Goal: Task Accomplishment & Management: Manage account settings

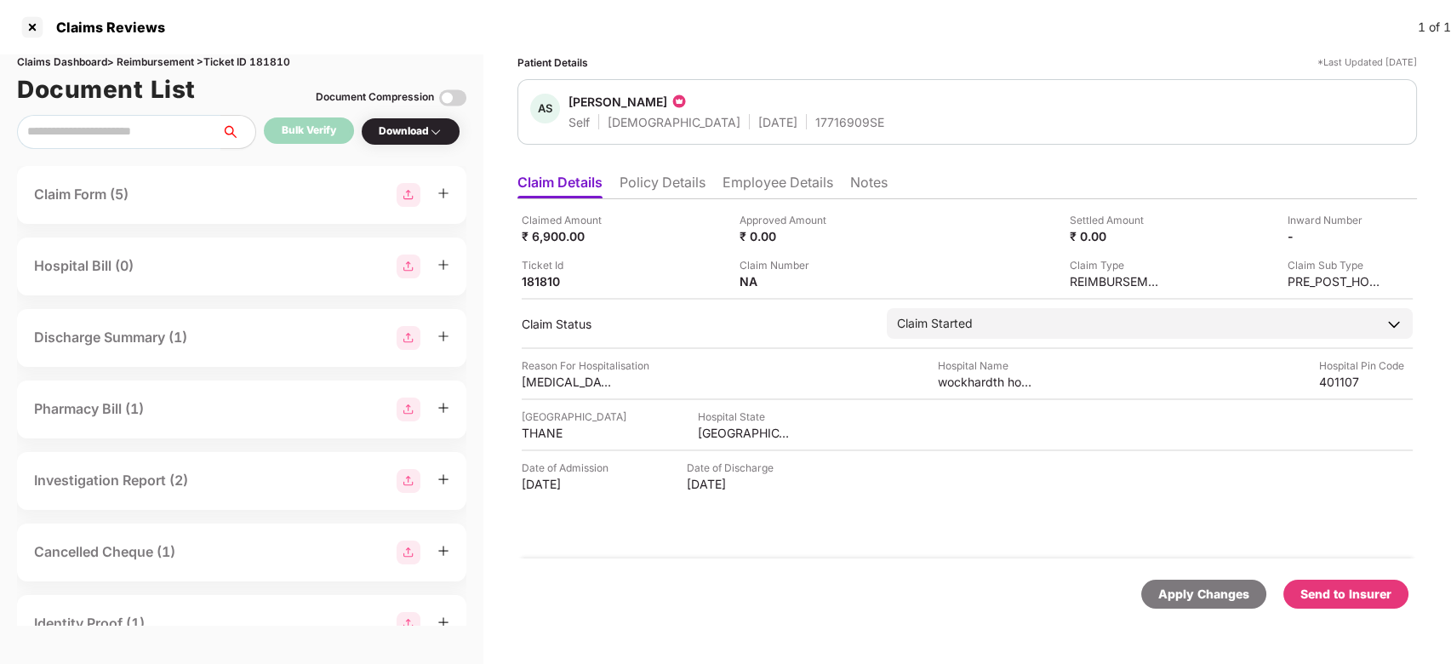
click at [1319, 589] on div "Send to Insurer" at bounding box center [1346, 594] width 91 height 19
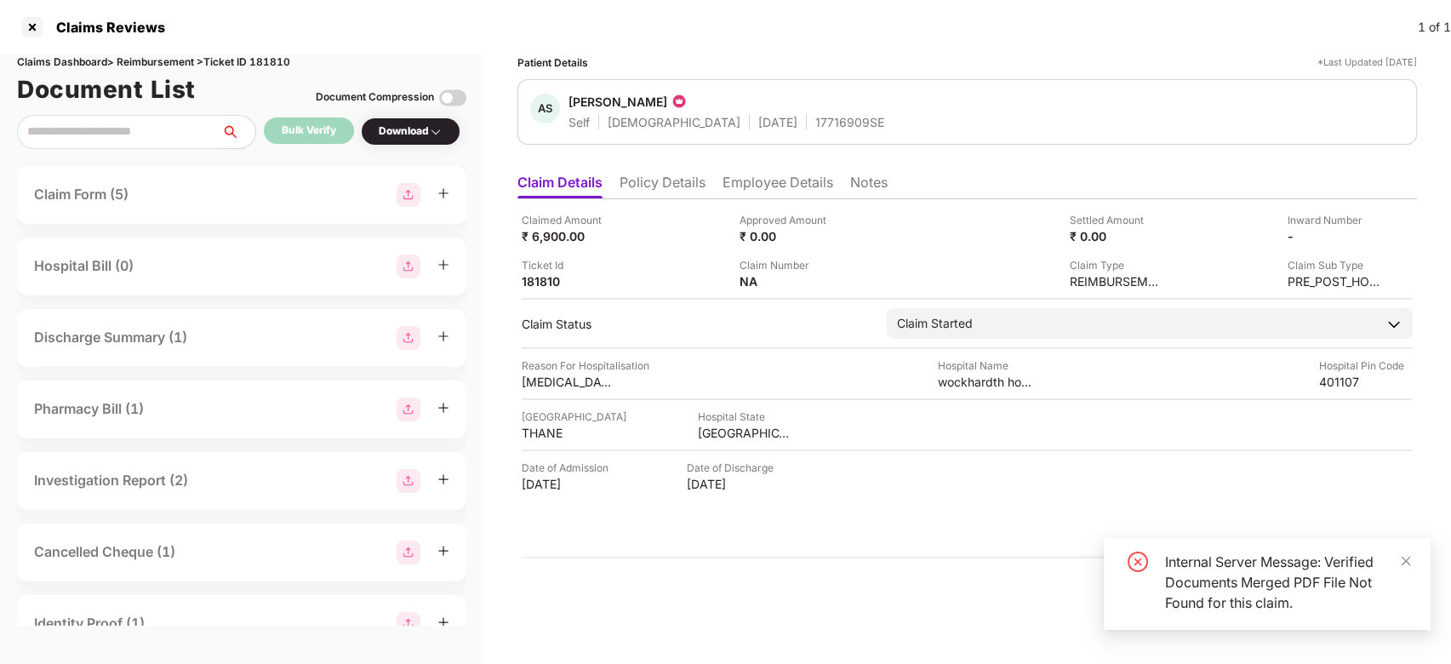
click at [451, 96] on img at bounding box center [452, 97] width 27 height 27
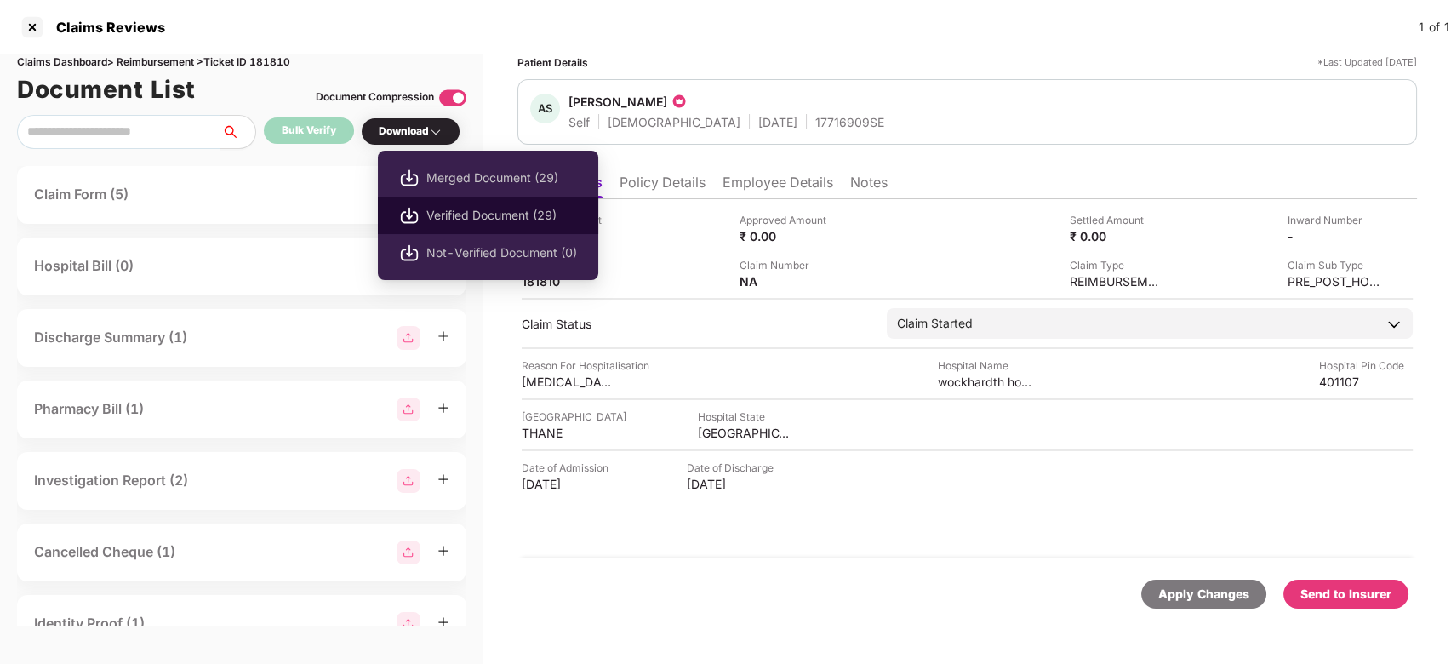
click at [463, 215] on span "Verified Document (29)" at bounding box center [501, 215] width 151 height 19
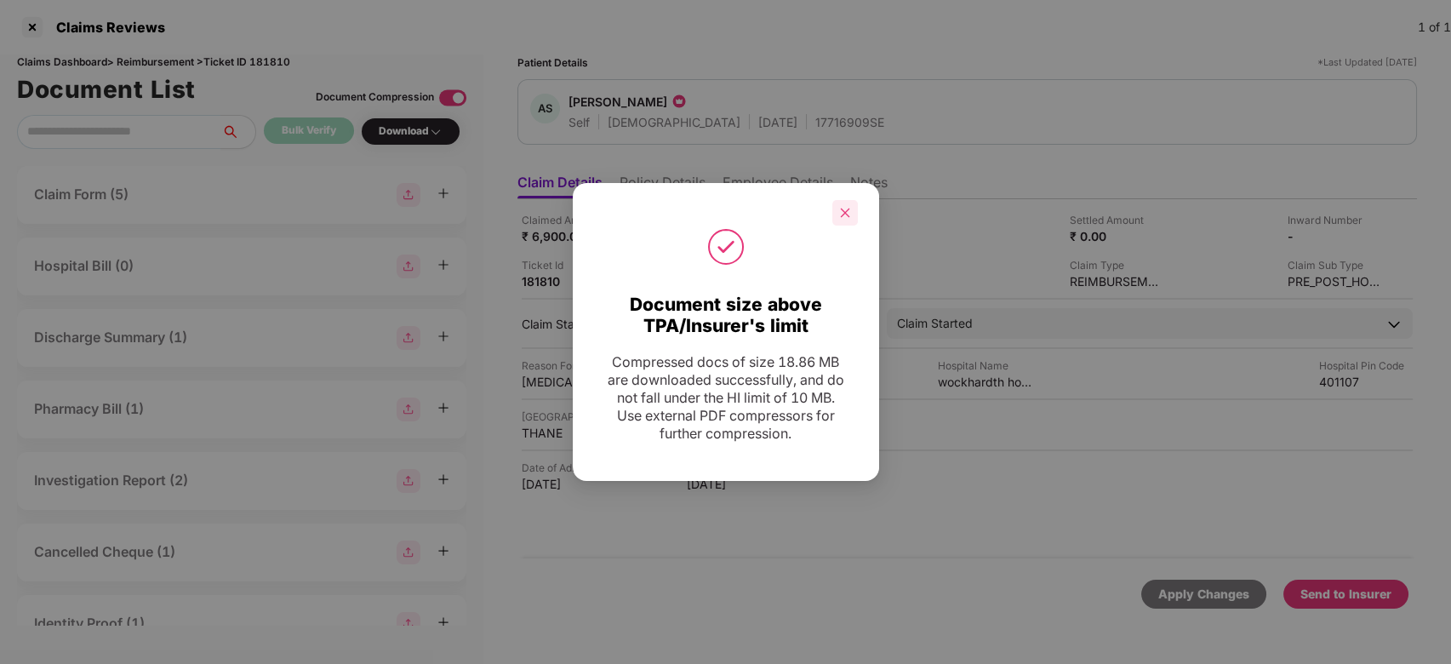
click at [850, 203] on div at bounding box center [846, 213] width 26 height 26
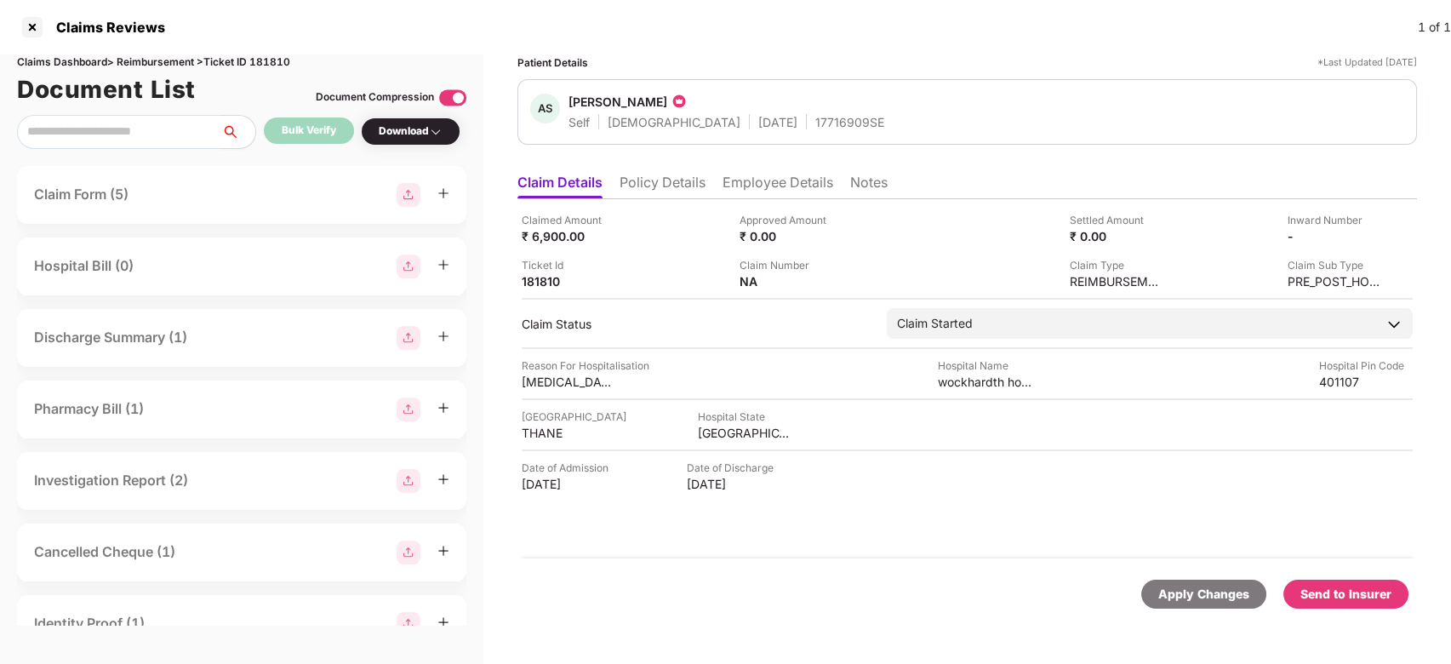
click at [1347, 599] on div "Send to Insurer" at bounding box center [1346, 594] width 91 height 19
click at [771, 200] on div "Claimed Amount ₹ 6,900.00 Approved Amount ₹ 0.00 Settled Amount ₹ 0.00 Inward N…" at bounding box center [968, 378] width 900 height 359
click at [756, 186] on li "Employee Details" at bounding box center [778, 186] width 111 height 25
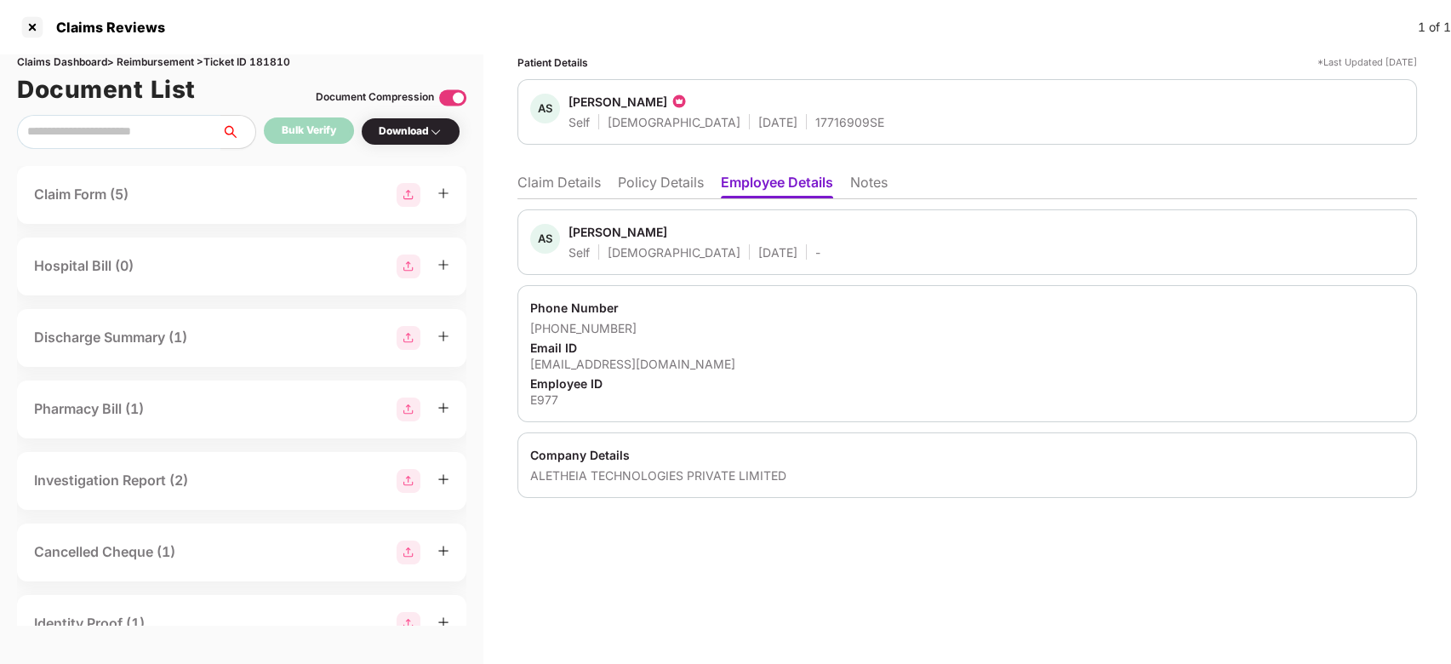
click at [584, 228] on div "Ambreen Shawl" at bounding box center [618, 232] width 99 height 16
copy div "Ambreen"
click at [652, 180] on li "Policy Details" at bounding box center [661, 186] width 86 height 25
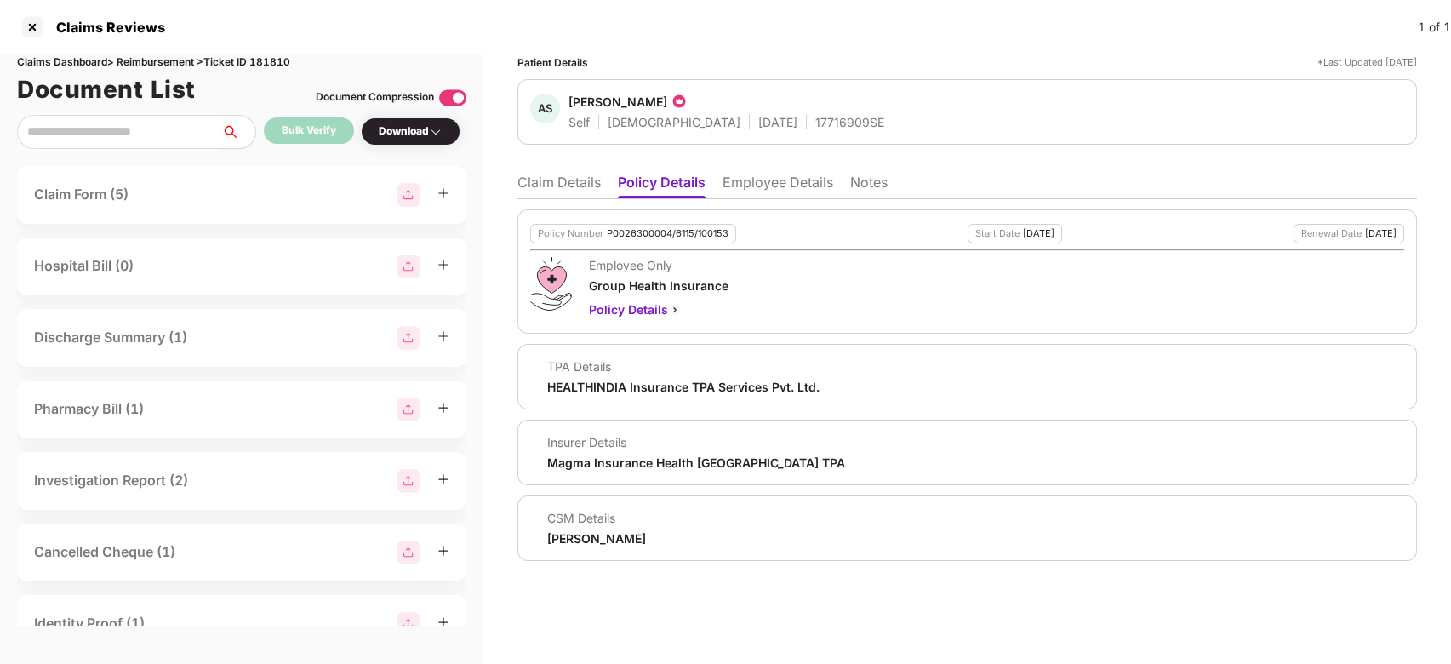
click at [547, 175] on li "Claim Details" at bounding box center [559, 186] width 83 height 25
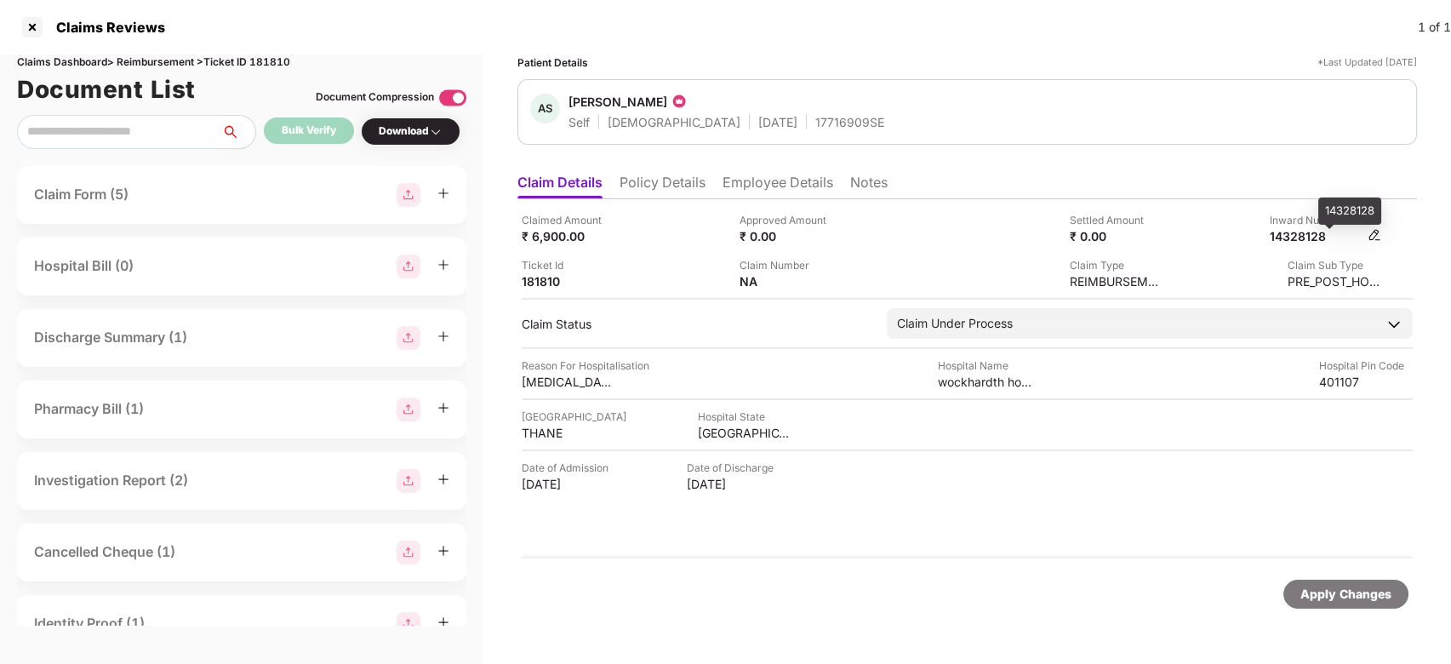
click at [1319, 231] on div "14328128" at bounding box center [1317, 236] width 94 height 16
copy div "14328128"
click at [1319, 231] on div "14328128" at bounding box center [1317, 236] width 94 height 16
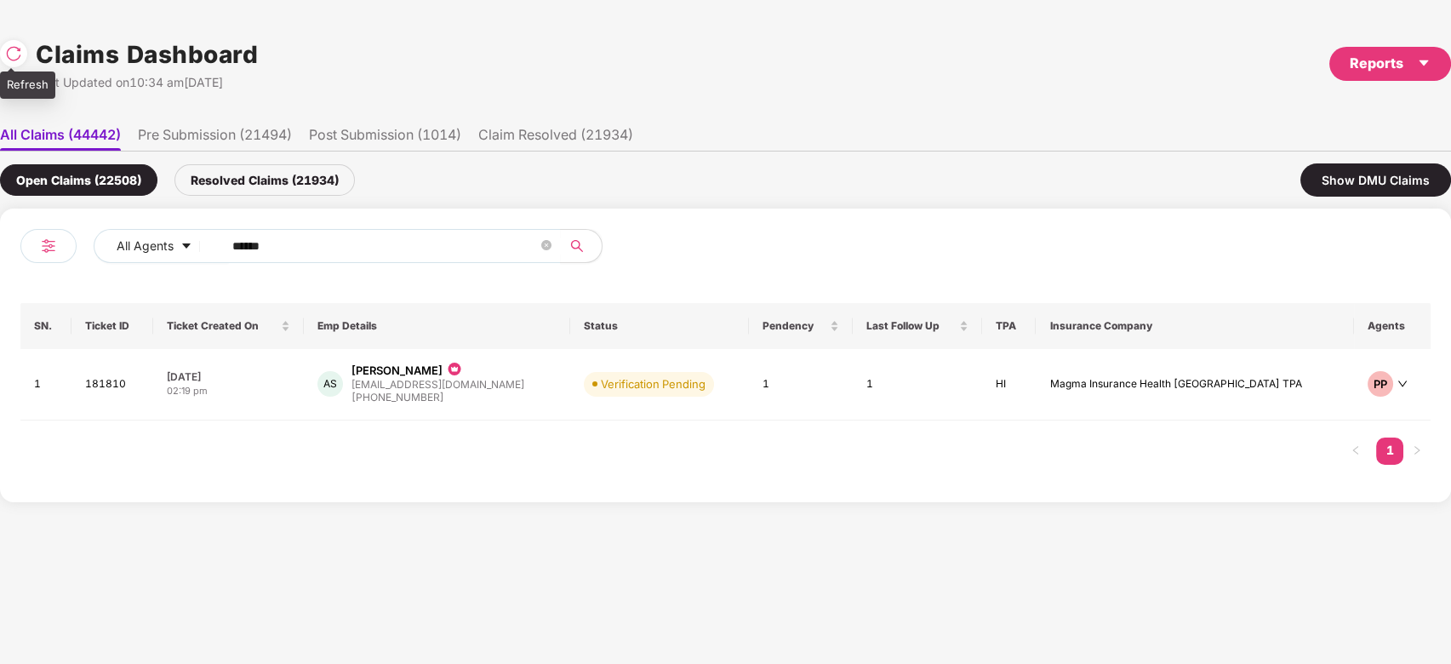
click at [14, 60] on img at bounding box center [13, 53] width 17 height 17
click at [429, 246] on input "******" at bounding box center [385, 246] width 306 height 26
paste input "text"
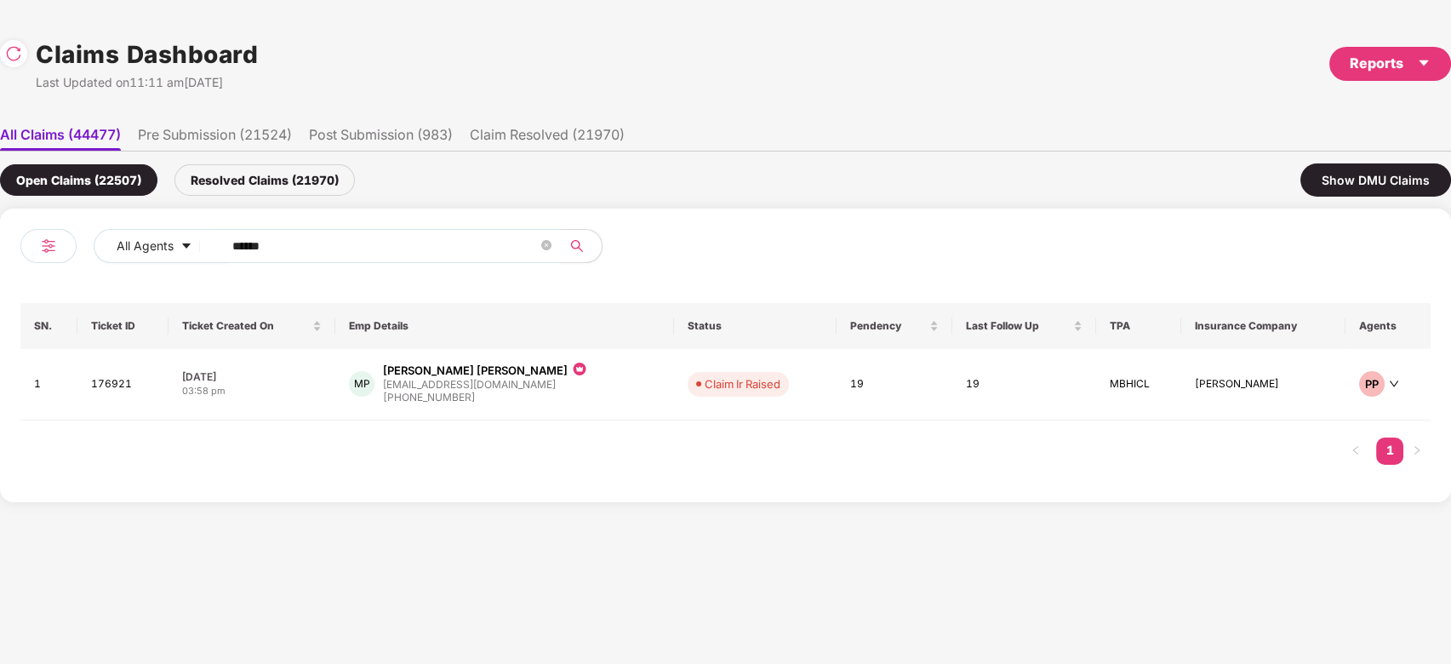
type input "******"
click at [569, 383] on div "MP Mahima Moreshwar Patil jyoti@greensoul.com +917777016640" at bounding box center [504, 384] width 311 height 43
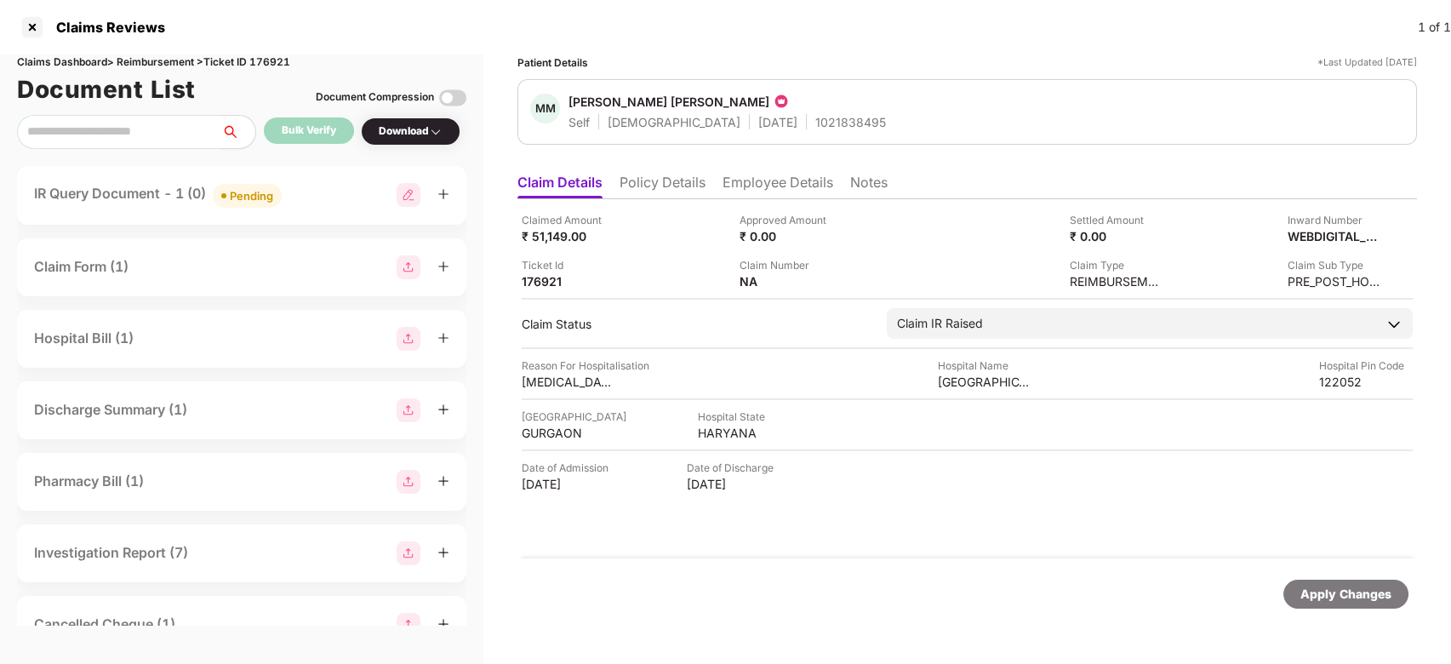
click at [763, 180] on li "Employee Details" at bounding box center [778, 186] width 111 height 25
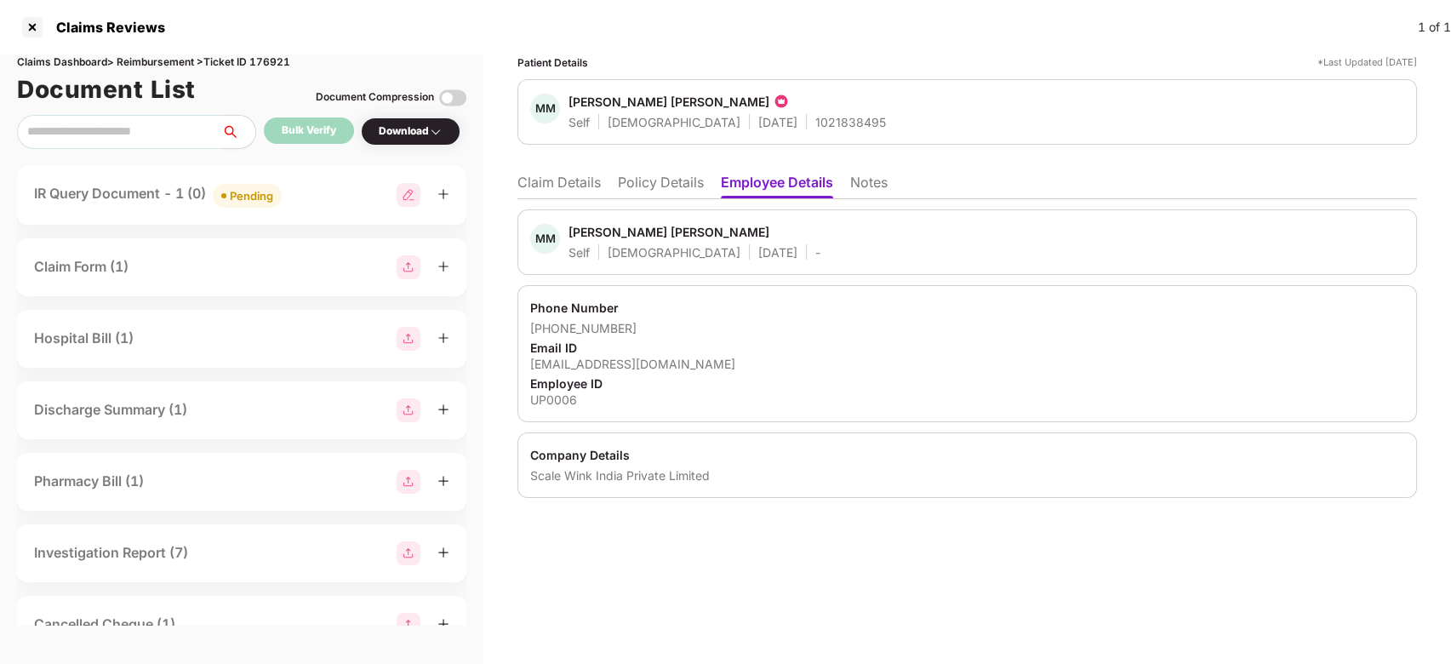
click at [647, 180] on li "Policy Details" at bounding box center [661, 186] width 86 height 25
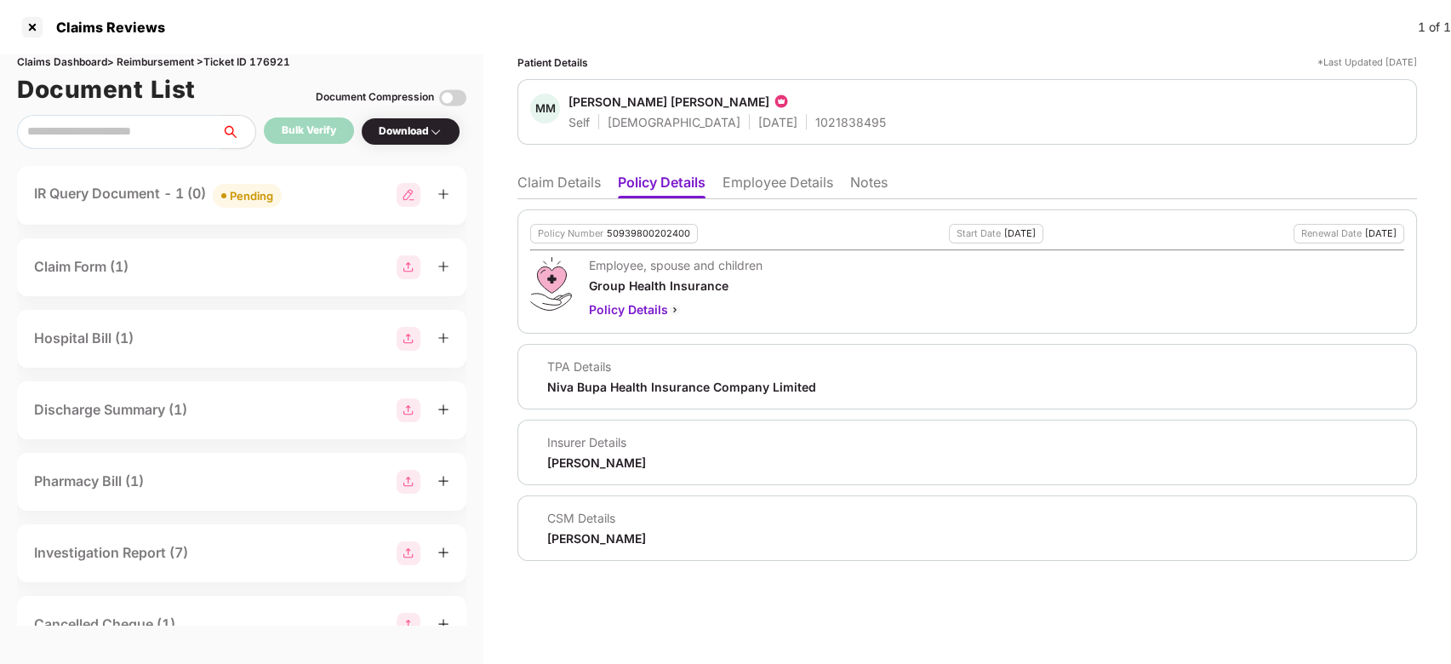
click at [779, 172] on ul "Claim Details Policy Details Employee Details Notes" at bounding box center [968, 182] width 900 height 34
click at [776, 175] on li "Employee Details" at bounding box center [778, 186] width 111 height 25
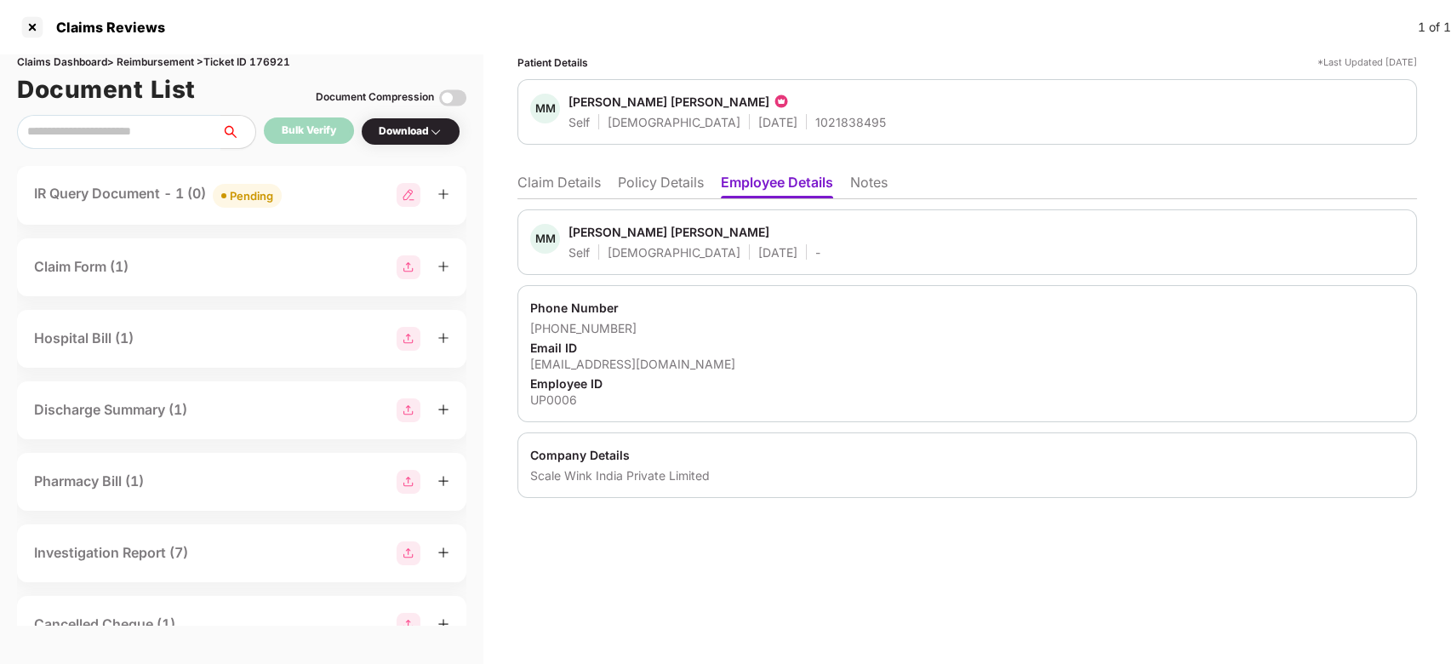
click at [584, 375] on div "Employee ID" at bounding box center [967, 383] width 874 height 16
click at [596, 369] on div "jyoti@greensoul.com" at bounding box center [967, 364] width 874 height 16
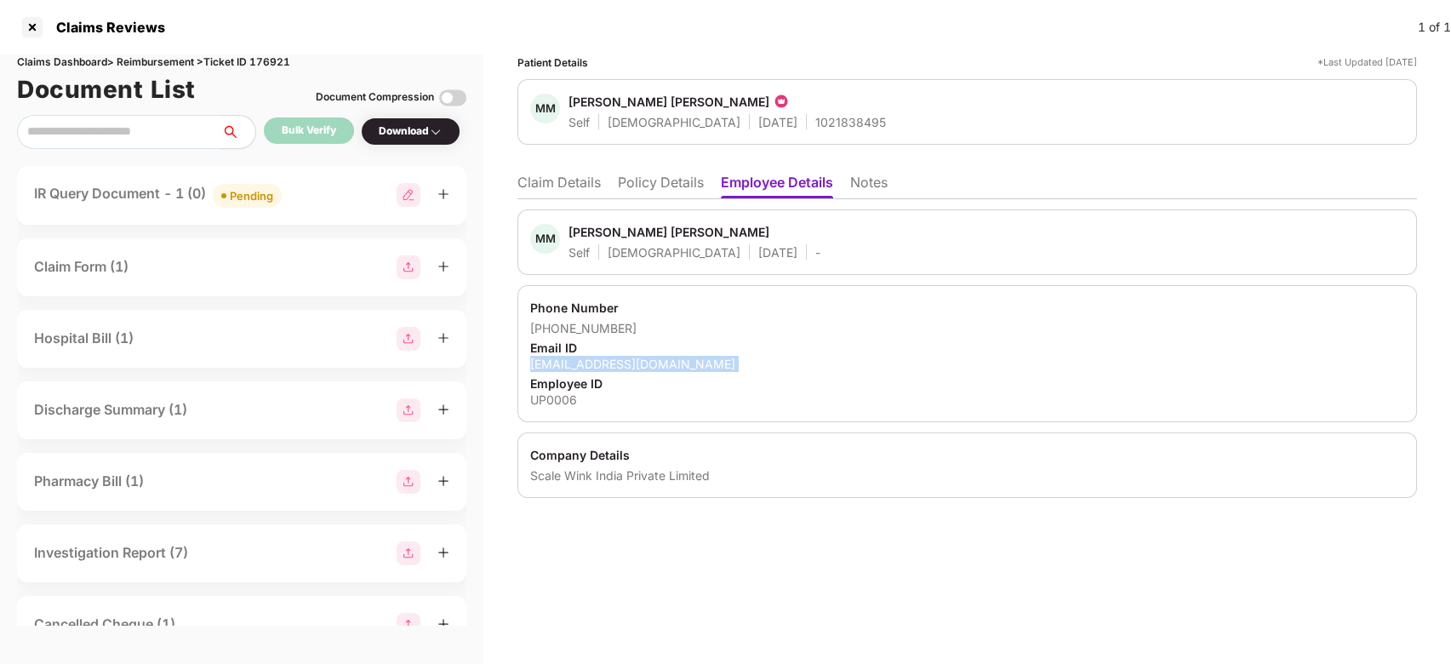
click at [596, 369] on div "jyoti@greensoul.com" at bounding box center [967, 364] width 874 height 16
copy div "jyoti@greensoul.com"
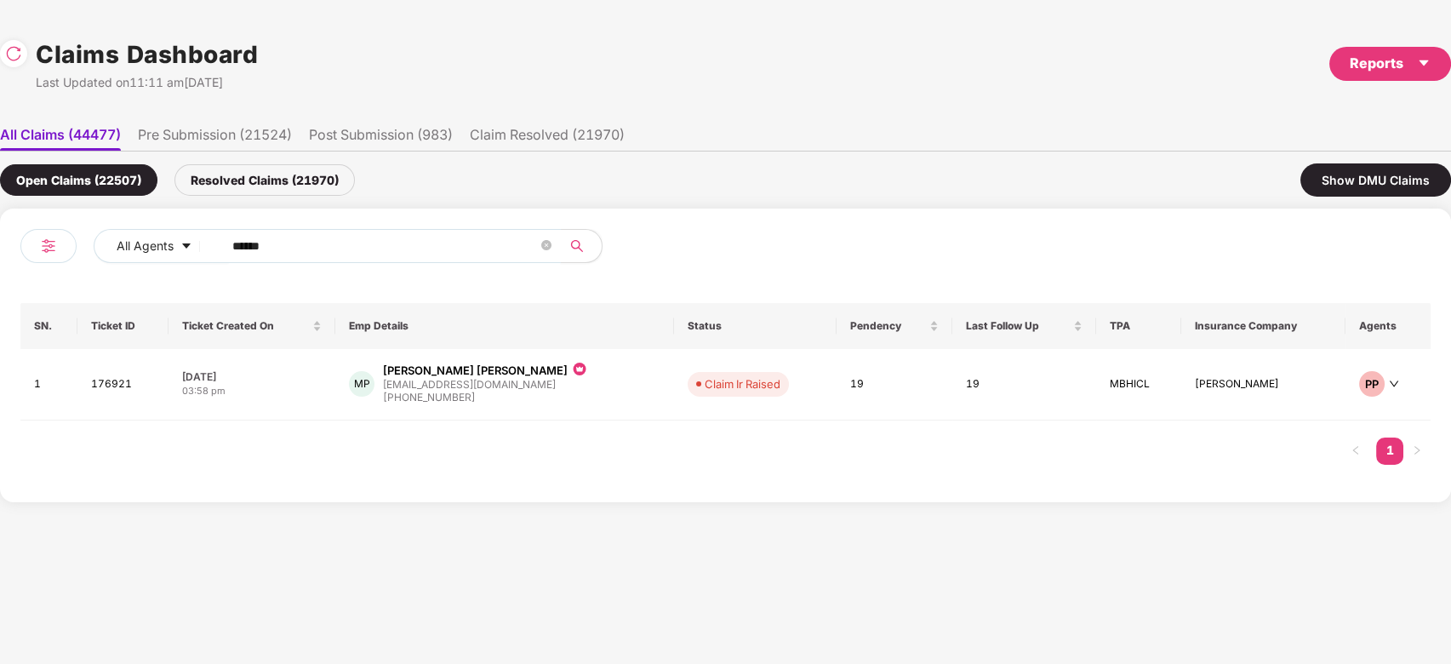
click at [383, 243] on input "******" at bounding box center [385, 246] width 306 height 26
paste input "text"
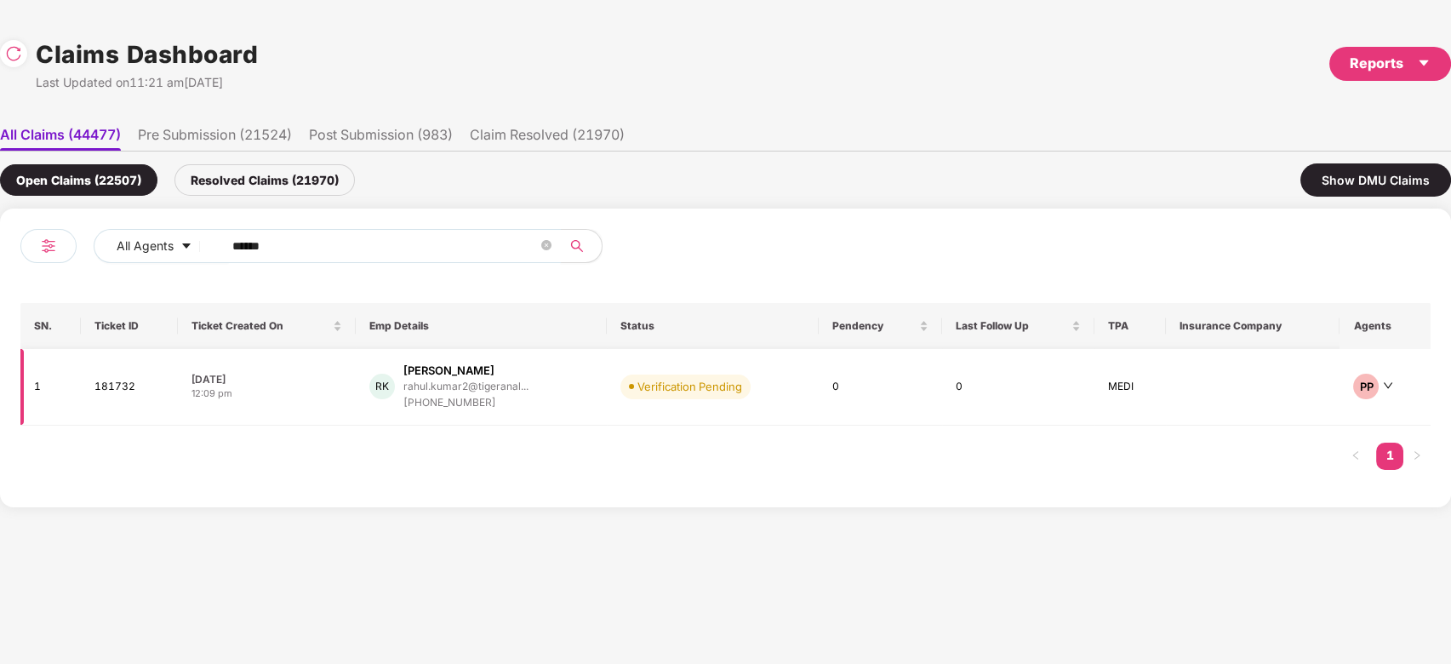
type input "******"
click at [510, 391] on div "rahul.kumar2@tigeranal..." at bounding box center [466, 386] width 125 height 11
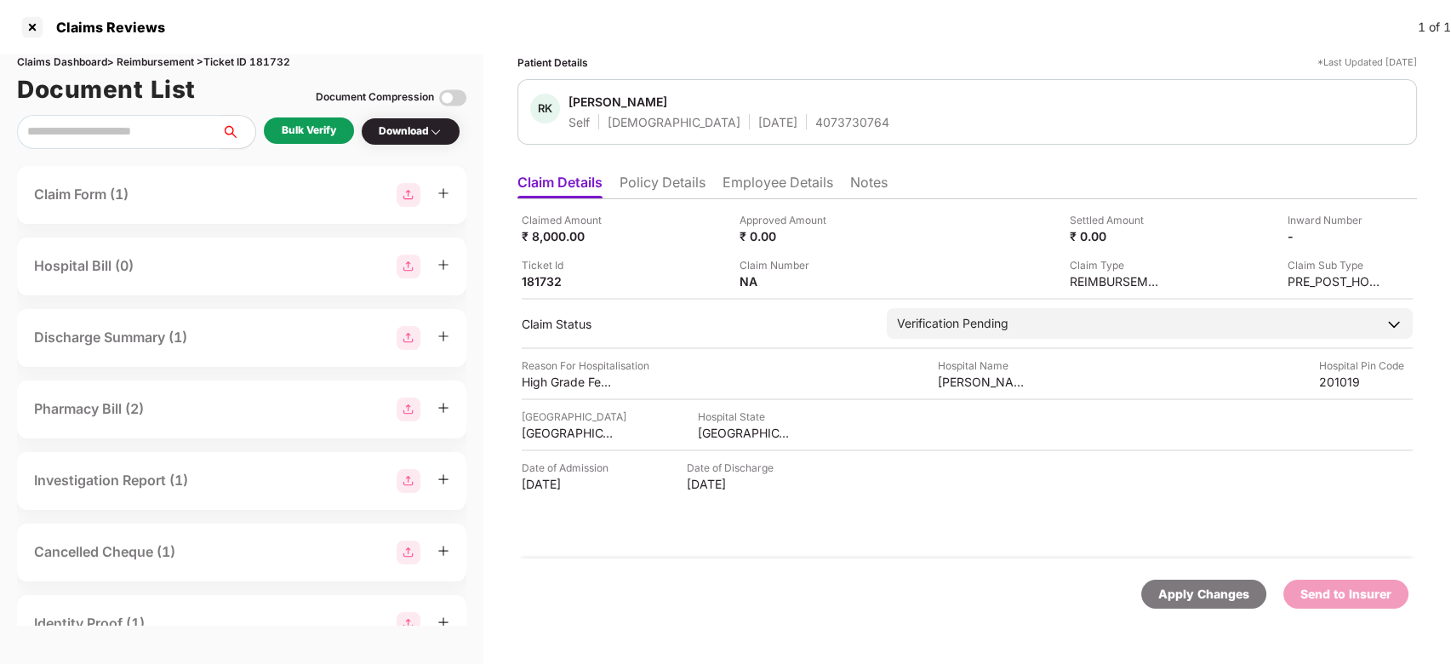
click at [309, 129] on div "Bulk Verify" at bounding box center [309, 131] width 54 height 16
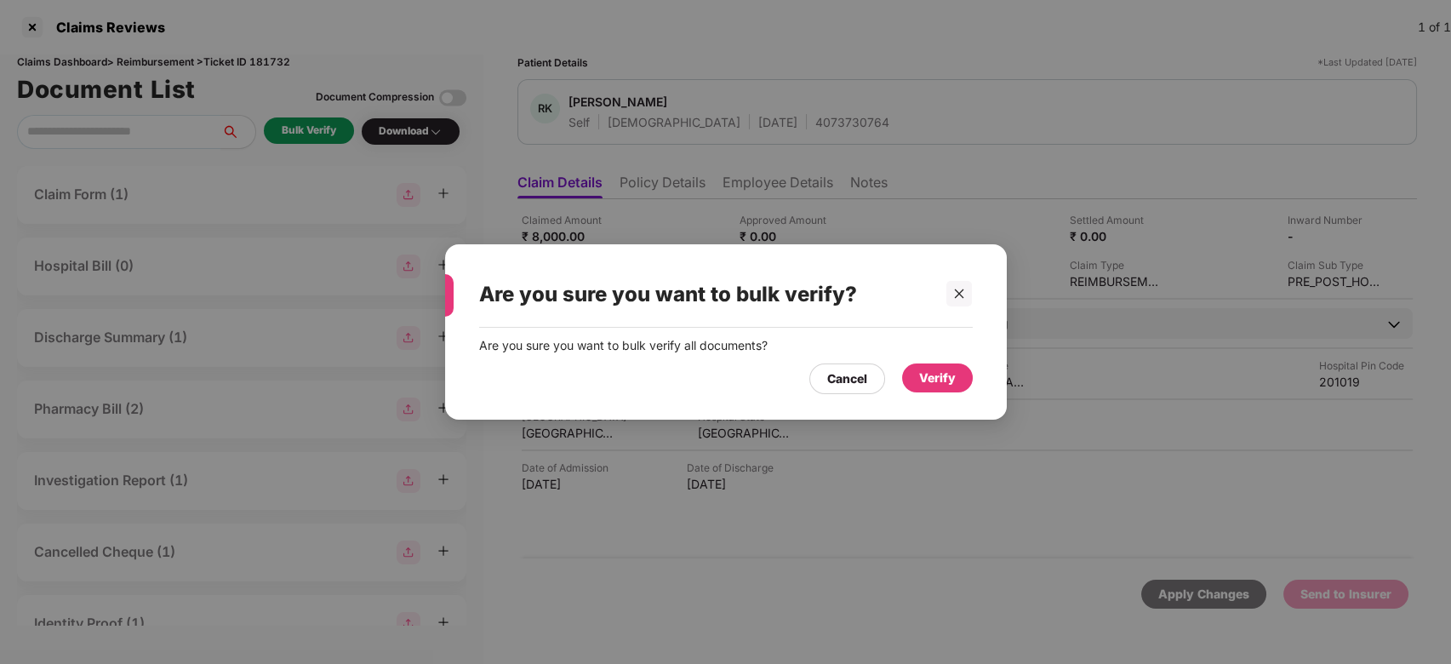
click at [946, 386] on div "Verify" at bounding box center [937, 378] width 37 height 19
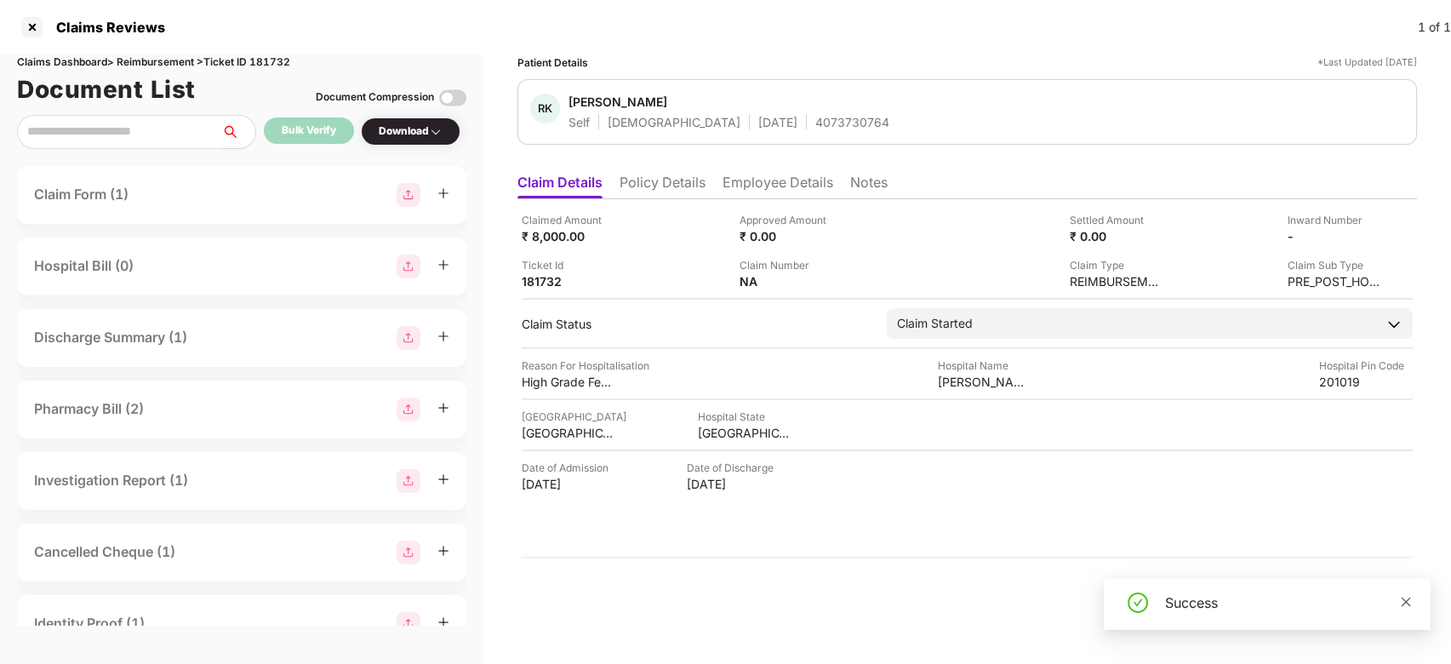
click at [1409, 602] on icon "close" at bounding box center [1406, 602] width 12 height 12
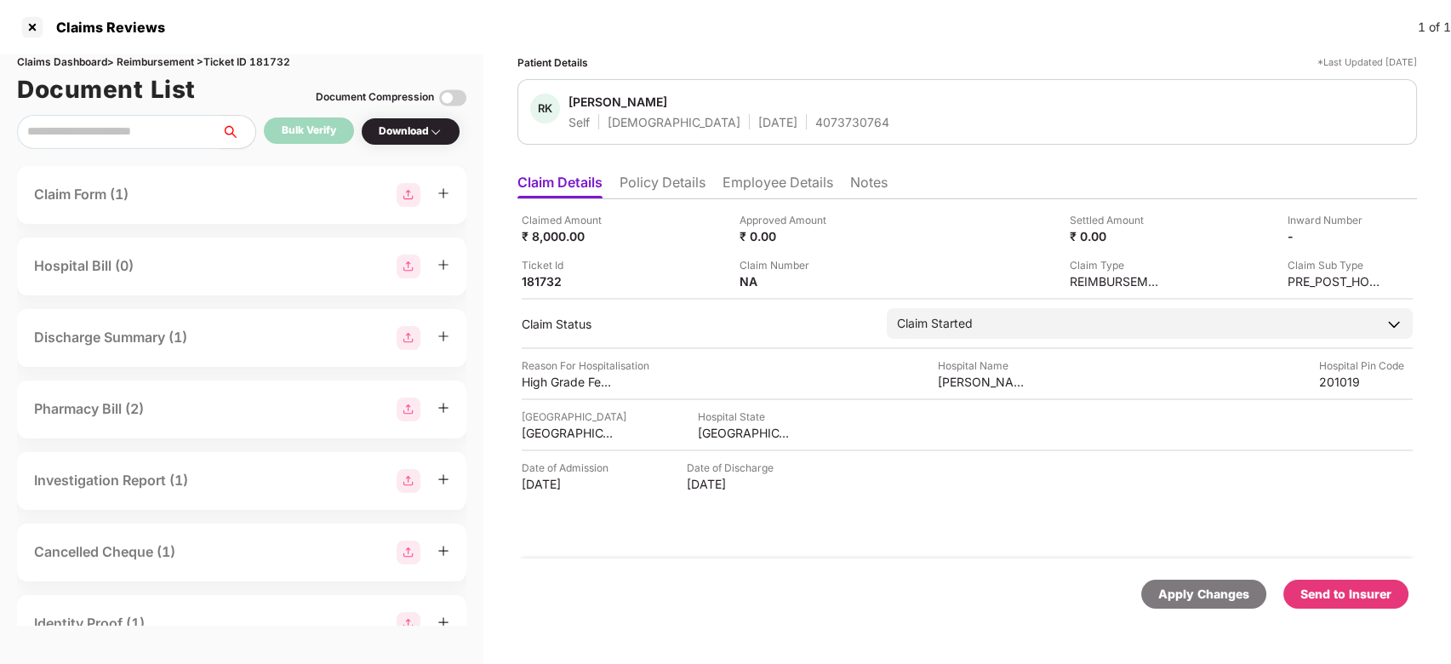
click at [1350, 564] on div "Apply Changes Send to Insurer" at bounding box center [968, 594] width 900 height 72
click at [1362, 599] on div "Send to Insurer" at bounding box center [1346, 594] width 91 height 19
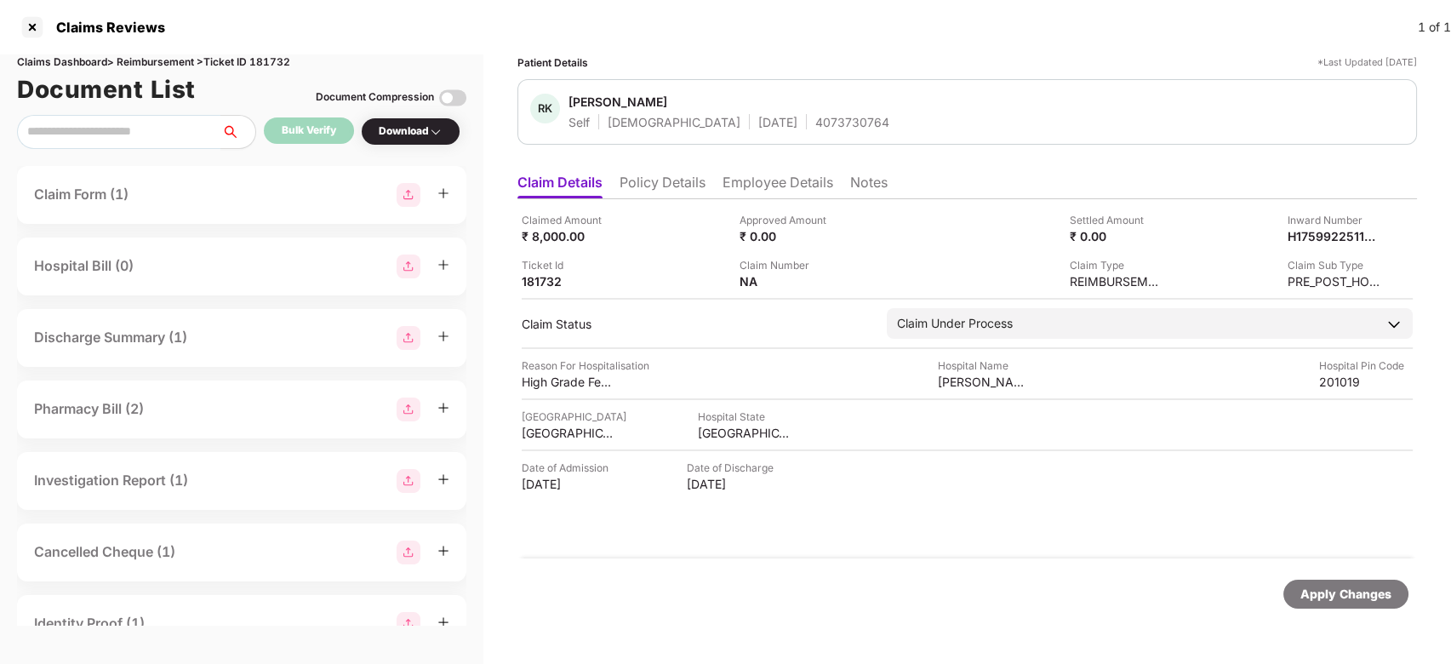
click at [770, 187] on li "Employee Details" at bounding box center [778, 186] width 111 height 25
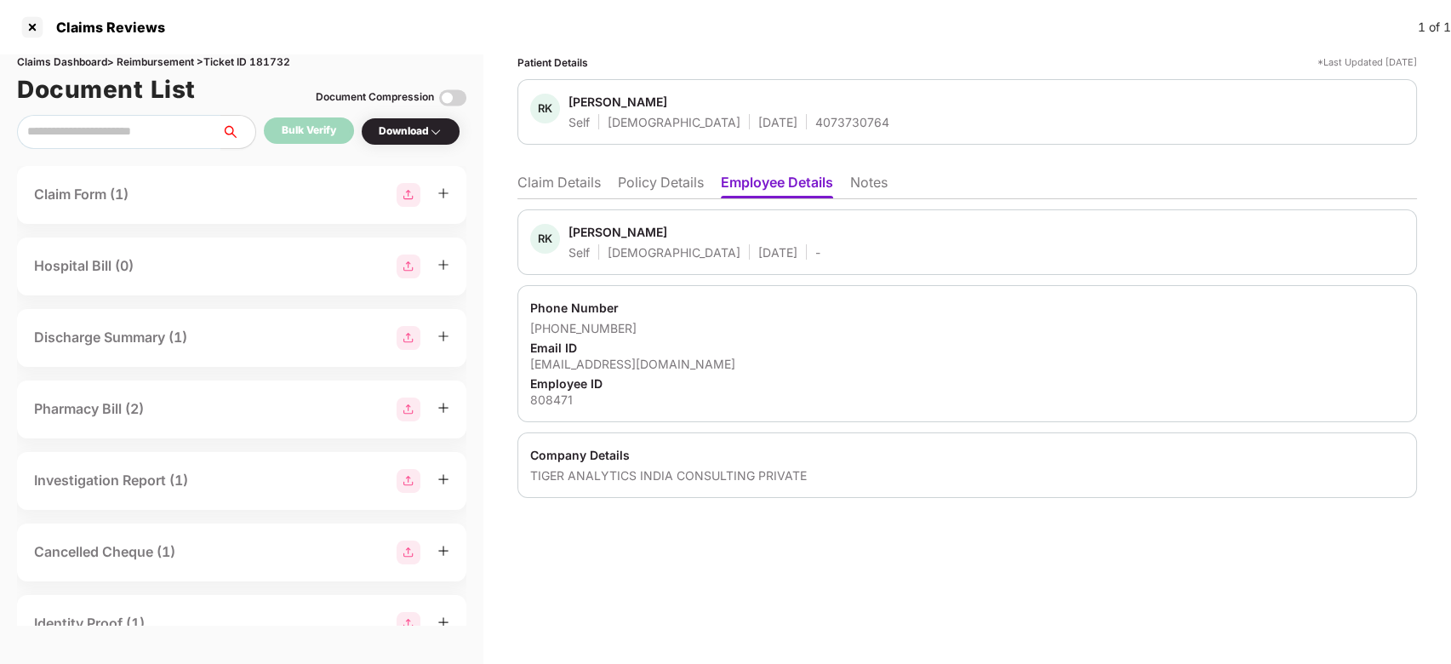
click at [590, 233] on div "Rahul Kumar" at bounding box center [618, 232] width 99 height 16
copy div "Rahul"
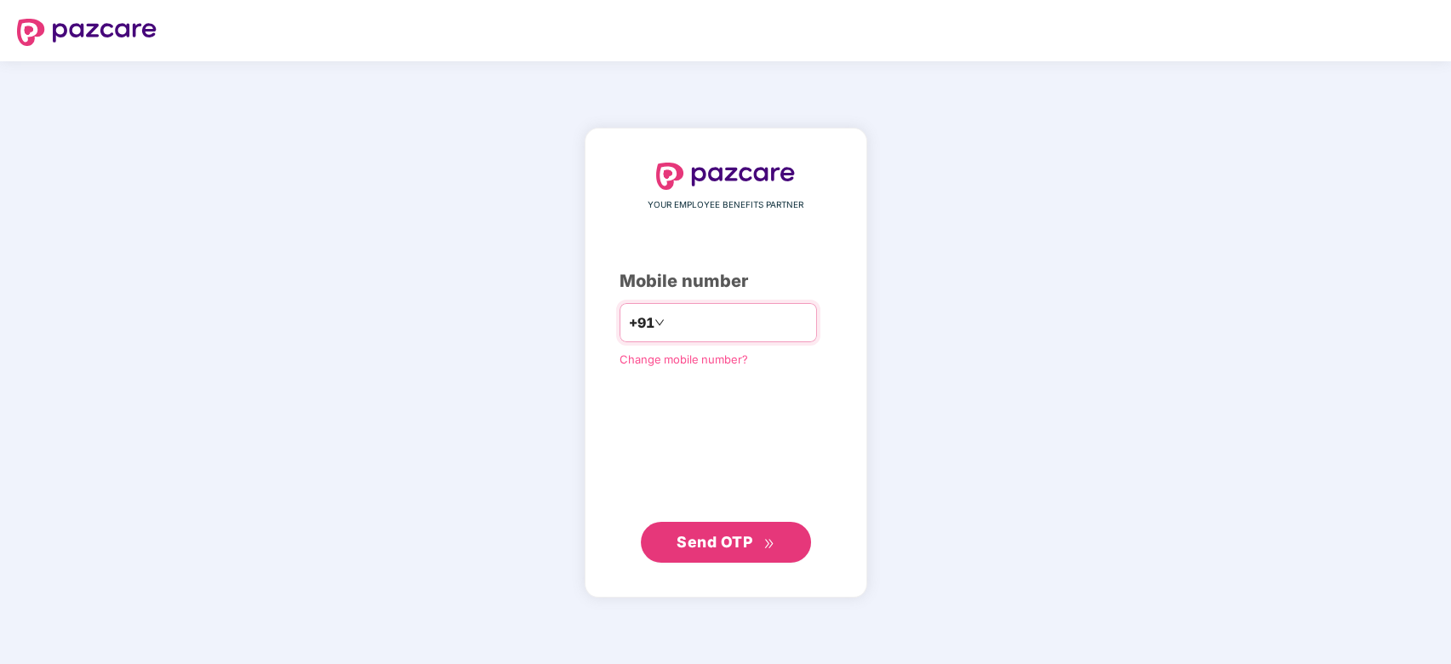
type input "*"
type input "**********"
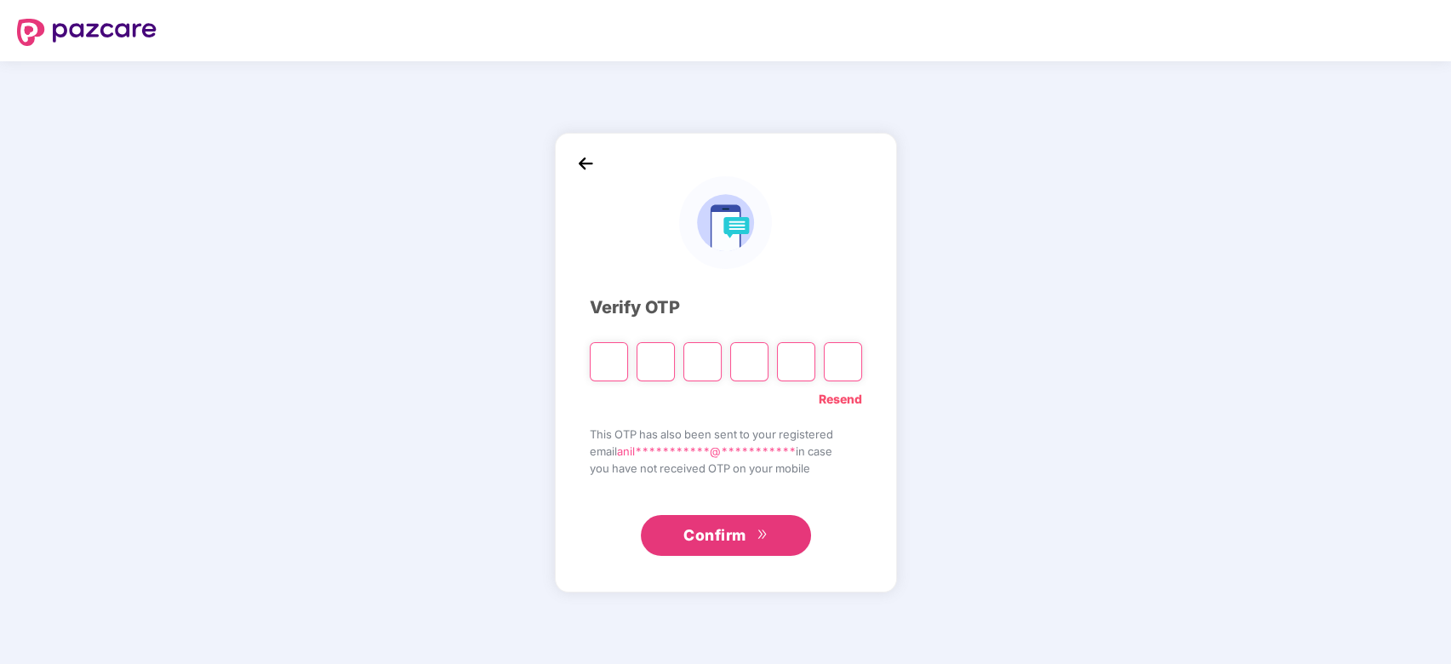
type input "*"
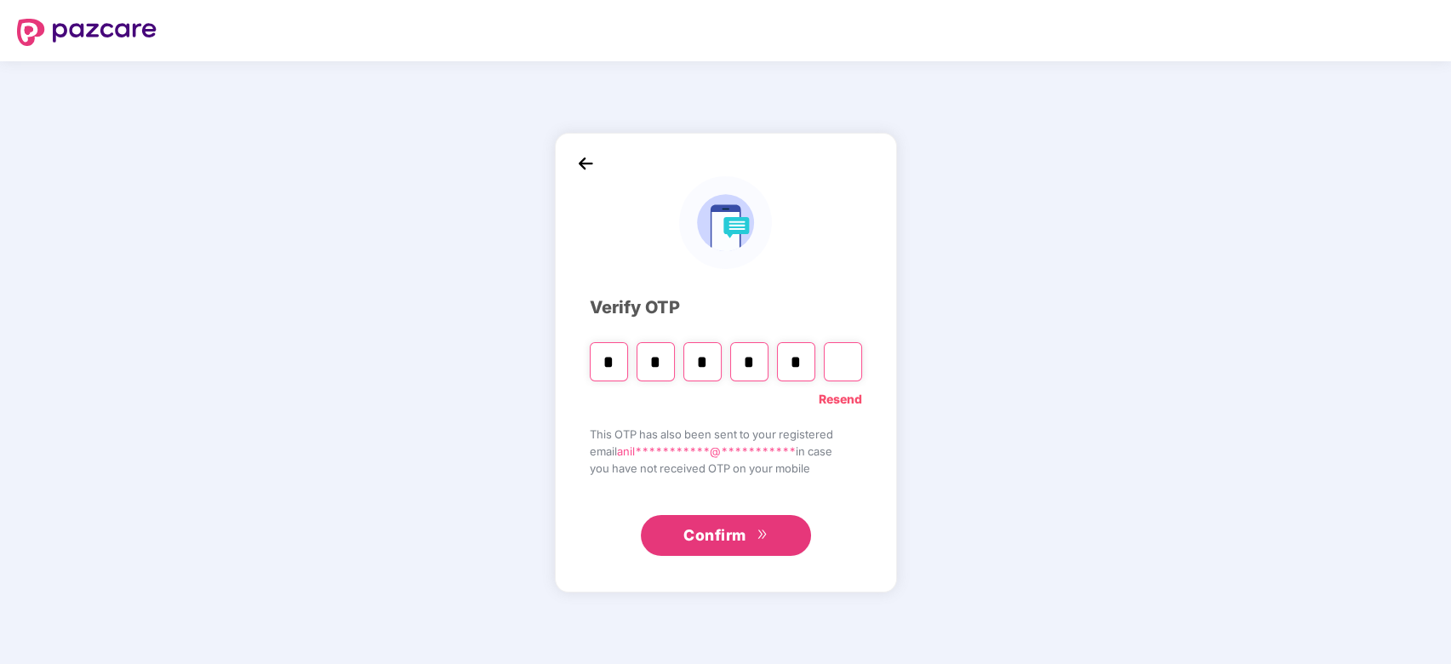
type input "*"
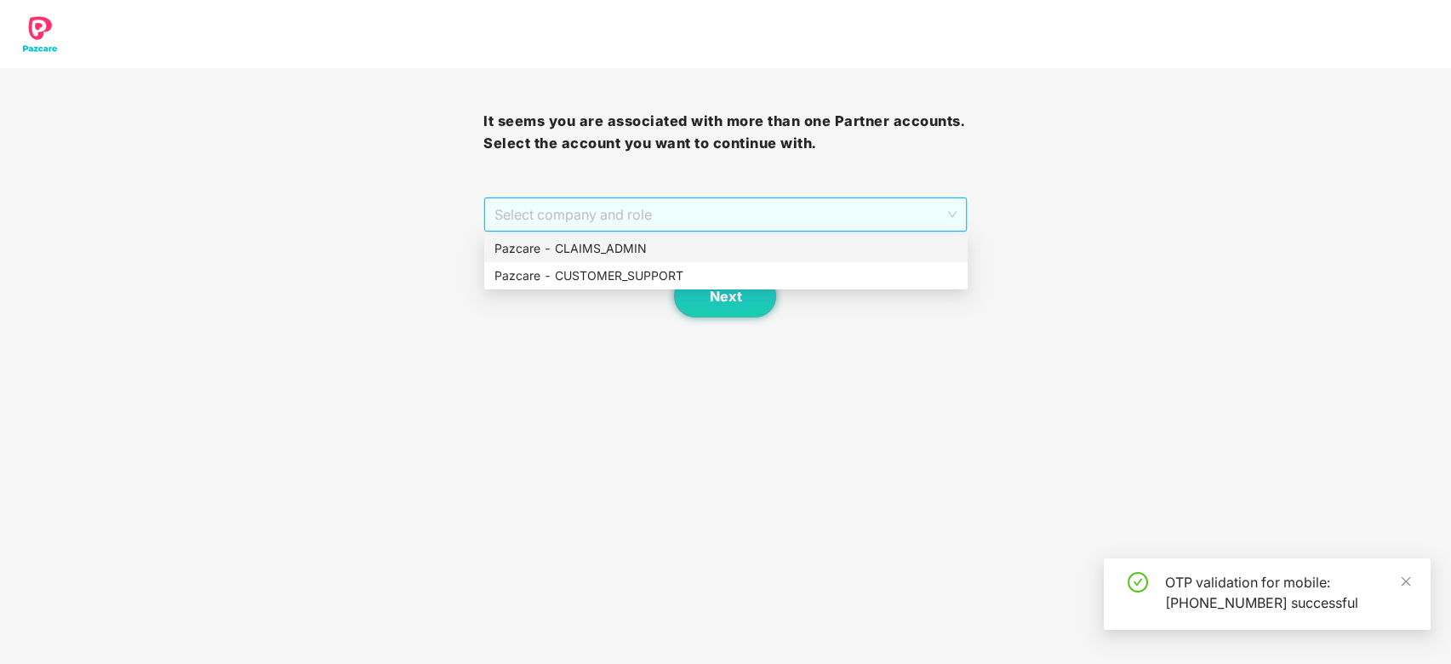
click at [610, 227] on span "Select company and role" at bounding box center [725, 214] width 461 height 32
click at [612, 287] on div "Pazcare - CUSTOMER_SUPPORT" at bounding box center [726, 275] width 484 height 27
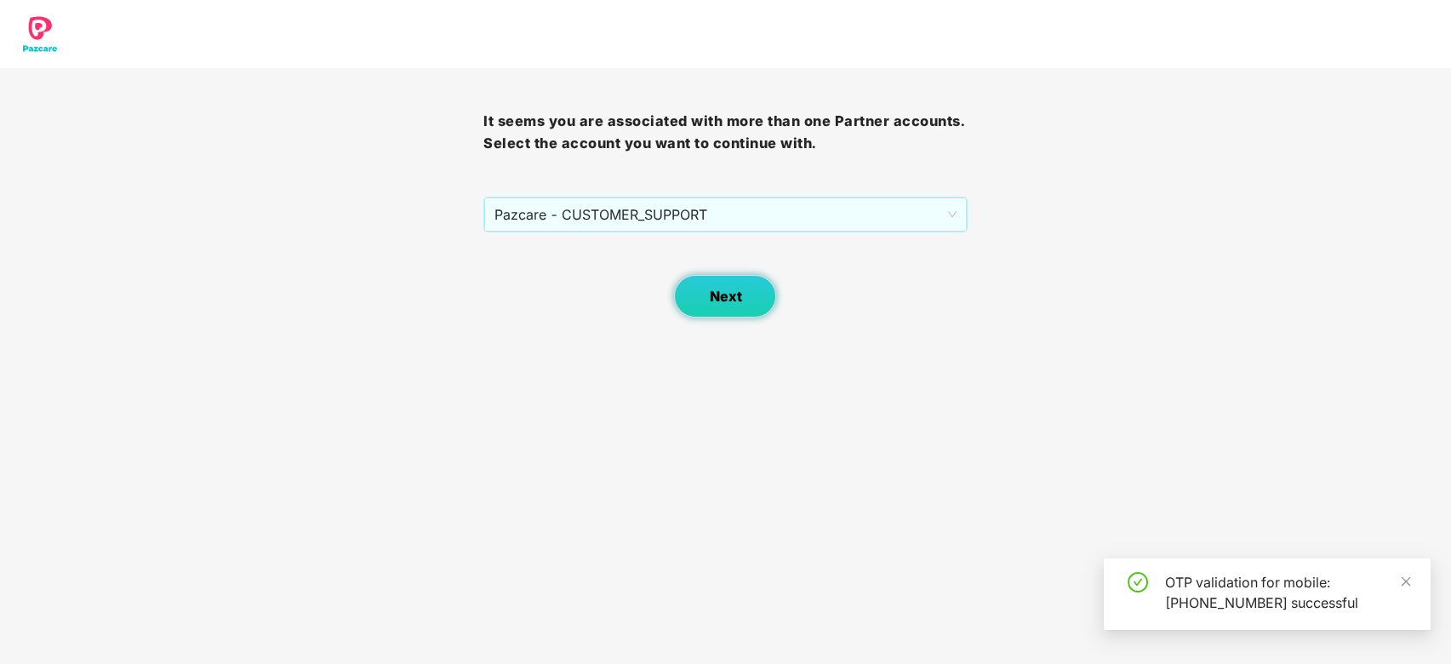
click at [699, 289] on button "Next" at bounding box center [725, 296] width 102 height 43
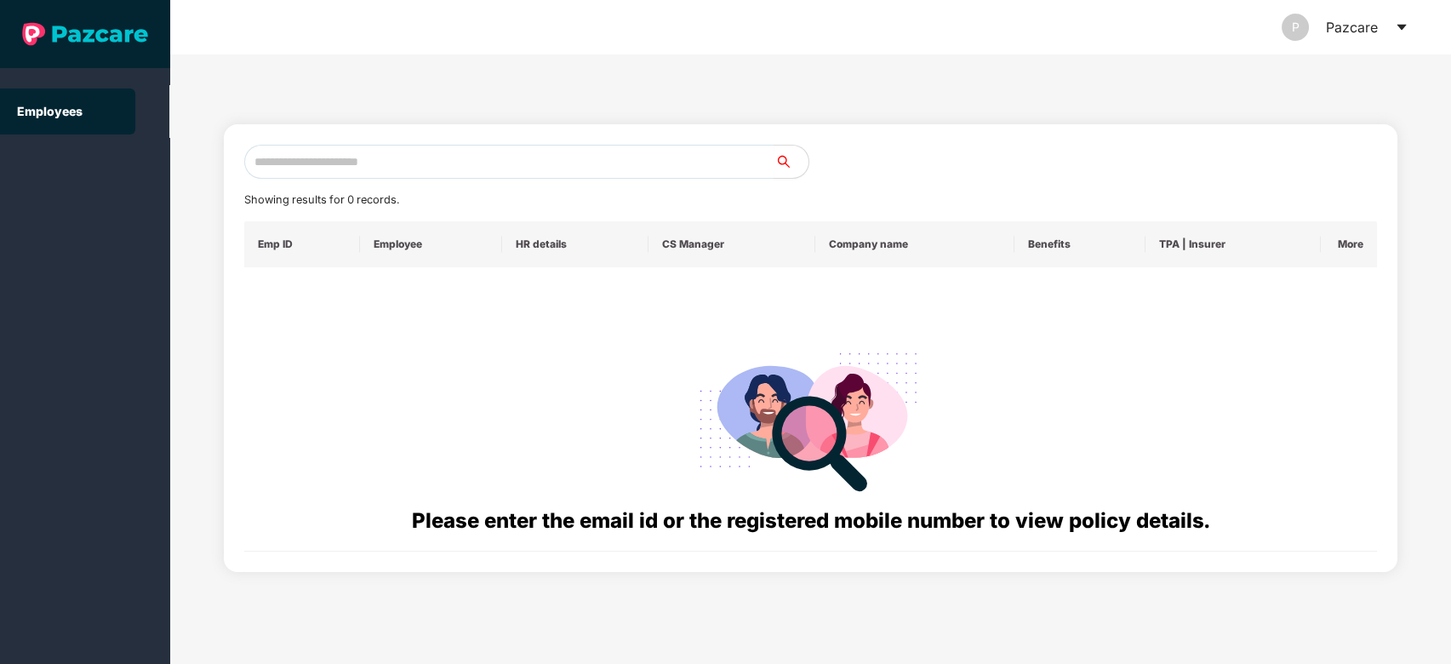
drag, startPoint x: 853, startPoint y: 12, endPoint x: 1388, endPoint y: 29, distance: 535.7
click at [1388, 29] on div "P Pazcare" at bounding box center [1345, 27] width 127 height 54
click at [1395, 26] on icon "caret-down" at bounding box center [1402, 27] width 14 height 14
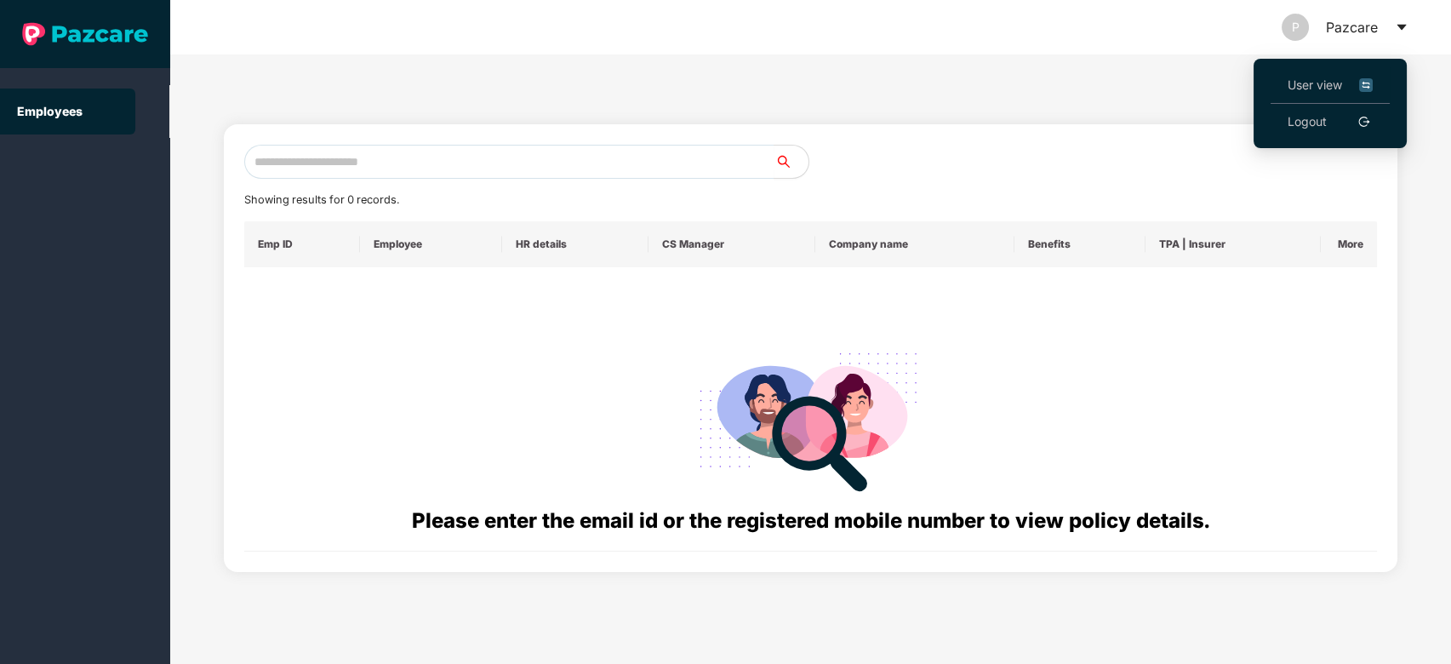
click at [1348, 69] on li "User view" at bounding box center [1330, 85] width 119 height 37
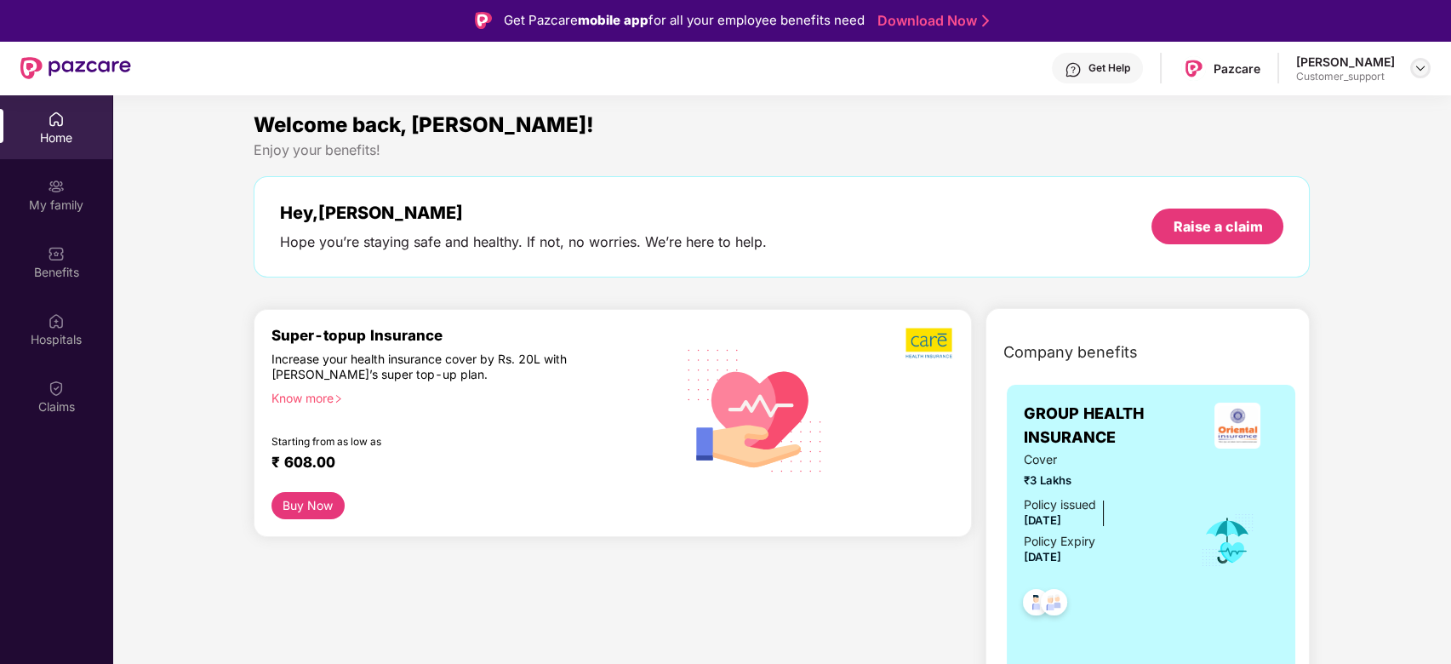
click at [1416, 66] on img at bounding box center [1421, 68] width 14 height 14
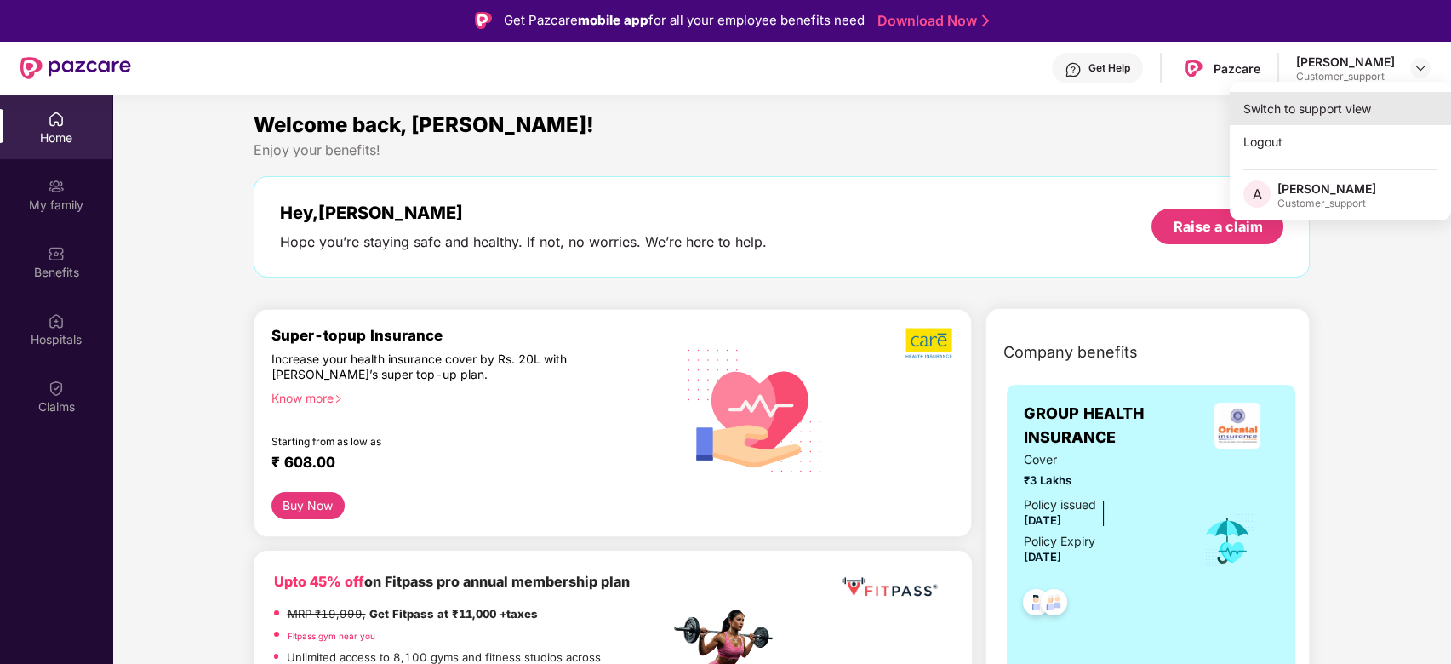
click at [1326, 106] on div "Switch to support view" at bounding box center [1340, 108] width 221 height 33
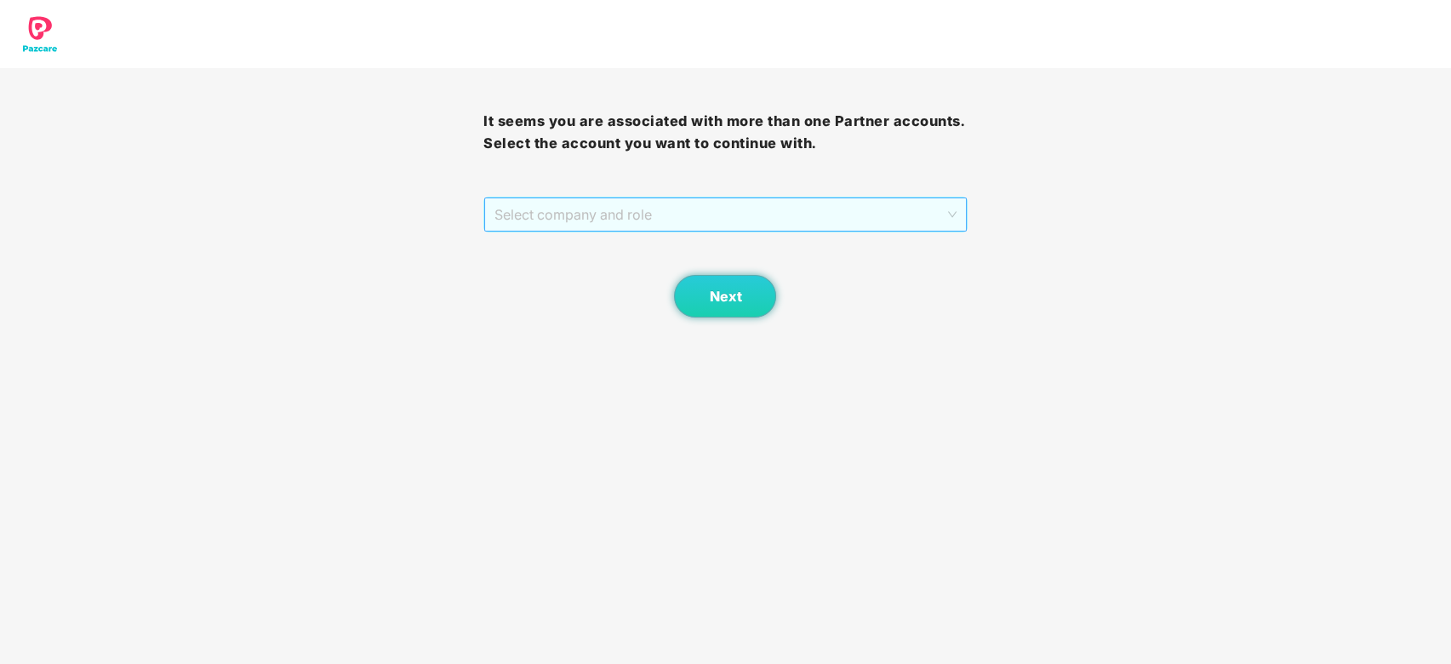
click at [658, 203] on span "Select company and role" at bounding box center [725, 214] width 461 height 32
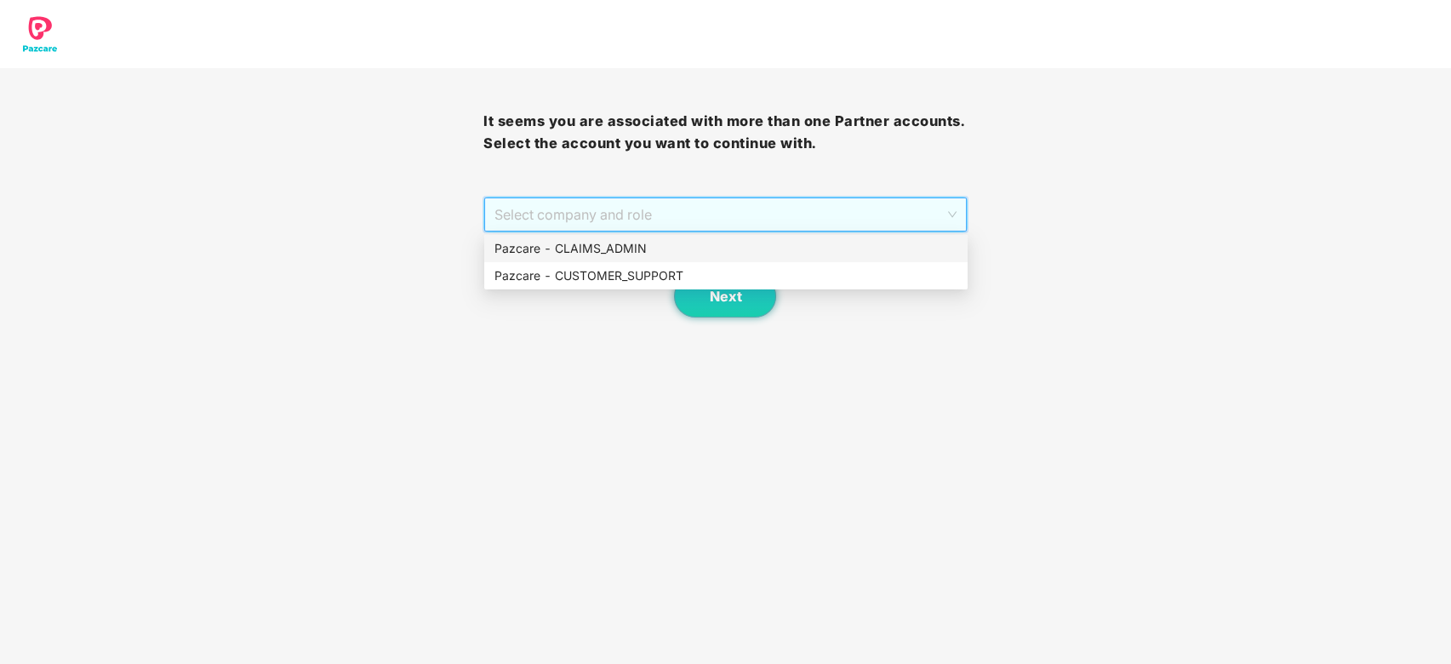
click at [627, 243] on div "Pazcare - CLAIMS_ADMIN" at bounding box center [726, 248] width 463 height 19
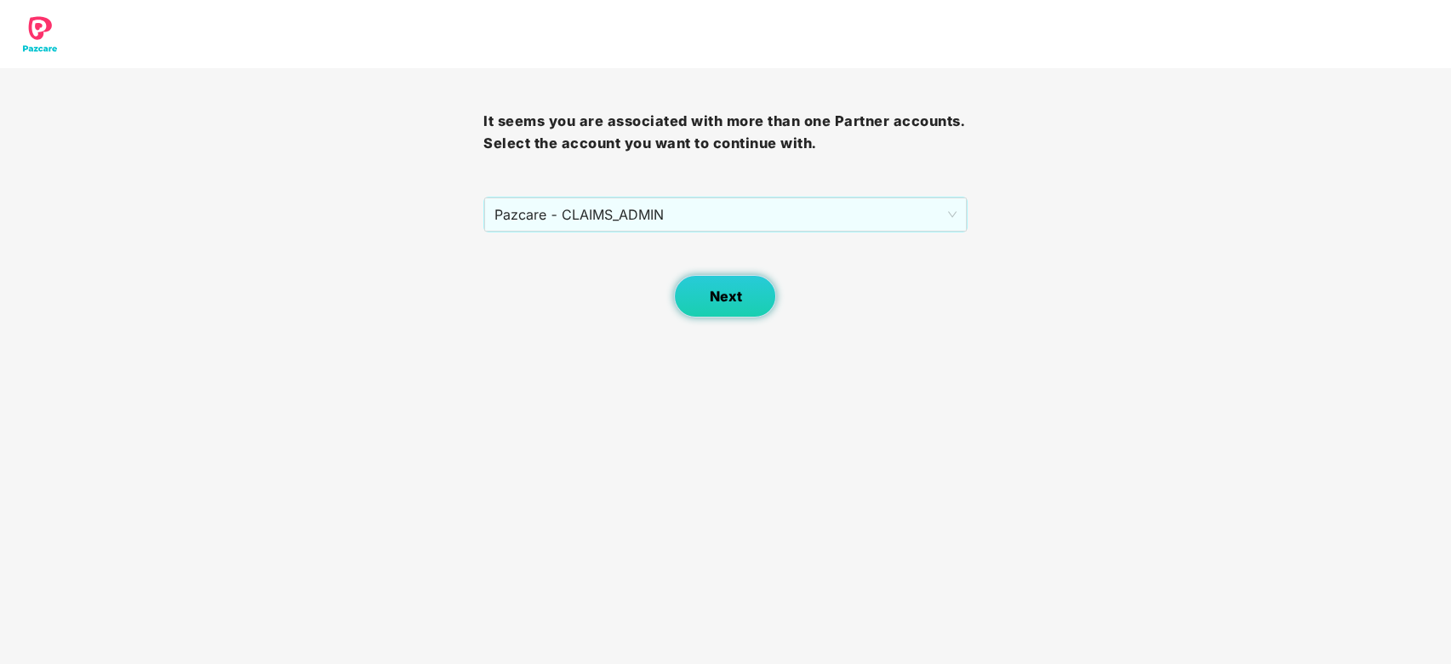
click at [707, 289] on button "Next" at bounding box center [725, 296] width 102 height 43
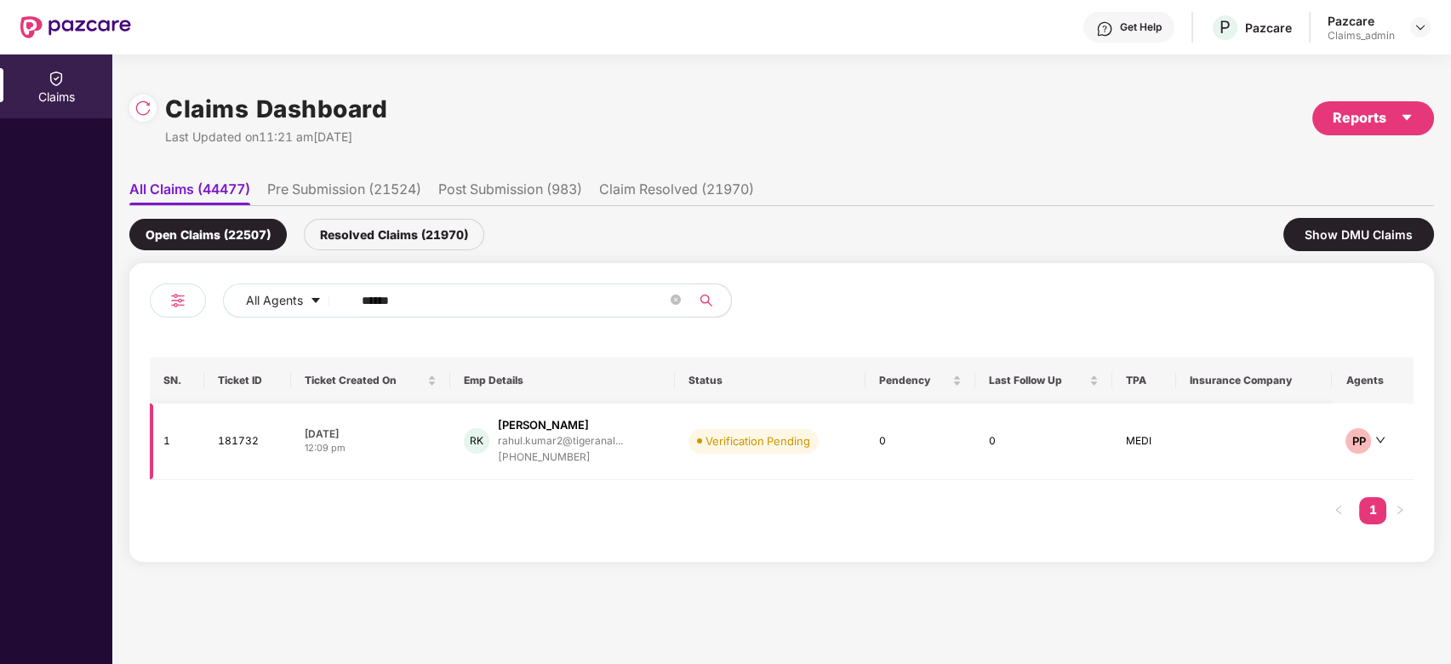
click at [636, 444] on div "RK Rahul Kumar rahul.kumar2@tigeranal... +919810321668" at bounding box center [563, 441] width 198 height 49
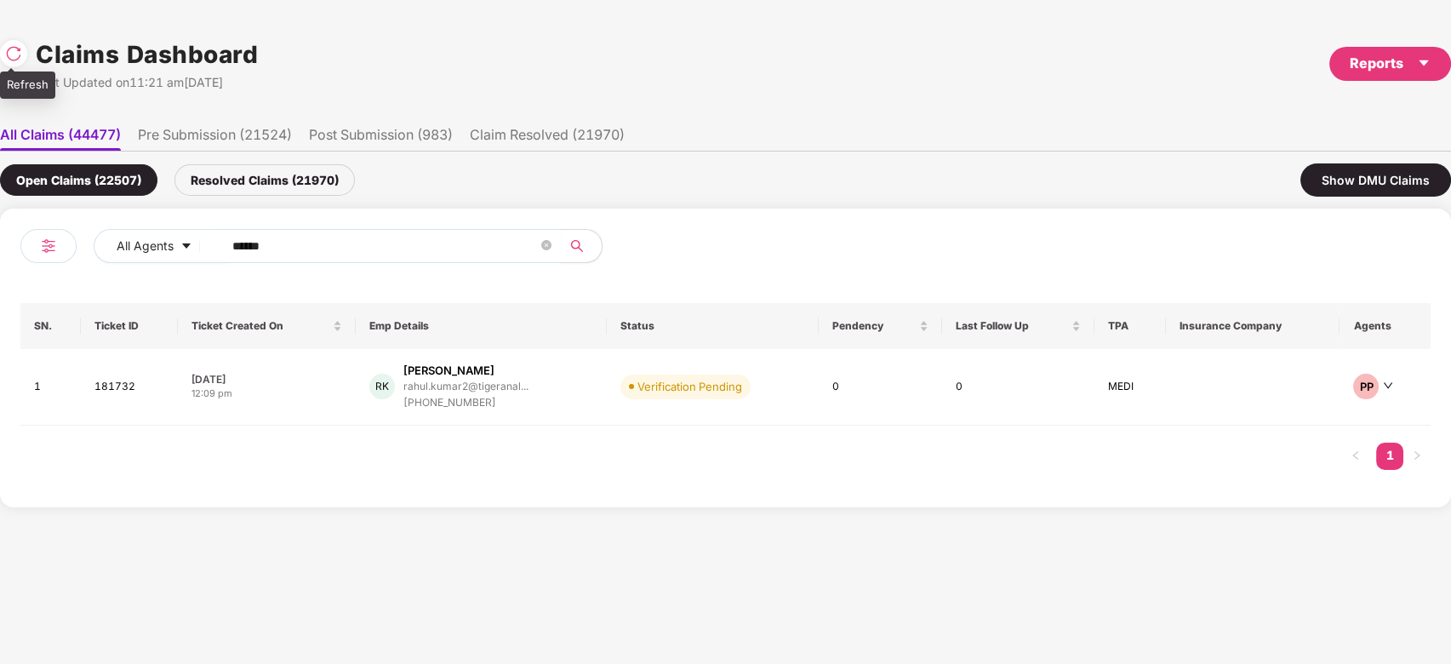
click at [8, 43] on div at bounding box center [13, 53] width 27 height 27
click at [450, 260] on span "******" at bounding box center [386, 246] width 349 height 34
paste input "******"
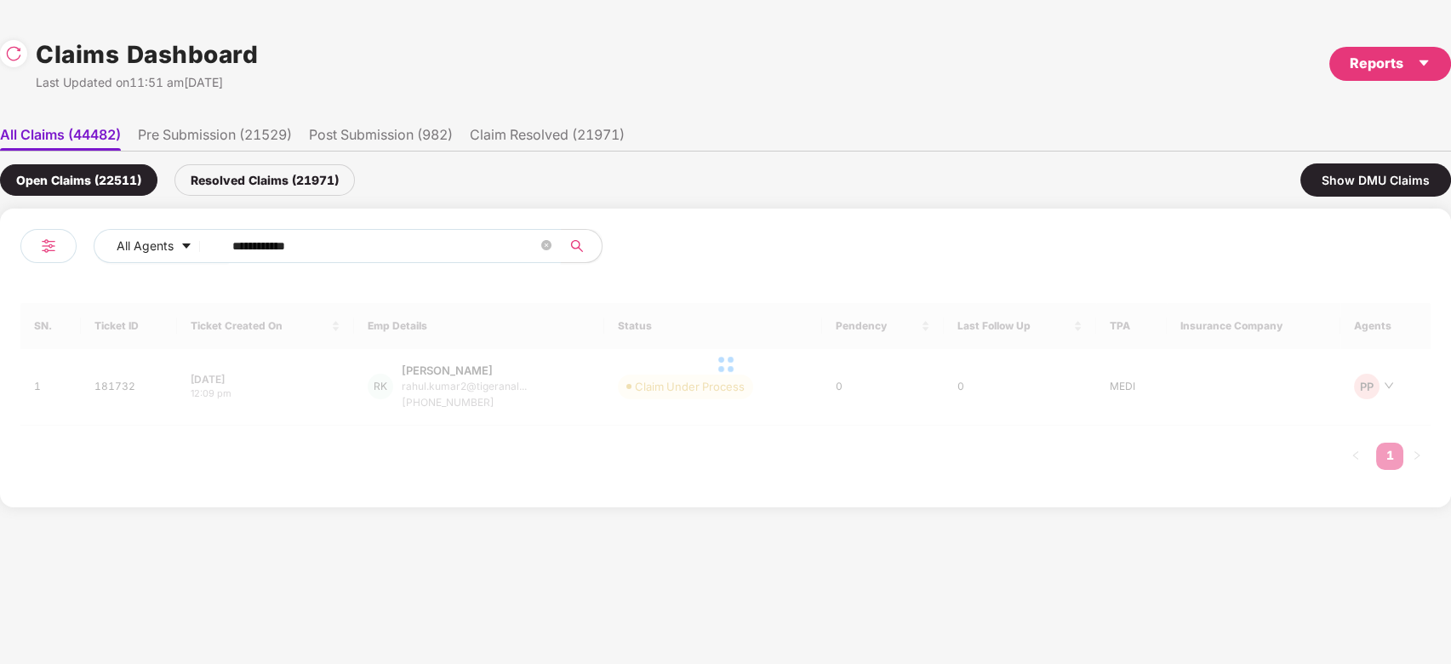
paste input "text"
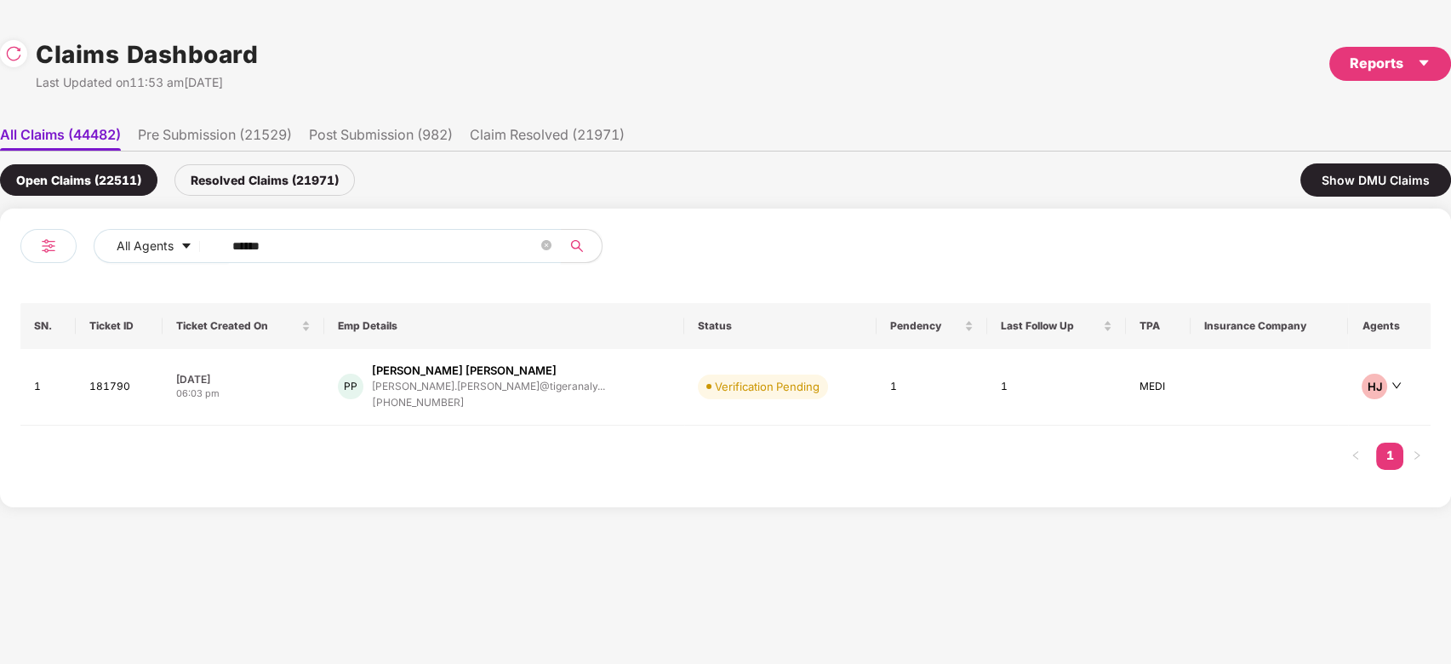
type input "******"
click at [466, 396] on div "+917304813517" at bounding box center [488, 403] width 233 height 16
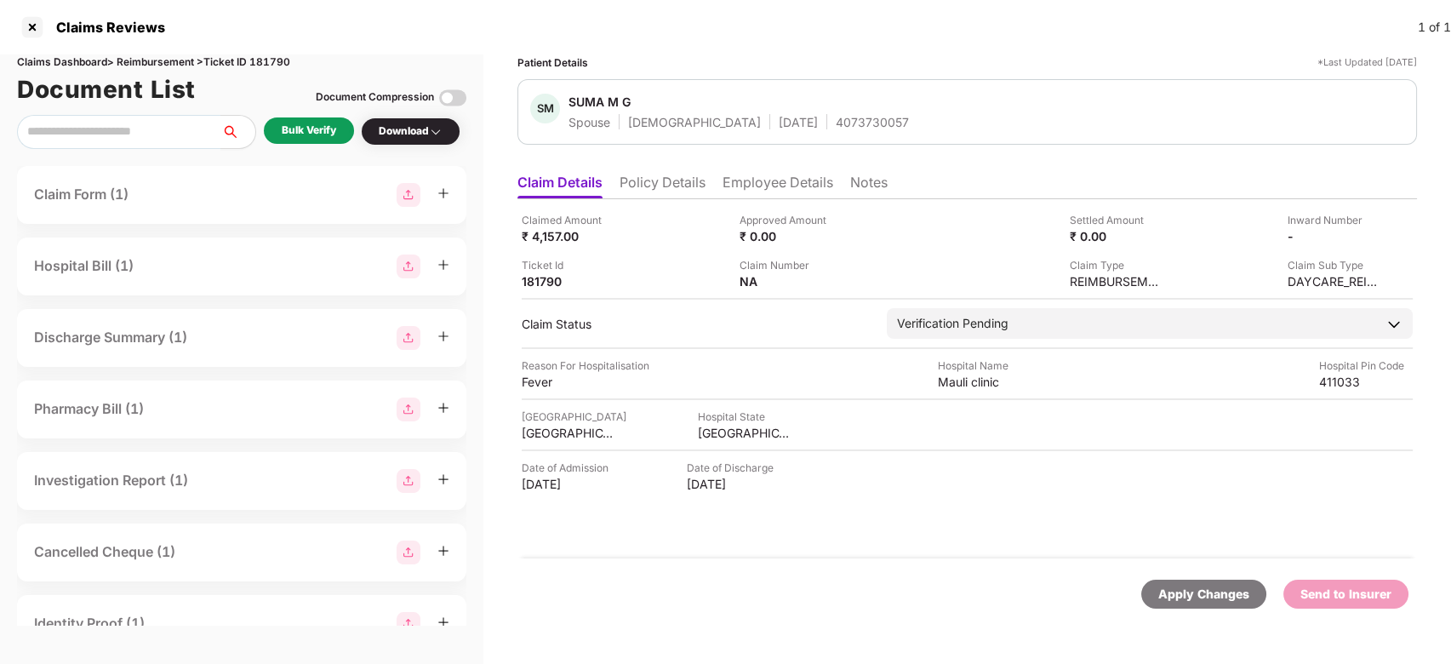
click at [318, 126] on div "Bulk Verify" at bounding box center [309, 131] width 54 height 16
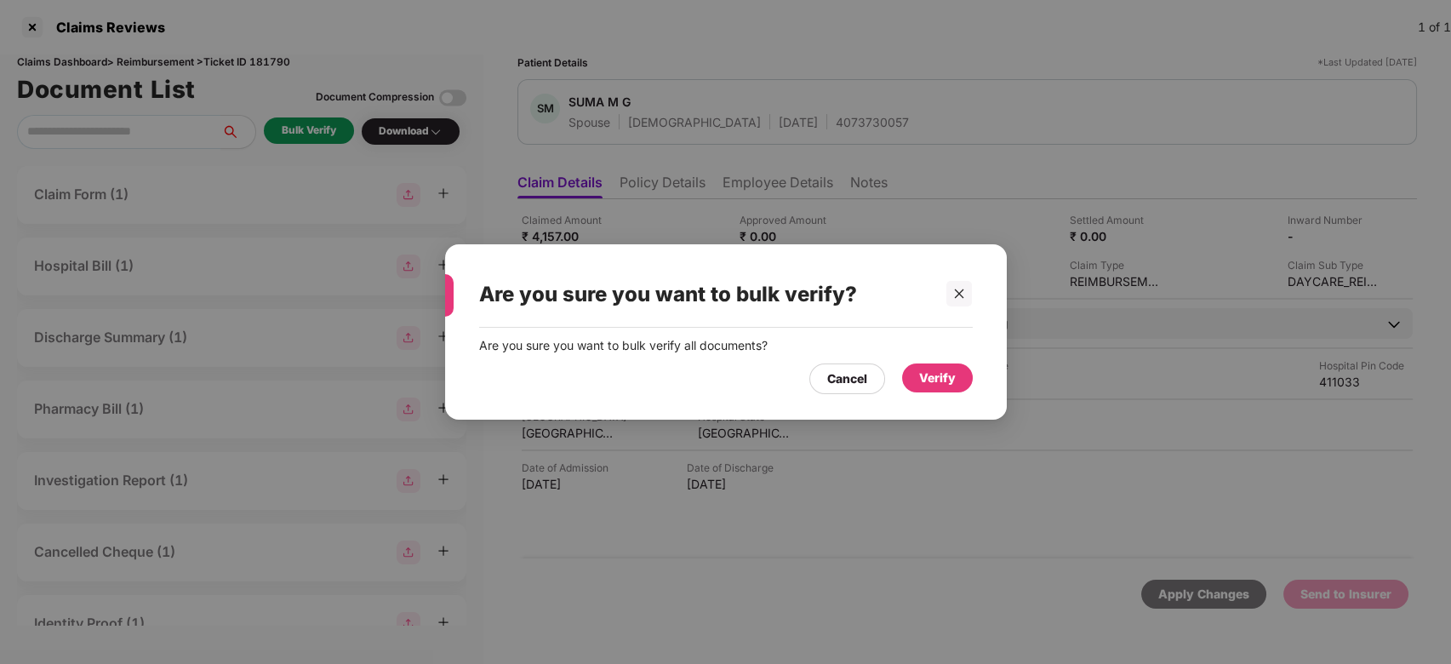
click at [953, 377] on div "Verify" at bounding box center [937, 378] width 37 height 19
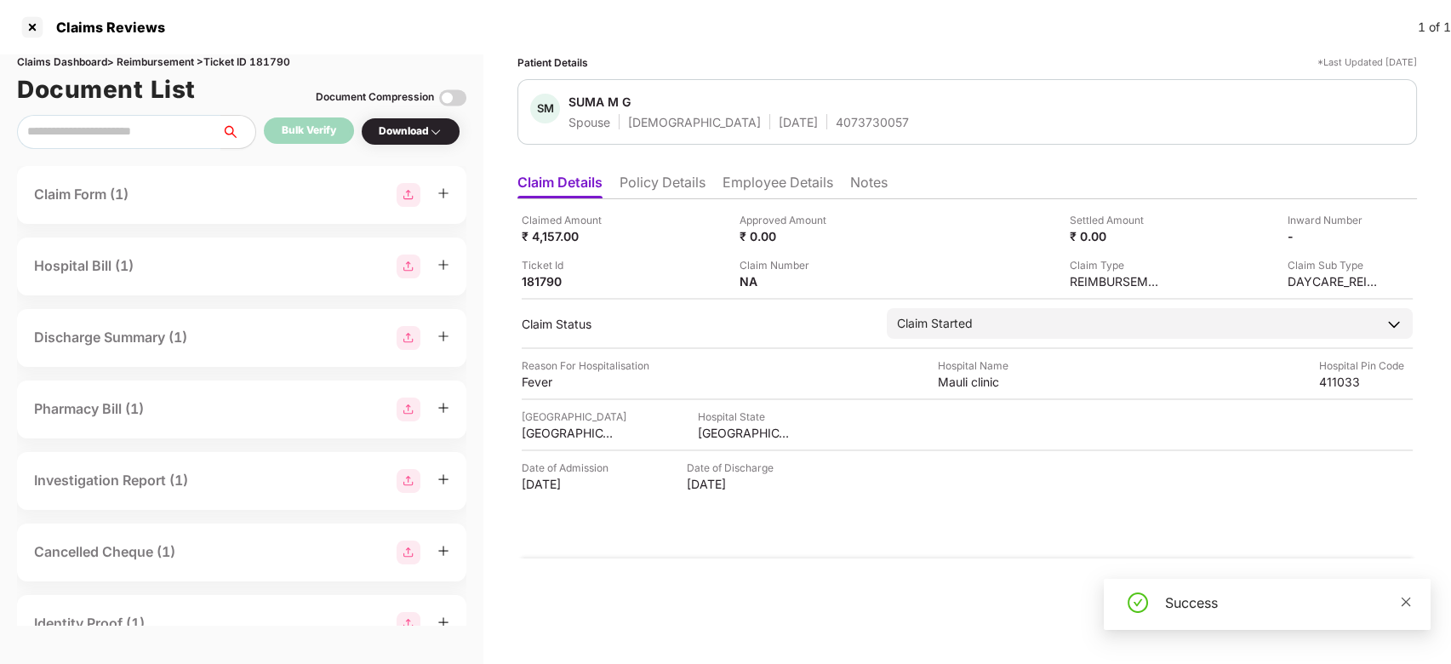
click at [1412, 594] on div "Success" at bounding box center [1267, 604] width 327 height 51
click at [1366, 603] on div "Success" at bounding box center [1287, 602] width 245 height 20
click at [1405, 596] on icon "close" at bounding box center [1406, 602] width 12 height 12
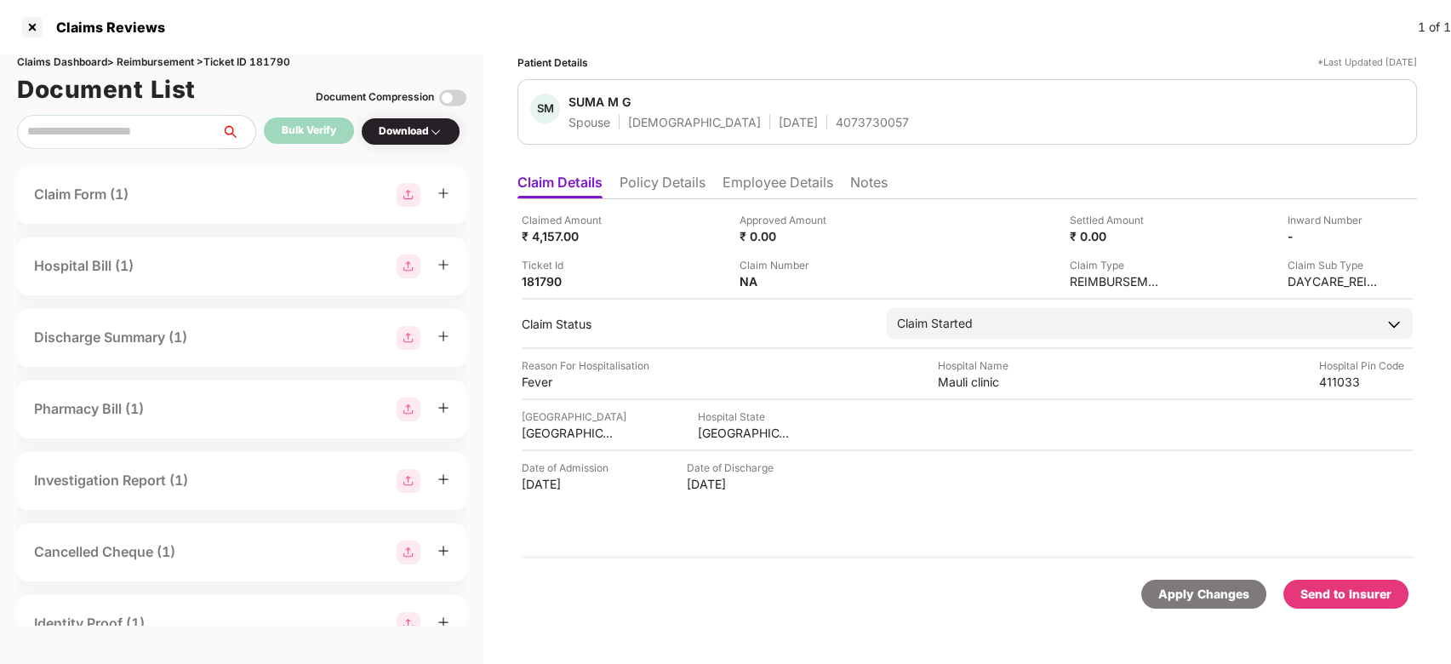
click at [1359, 592] on div "Send to Insurer" at bounding box center [1346, 594] width 91 height 19
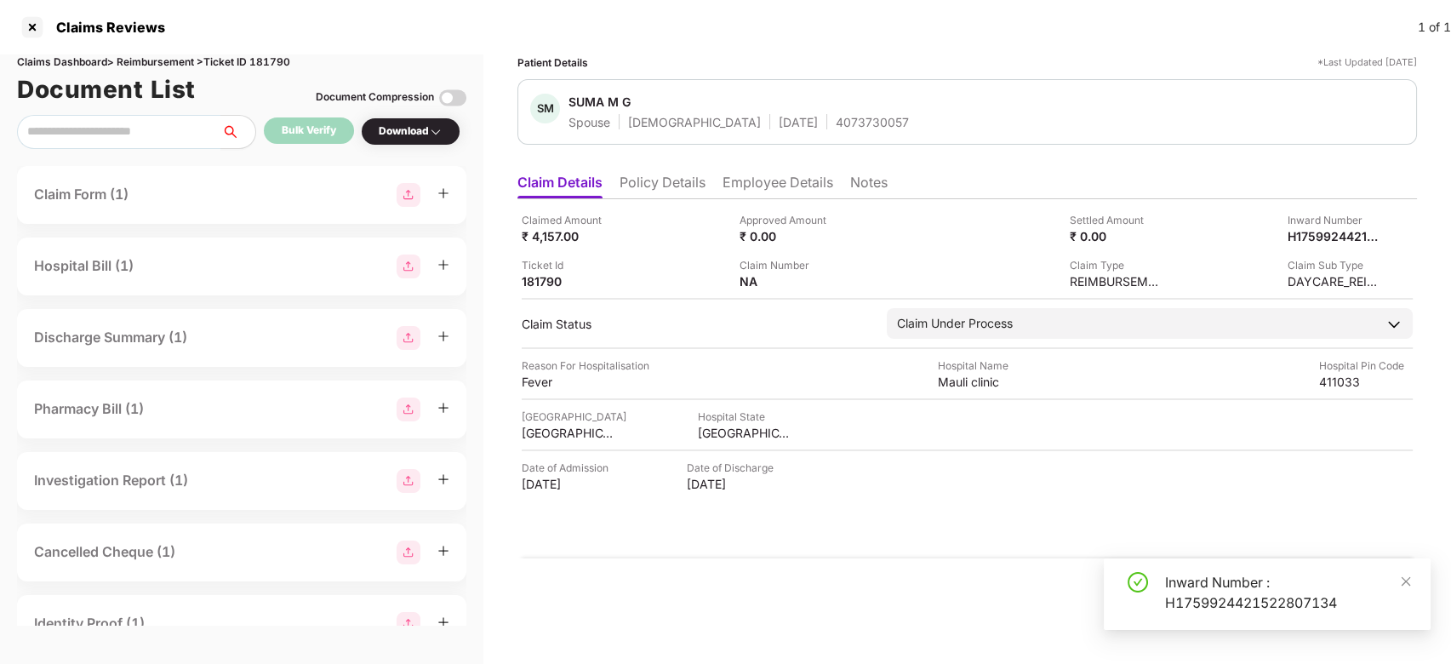
click at [746, 186] on li "Employee Details" at bounding box center [778, 186] width 111 height 25
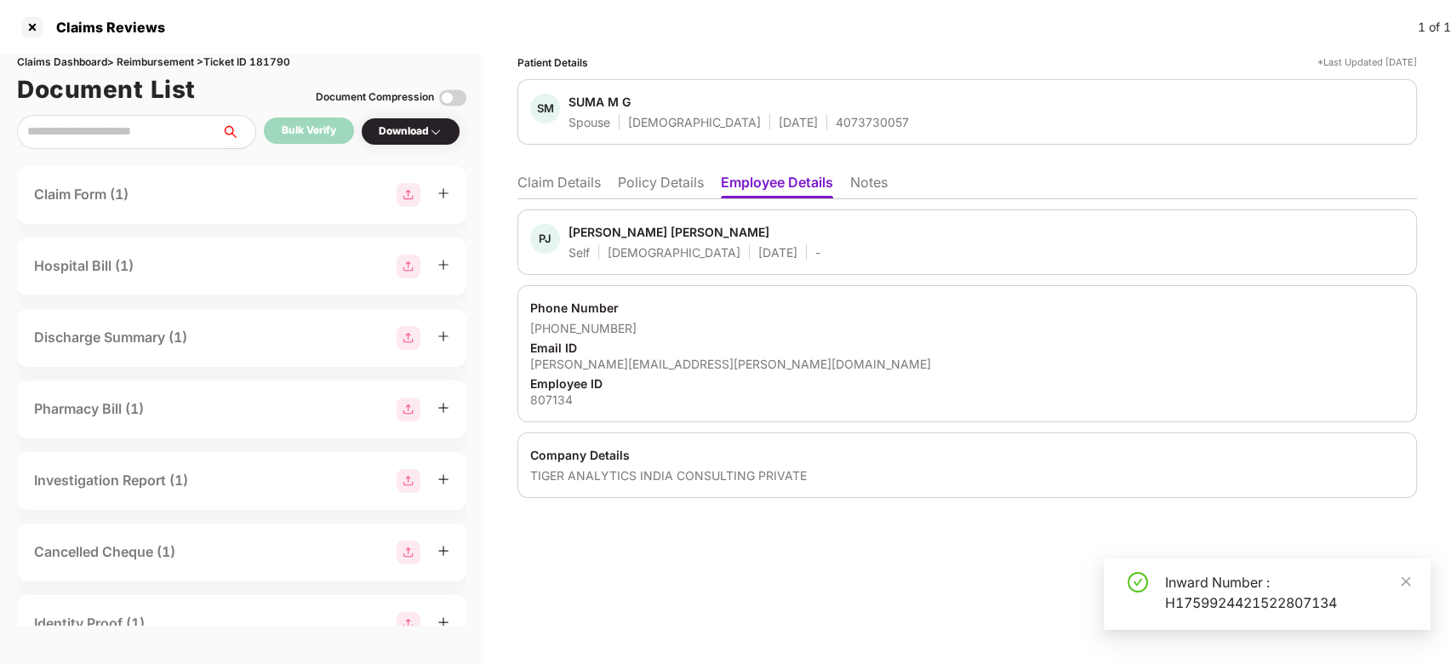
click at [593, 232] on div "Pavan Jayantilal Patel" at bounding box center [669, 232] width 201 height 16
copy div "Pavan"
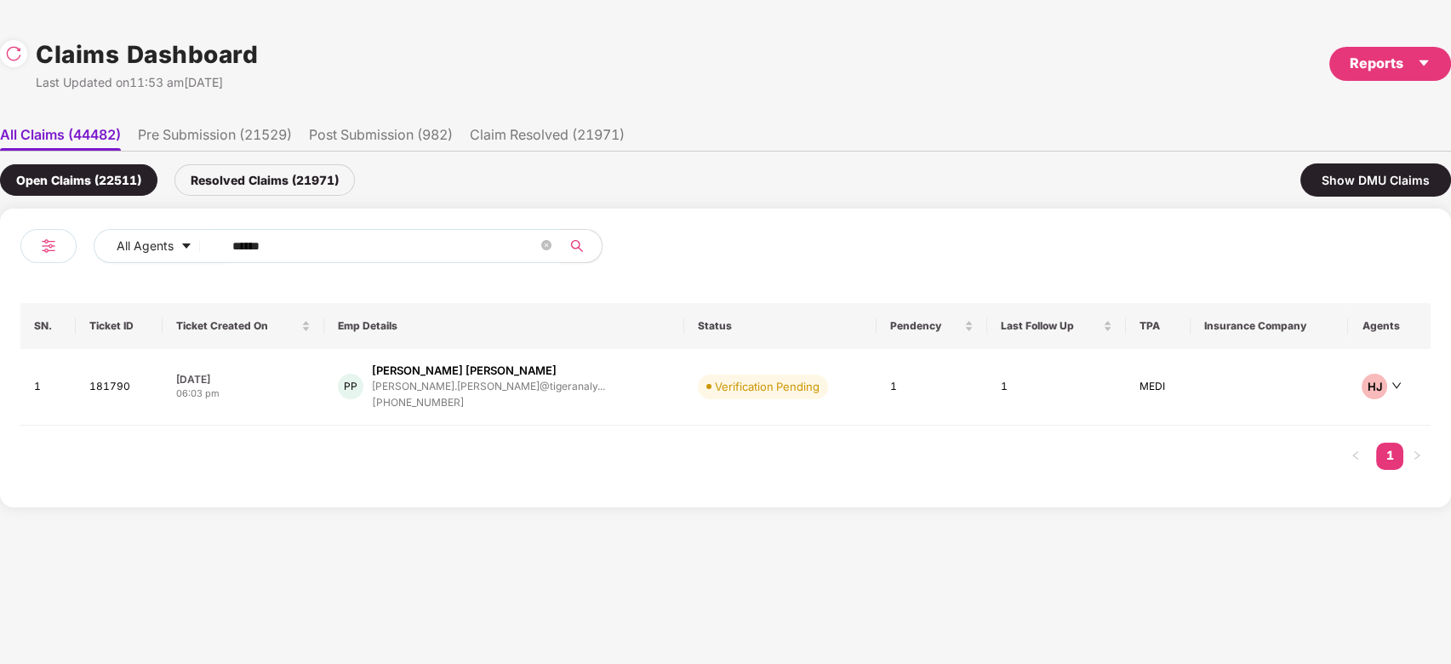
click at [338, 249] on input "******" at bounding box center [385, 246] width 306 height 26
paste input "text"
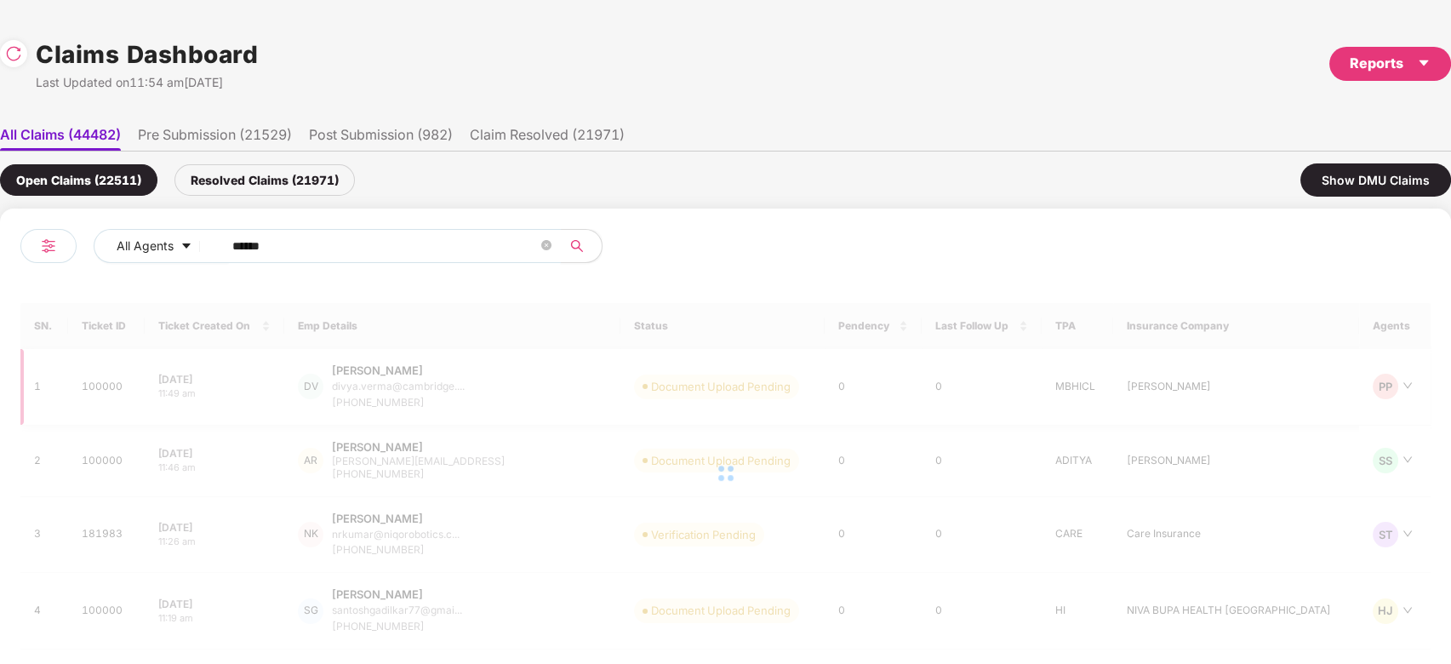
type input "******"
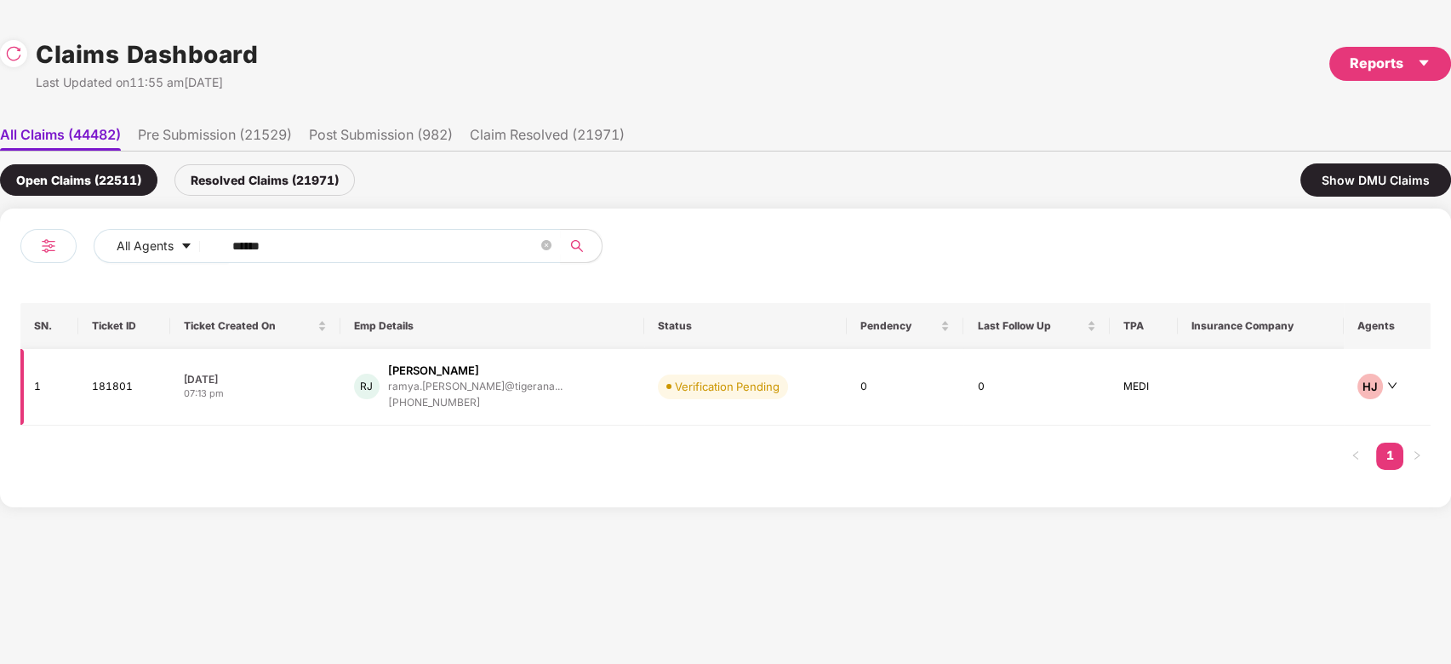
click at [449, 386] on div "ramya.jayavel@tigerana..." at bounding box center [475, 386] width 175 height 11
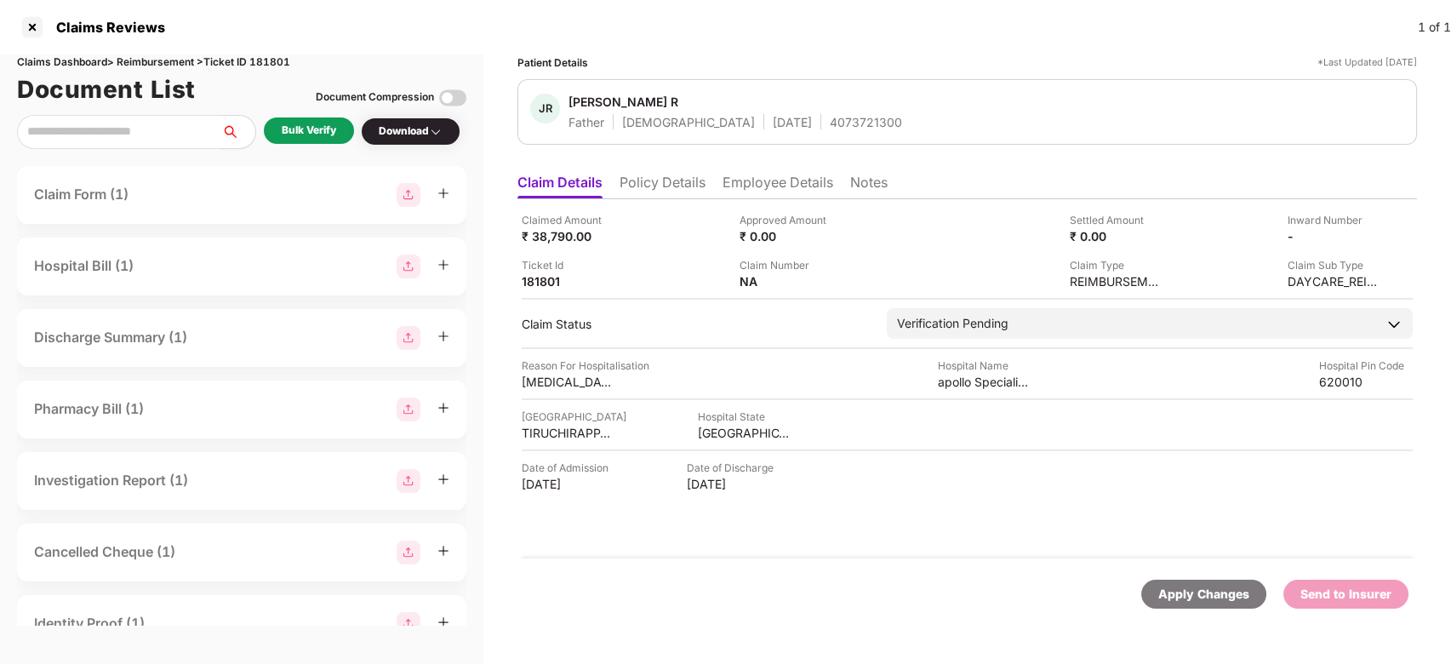
click at [319, 146] on div "Bulk Verify" at bounding box center [309, 131] width 90 height 28
click at [310, 136] on div "Bulk Verify" at bounding box center [309, 131] width 54 height 16
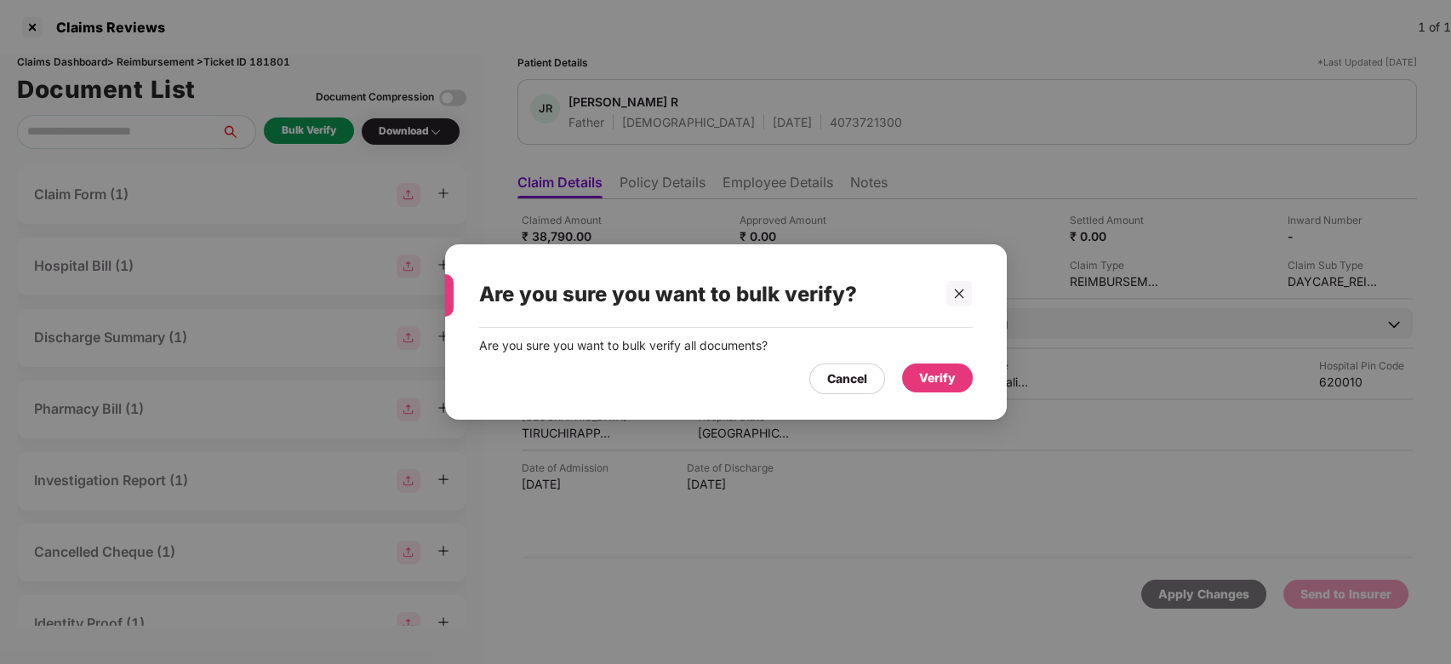
click at [933, 390] on div "Verify" at bounding box center [937, 377] width 71 height 29
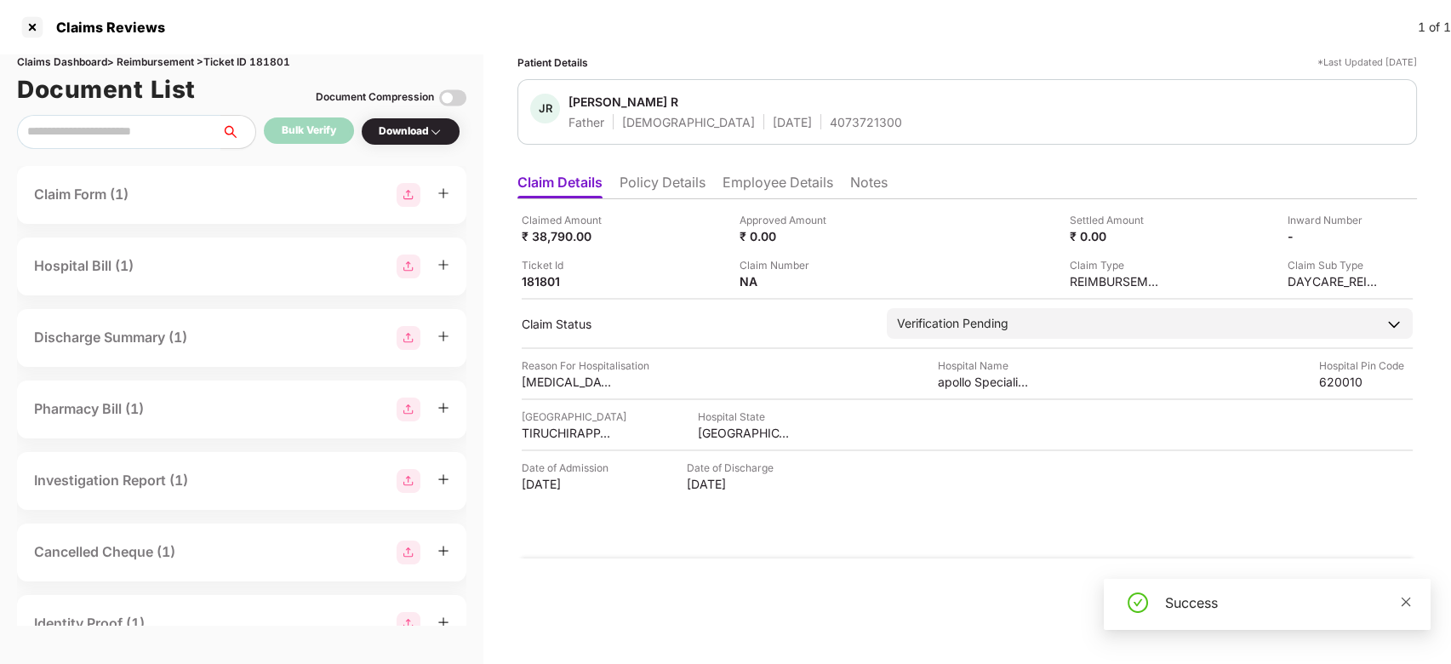
click at [1407, 598] on icon "close" at bounding box center [1406, 602] width 12 height 12
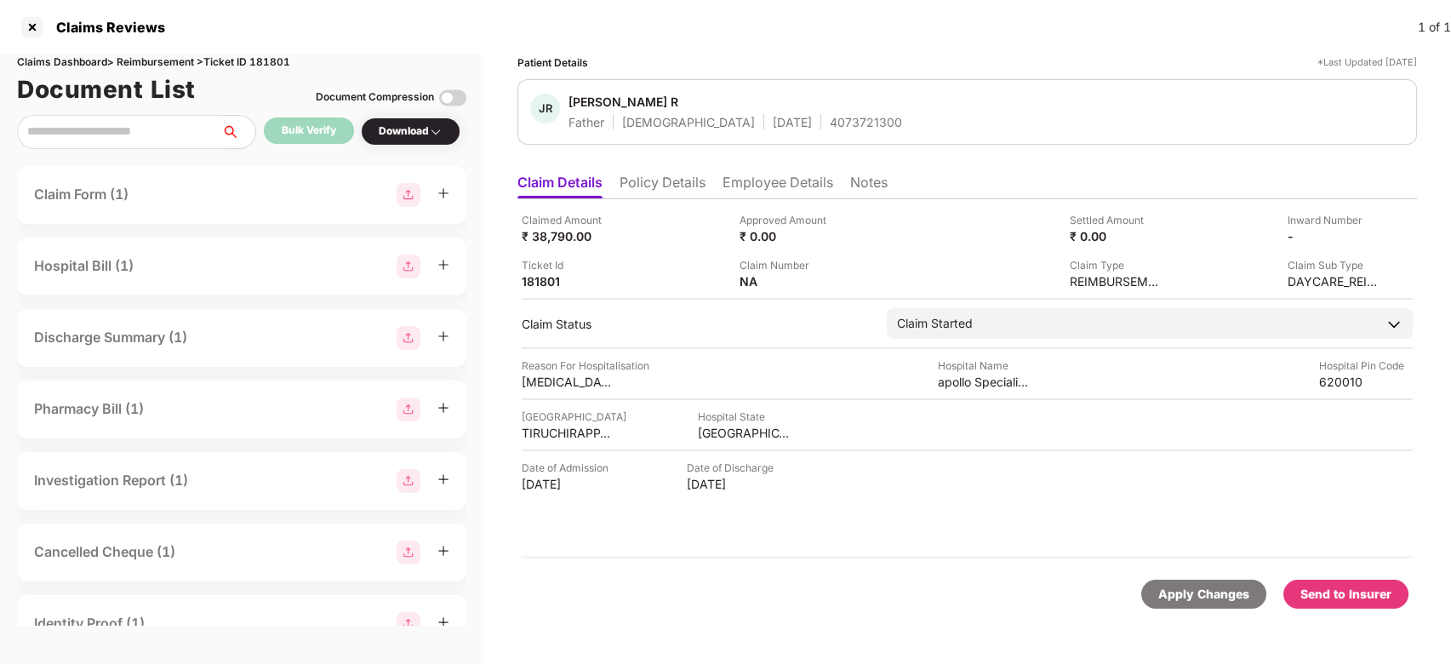
click at [1371, 588] on div "Send to Insurer" at bounding box center [1346, 594] width 91 height 19
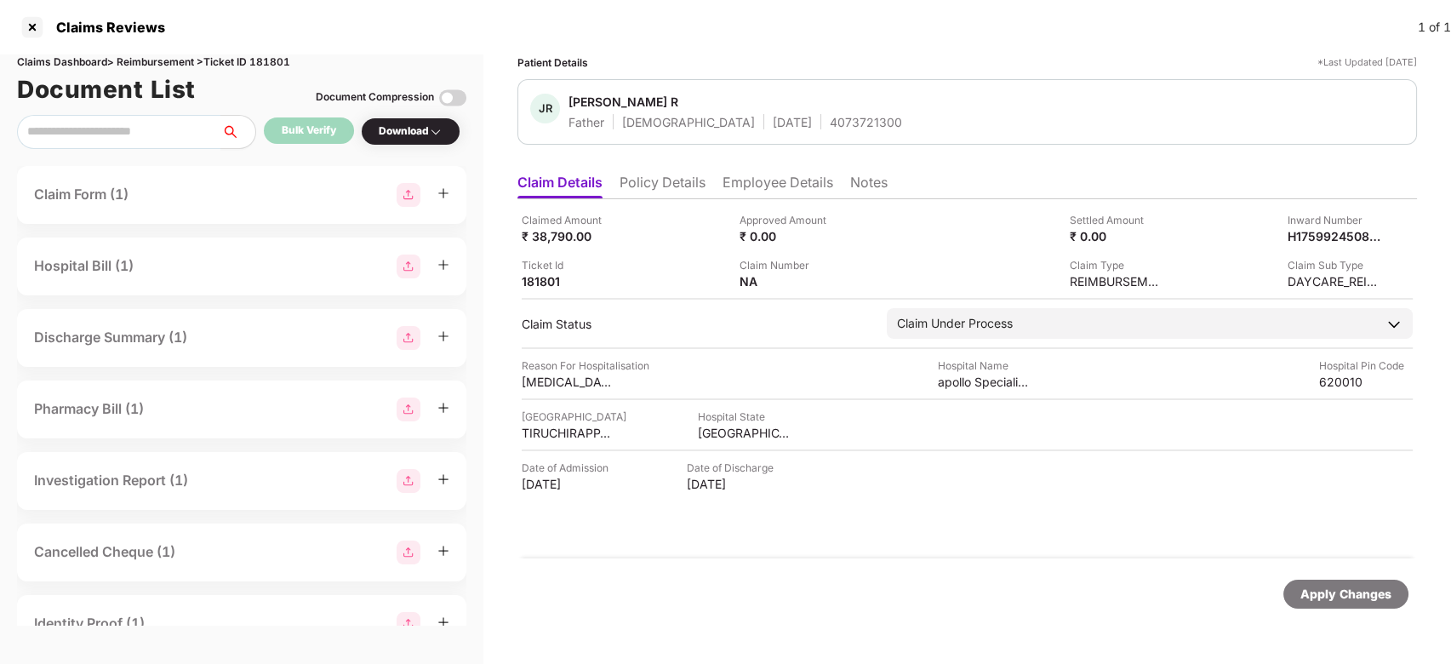
click at [797, 191] on li "Employee Details" at bounding box center [778, 186] width 111 height 25
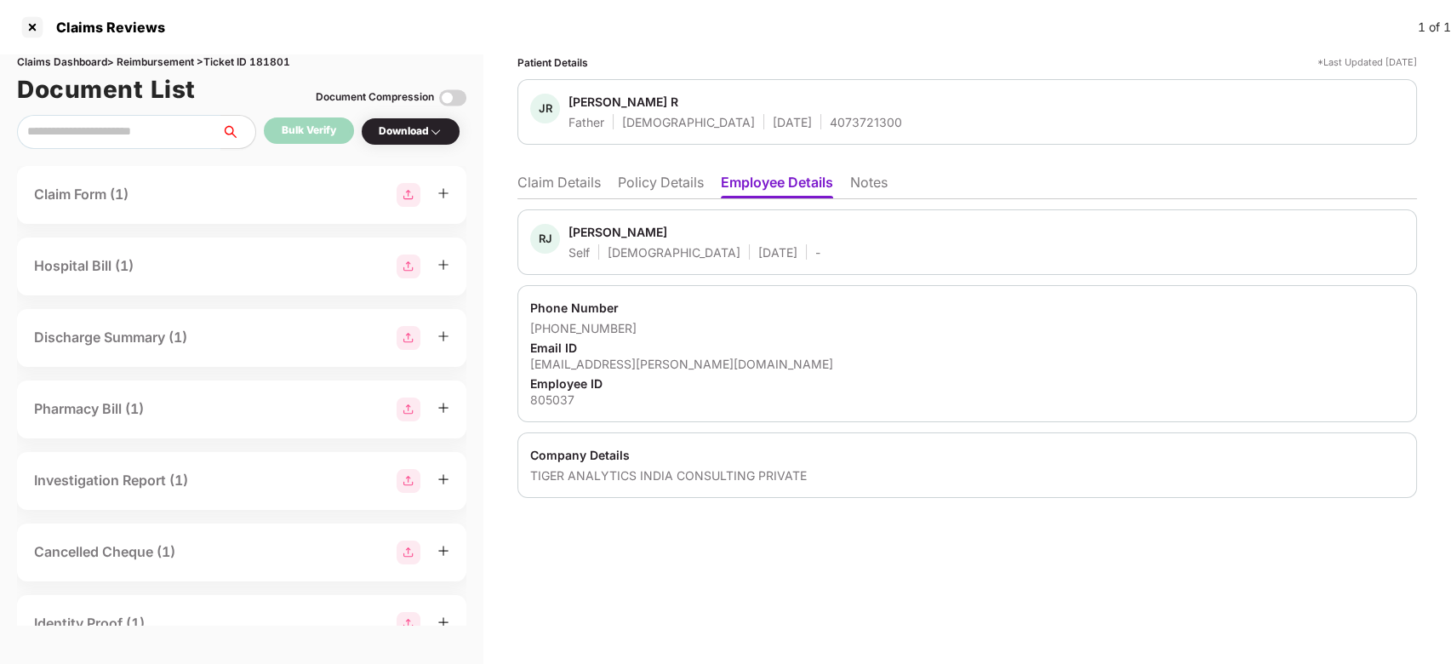
click at [602, 246] on div "Self Female 30 Sept 1993 -" at bounding box center [695, 252] width 252 height 16
drag, startPoint x: 602, startPoint y: 246, endPoint x: 595, endPoint y: 232, distance: 15.2
click at [595, 232] on div "Ramya Jayavel Self Female 30 Sept 1993 -" at bounding box center [695, 242] width 252 height 37
click at [595, 232] on div "Ramya Jayavel" at bounding box center [618, 232] width 99 height 16
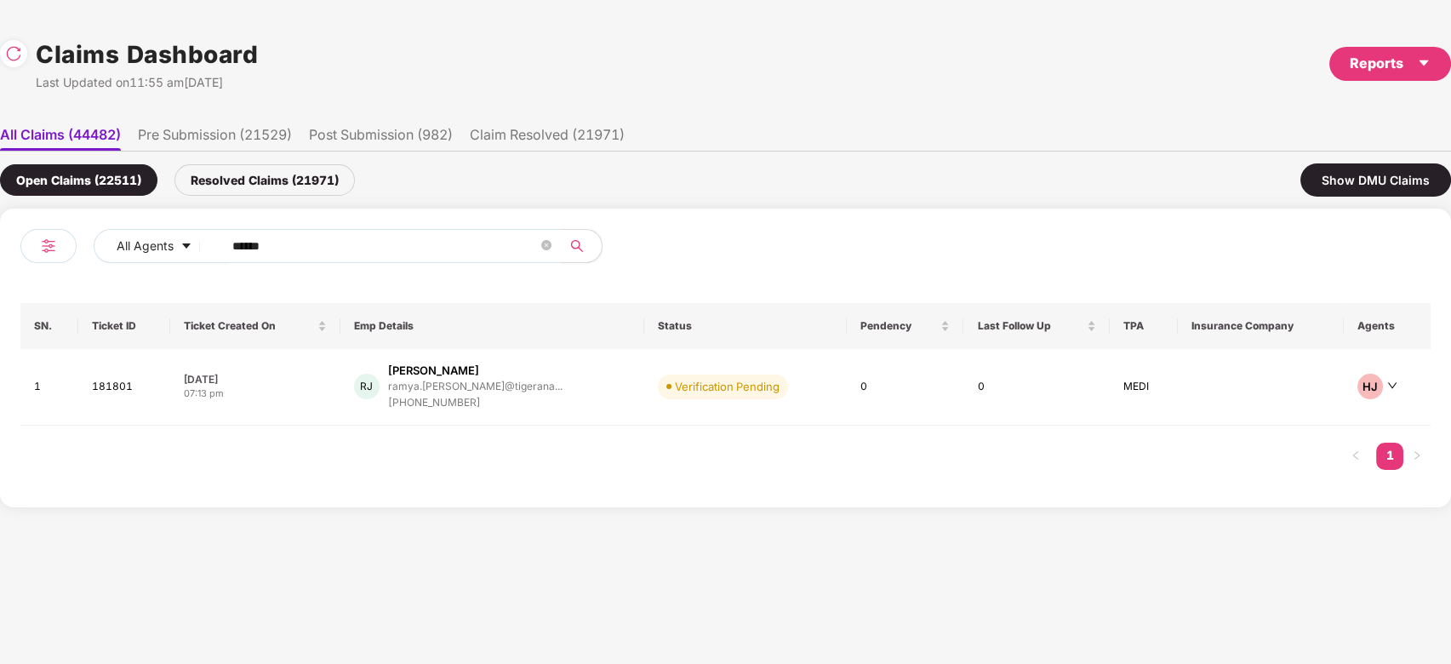
click at [388, 253] on input "******" at bounding box center [385, 246] width 306 height 26
paste input "text"
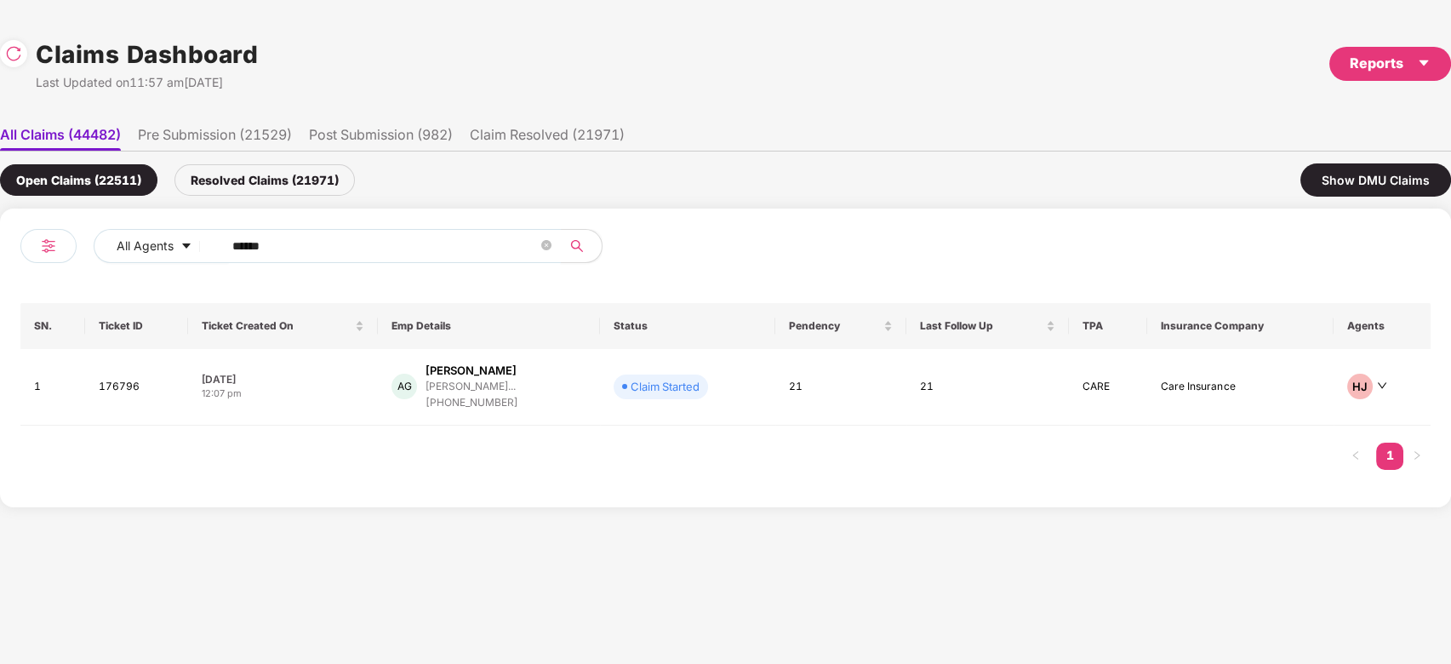
type input "******"
click at [579, 384] on div "AG Anil Gocher neil@swastikproduction... +917977966359" at bounding box center [489, 387] width 195 height 49
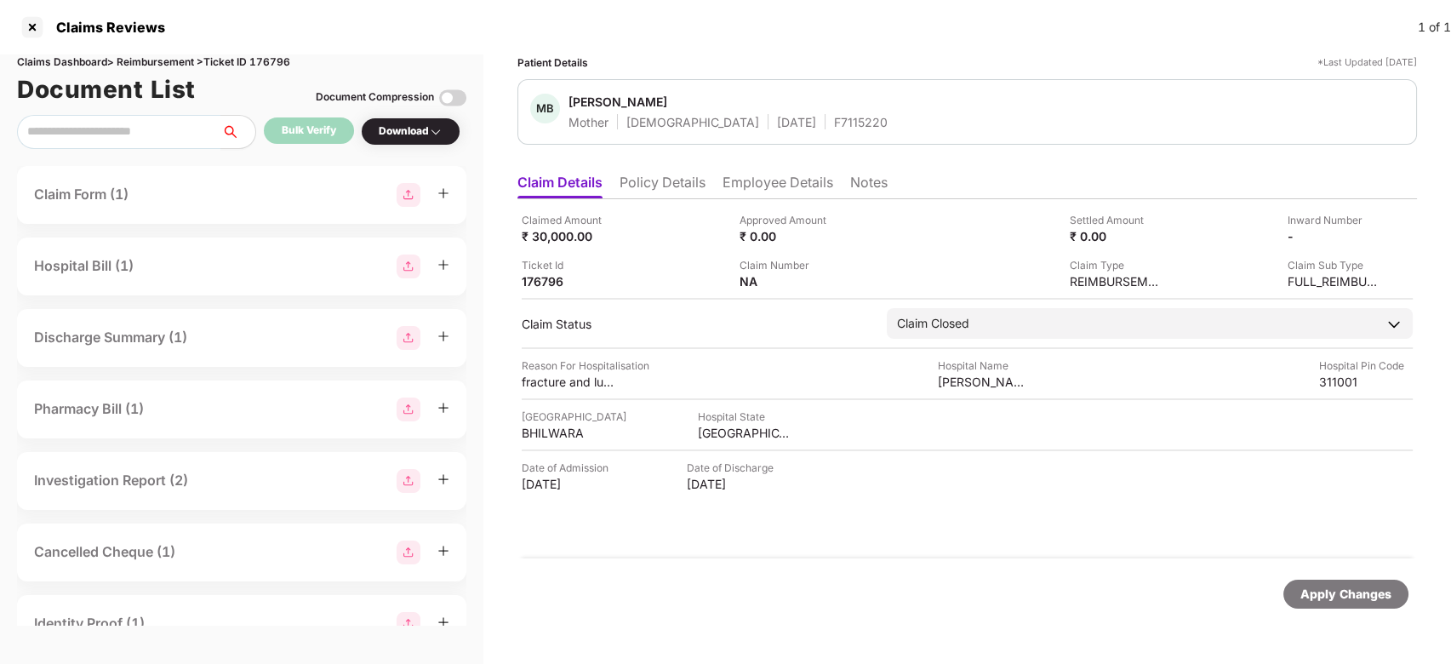
click at [766, 187] on li "Employee Details" at bounding box center [778, 186] width 111 height 25
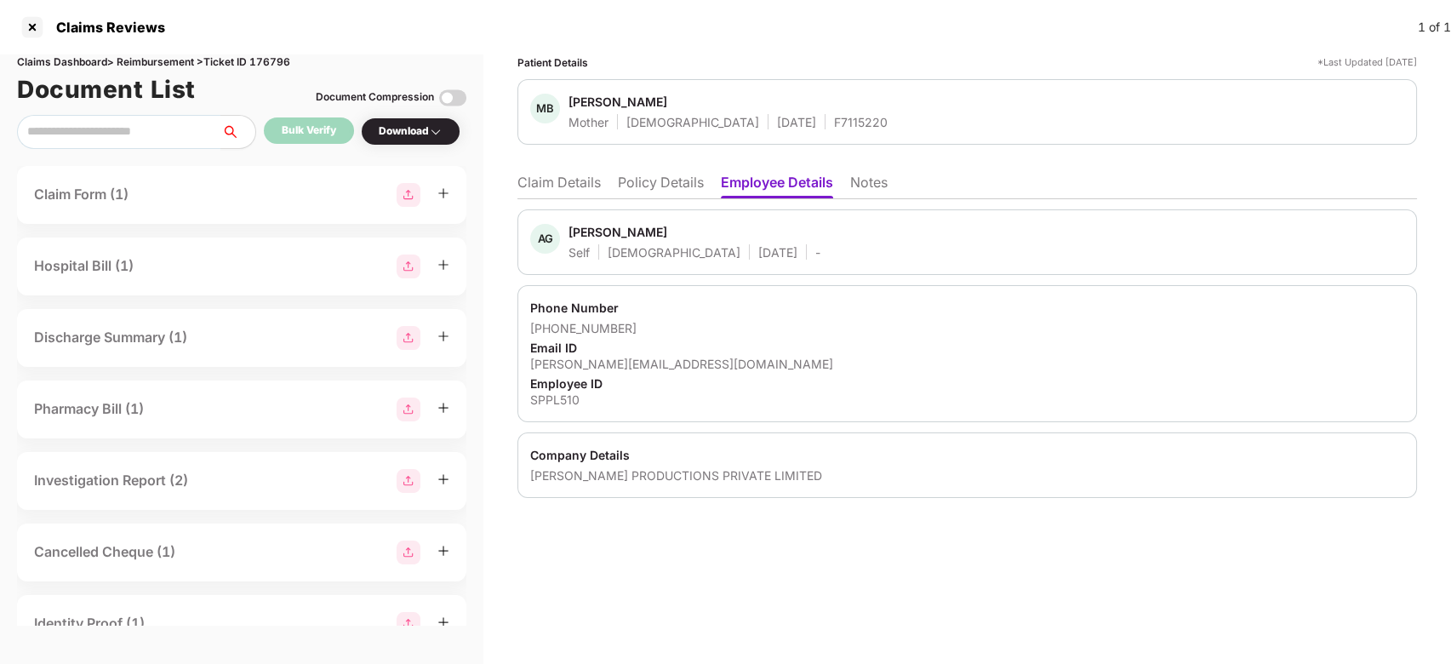
click at [551, 183] on li "Claim Details" at bounding box center [559, 186] width 83 height 25
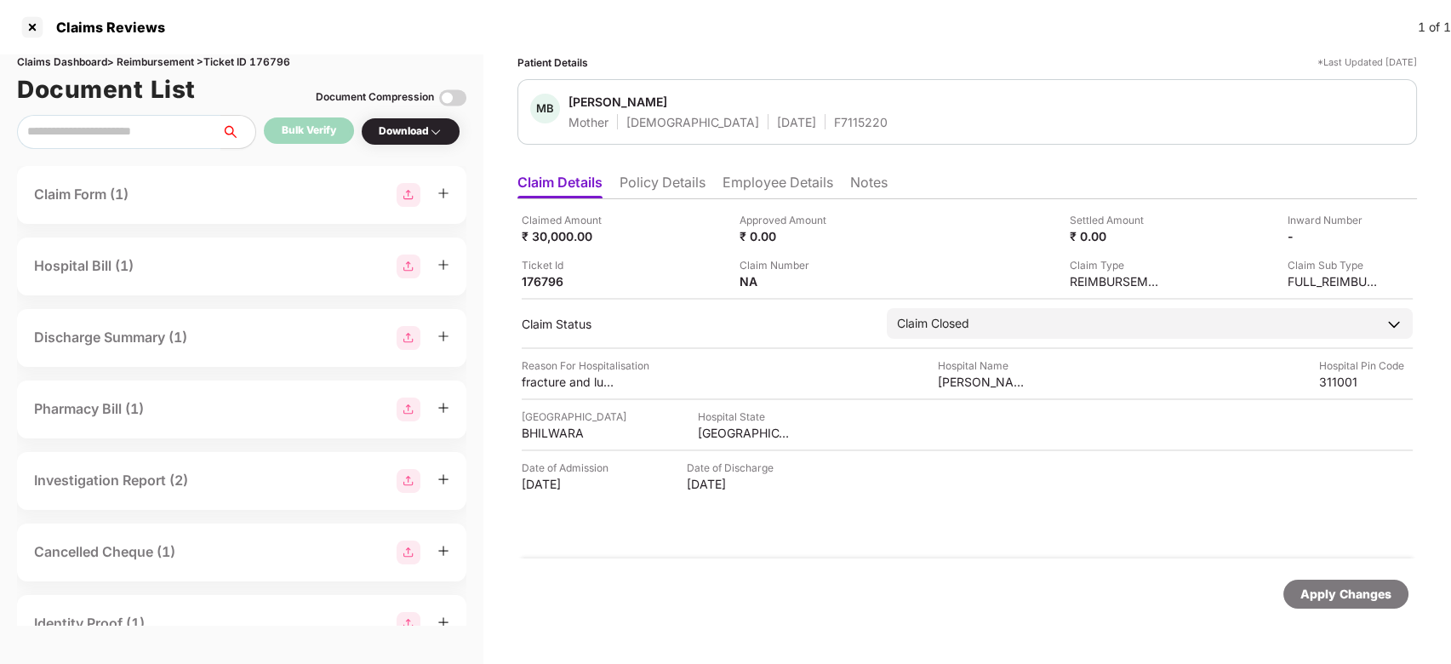
click at [743, 192] on li "Employee Details" at bounding box center [778, 186] width 111 height 25
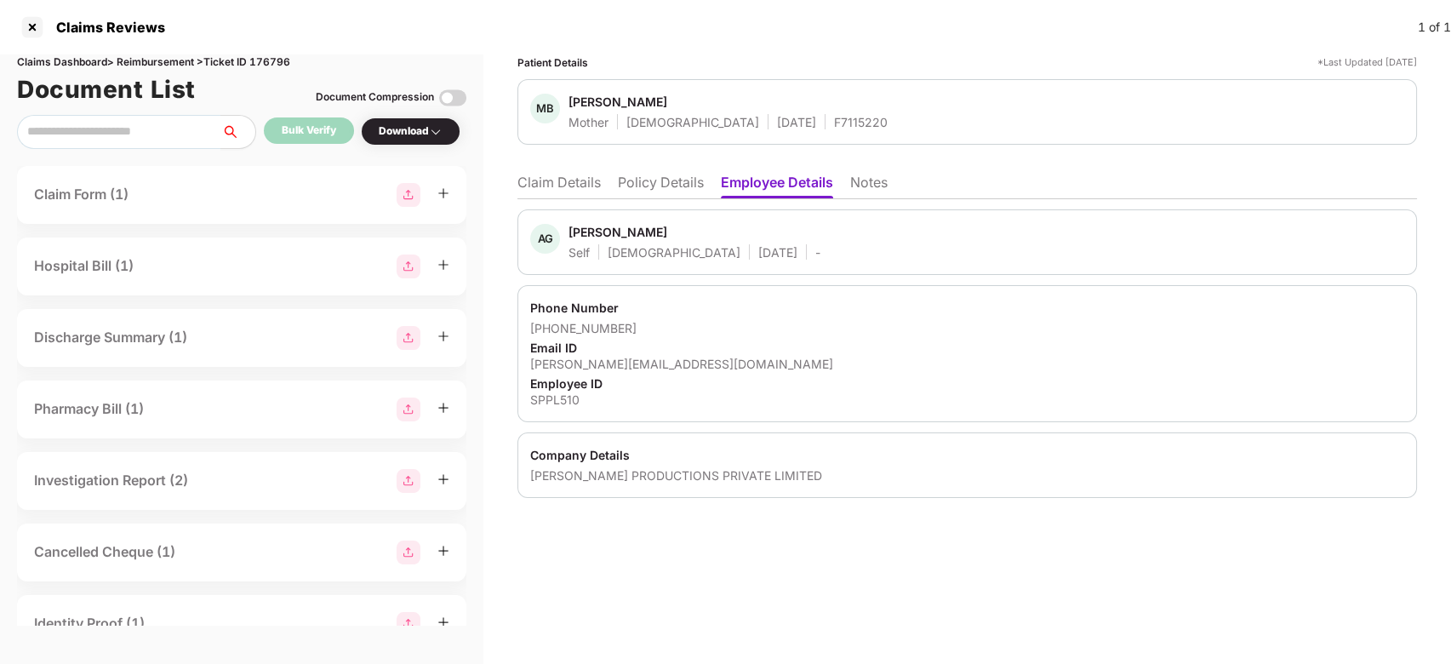
click at [568, 186] on li "Claim Details" at bounding box center [559, 186] width 83 height 25
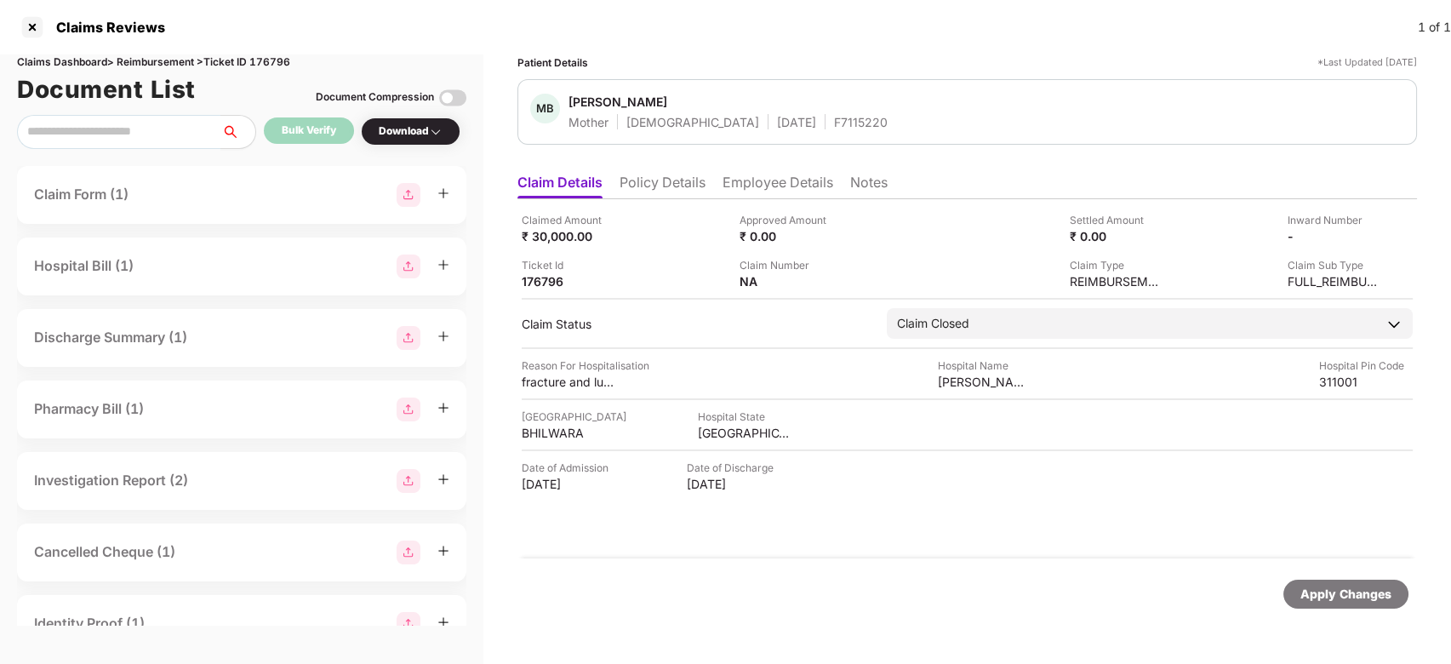
click at [797, 180] on li "Employee Details" at bounding box center [778, 186] width 111 height 25
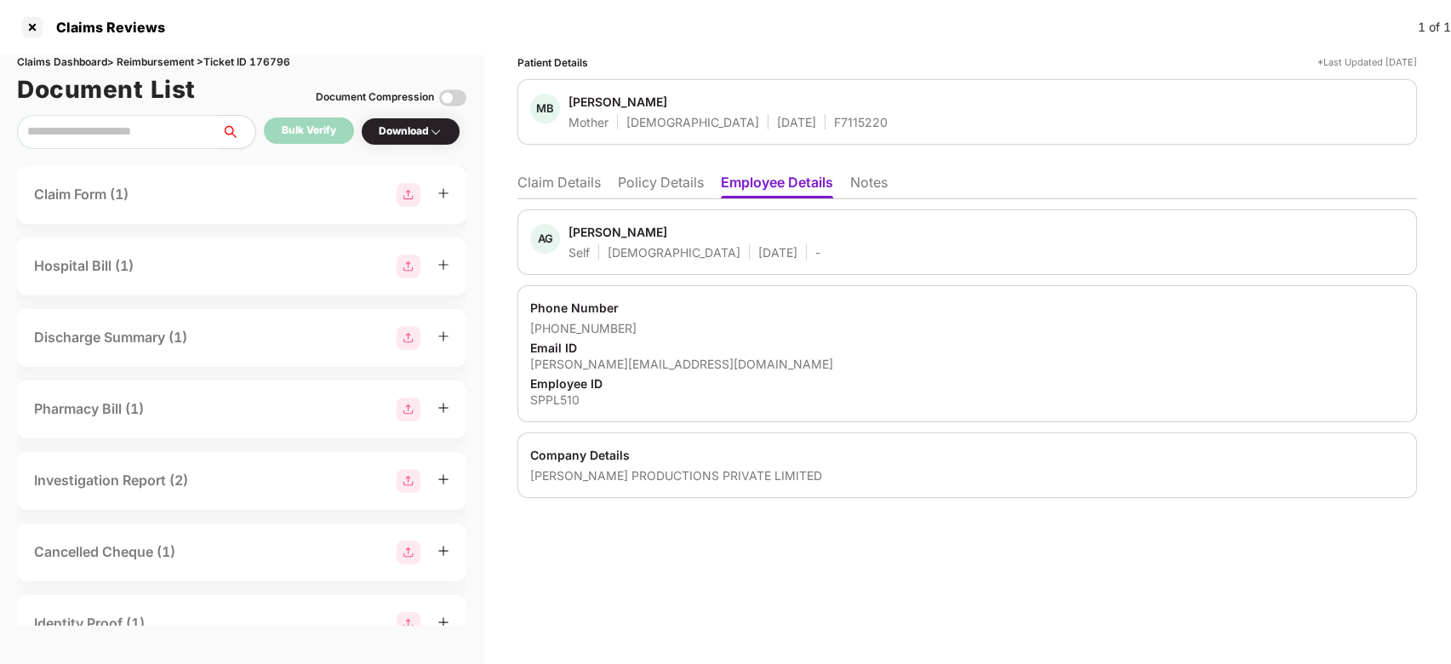
click at [613, 467] on div "SWASTIK PRODUCTIONS PRIVATE LIMITED" at bounding box center [967, 475] width 874 height 16
copy div "SWASTIK PRODUCTIONS PRIVATE LIMITED"
click at [613, 467] on div "SWASTIK PRODUCTIONS PRIVATE LIMITED" at bounding box center [967, 475] width 874 height 16
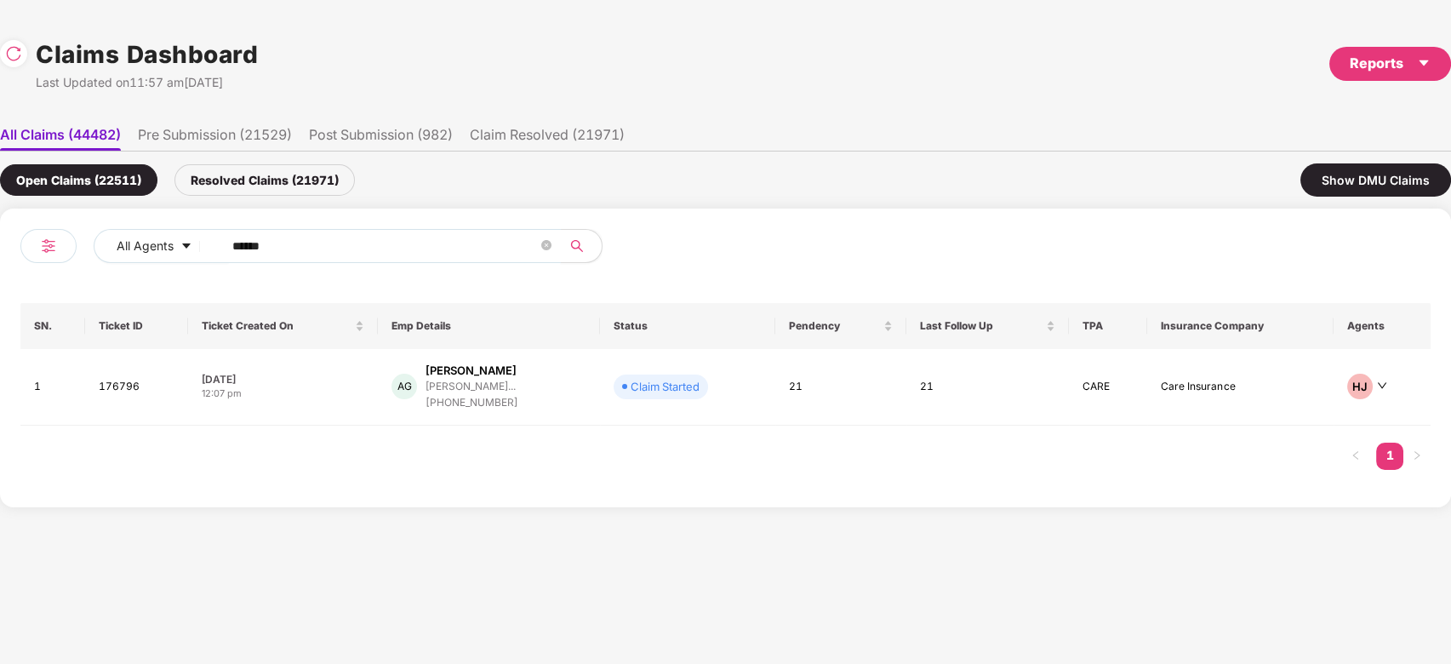
click at [378, 238] on input "******" at bounding box center [385, 246] width 306 height 26
paste input "text"
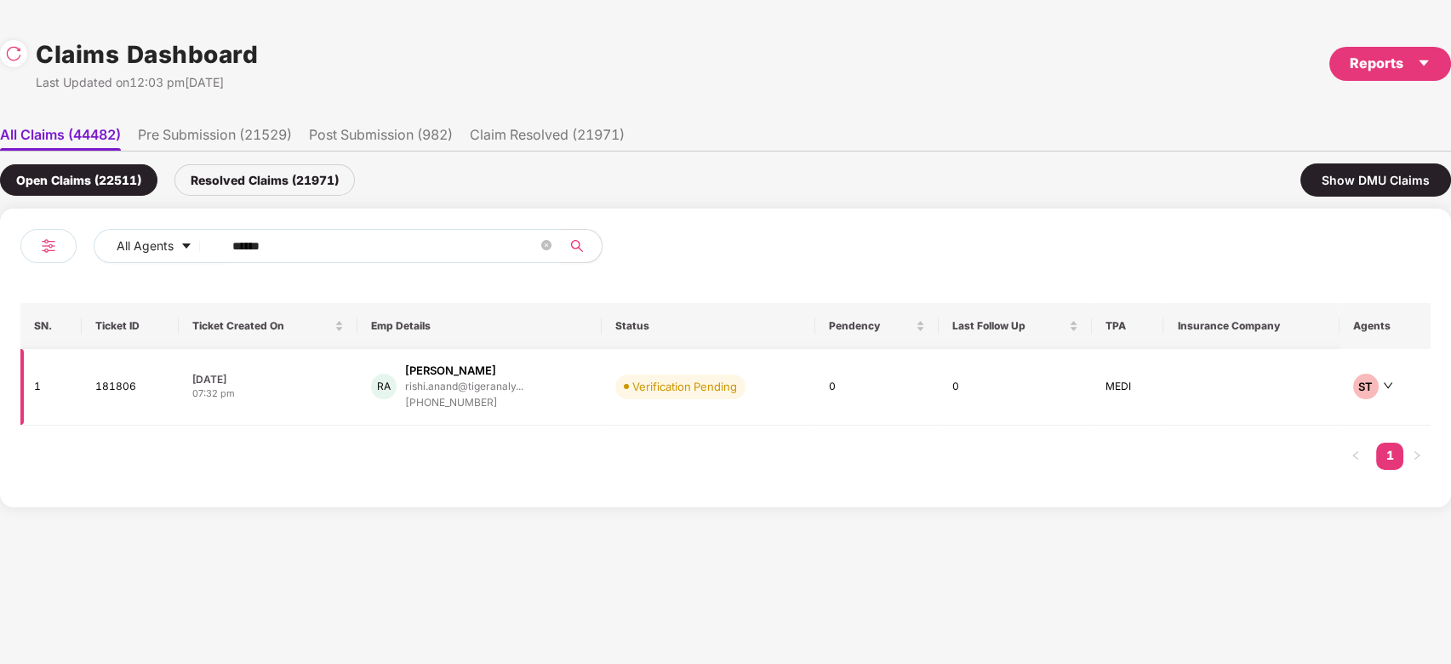
type input "******"
click at [612, 375] on td "Verification Pending" at bounding box center [709, 387] width 214 height 77
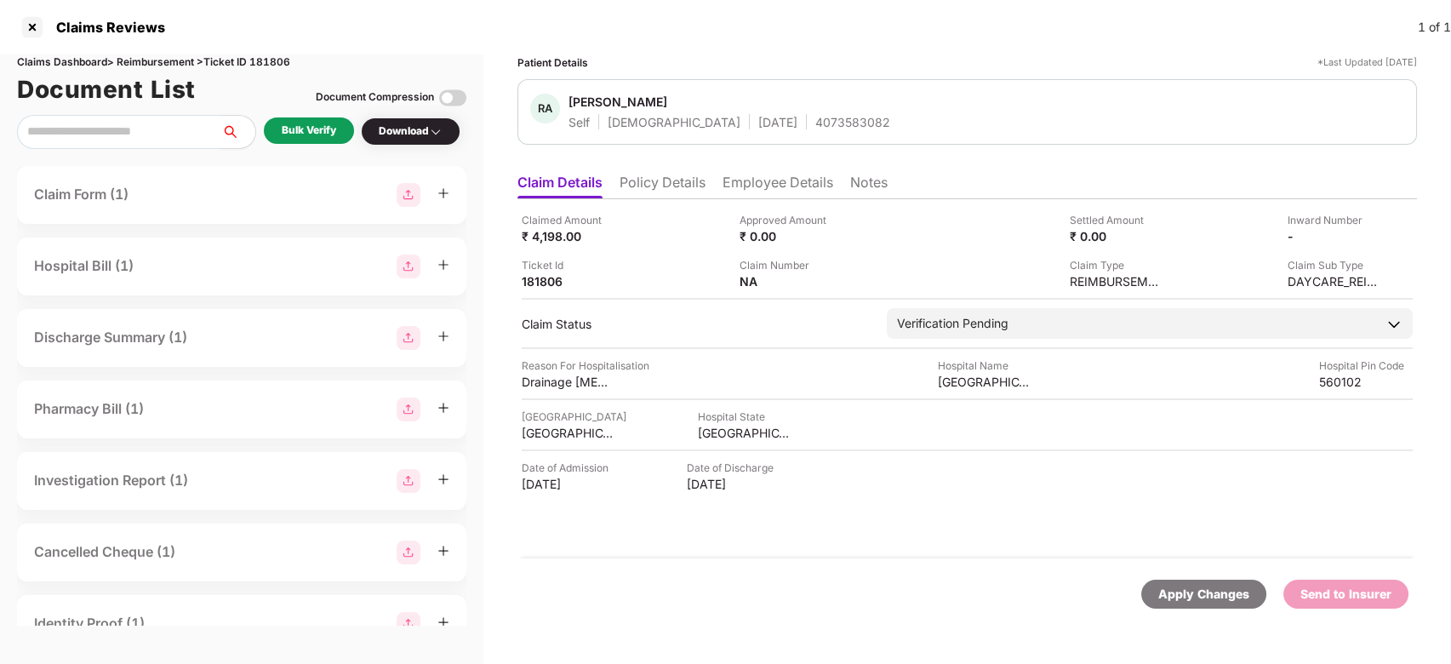
click at [324, 134] on div "Bulk Verify" at bounding box center [309, 131] width 54 height 16
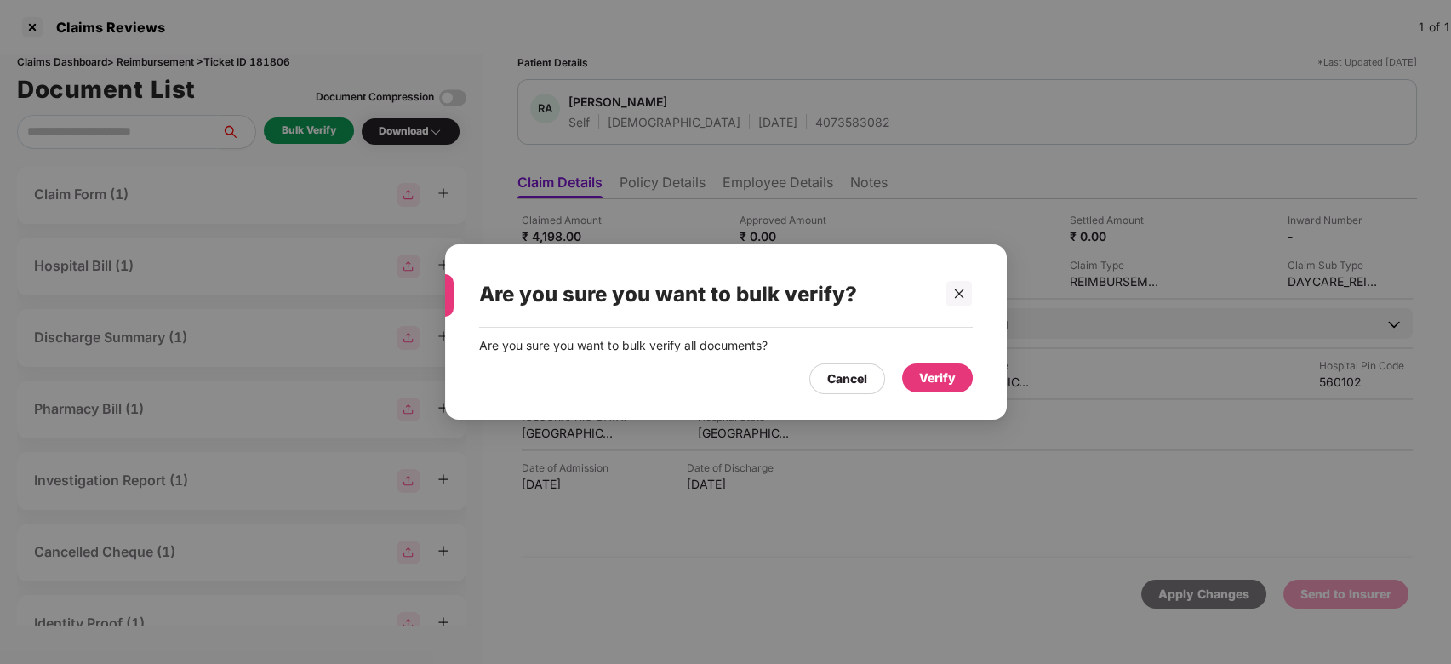
click at [941, 378] on div "Verify" at bounding box center [937, 378] width 37 height 19
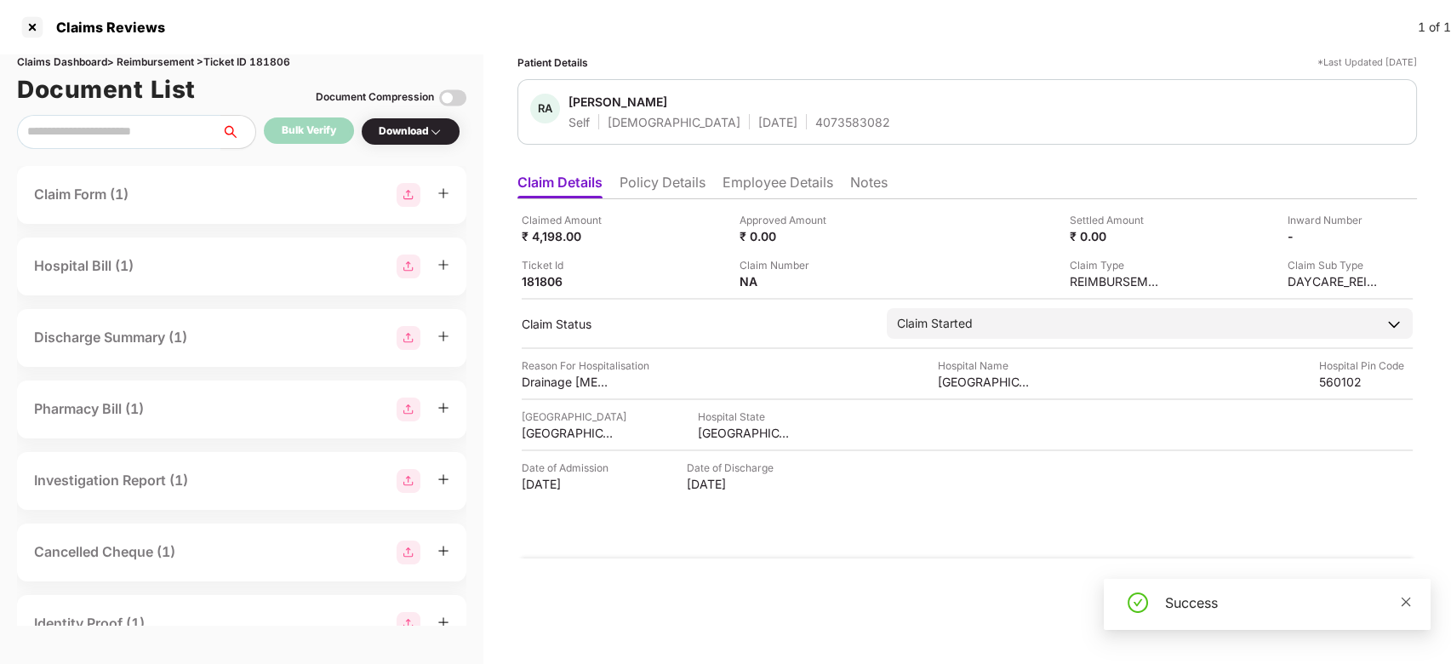
click at [1400, 601] on icon "close" at bounding box center [1406, 602] width 12 height 12
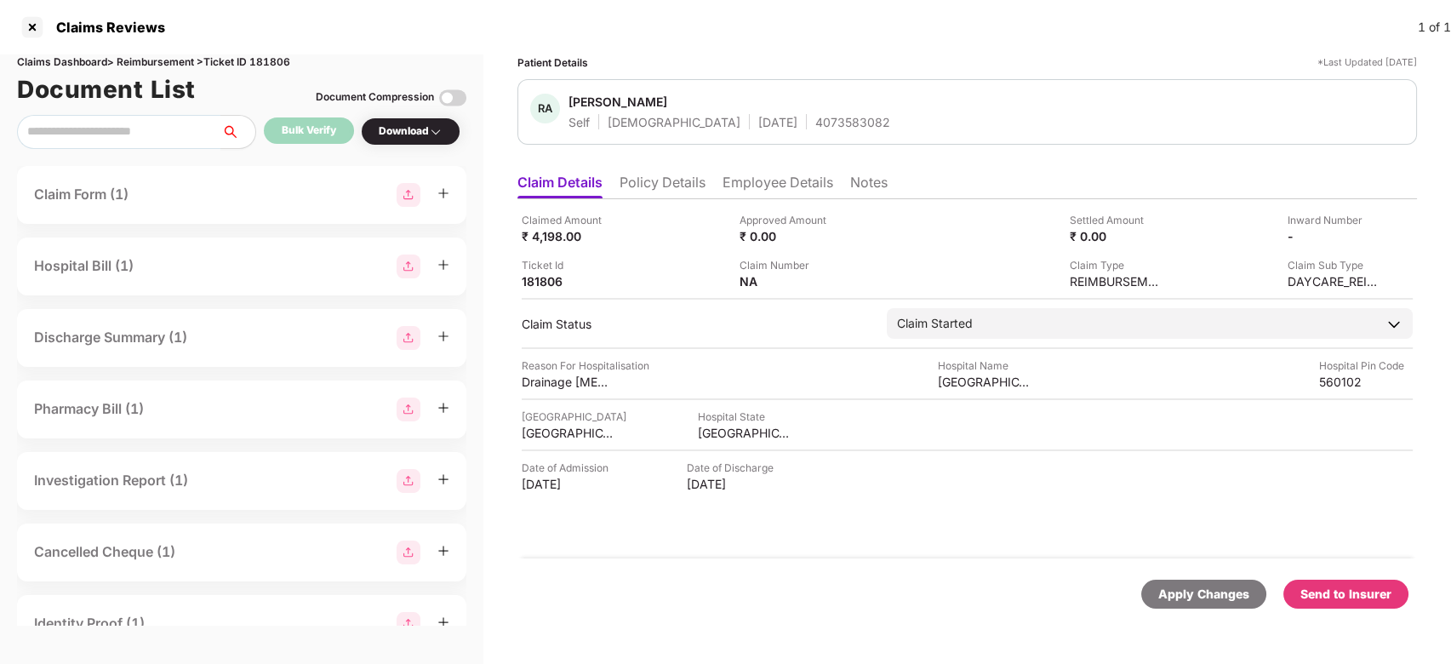
click at [1400, 601] on div "Send to Insurer" at bounding box center [1346, 594] width 125 height 29
click at [743, 180] on li "Employee Details" at bounding box center [778, 186] width 111 height 25
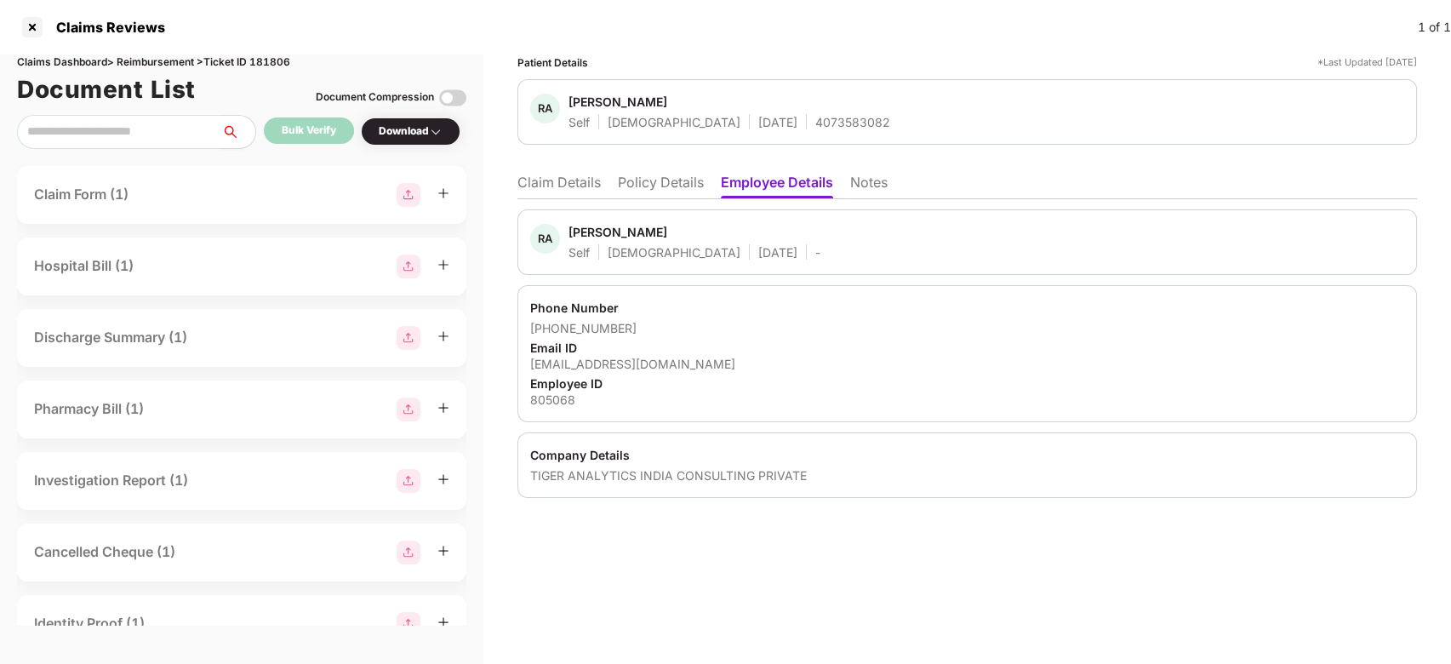
click at [585, 231] on div "Rishi Anand" at bounding box center [618, 232] width 99 height 16
copy div "Rishi"
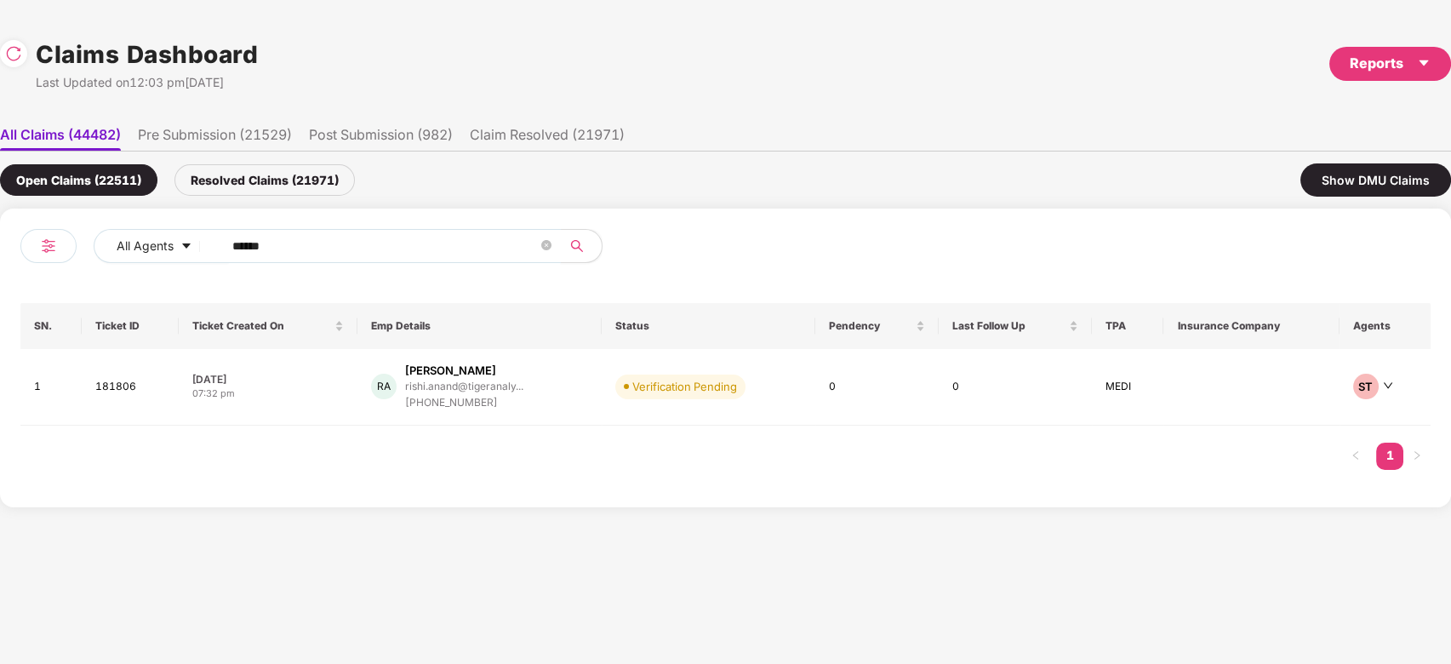
click at [371, 243] on input "******" at bounding box center [385, 246] width 306 height 26
paste input "text"
type input "******"
click at [530, 385] on div "selvarani.v@tigeranaly..." at bounding box center [471, 387] width 157 height 16
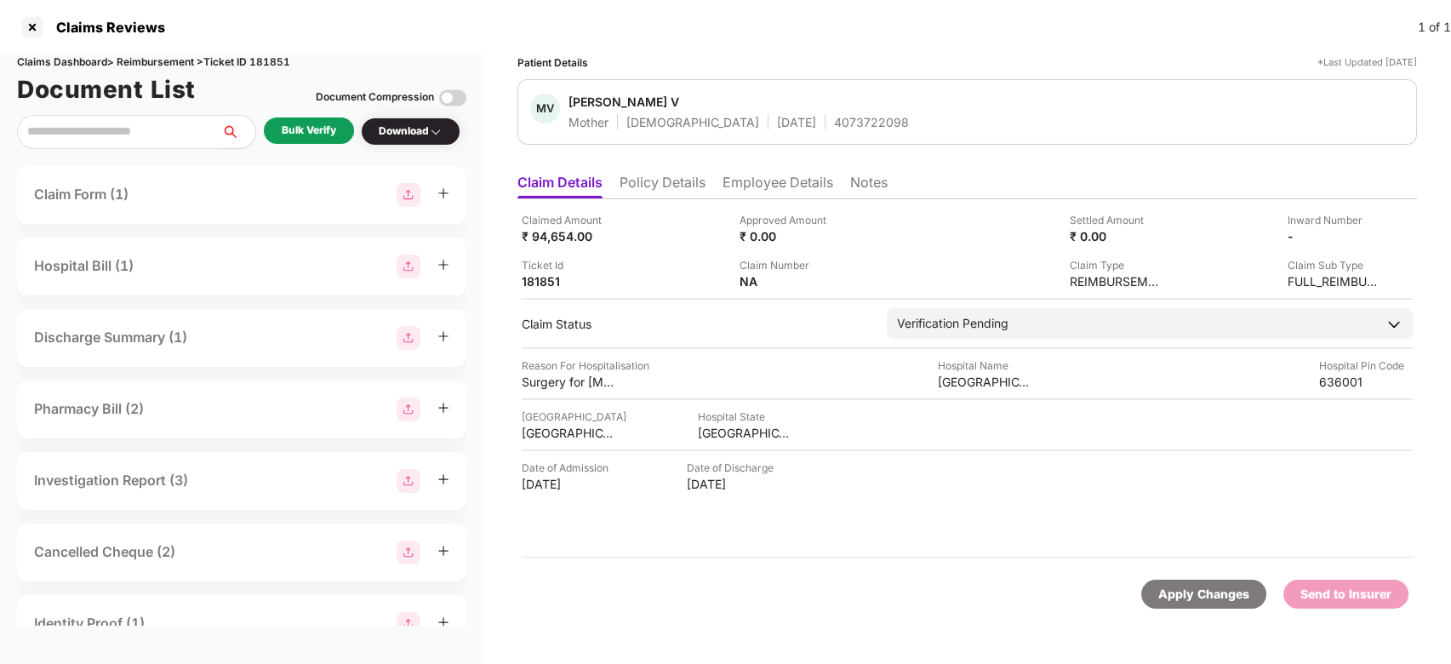
click at [297, 148] on div "Bulk Verify Download" at bounding box center [241, 132] width 449 height 34
click at [300, 140] on div "Bulk Verify" at bounding box center [309, 130] width 90 height 26
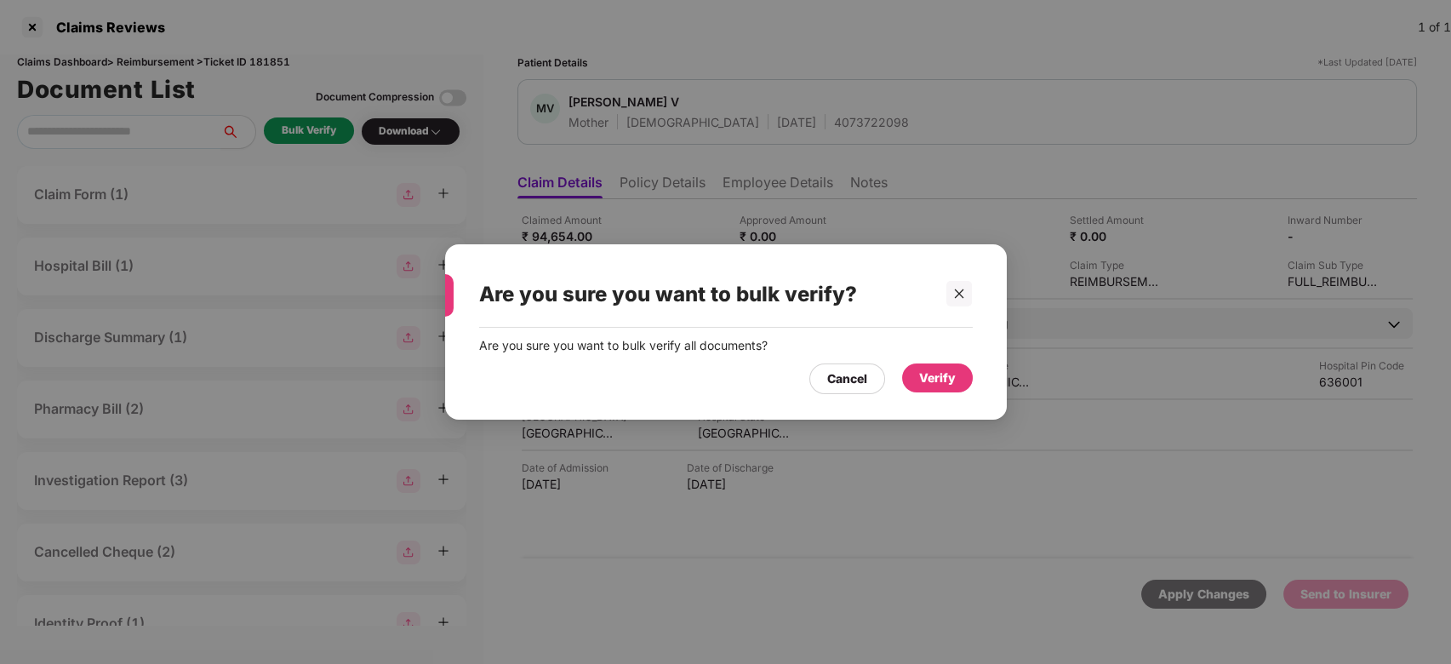
click at [933, 391] on div "Verify" at bounding box center [937, 377] width 71 height 29
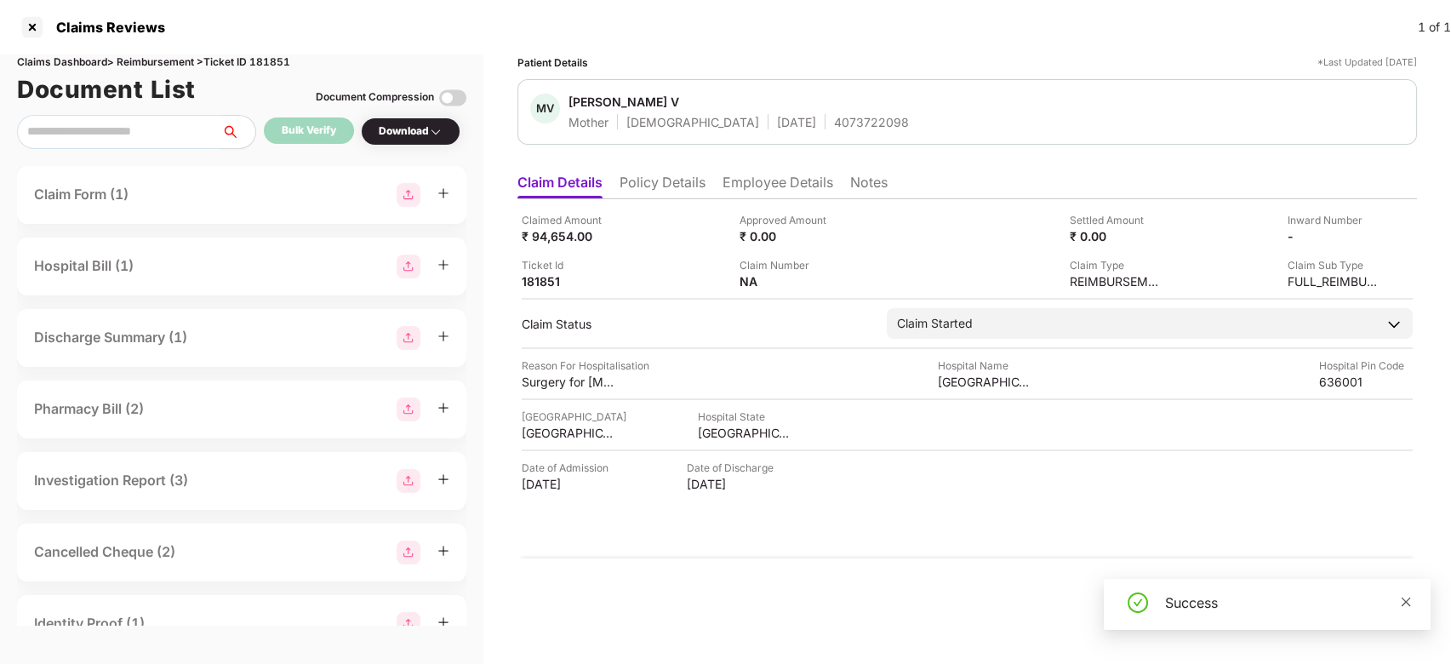
click at [1403, 598] on icon "close" at bounding box center [1406, 601] width 9 height 9
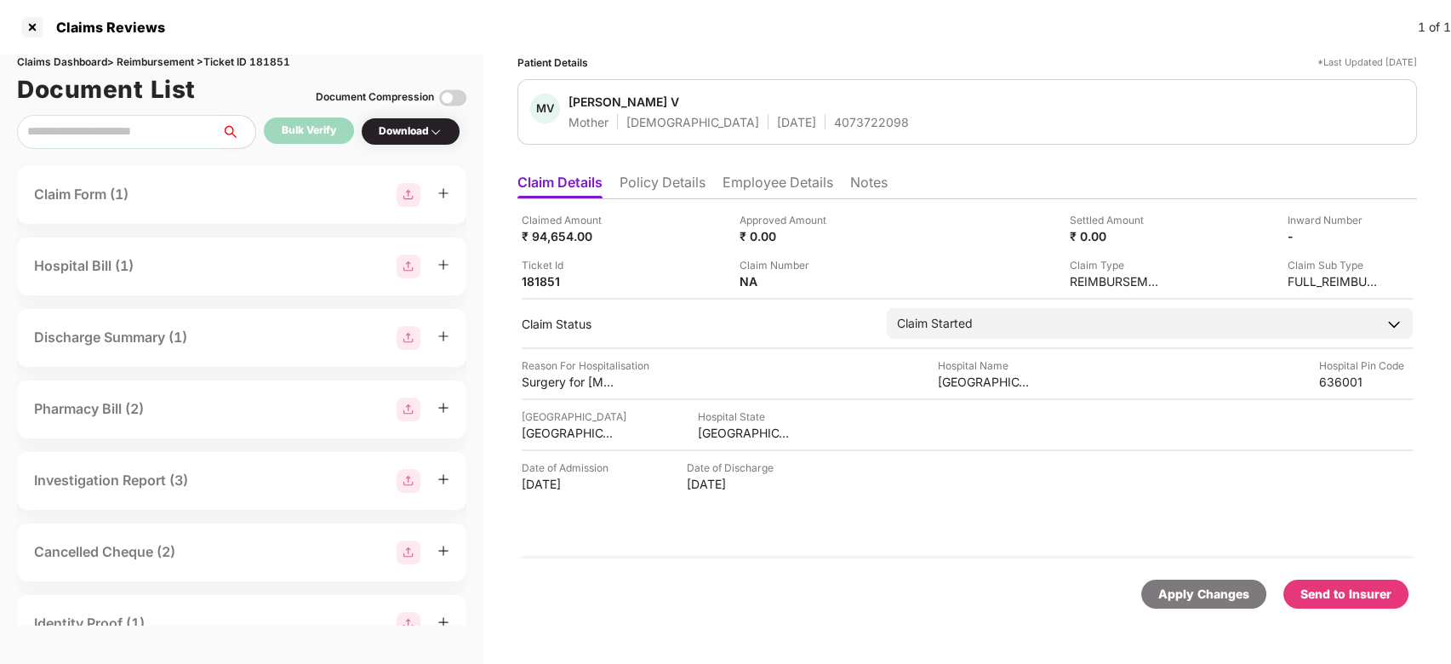
click at [1392, 594] on div "Send to Insurer" at bounding box center [1346, 594] width 91 height 19
click at [770, 174] on li "Employee Details" at bounding box center [778, 186] width 111 height 25
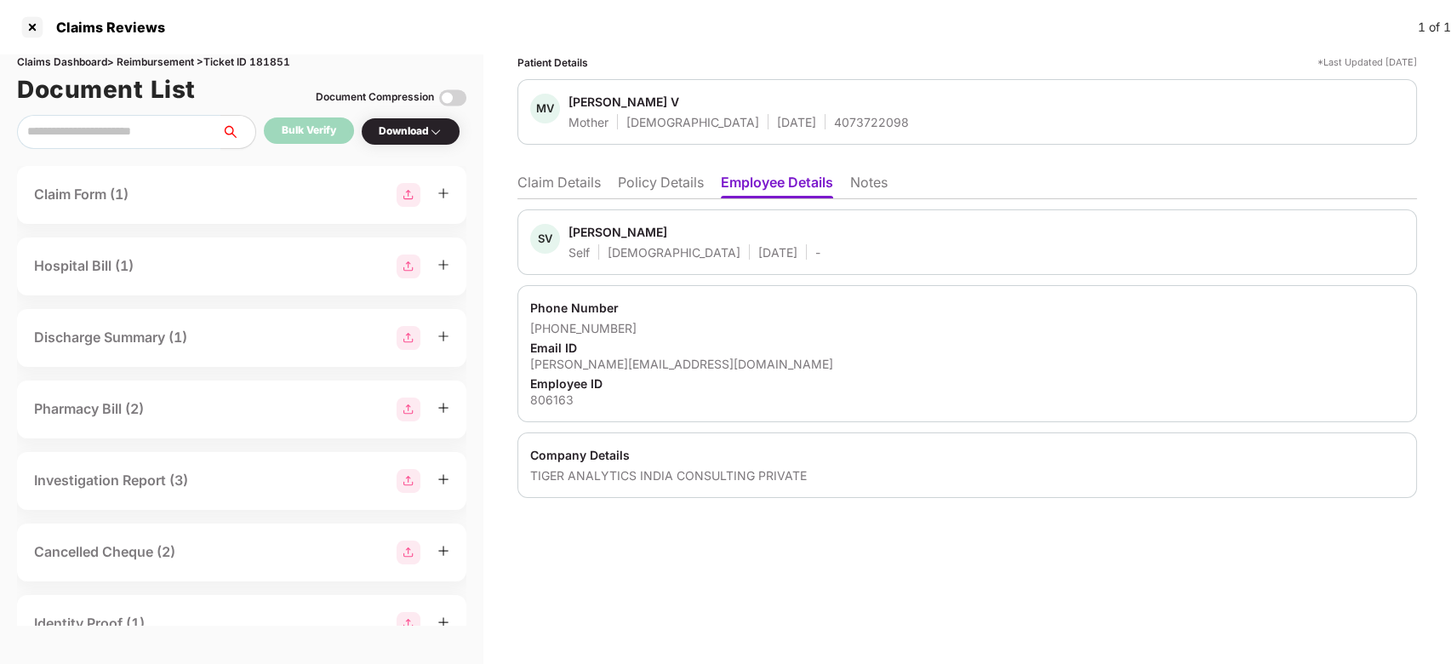
click at [591, 232] on div "Selvarani Venkatachalam" at bounding box center [618, 232] width 99 height 16
copy div "Selvarani"
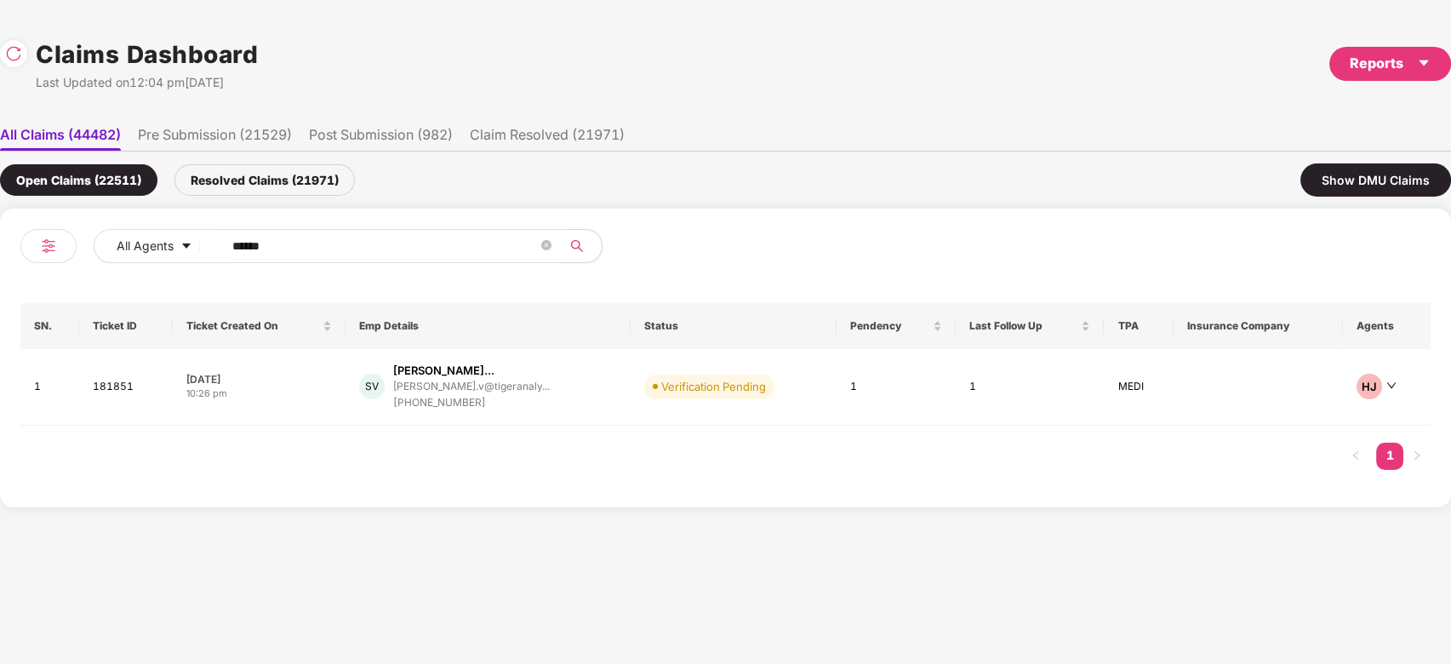
click at [352, 260] on span "******" at bounding box center [386, 246] width 349 height 34
paste input "******"
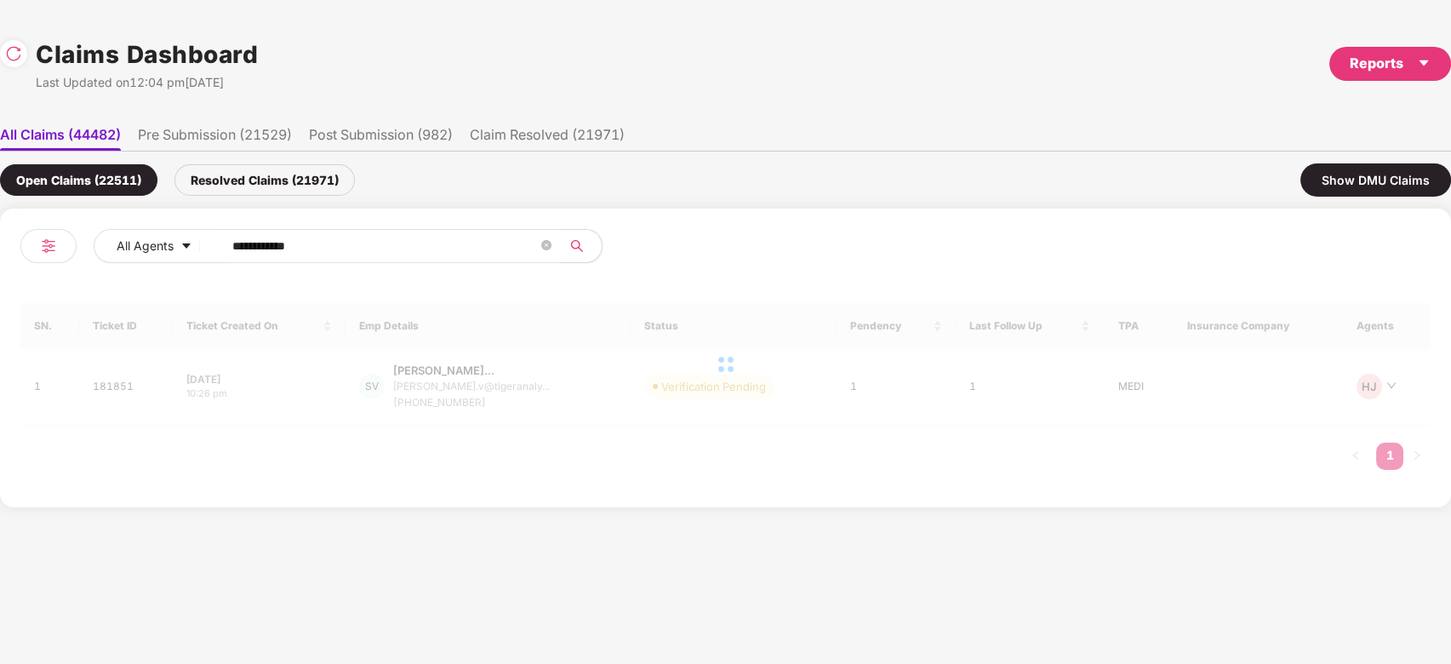
paste input "text"
type input "******"
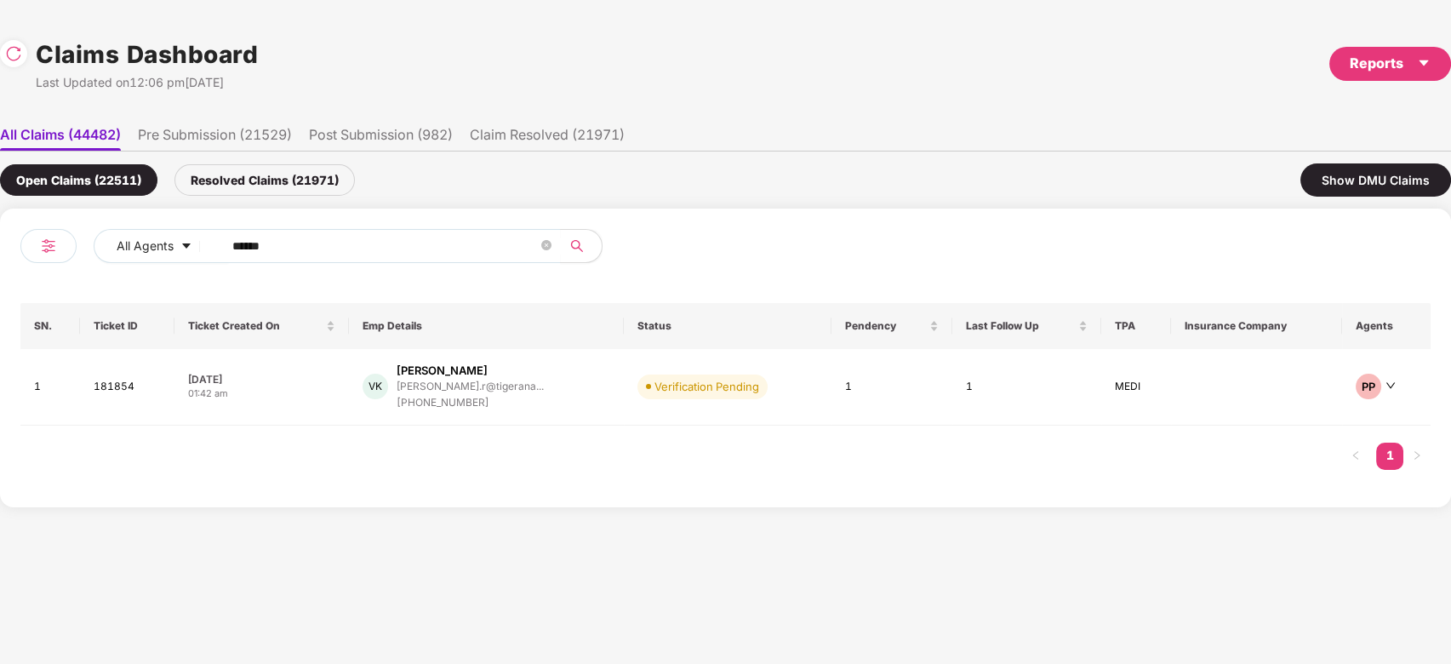
click at [438, 363] on div "Vishal Kumar" at bounding box center [442, 371] width 91 height 16
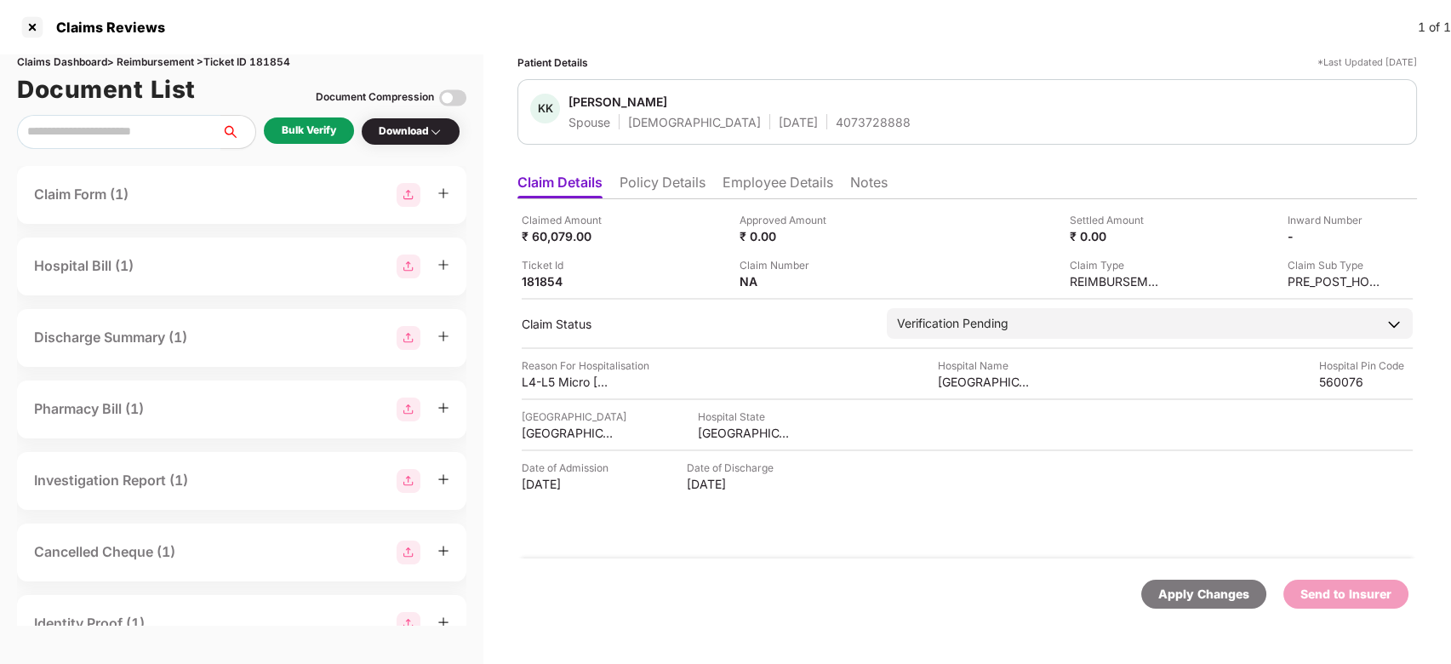
click at [318, 138] on div "Bulk Verify" at bounding box center [309, 131] width 54 height 16
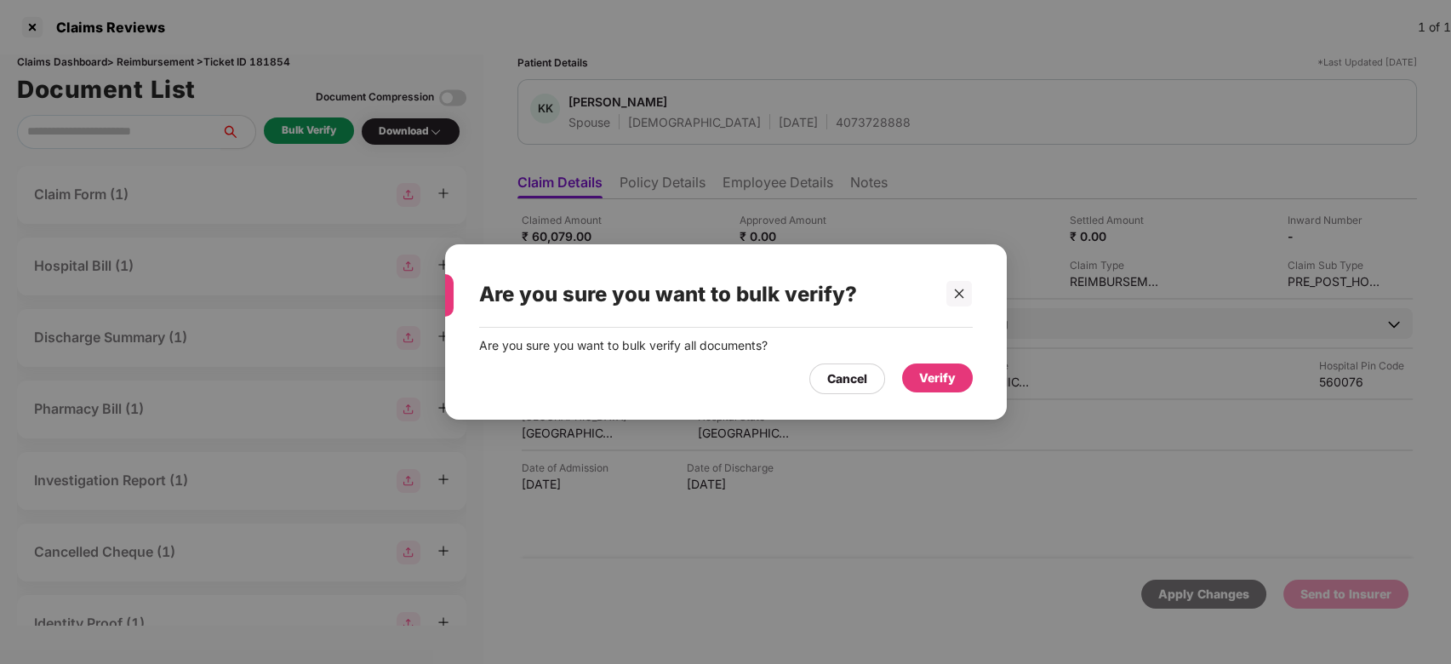
click at [924, 381] on div "Verify" at bounding box center [937, 378] width 37 height 19
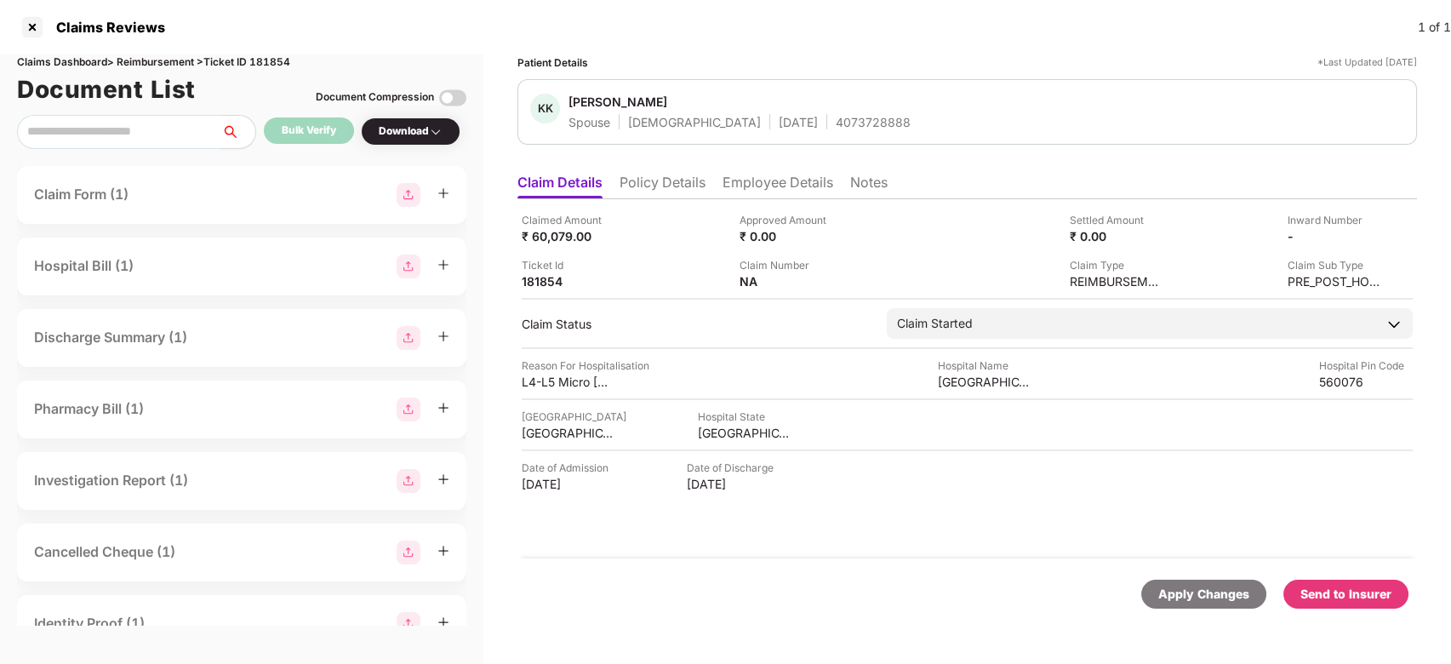
click at [1397, 582] on div "Send to Insurer" at bounding box center [1346, 594] width 125 height 29
click at [752, 182] on li "Employee Details" at bounding box center [778, 186] width 111 height 25
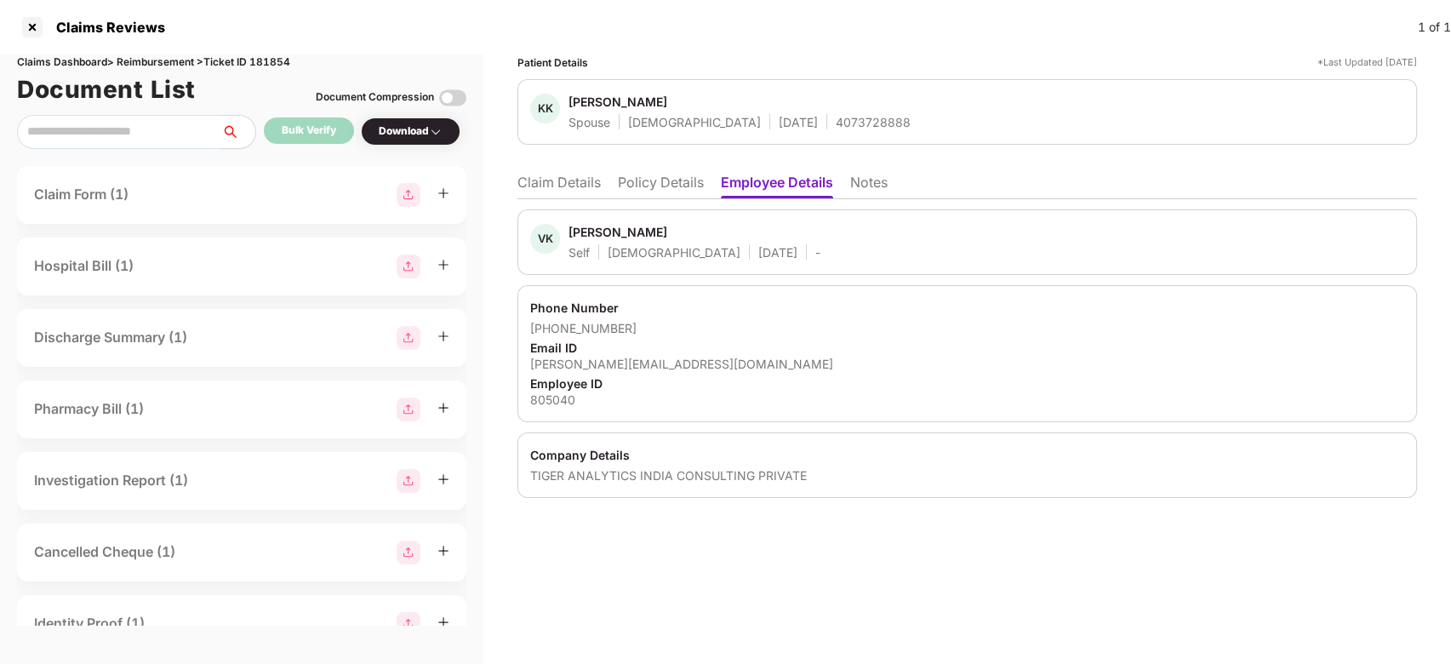
click at [581, 231] on div "Vishal Kumar" at bounding box center [618, 232] width 99 height 16
copy div "Vishal"
click at [549, 177] on li "Claim Details" at bounding box center [559, 186] width 83 height 25
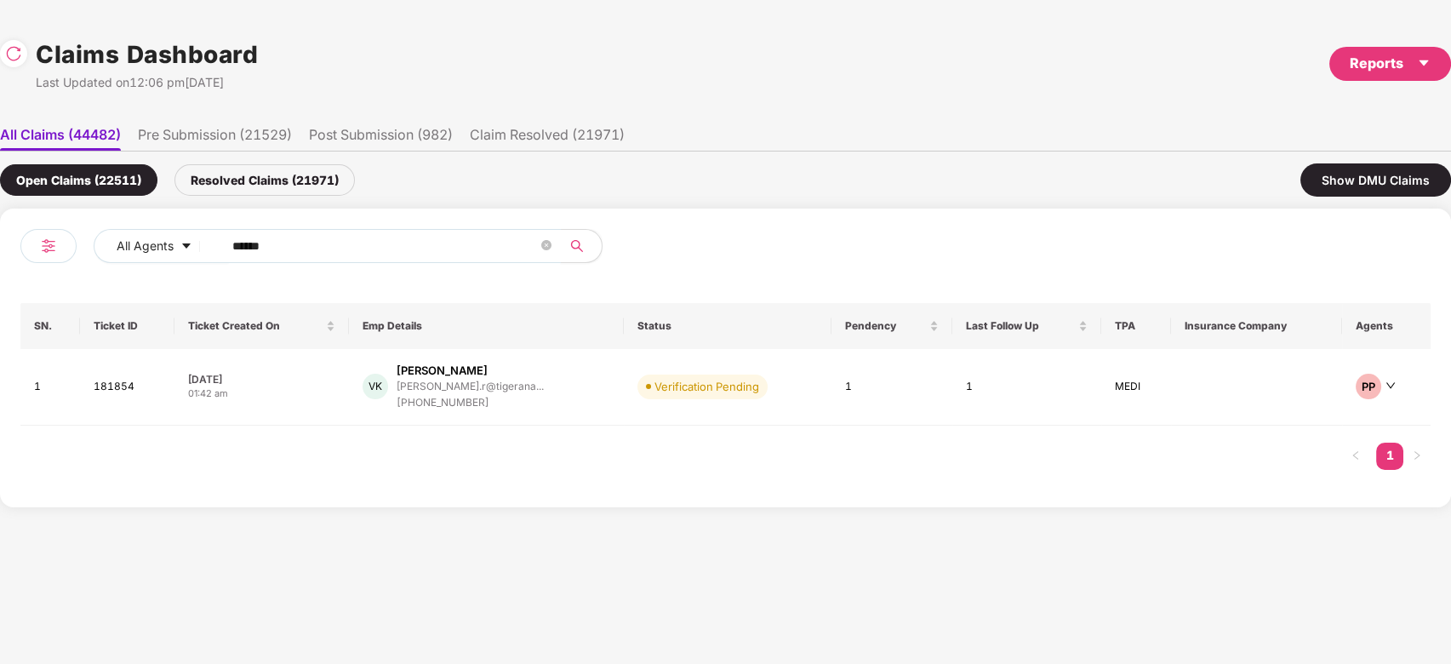
click at [360, 245] on input "******" at bounding box center [385, 246] width 306 height 26
paste input "text"
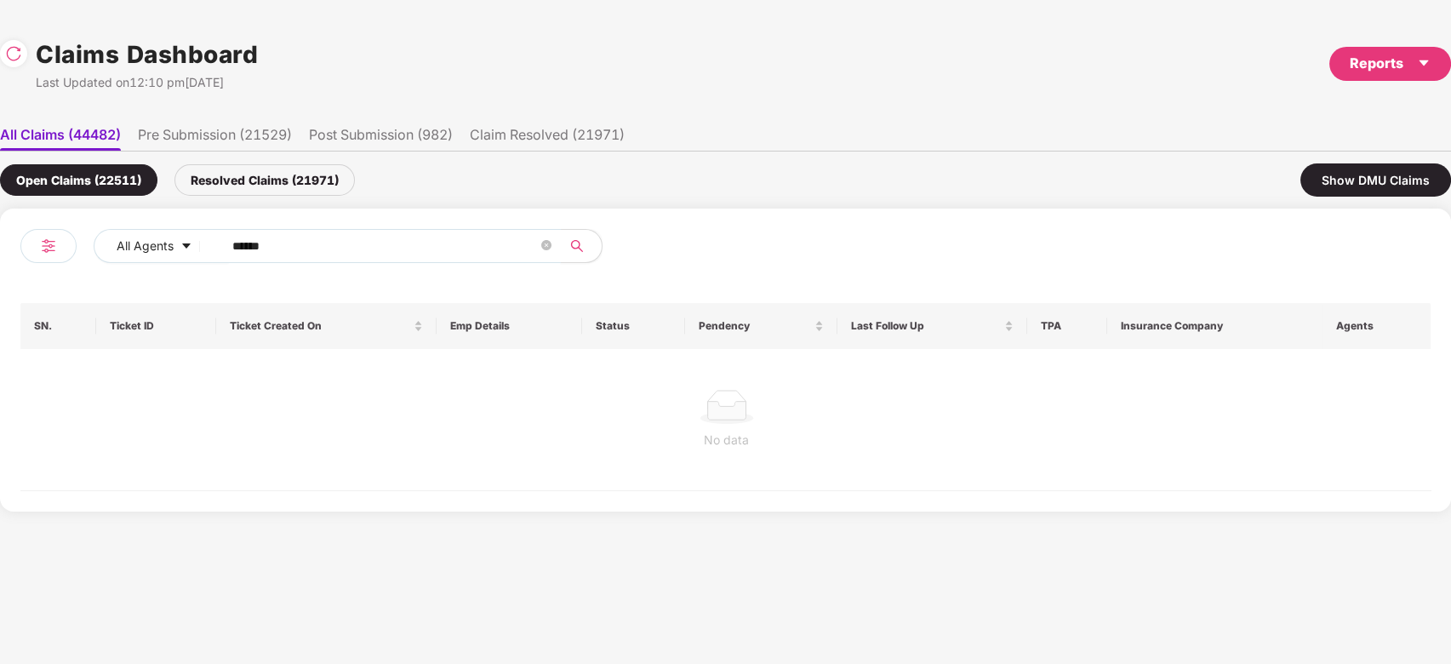
type input "******"
click at [286, 186] on div "Resolved Claims (21971)" at bounding box center [265, 179] width 180 height 31
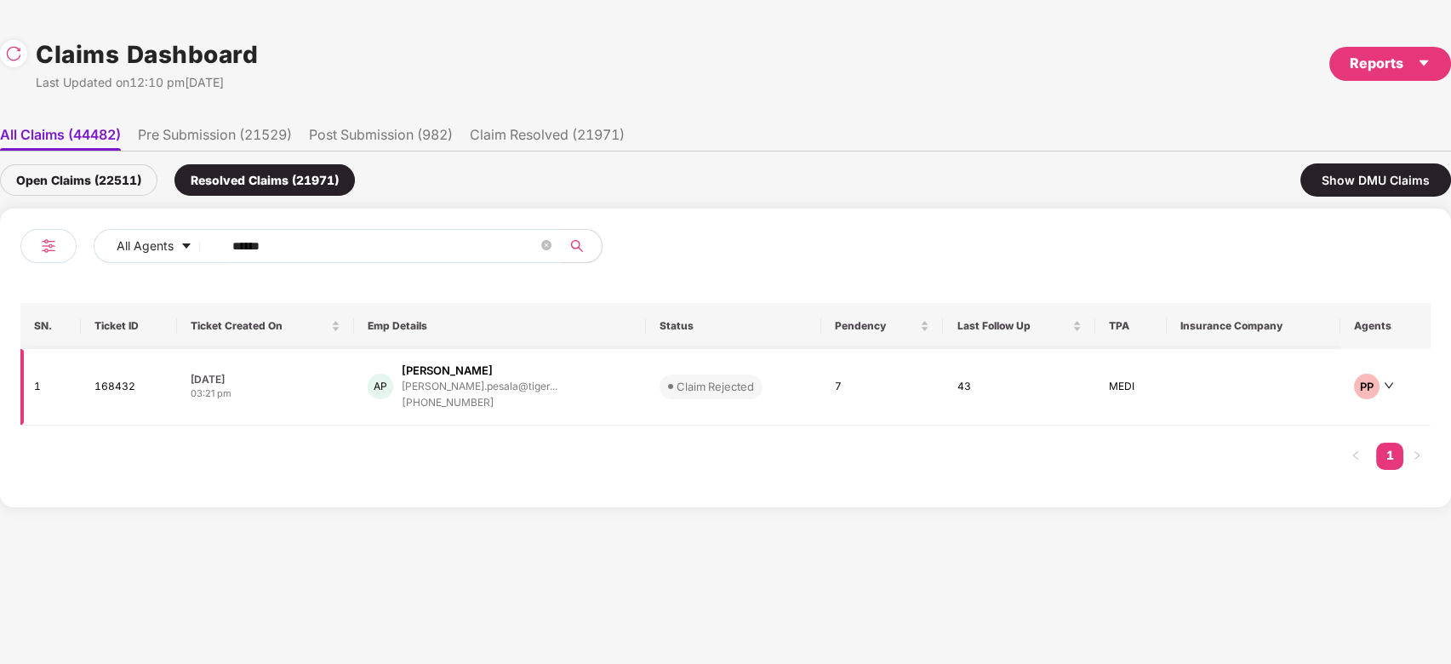
click at [558, 363] on div "AP Amareswar Pesala amareswar.pesala@tiger... +917639473257" at bounding box center [500, 387] width 265 height 49
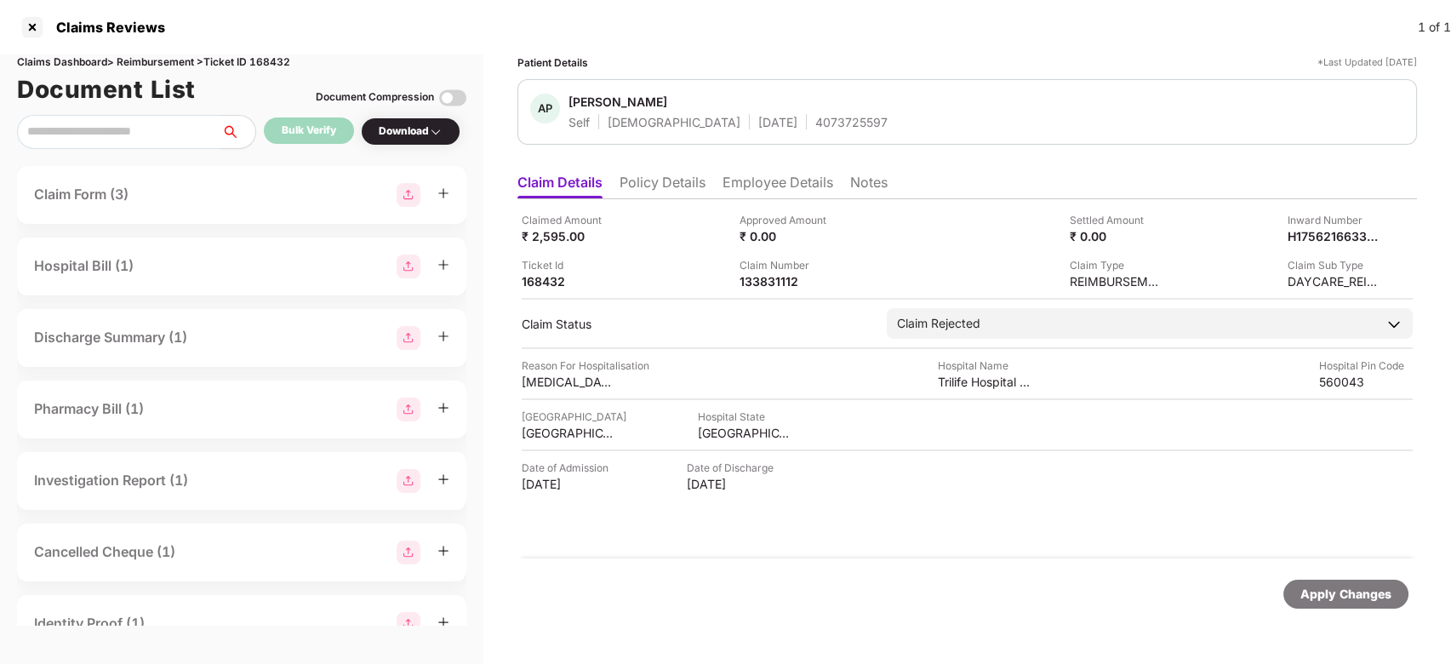
click at [170, 194] on div "Claim Form (3)" at bounding box center [241, 195] width 415 height 24
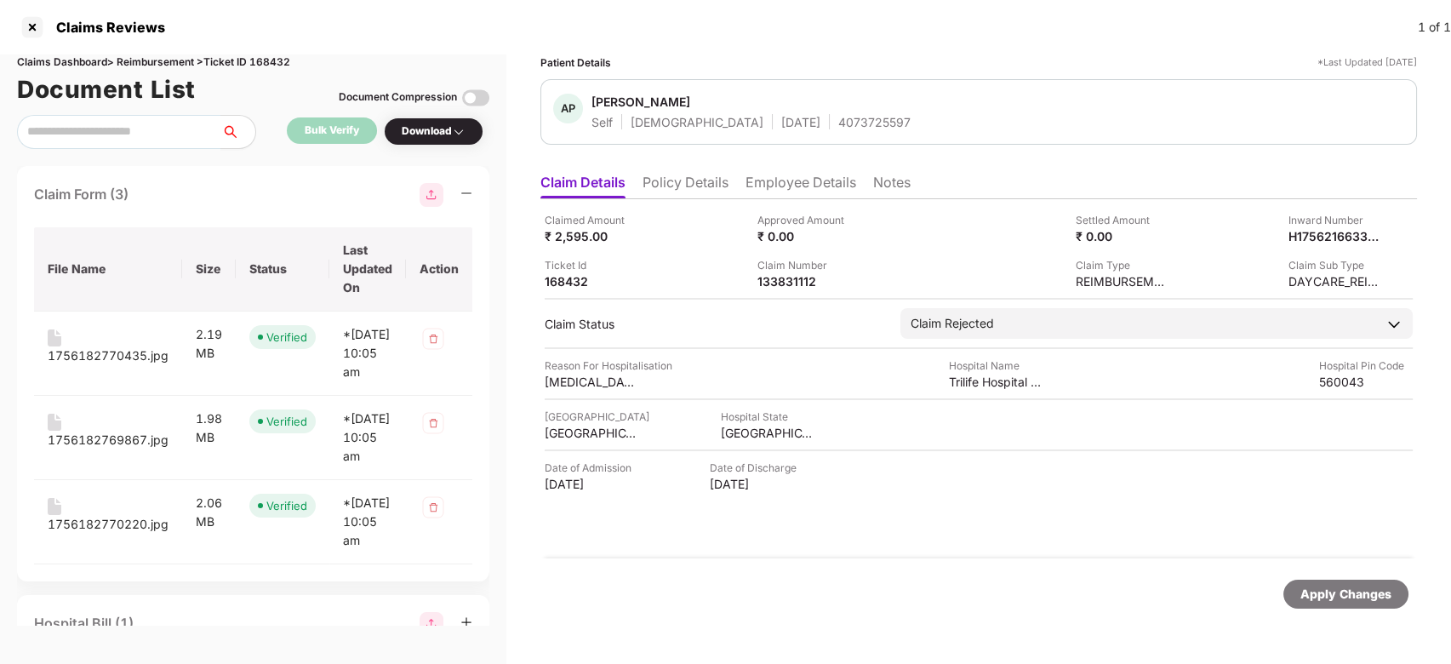
click at [170, 194] on div "Claim Form (3)" at bounding box center [253, 195] width 438 height 24
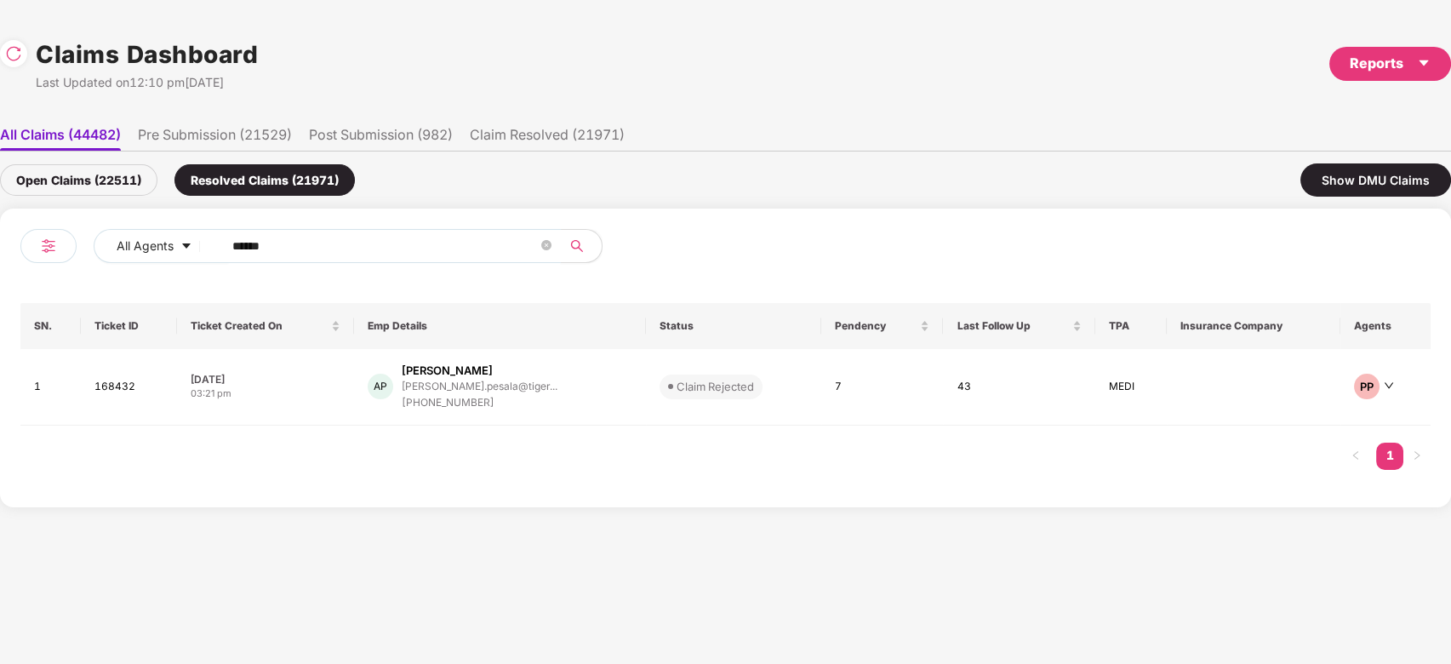
click at [431, 257] on input "******" at bounding box center [385, 246] width 306 height 26
paste input "text"
type input "******"
click at [150, 186] on div "Open Claims (22511)" at bounding box center [78, 179] width 157 height 31
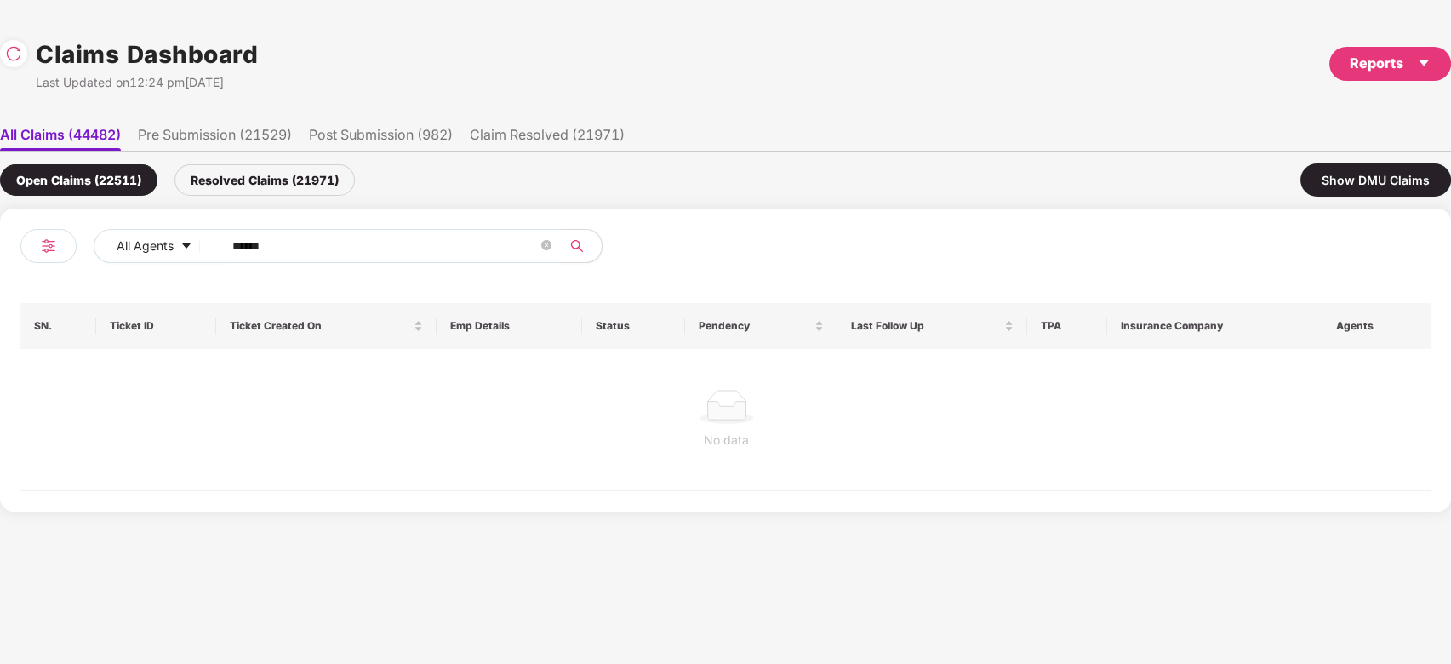
click at [501, 371] on div "No data" at bounding box center [726, 419] width 1412 height 141
click at [21, 59] on img at bounding box center [13, 53] width 17 height 17
click at [290, 173] on div "Resolved Claims (21975)" at bounding box center [265, 179] width 180 height 31
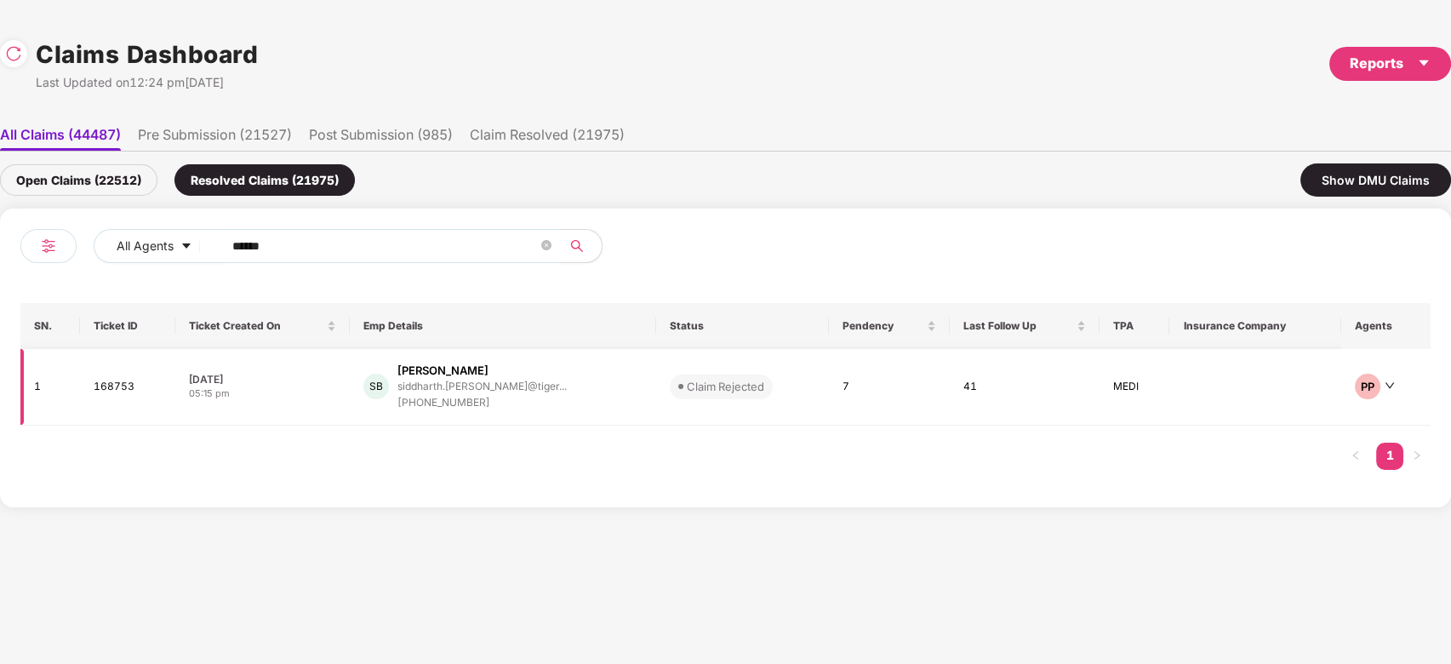
click at [447, 392] on div "siddharth.bhardw@tiger..." at bounding box center [482, 387] width 169 height 16
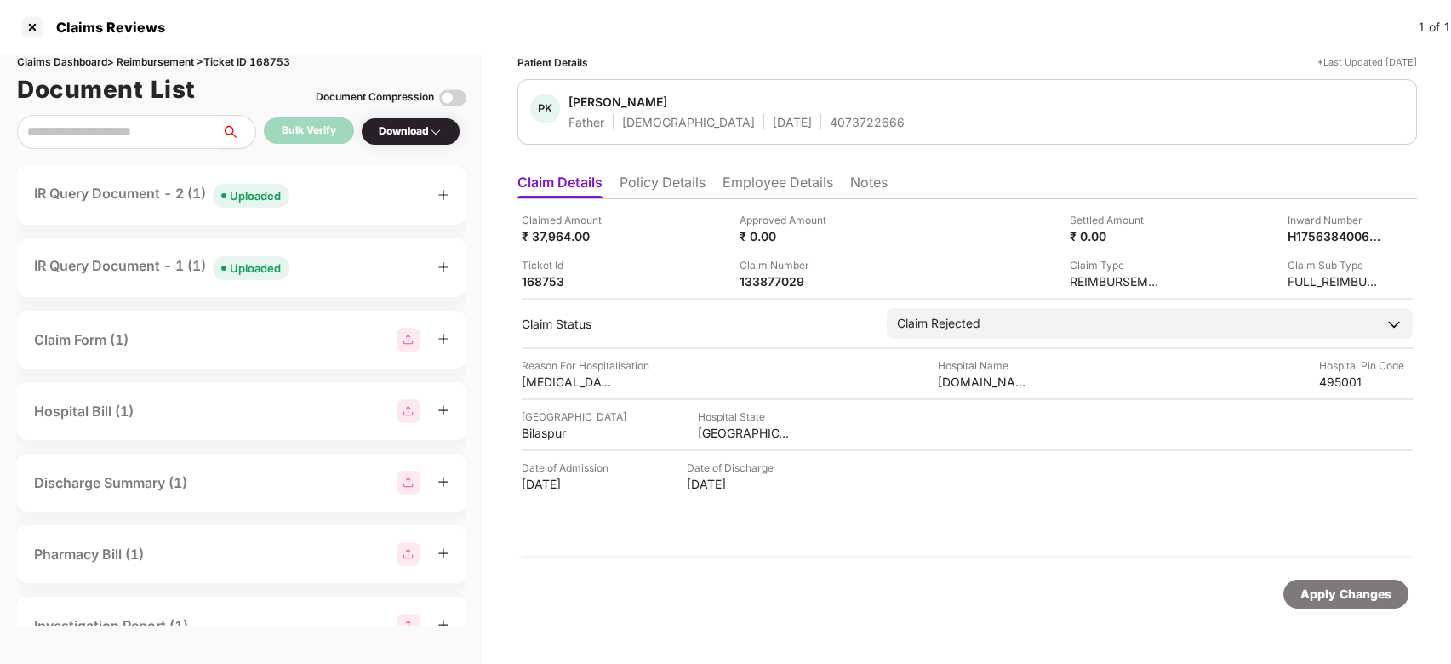
click at [269, 269] on div "Uploaded" at bounding box center [255, 268] width 51 height 17
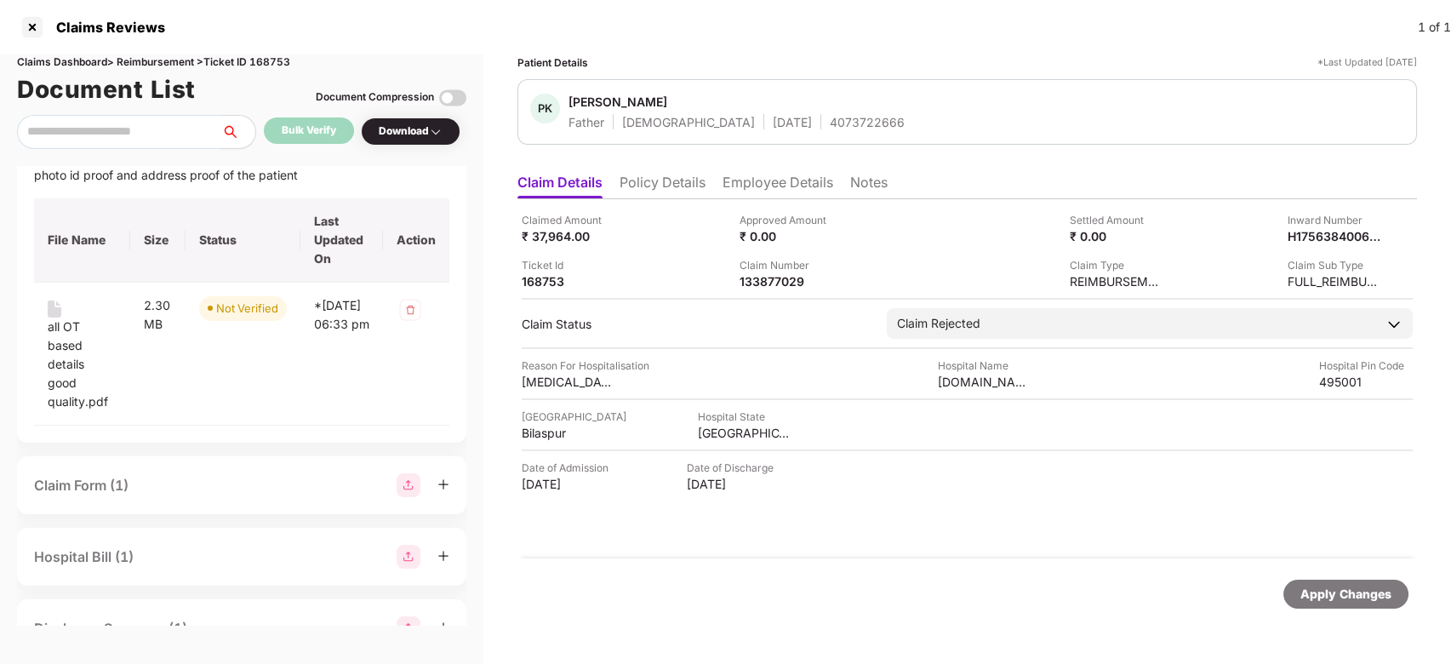
scroll to position [381, 0]
click at [66, 356] on div "all OT based details good quality.pdf" at bounding box center [82, 361] width 69 height 94
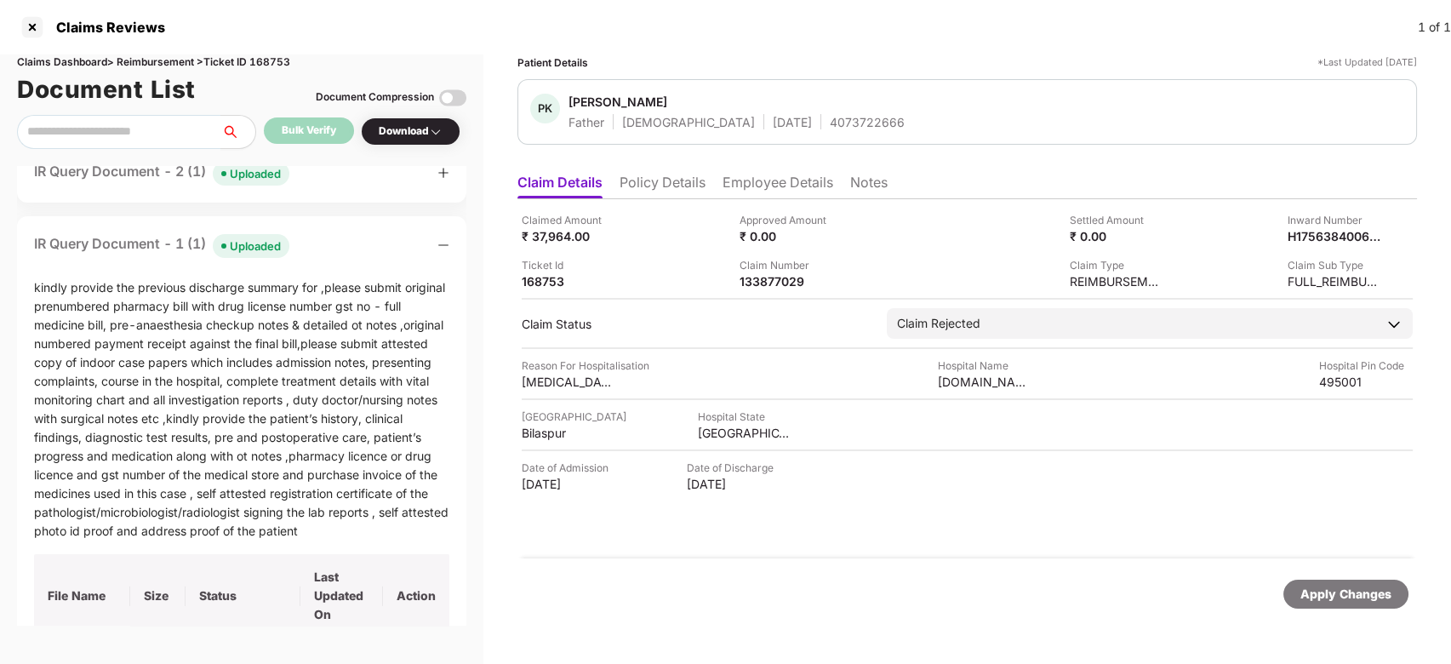
scroll to position [0, 0]
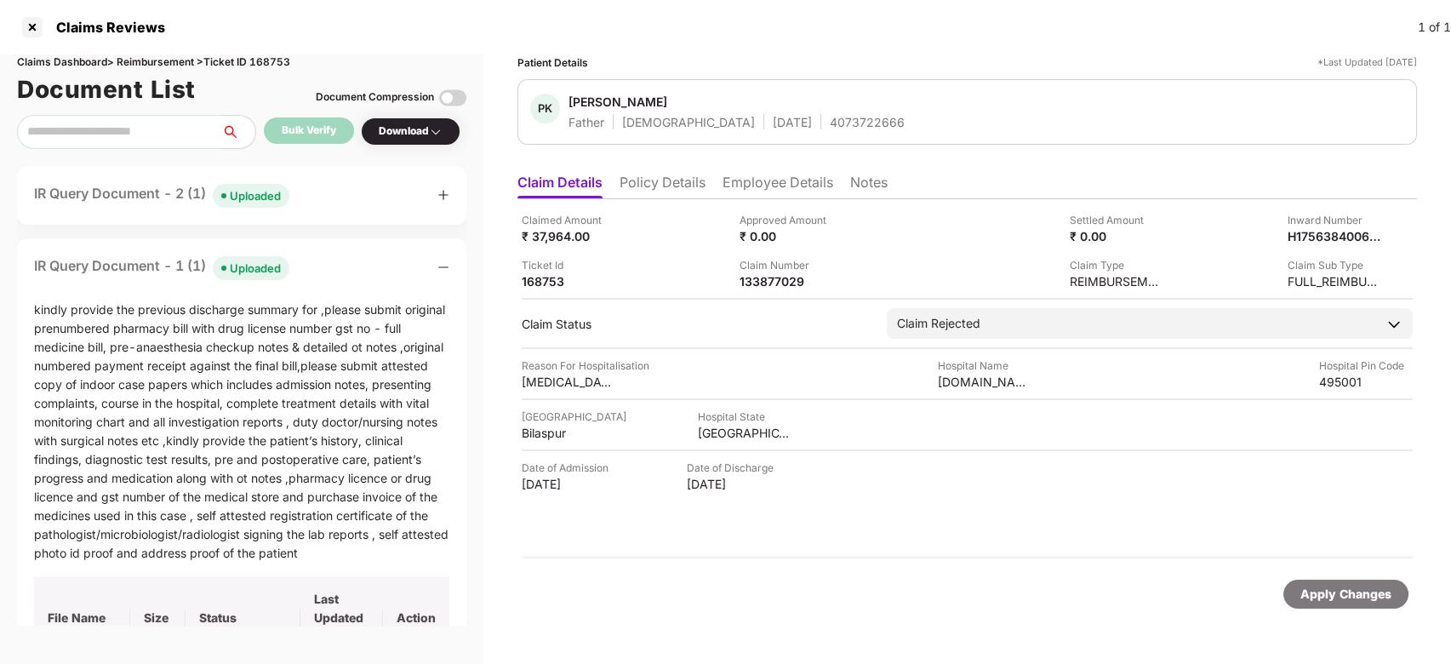
click at [313, 193] on div "IR Query Document - 2 (1) Uploaded" at bounding box center [241, 195] width 415 height 25
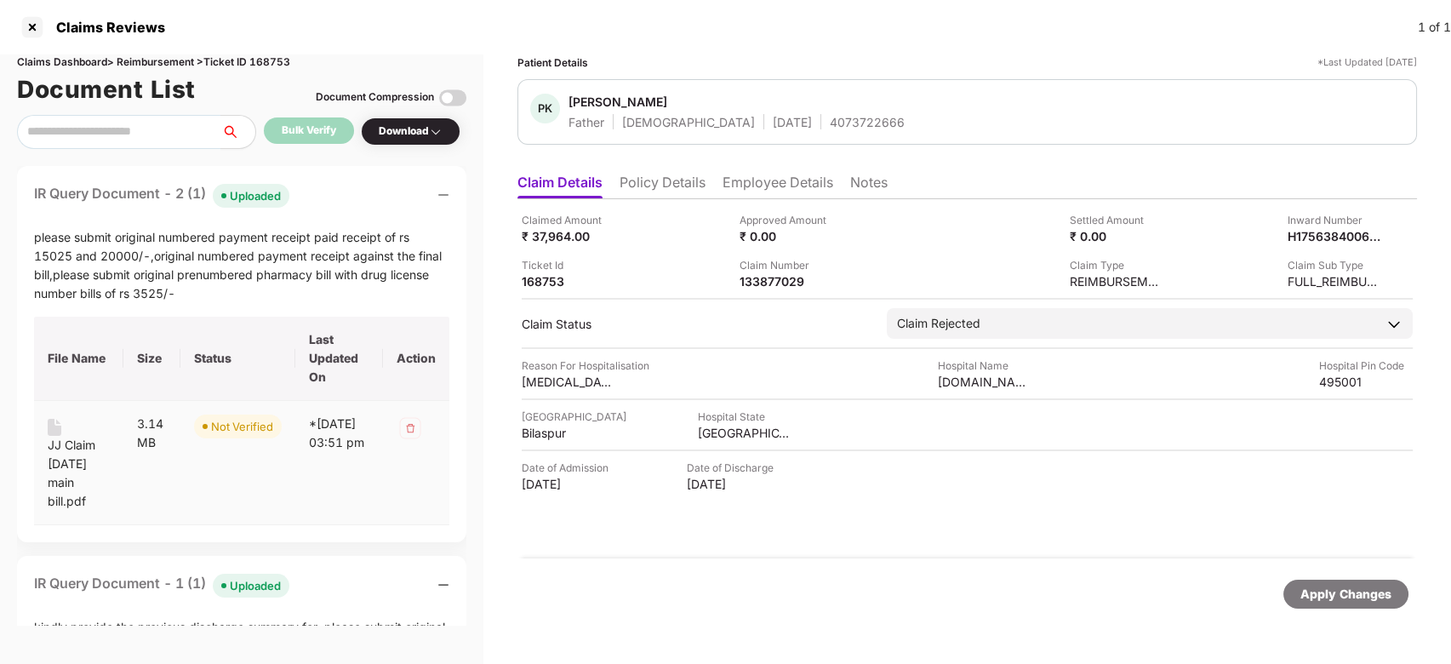
click at [55, 453] on div "JJ Claim sept 4 main bill.pdf" at bounding box center [79, 473] width 62 height 75
click at [66, 448] on div "JJ Claim sept 4 main bill.pdf" at bounding box center [79, 473] width 62 height 75
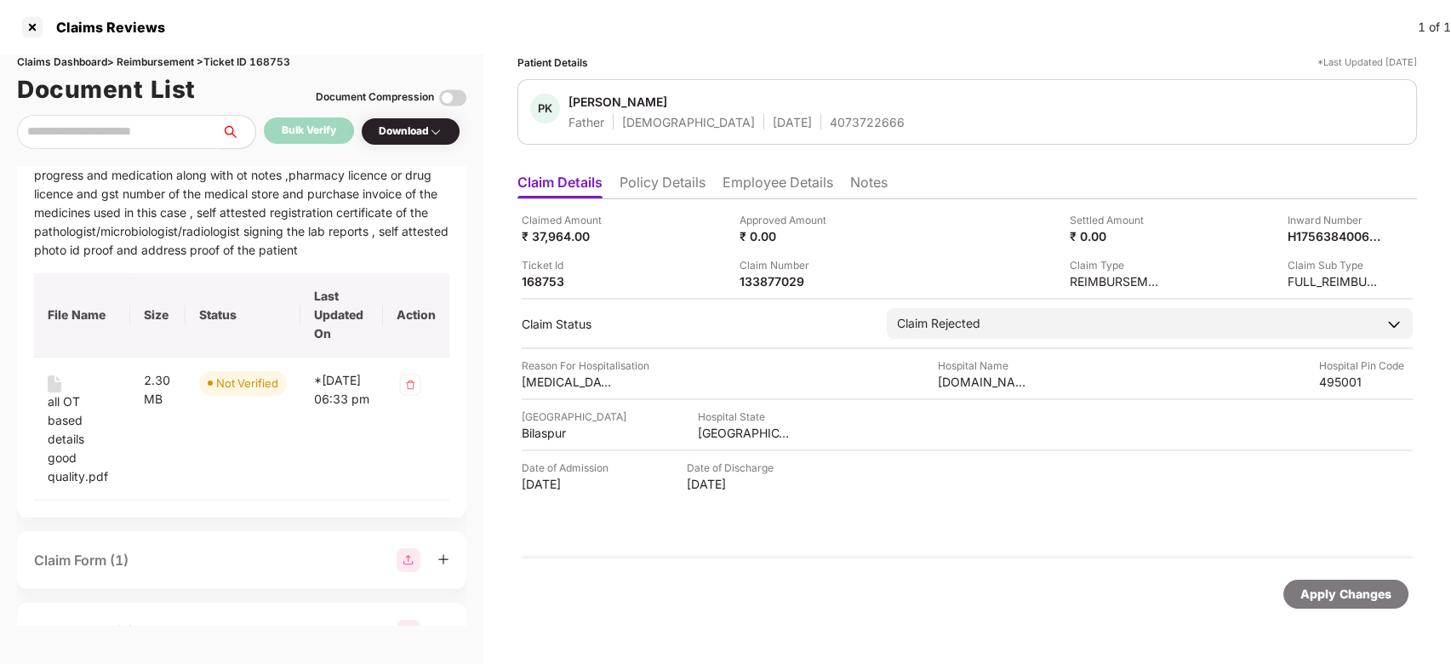
scroll to position [621, 0]
click at [66, 438] on div "all OT based details good quality.pdf" at bounding box center [82, 439] width 69 height 94
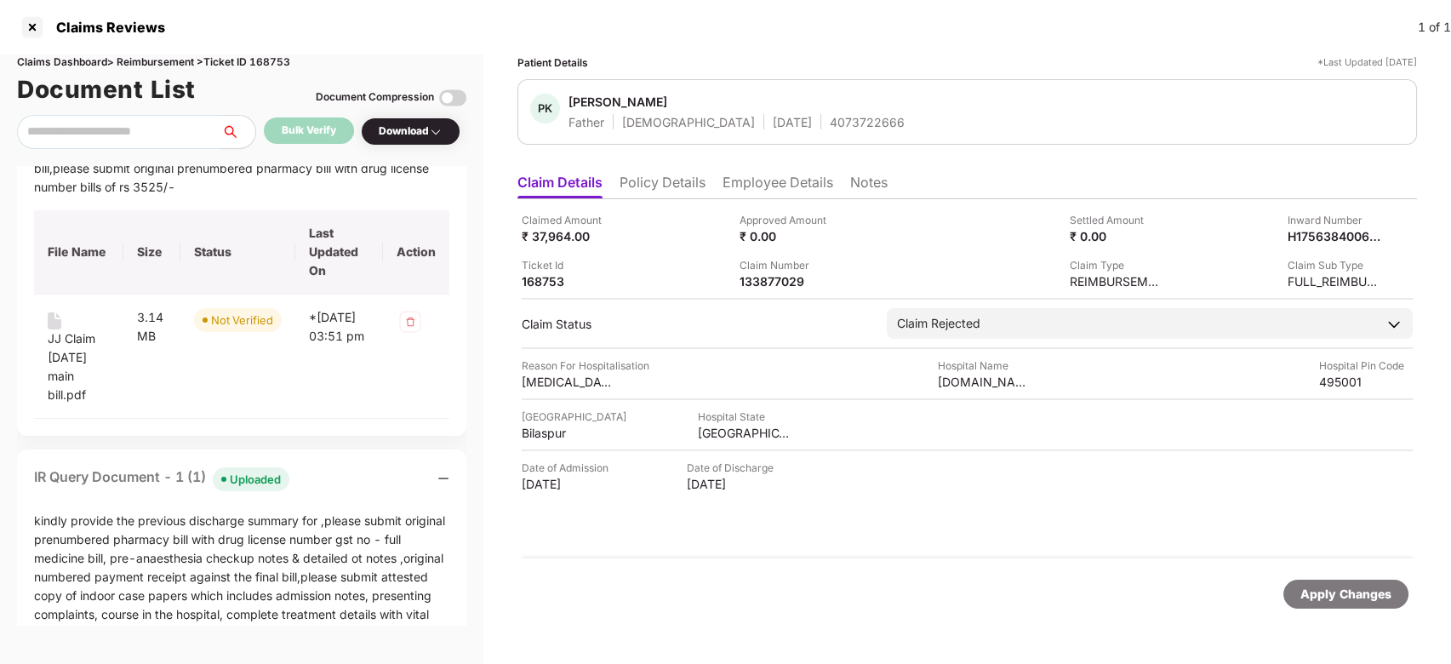
scroll to position [0, 0]
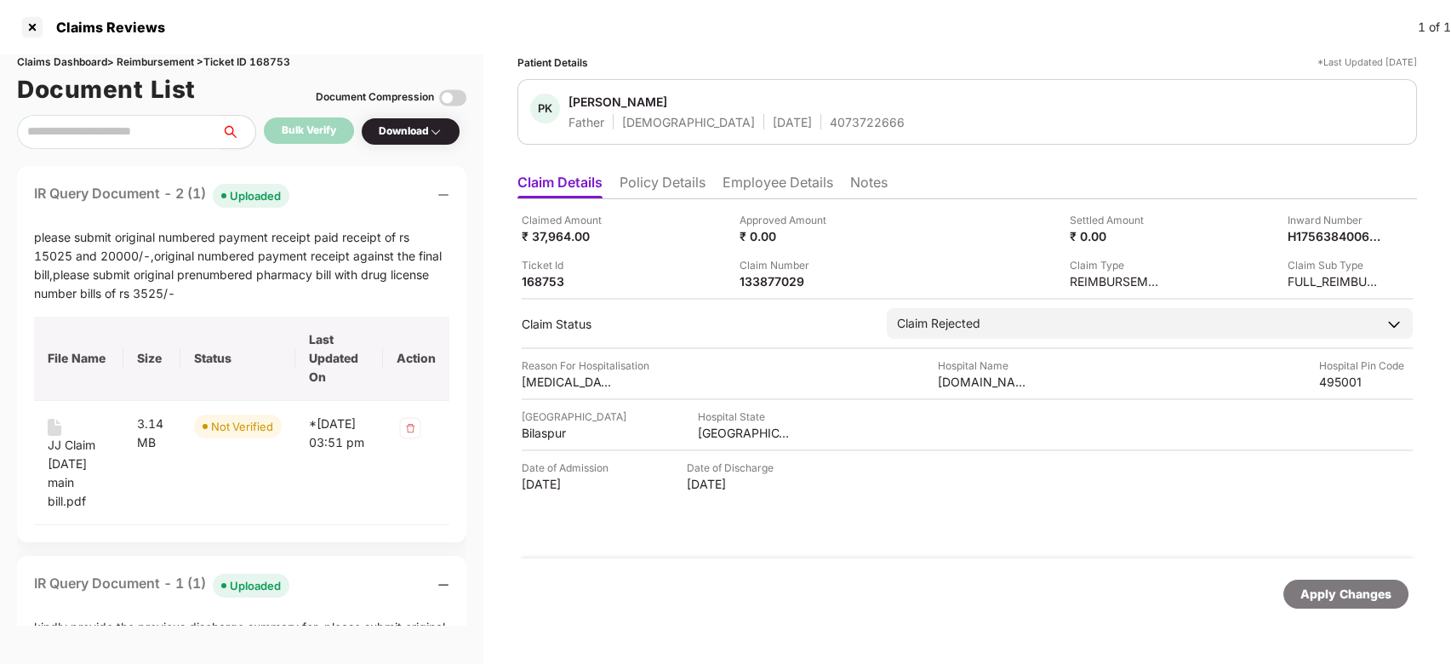
click at [325, 208] on div "IR Query Document - 2 (1) Uploaded please submit original numbered payment rece…" at bounding box center [241, 354] width 449 height 376
click at [324, 194] on div "IR Query Document - 2 (1) Uploaded" at bounding box center [241, 195] width 415 height 25
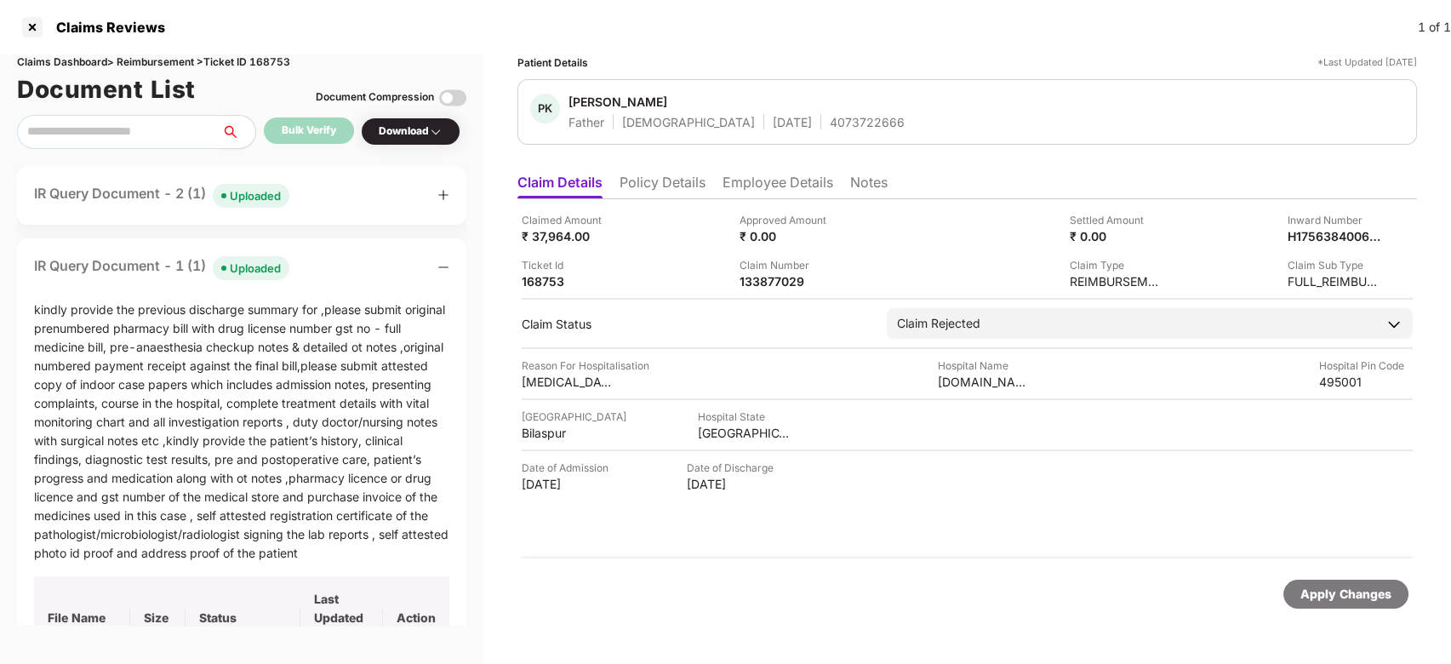
click at [320, 197] on div "IR Query Document - 2 (1) Uploaded" at bounding box center [241, 195] width 415 height 25
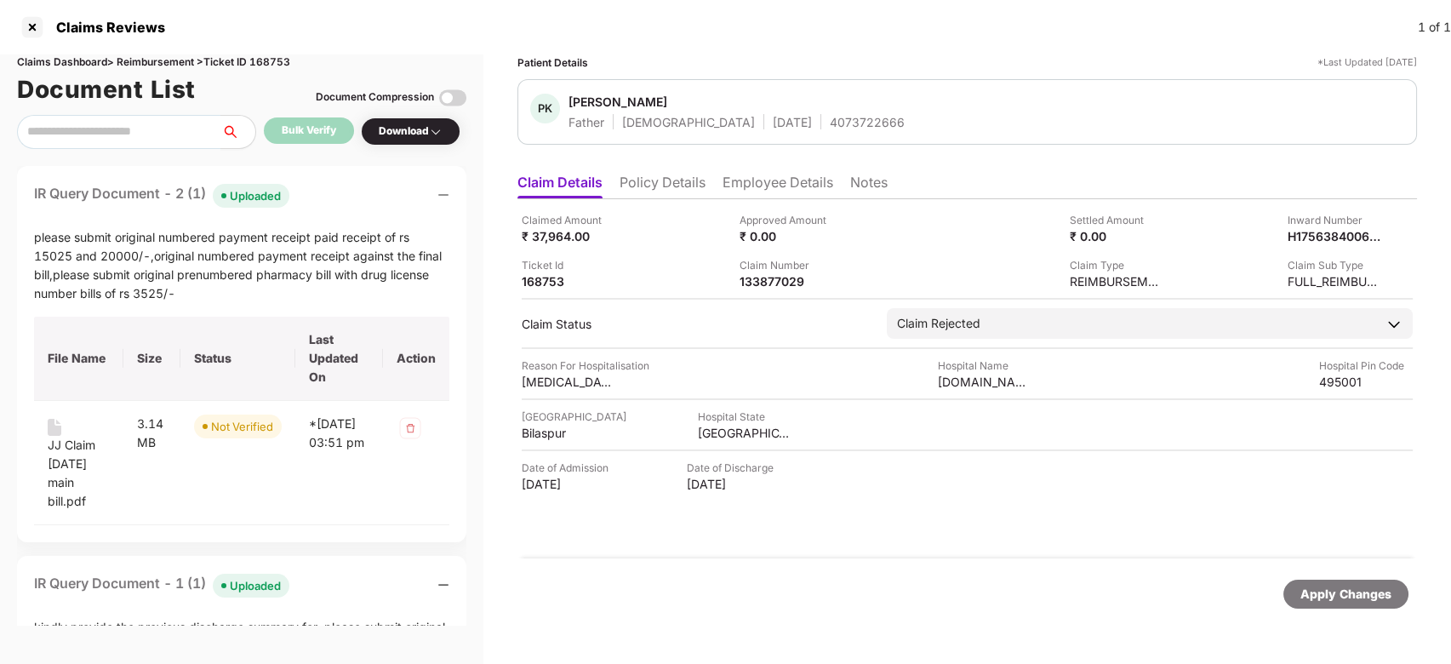
click at [310, 191] on div "IR Query Document - 2 (1) Uploaded" at bounding box center [241, 195] width 415 height 25
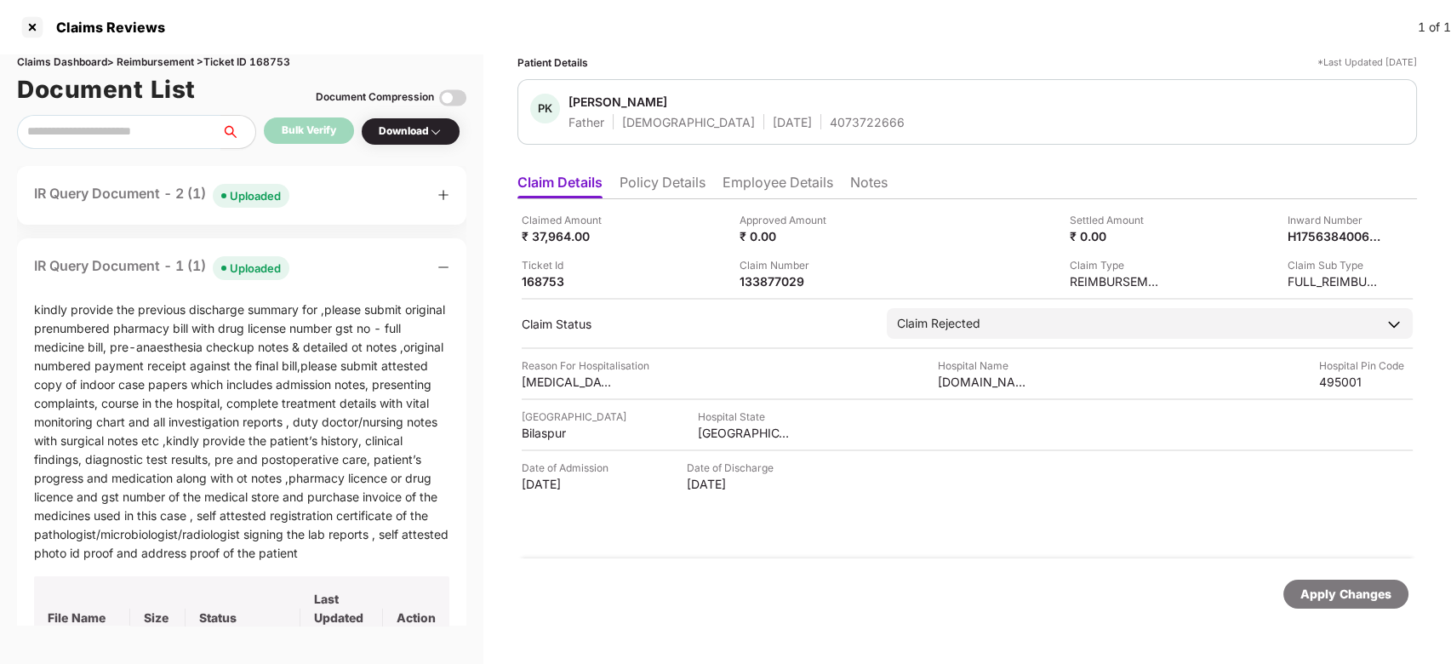
click at [318, 260] on div "IR Query Document - 1 (1) Uploaded" at bounding box center [241, 267] width 415 height 25
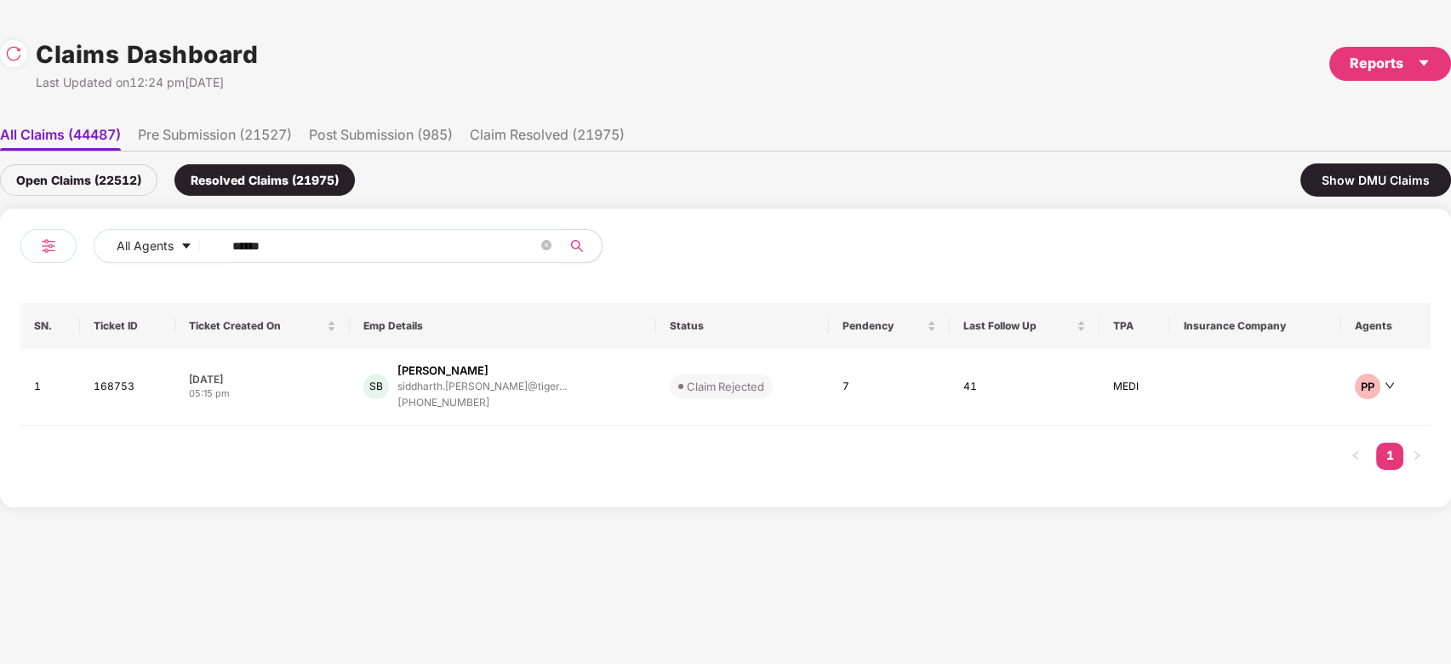
drag, startPoint x: 422, startPoint y: 263, endPoint x: 388, endPoint y: 251, distance: 36.1
click at [388, 251] on div "All Agents ******" at bounding box center [373, 253] width 706 height 48
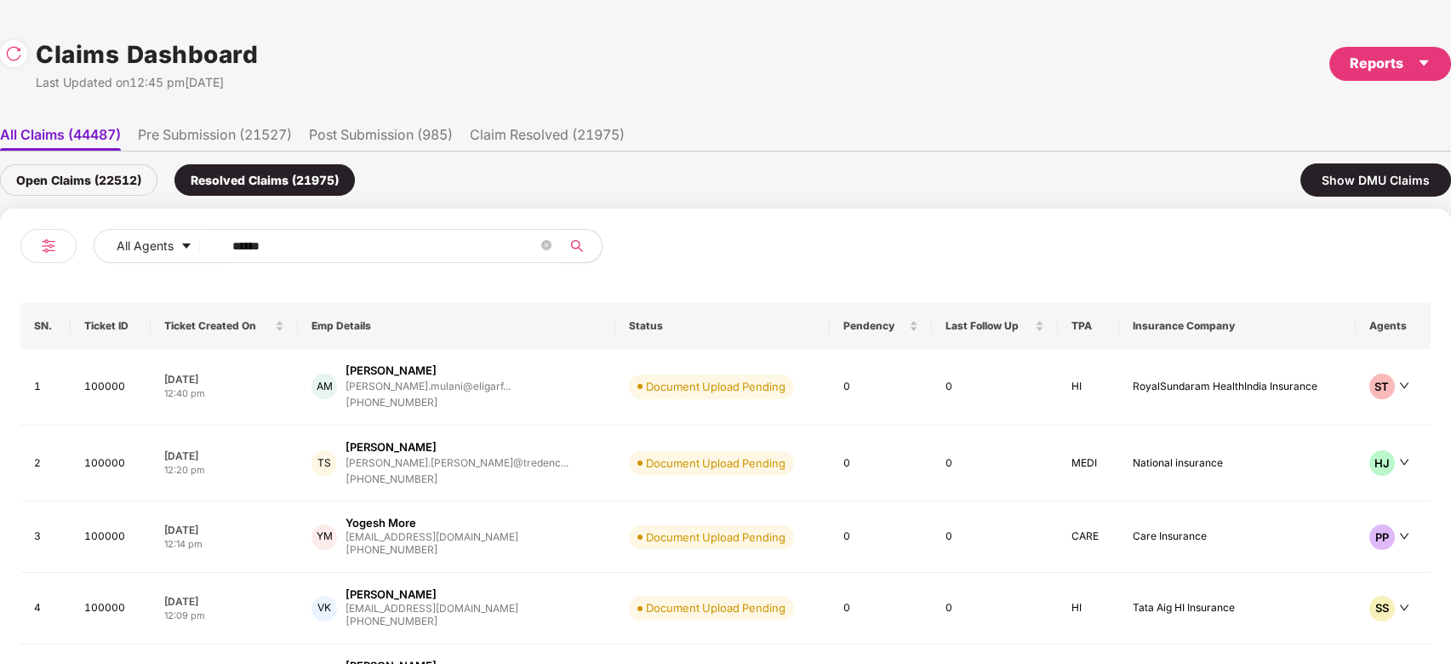
click at [388, 251] on input "******" at bounding box center [385, 246] width 306 height 26
paste input "text"
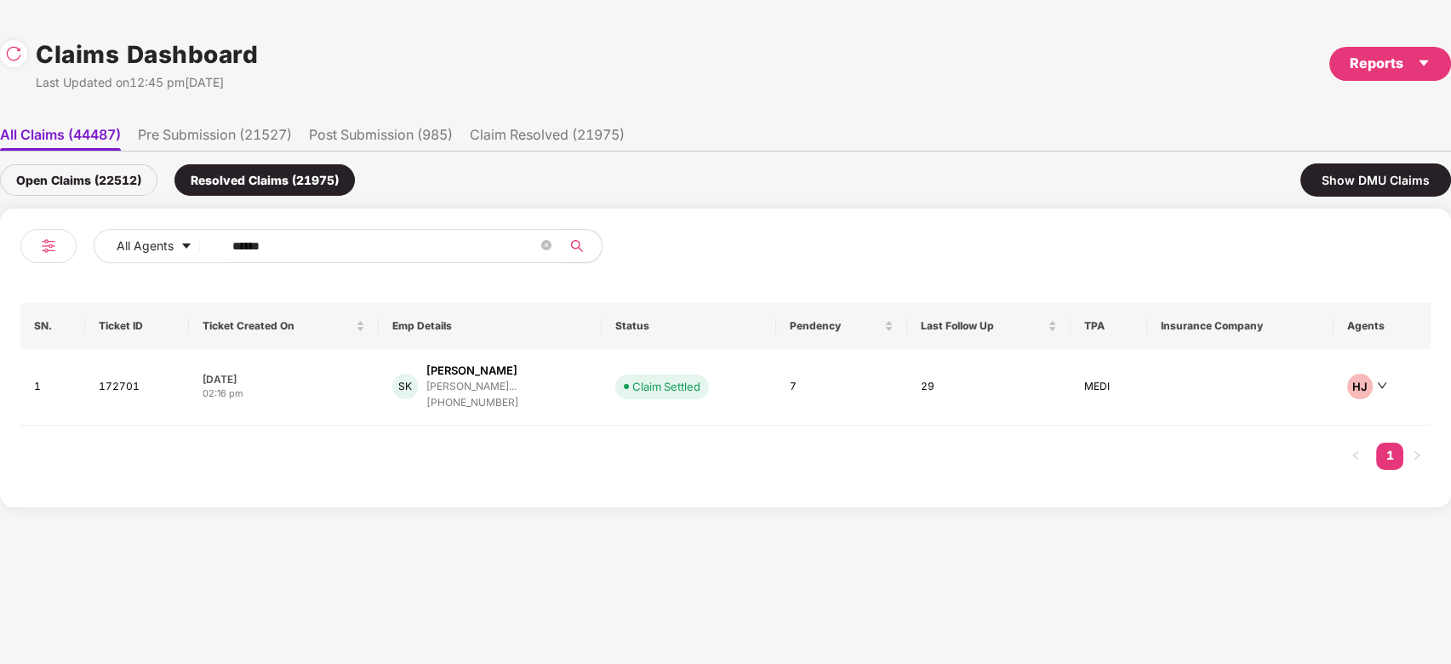
type input "******"
click at [484, 381] on div "shankar.kamaraj@tigera..." at bounding box center [471, 386] width 90 height 11
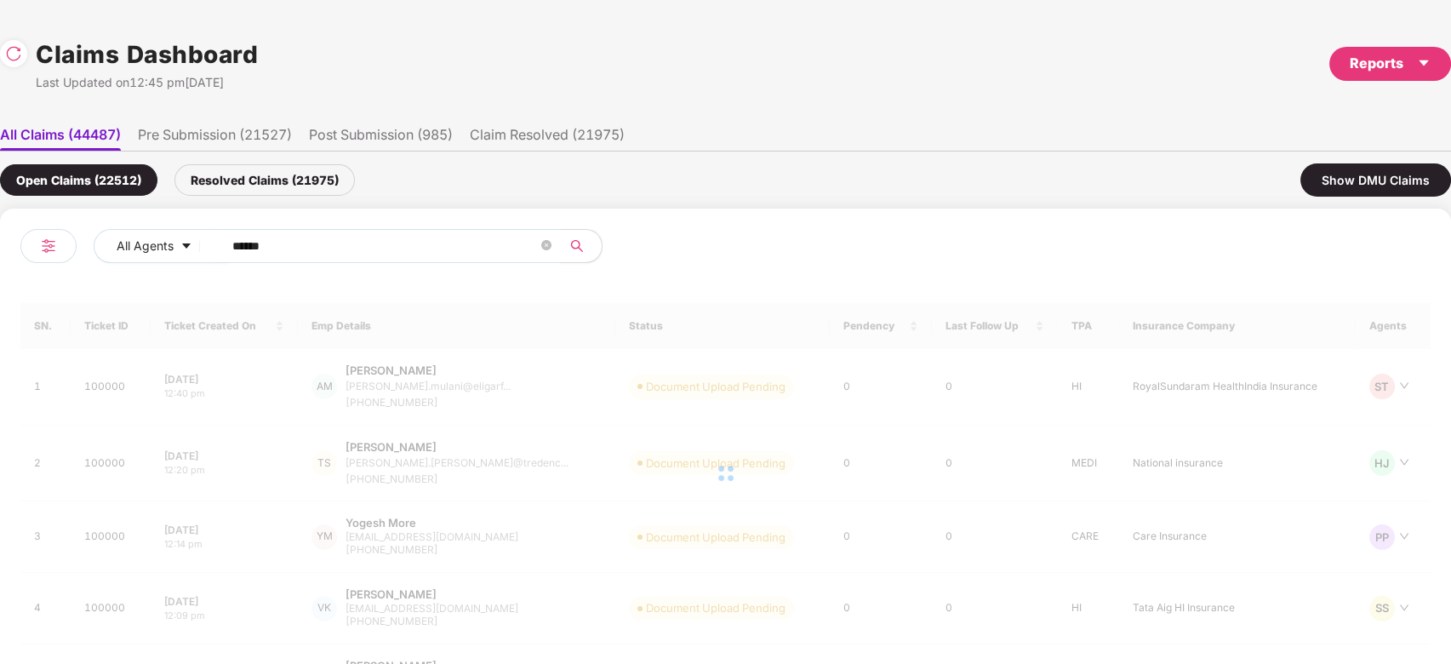
click at [388, 258] on input "******" at bounding box center [385, 246] width 306 height 26
paste input "text"
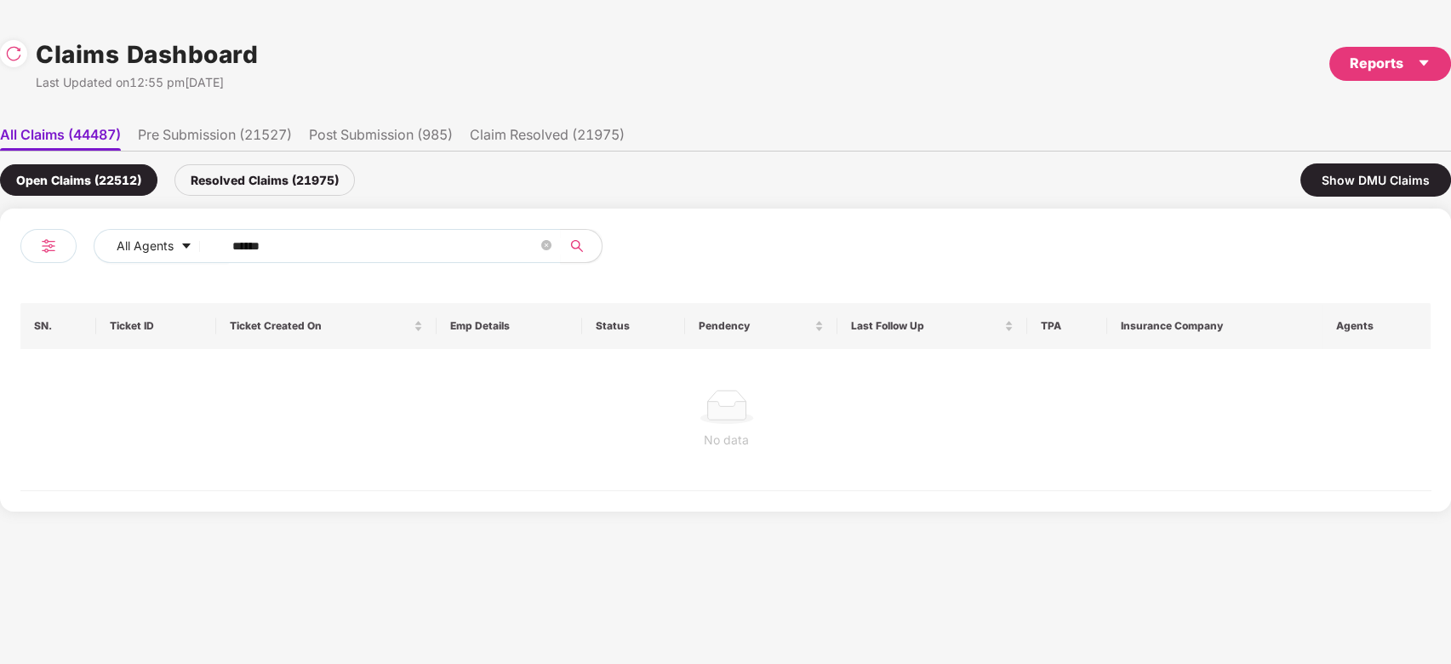
click at [466, 404] on div at bounding box center [726, 407] width 1385 height 34
click at [249, 184] on div "Resolved Claims (21975)" at bounding box center [265, 179] width 180 height 31
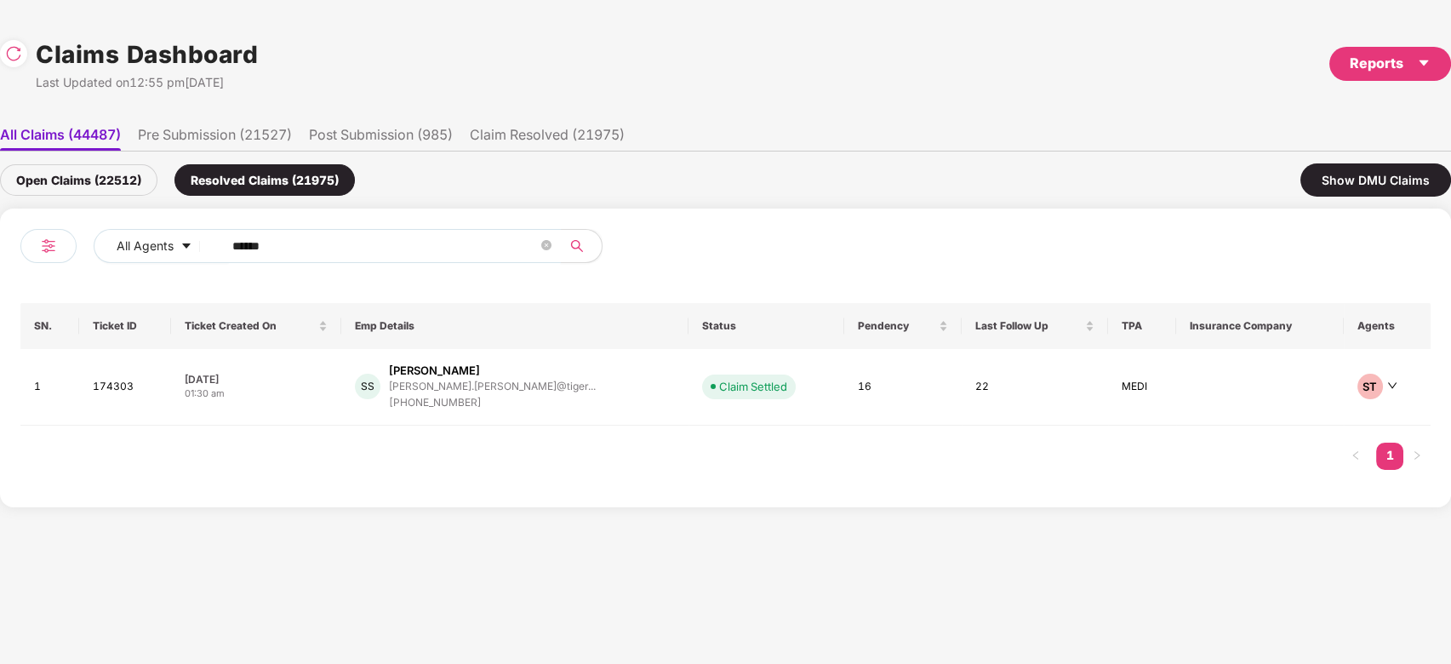
click at [351, 242] on input "******" at bounding box center [385, 246] width 306 height 26
paste input "text"
type input "******"
click at [480, 367] on div "Manikandan Mariappan" at bounding box center [434, 371] width 91 height 16
click at [359, 235] on input "******" at bounding box center [385, 246] width 306 height 26
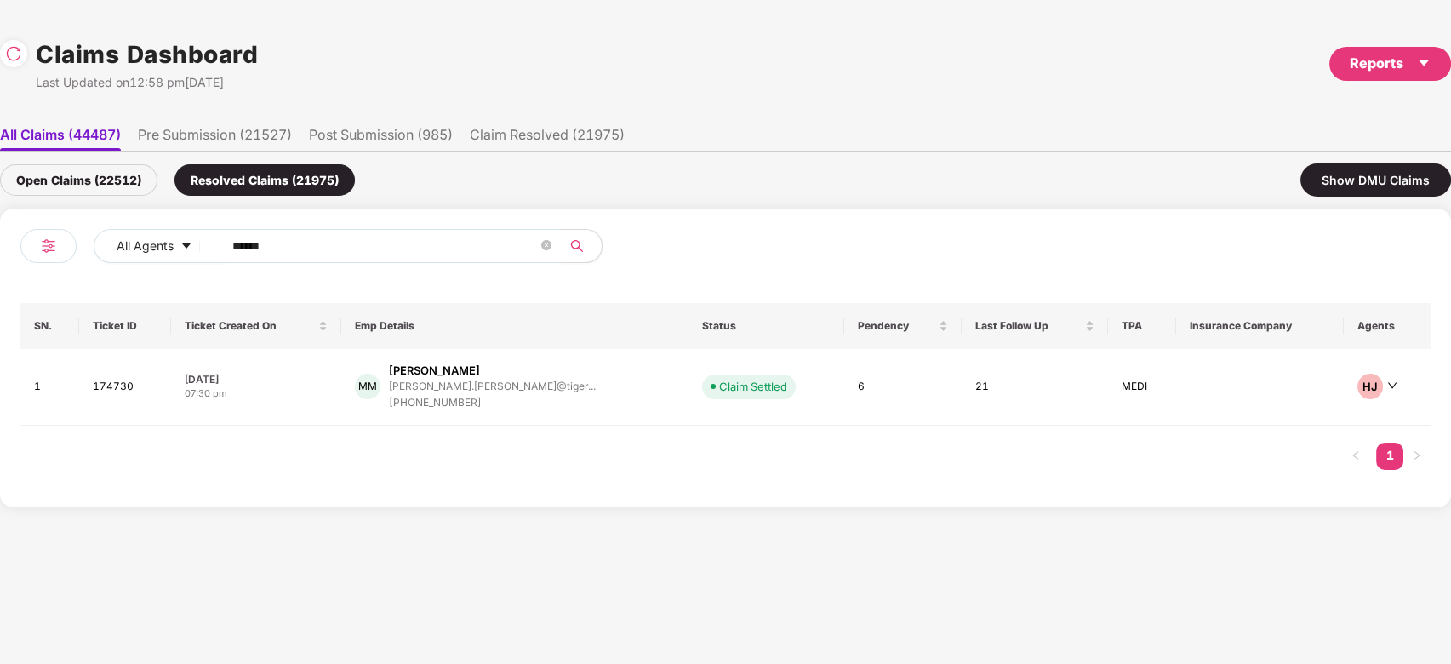
paste input "text"
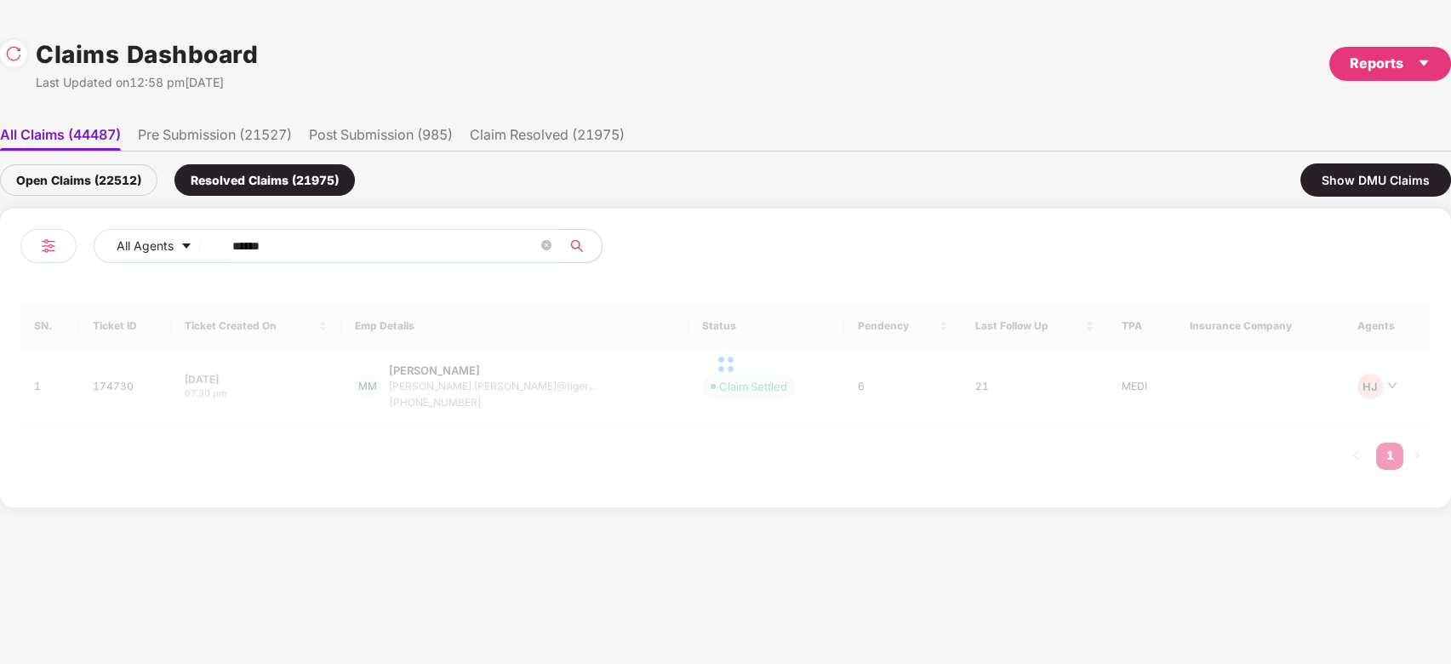
type input "******"
click at [563, 388] on div at bounding box center [725, 364] width 1411 height 123
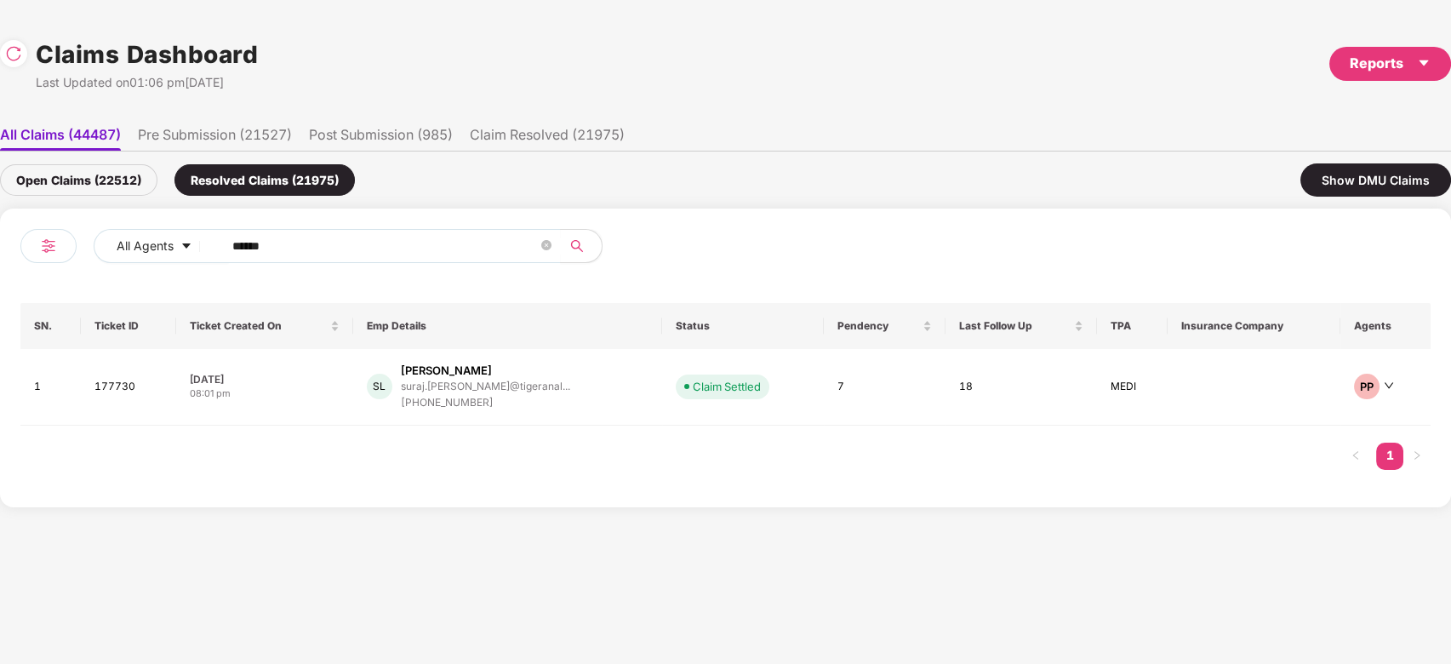
click at [563, 388] on div "SL Suraj Bhika Lahase suraj.lahase@tigeranal... +919665356591" at bounding box center [508, 387] width 282 height 49
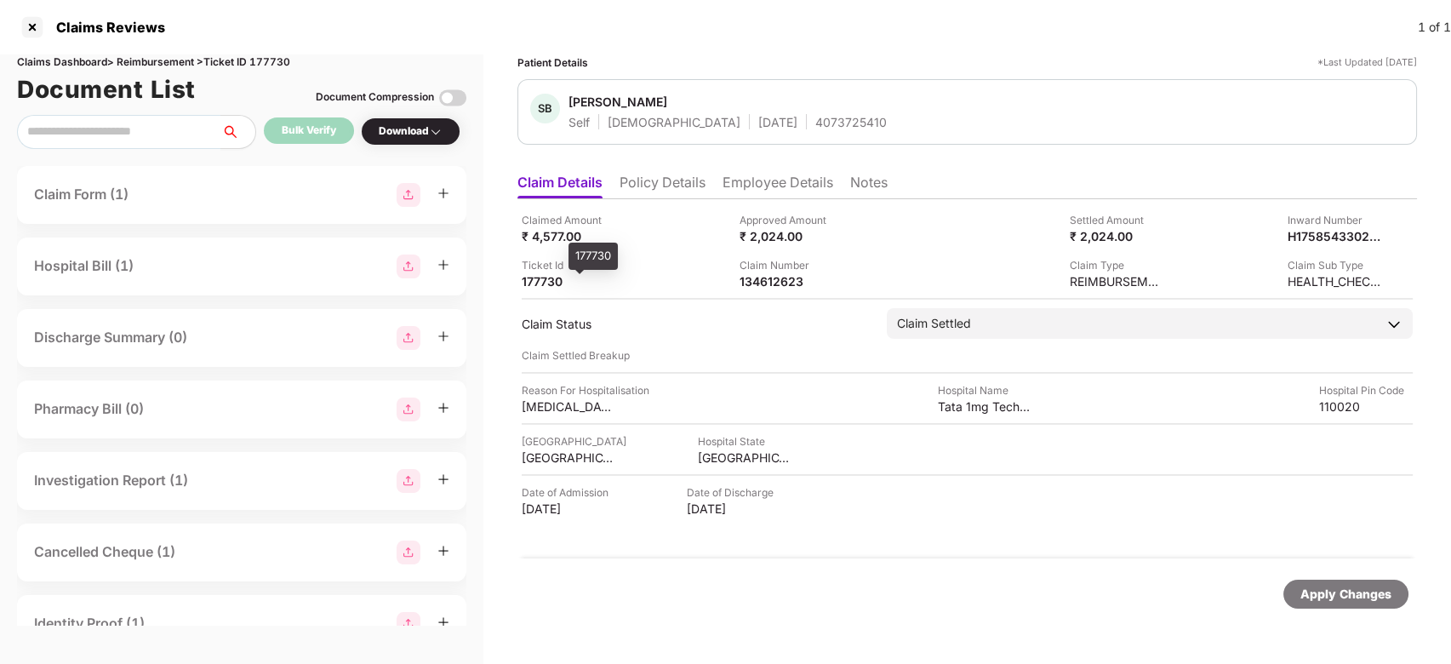
click at [533, 278] on div "177730" at bounding box center [569, 281] width 94 height 16
copy div "177730"
click at [533, 278] on div "177730" at bounding box center [569, 281] width 94 height 16
click at [787, 290] on div "Claimed Amount ₹ 4,577.00 Approved Amount ₹ 2,024.00 Settled Amount ₹ 2,024.00 …" at bounding box center [968, 378] width 900 height 359
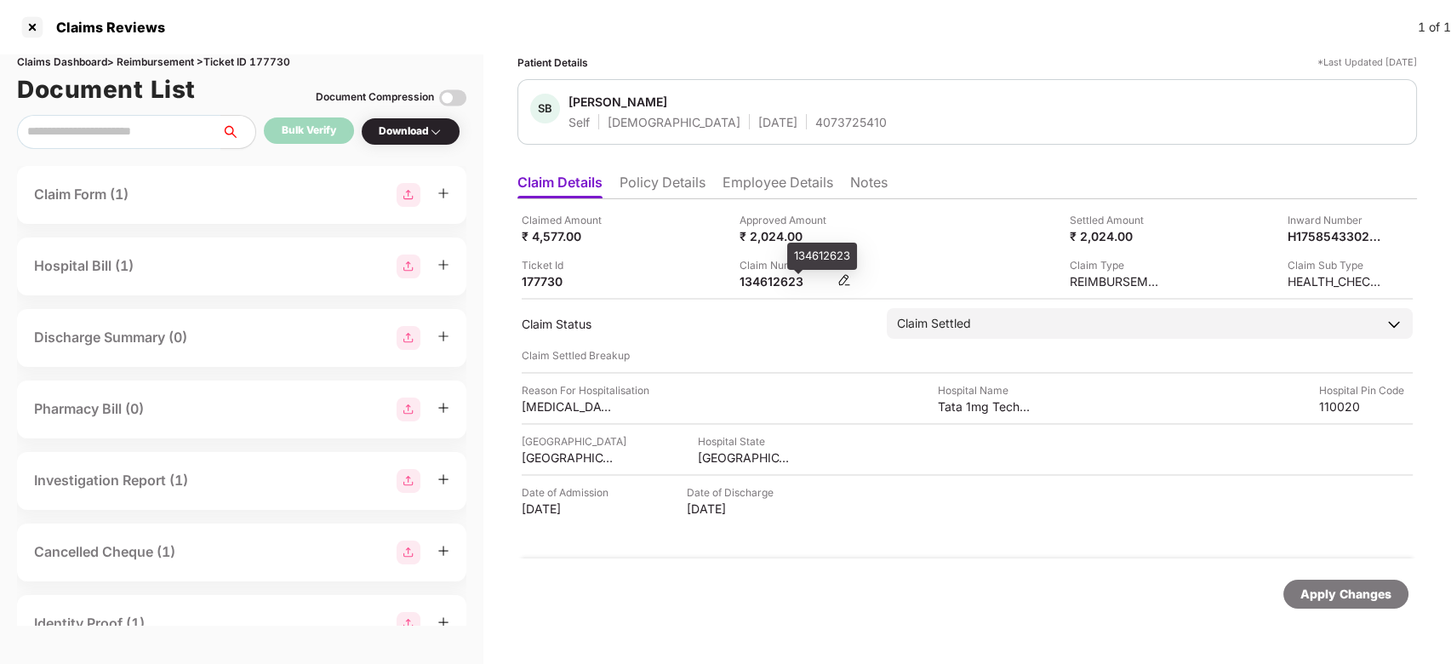
click at [785, 288] on div "134612623" at bounding box center [787, 281] width 94 height 16
copy div "134612623"
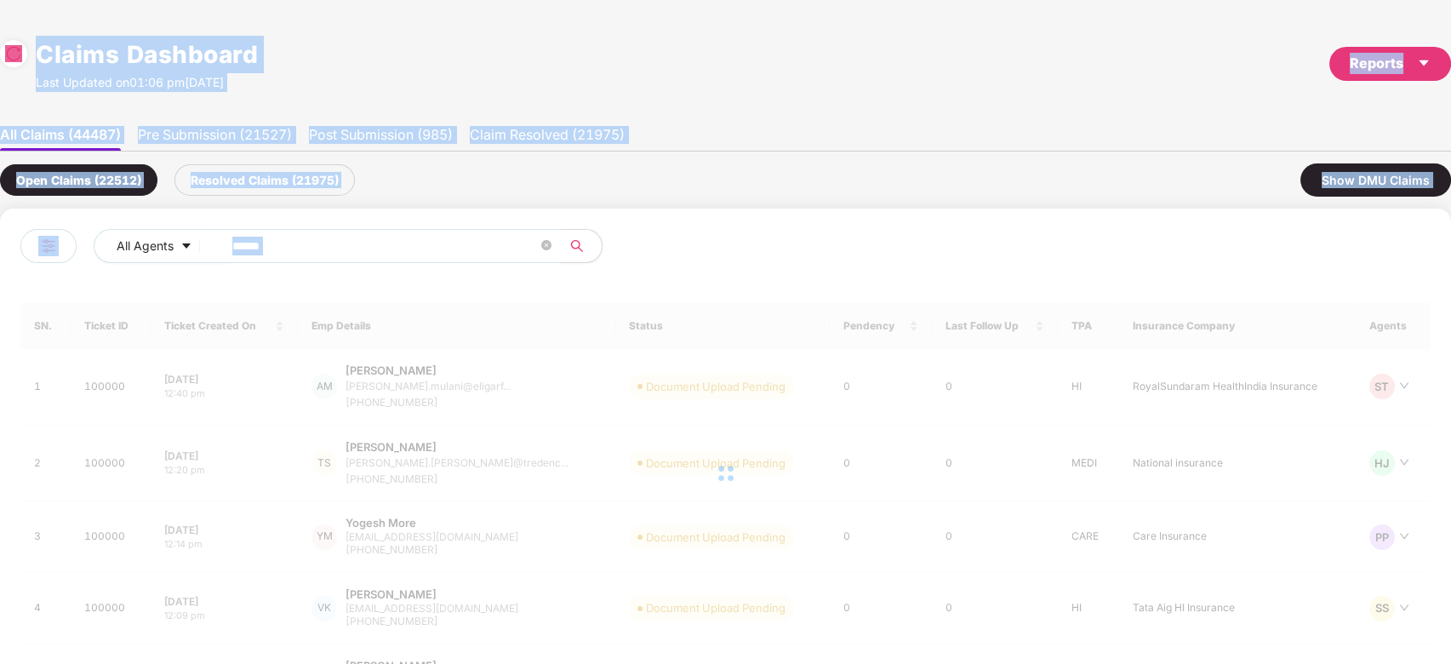
click at [364, 261] on span "******" at bounding box center [386, 246] width 349 height 34
paste input "******"
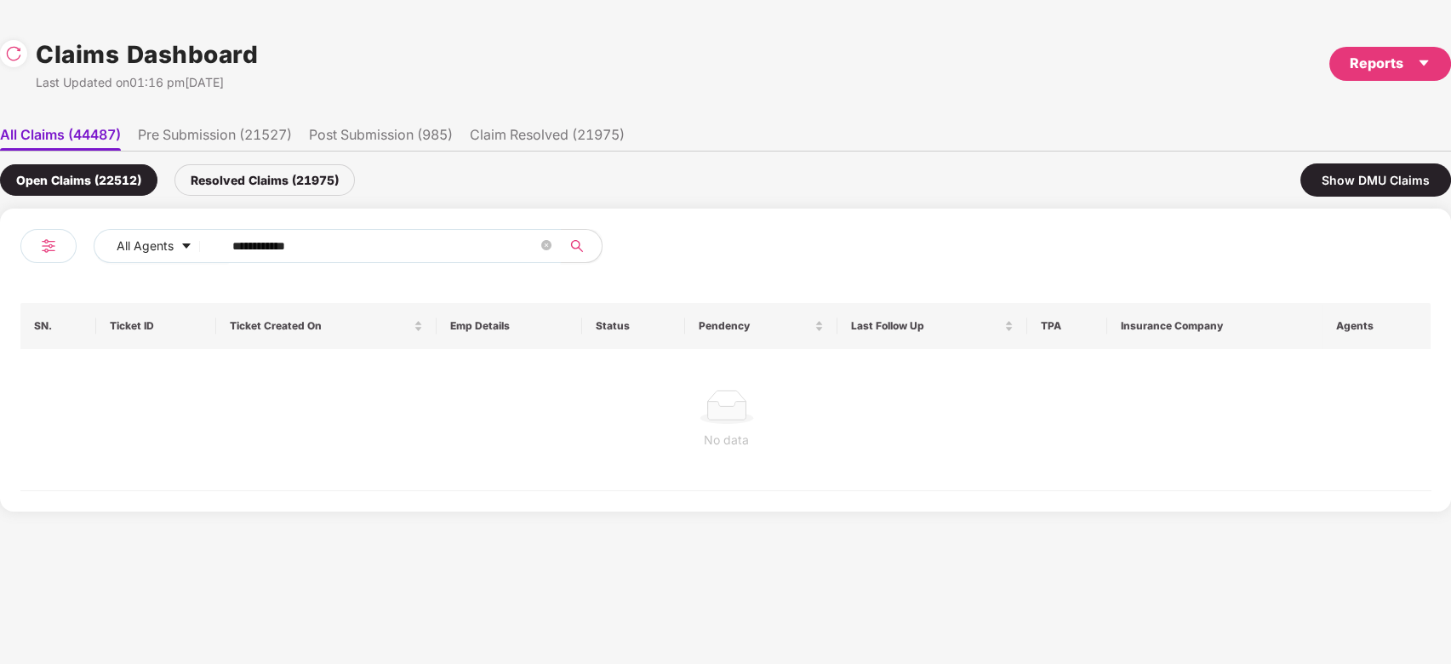
paste input "text"
type input "******"
click at [480, 369] on div "No data" at bounding box center [726, 419] width 1412 height 141
click at [300, 170] on div "Resolved Claims (21975)" at bounding box center [265, 179] width 180 height 31
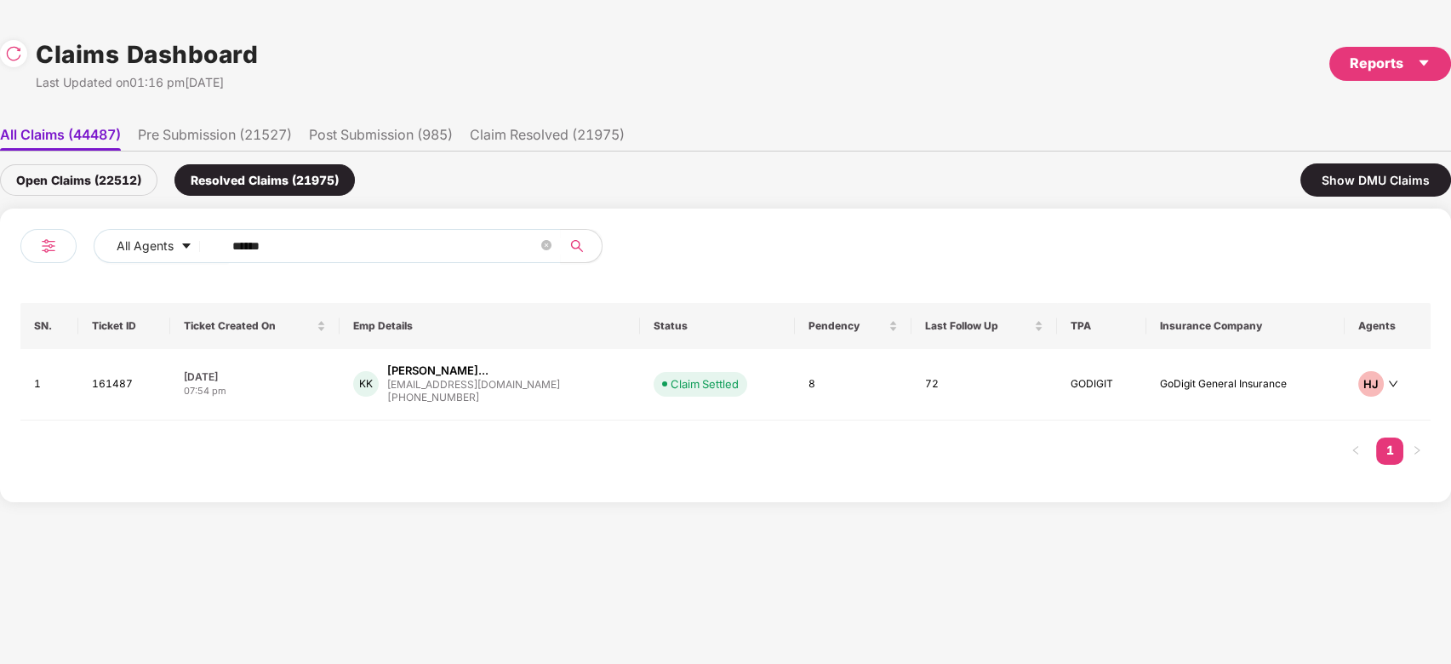
click at [481, 379] on div "kalyan@almabase.com" at bounding box center [473, 384] width 173 height 11
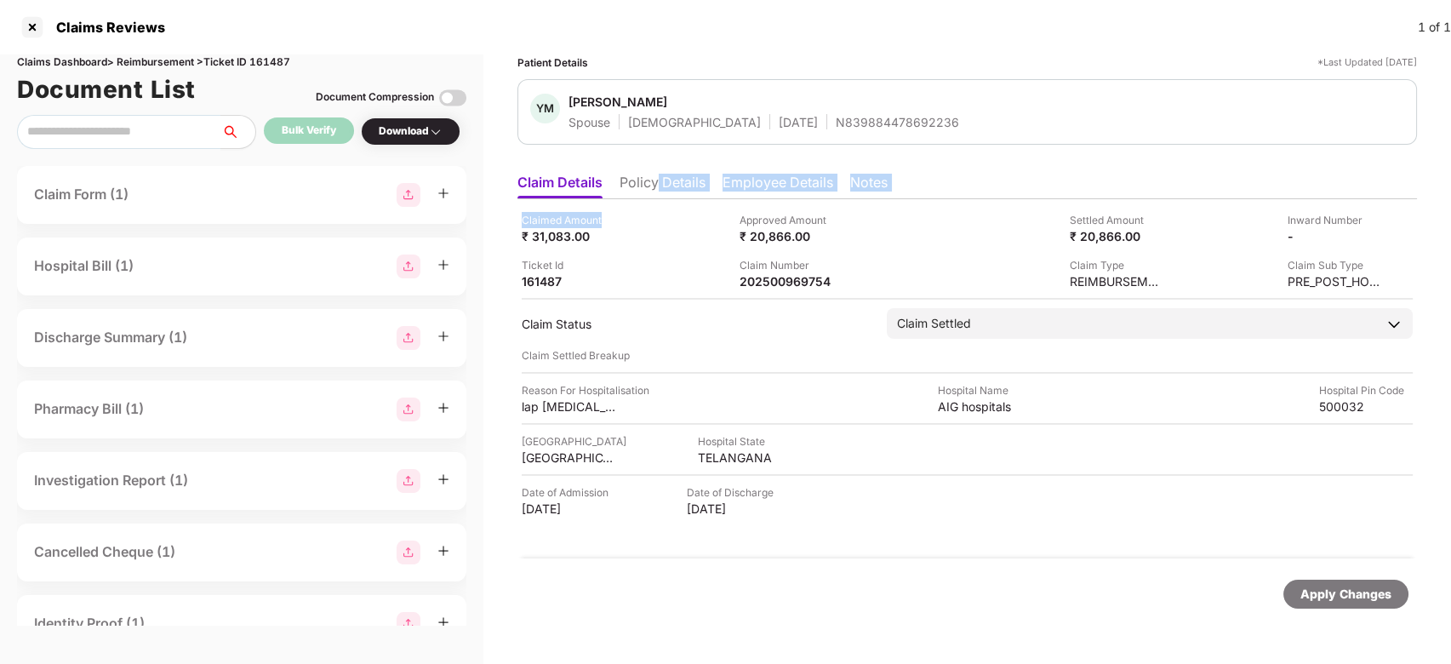
click at [656, 192] on div "Claim Details Policy Details Employee Details Notes Claimed Amount ₹ 31,083.00 …" at bounding box center [968, 397] width 900 height 465
click at [656, 192] on li "Policy Details" at bounding box center [663, 186] width 86 height 25
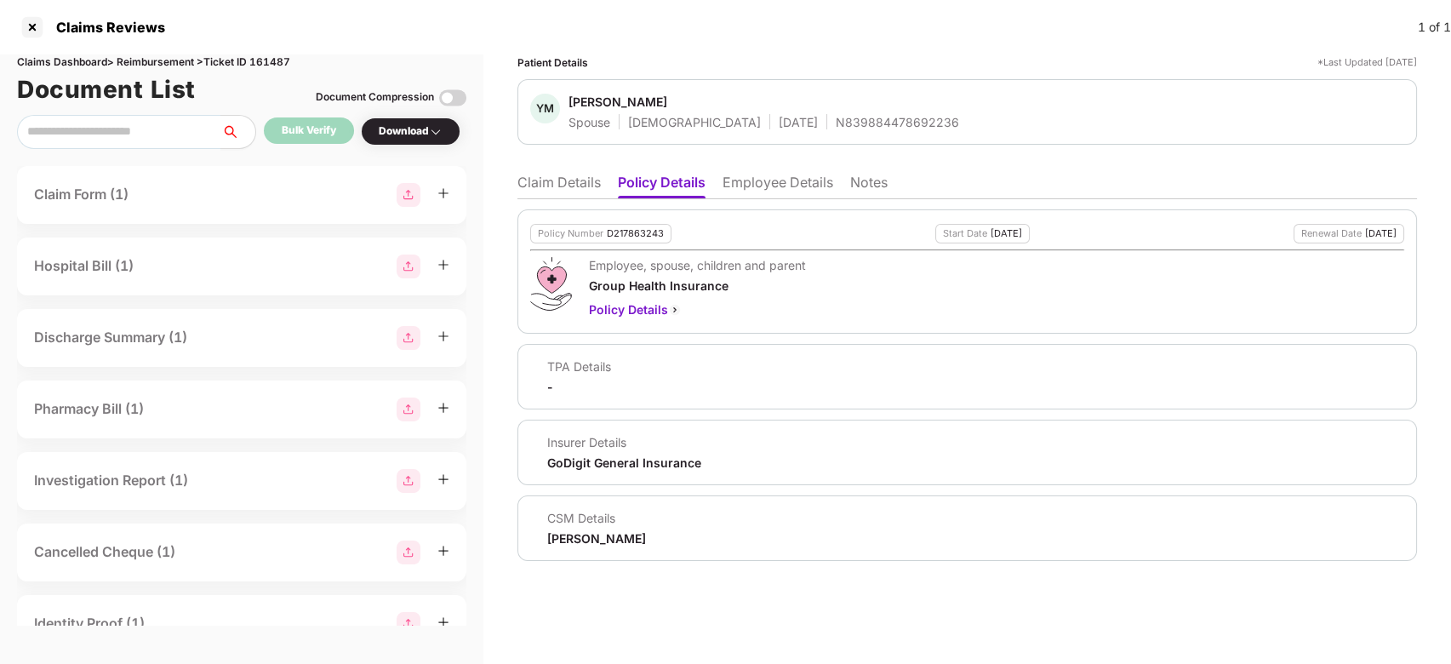
click at [569, 192] on li "Claim Details" at bounding box center [559, 186] width 83 height 25
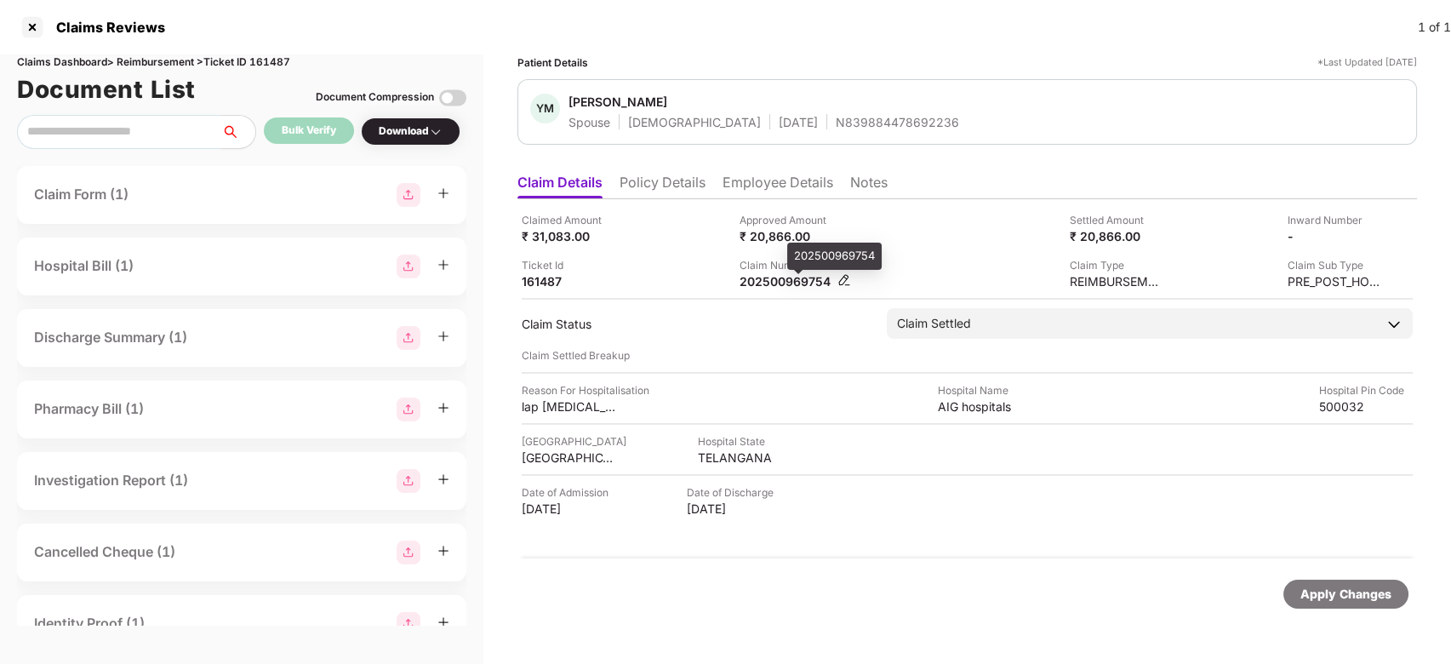
click at [786, 288] on div "202500969754" at bounding box center [787, 281] width 94 height 16
copy div "202500969754"
click at [786, 288] on div "202500969754" at bounding box center [787, 281] width 94 height 16
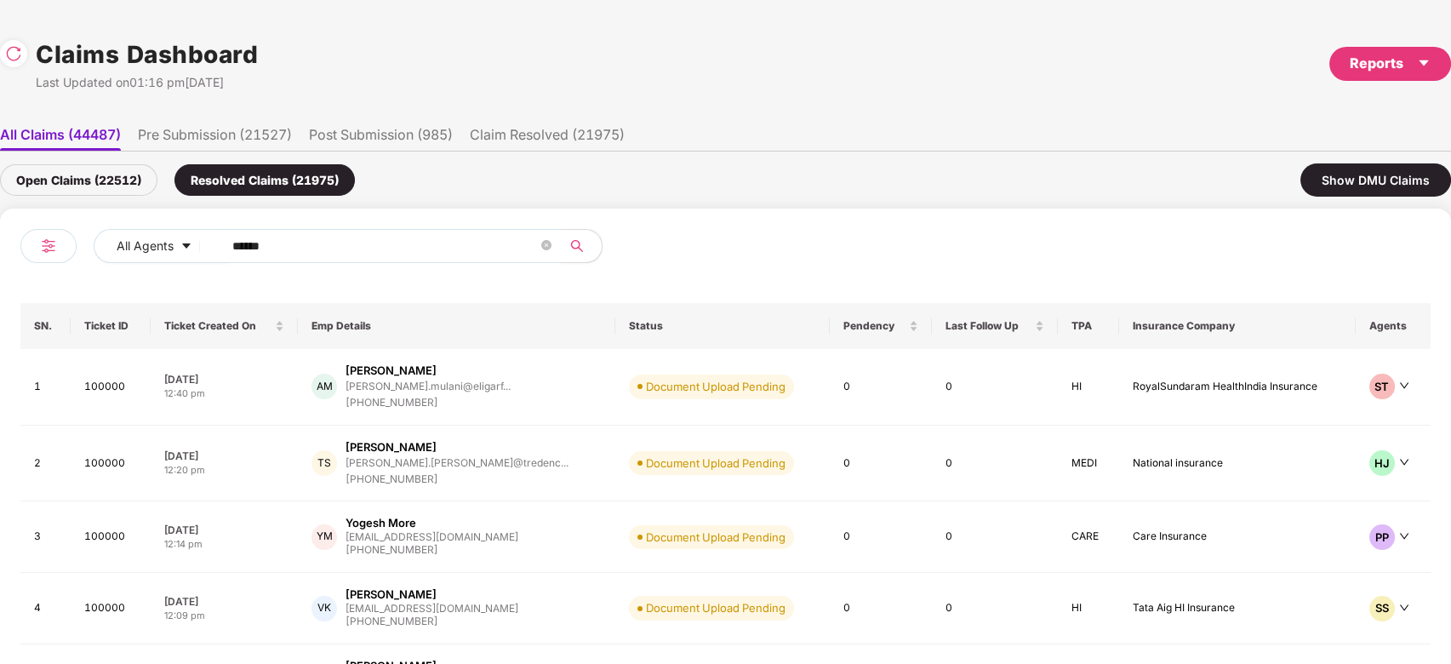
scroll to position [0, 1]
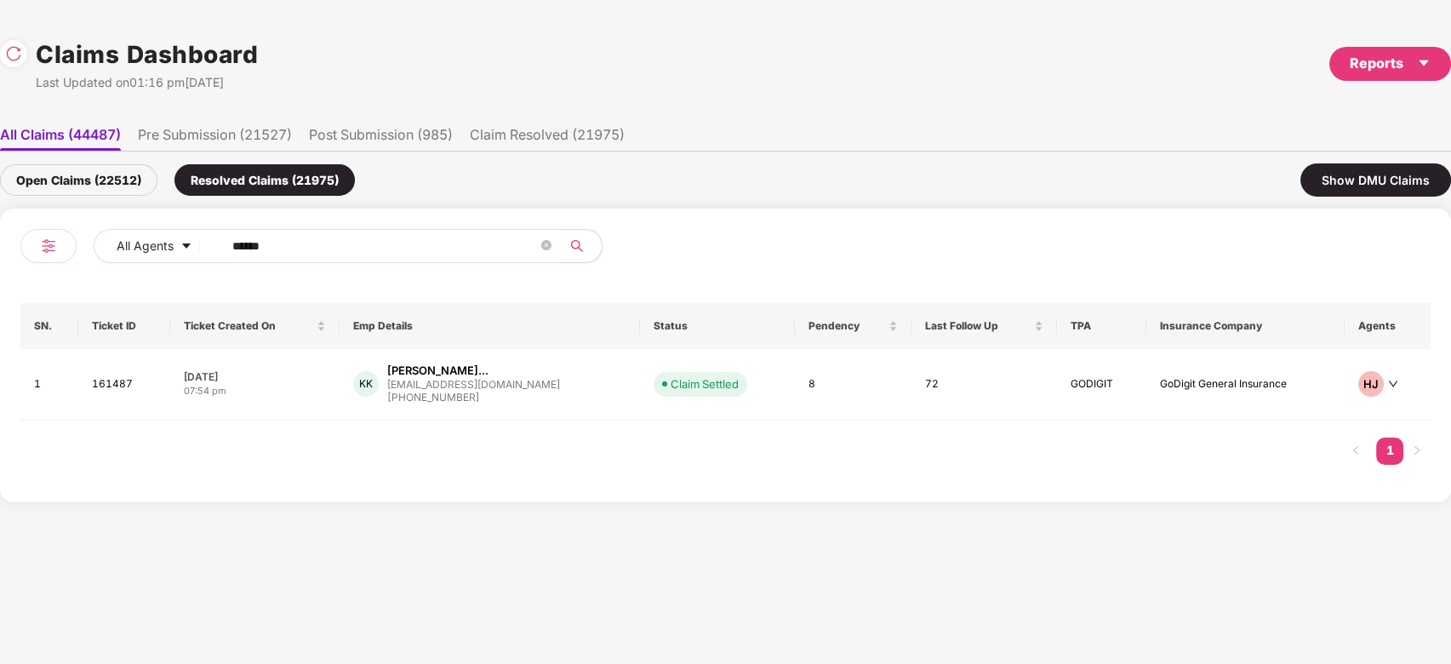
drag, startPoint x: 429, startPoint y: 269, endPoint x: 459, endPoint y: 249, distance: 36.1
click at [459, 249] on div "All Agents ******" at bounding box center [373, 253] width 706 height 48
click at [459, 249] on input "******" at bounding box center [385, 246] width 306 height 26
paste input "text"
type input "******"
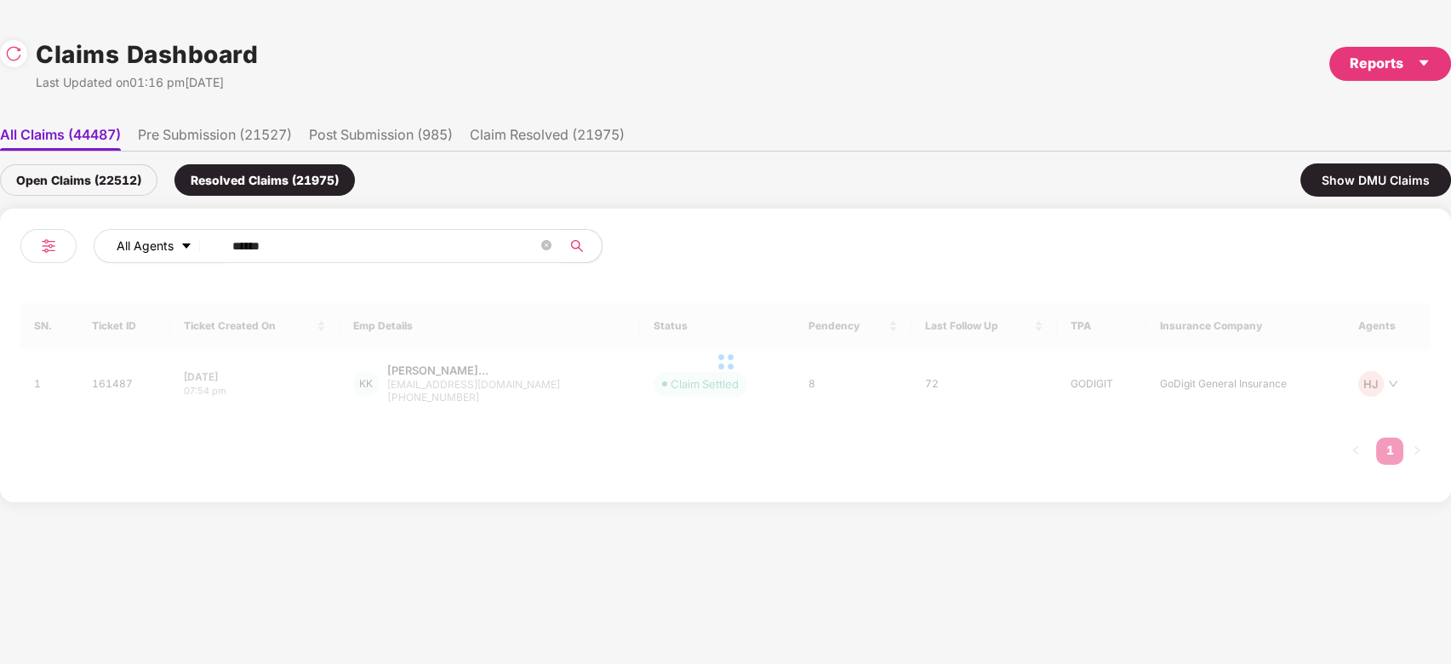
click at [161, 249] on span "All Agents" at bounding box center [145, 246] width 57 height 19
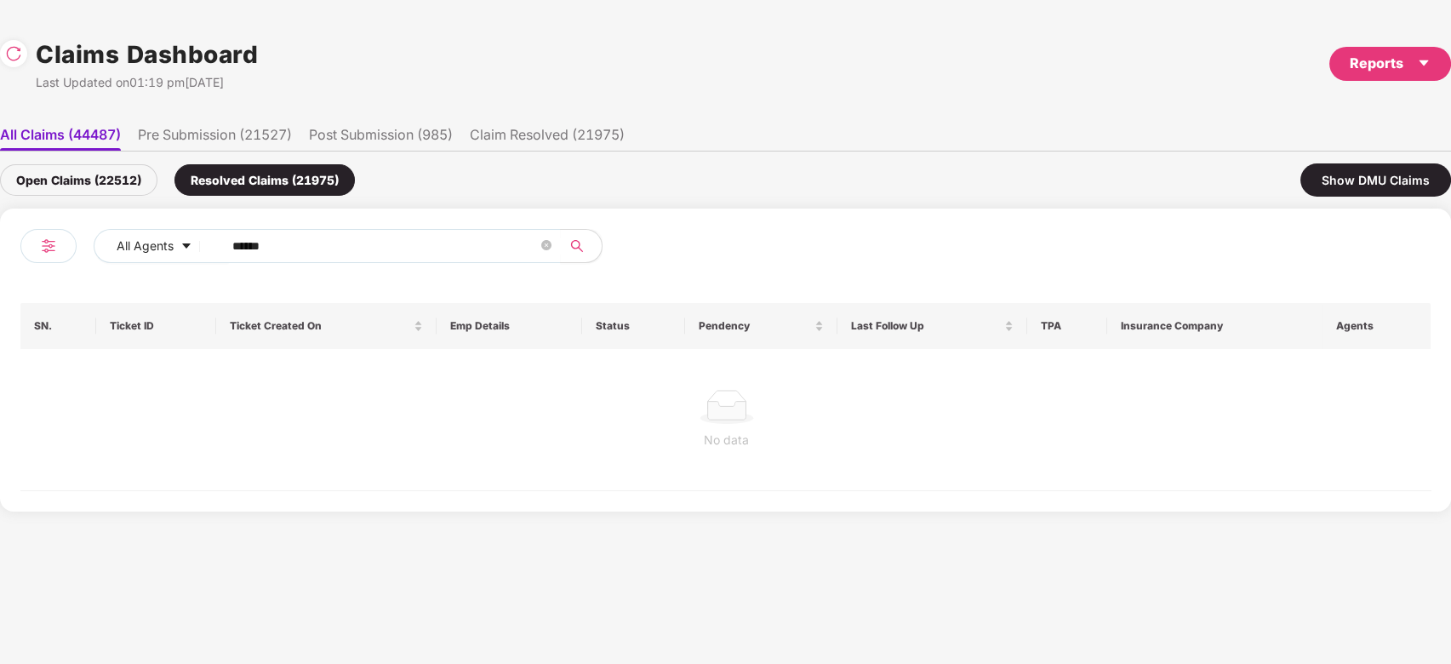
click at [84, 167] on div "Open Claims (22512)" at bounding box center [78, 179] width 157 height 31
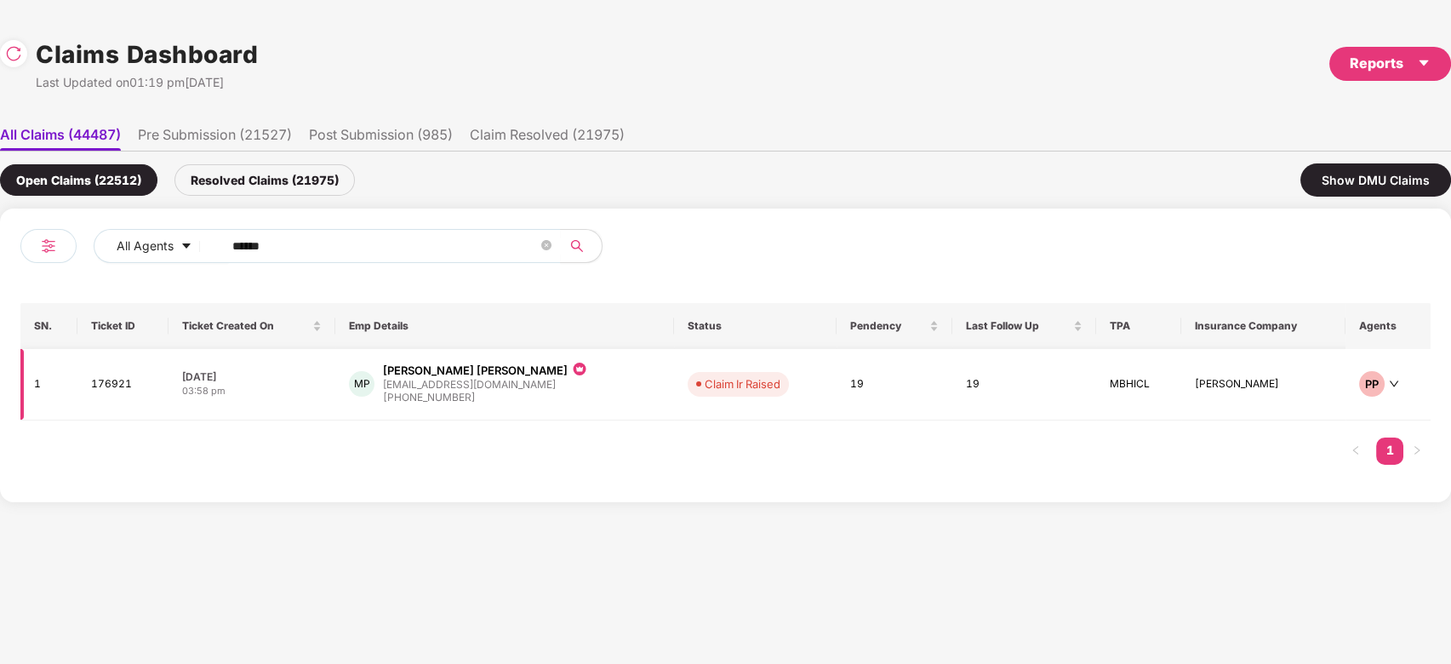
click at [600, 369] on div "MP Mahima Moreshwar Patil jyoti@greensoul.com +917777016640" at bounding box center [504, 384] width 311 height 43
click at [347, 232] on span "******" at bounding box center [386, 246] width 349 height 34
paste input "text"
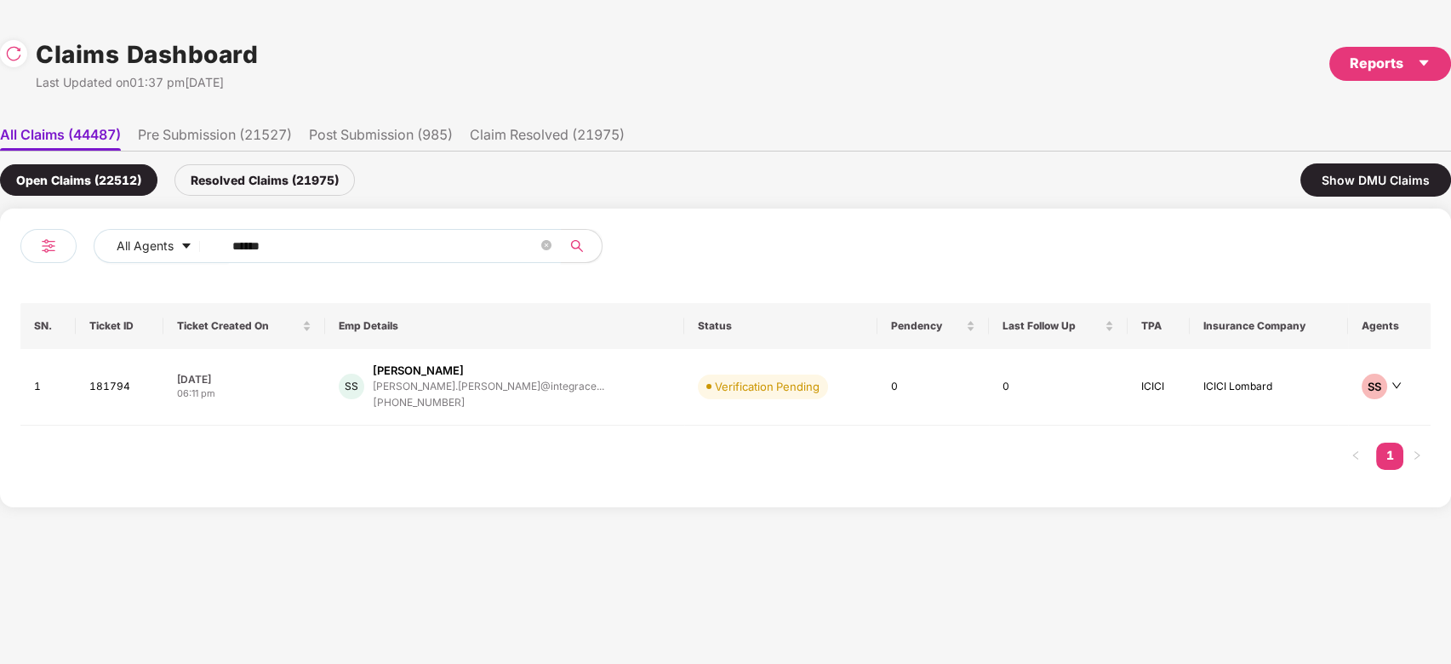
type input "******"
click at [518, 390] on div "shobhit.seth@integrace..." at bounding box center [489, 386] width 232 height 11
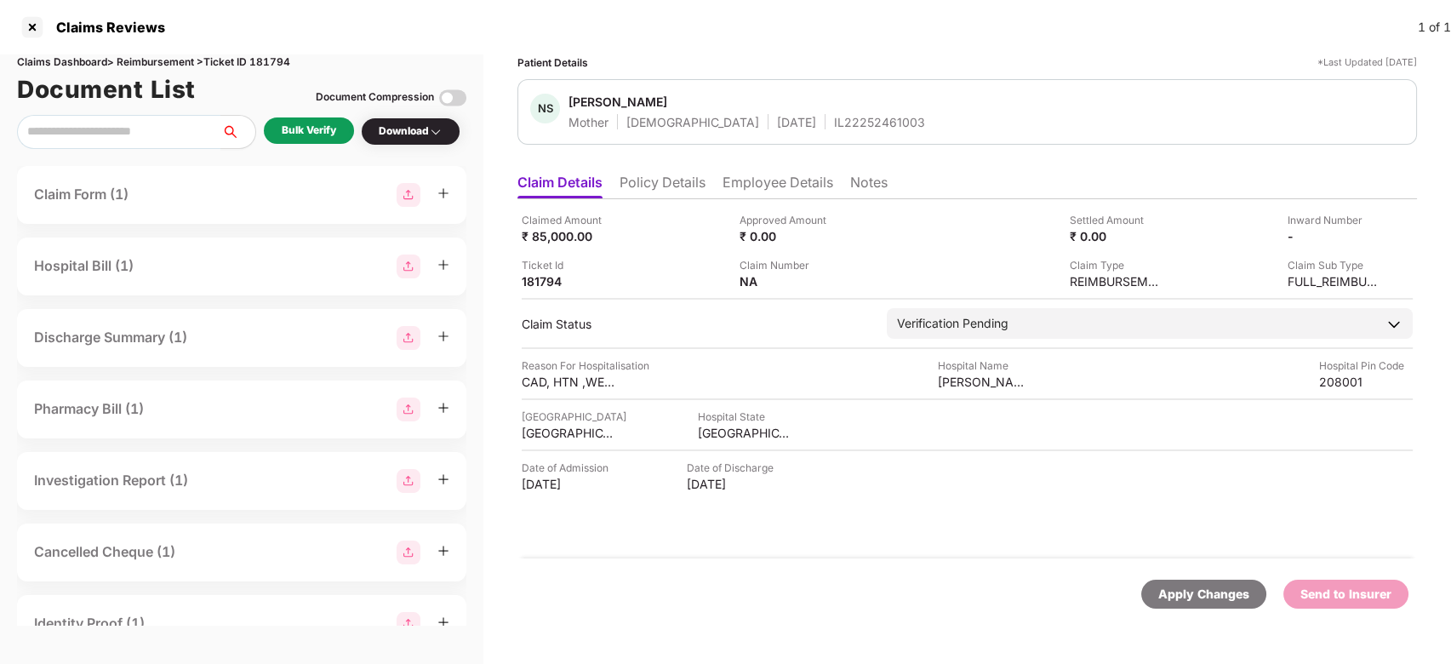
click at [661, 182] on li "Policy Details" at bounding box center [663, 186] width 86 height 25
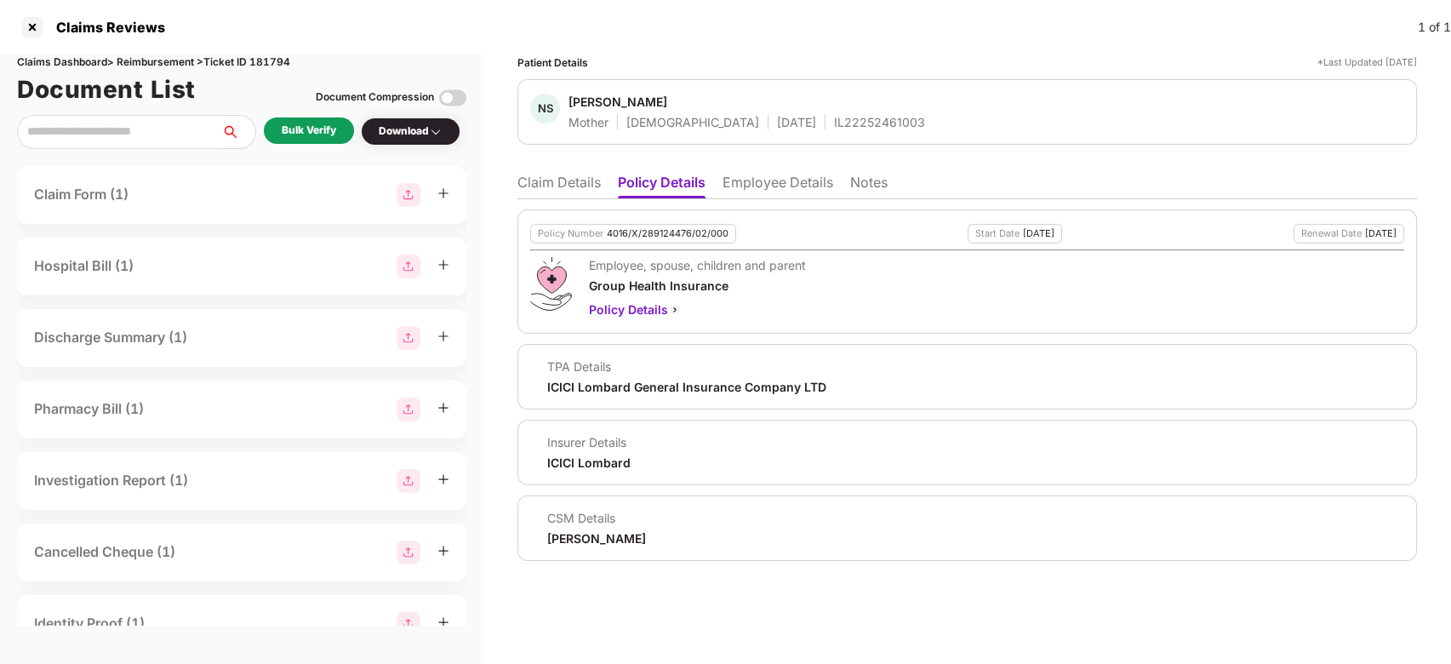
click at [565, 176] on li "Claim Details" at bounding box center [559, 186] width 83 height 25
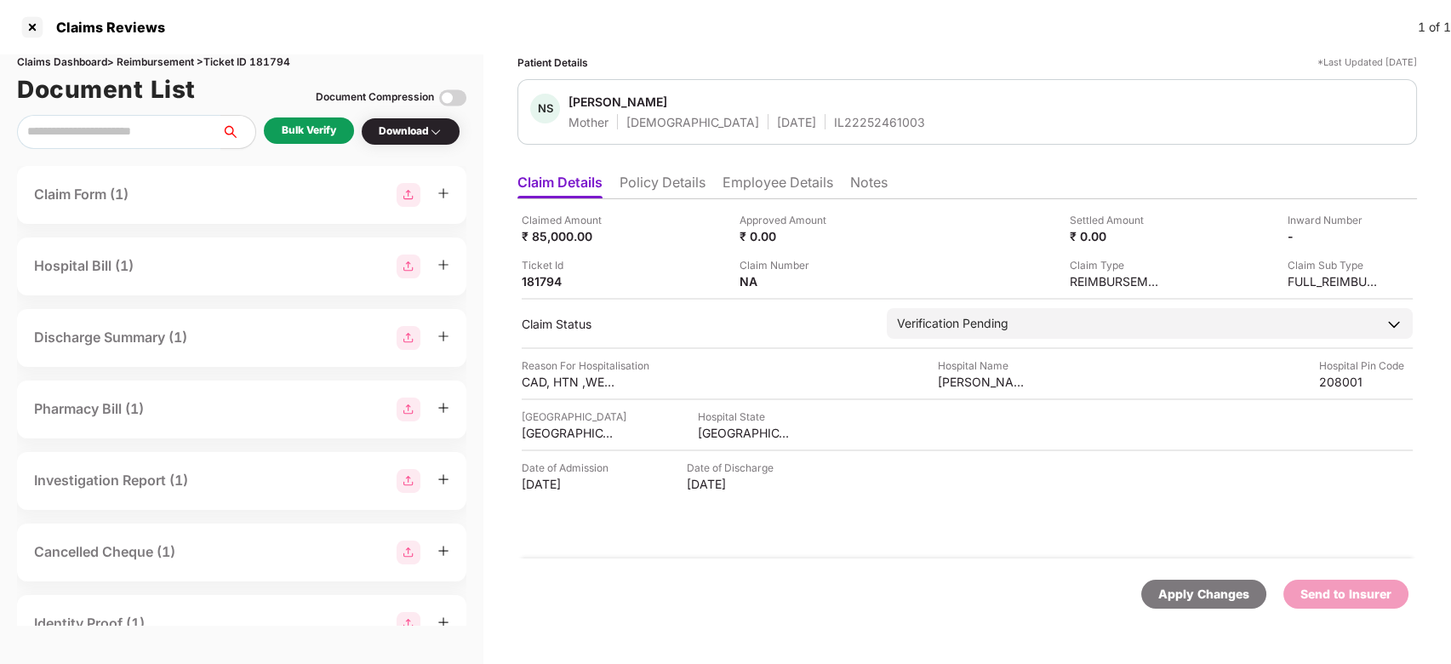
click at [625, 175] on li "Policy Details" at bounding box center [663, 186] width 86 height 25
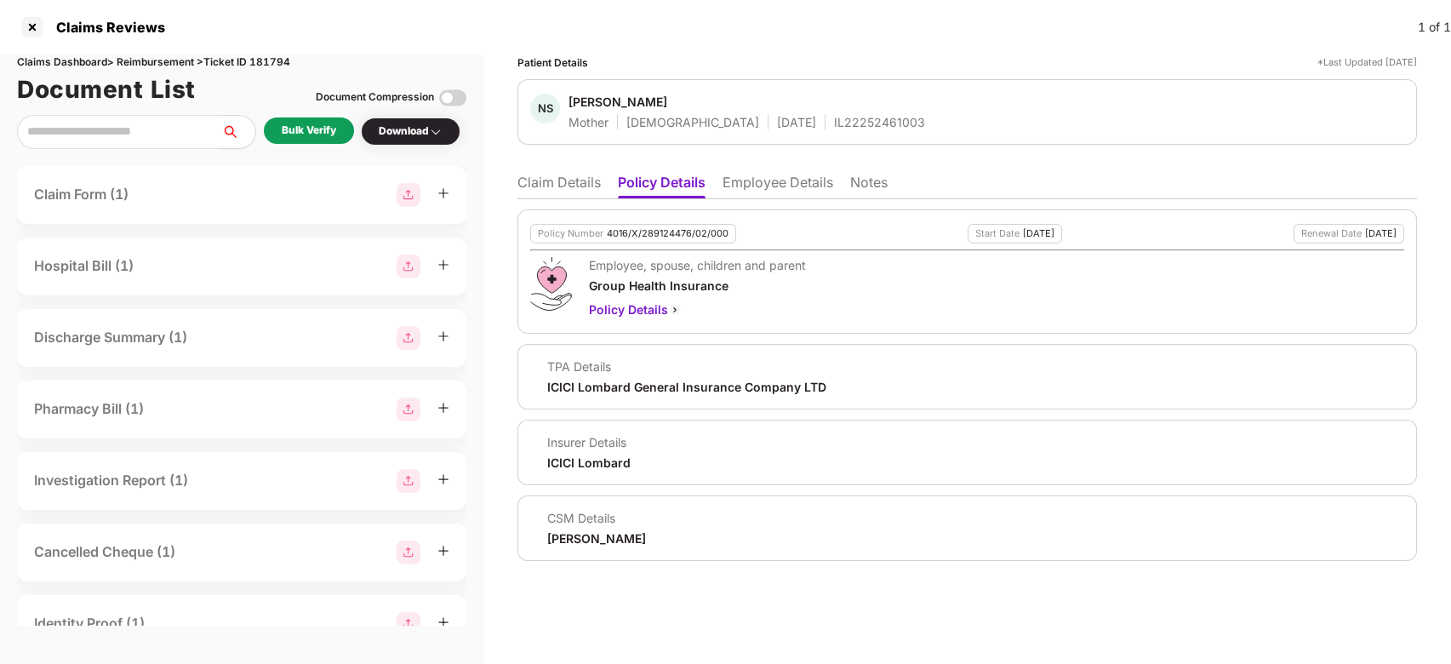
click at [581, 183] on li "Claim Details" at bounding box center [559, 186] width 83 height 25
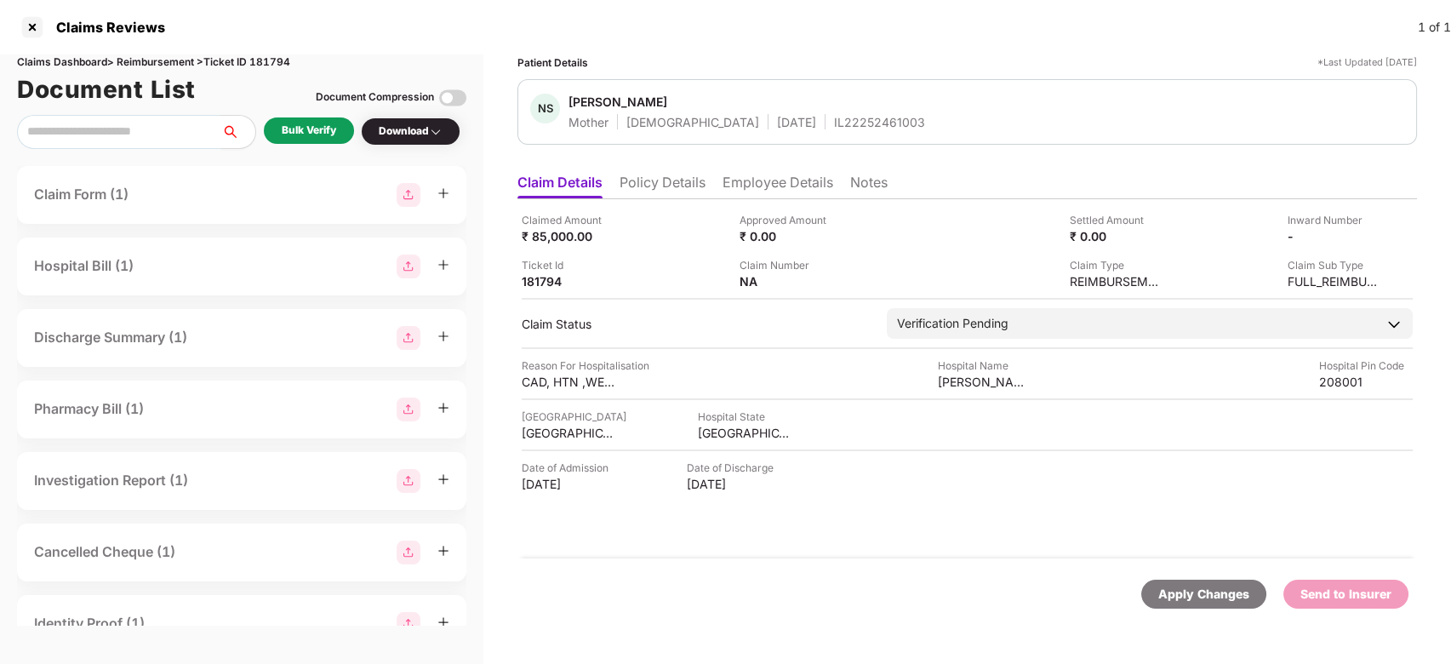
click at [331, 152] on div "Claims Dashboard > Reimbursement > Ticket ID 181794 Document List Document Comp…" at bounding box center [242, 359] width 484 height 610
click at [317, 126] on div "Bulk Verify" at bounding box center [309, 131] width 54 height 16
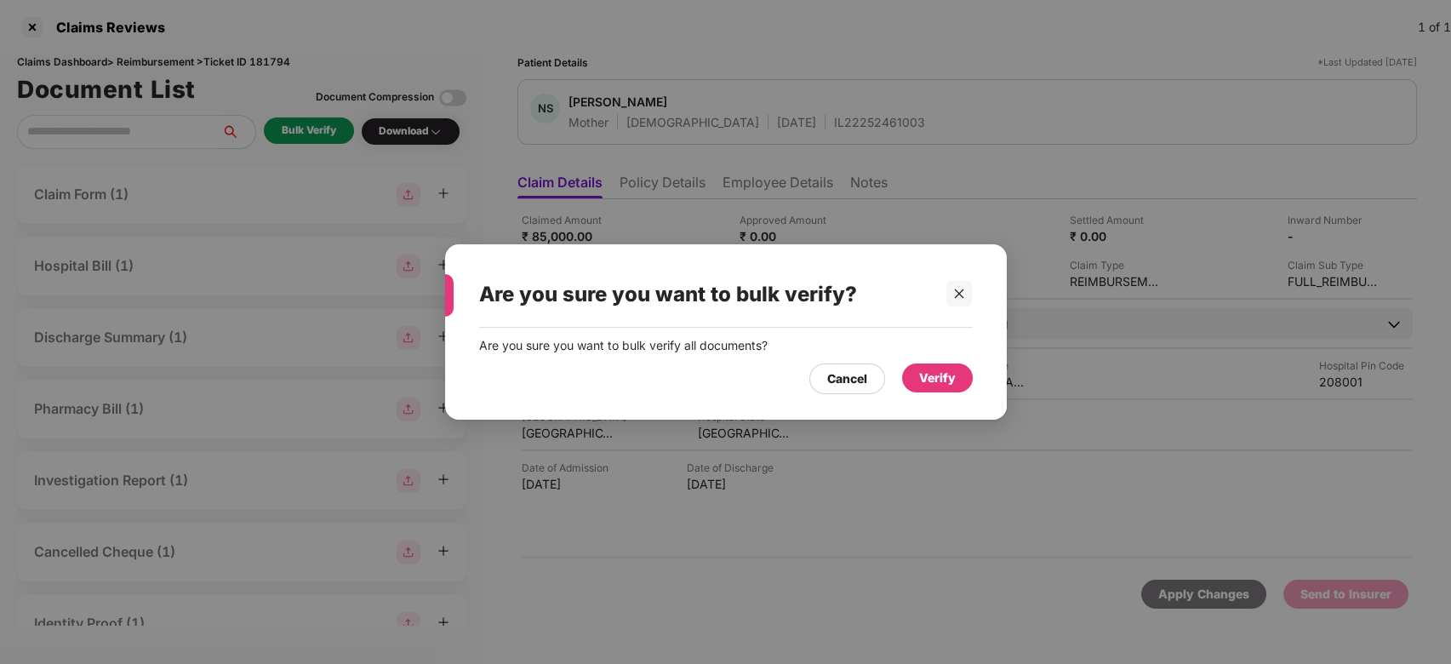
click at [932, 377] on div "Verify" at bounding box center [937, 378] width 37 height 19
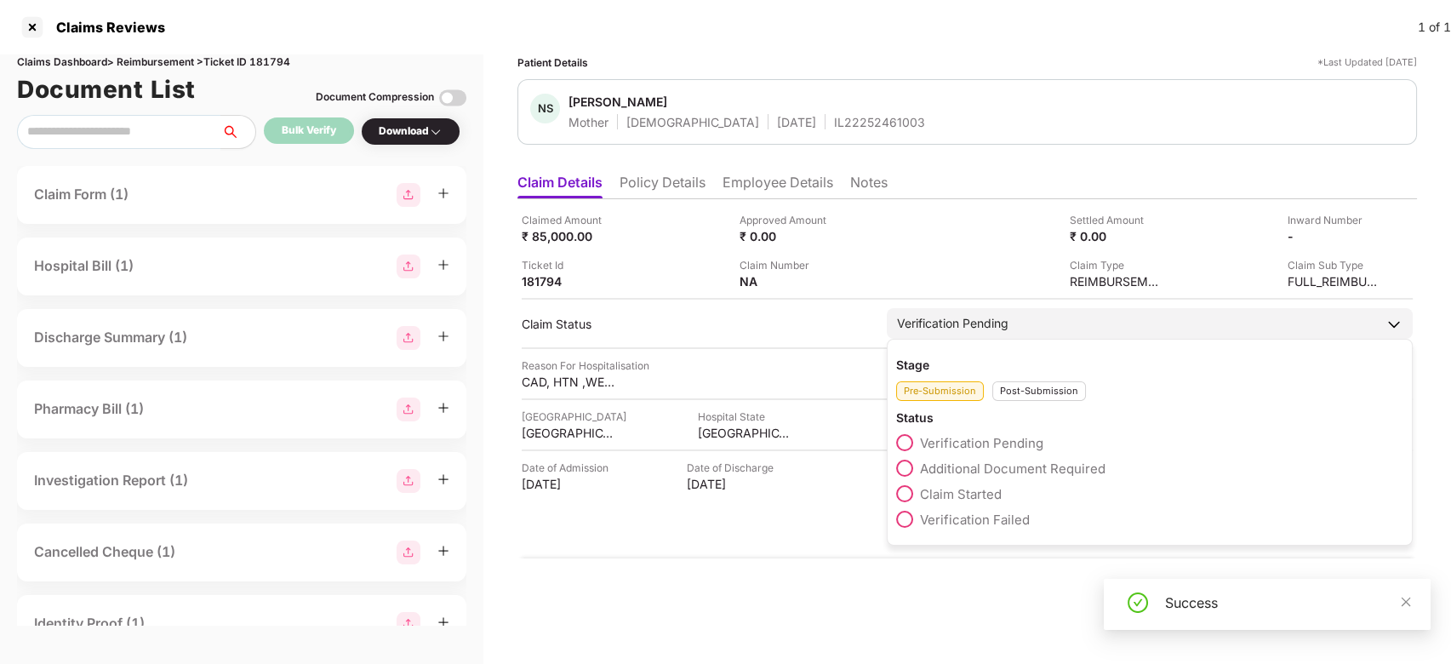
click at [942, 495] on span "Claim Started" at bounding box center [961, 494] width 82 height 16
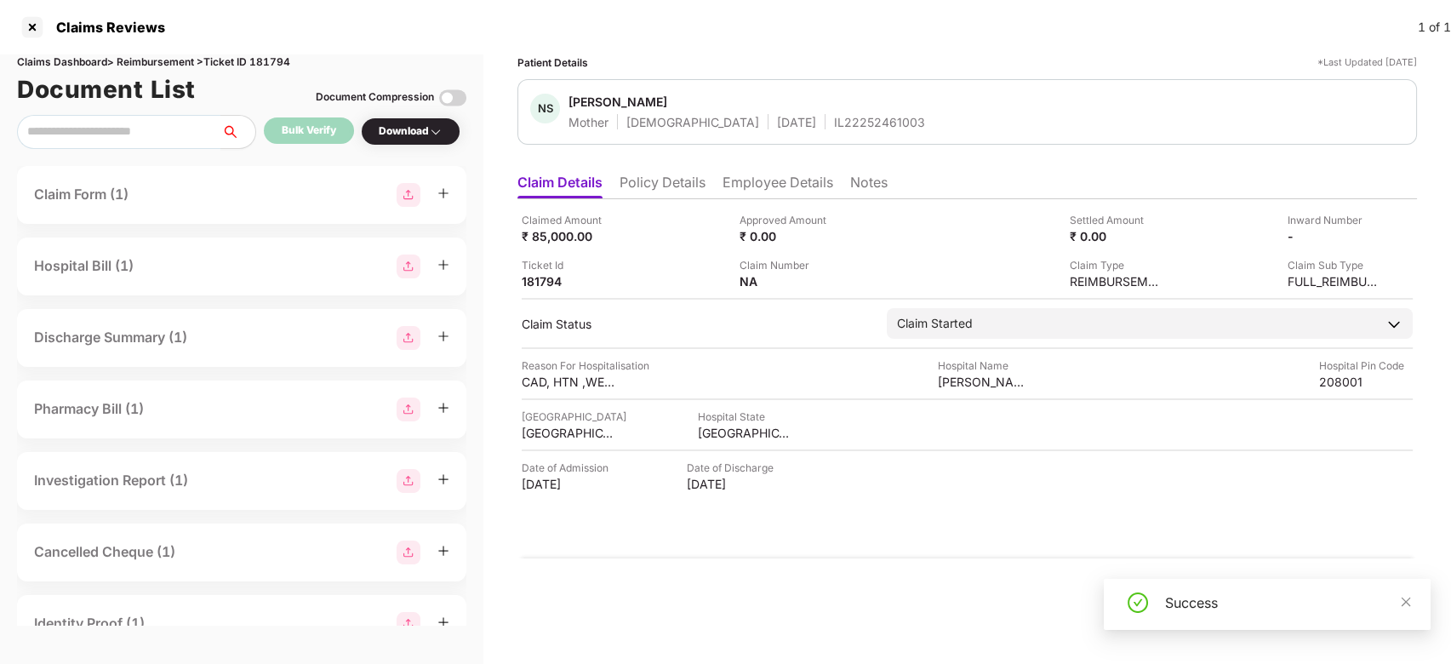
click at [1413, 609] on div "Success" at bounding box center [1267, 604] width 327 height 51
click at [1410, 605] on icon "close" at bounding box center [1406, 602] width 12 height 12
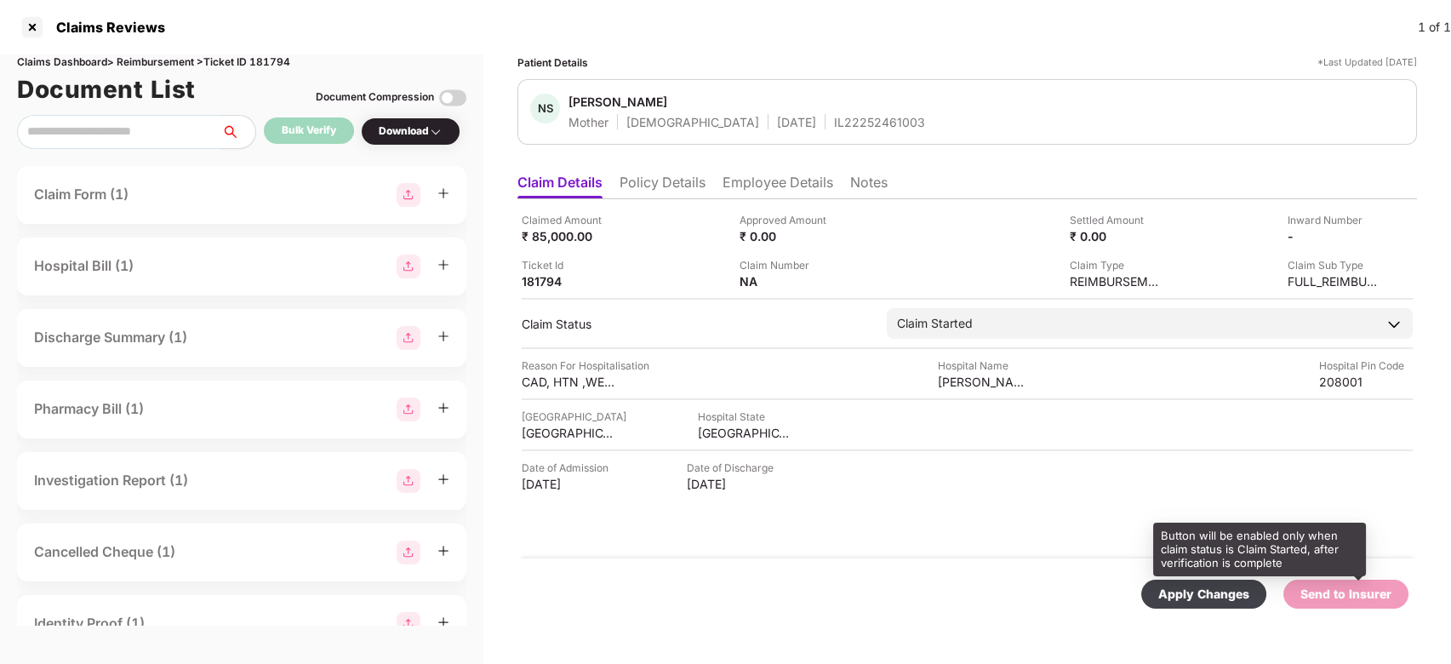
click at [1393, 598] on div "Send to Insurer" at bounding box center [1346, 594] width 125 height 29
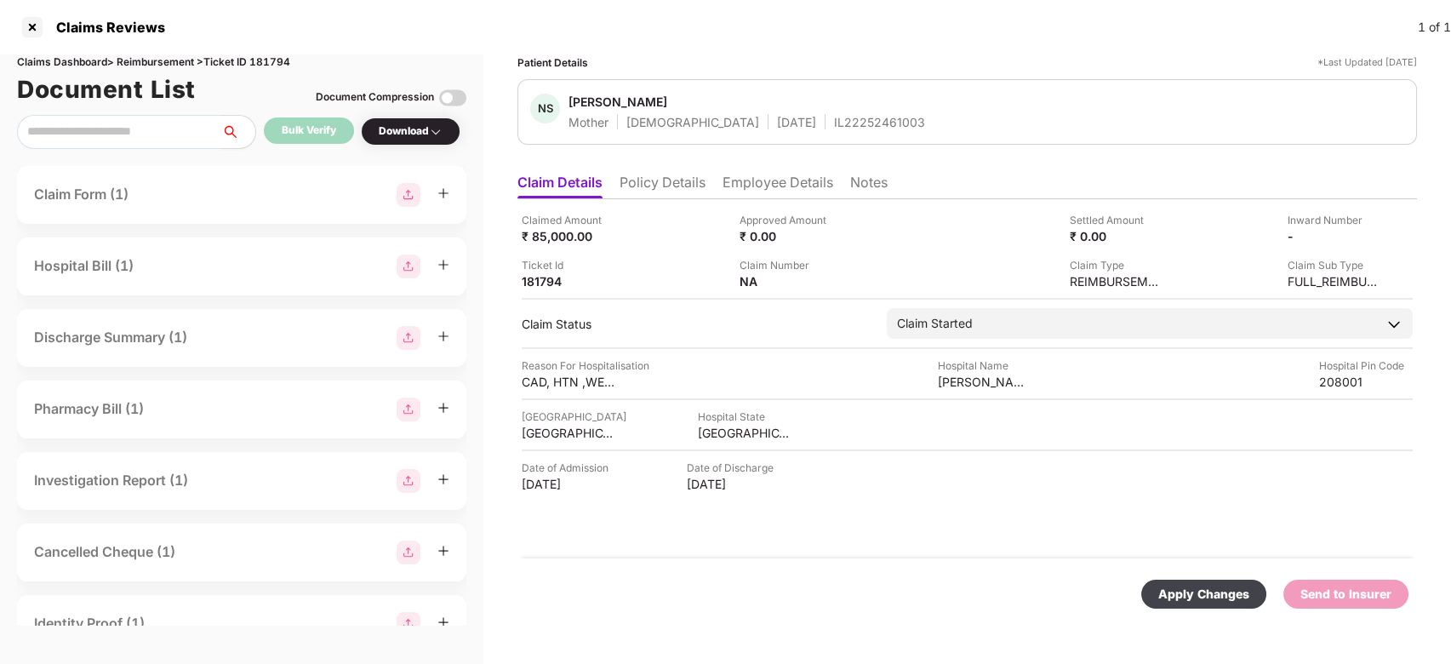
click at [1259, 595] on div "Apply Changes" at bounding box center [1204, 594] width 125 height 29
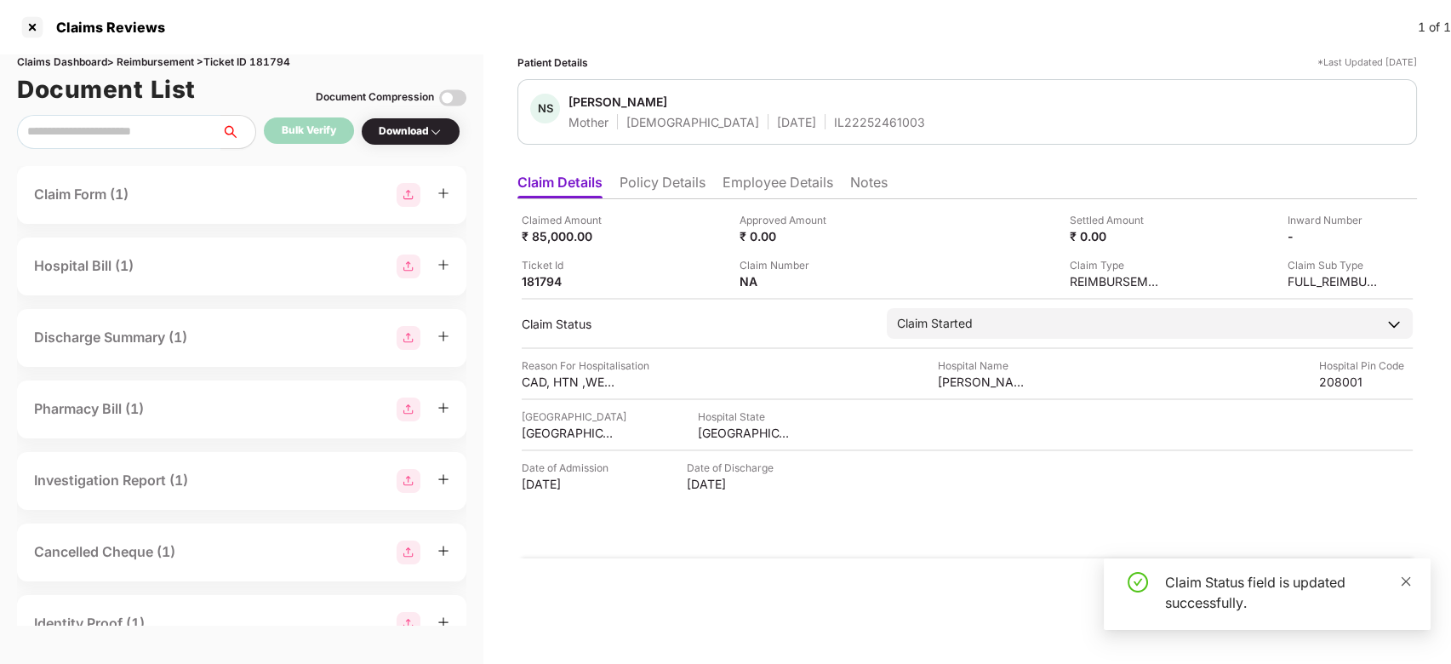
click at [1405, 581] on icon "close" at bounding box center [1406, 580] width 9 height 9
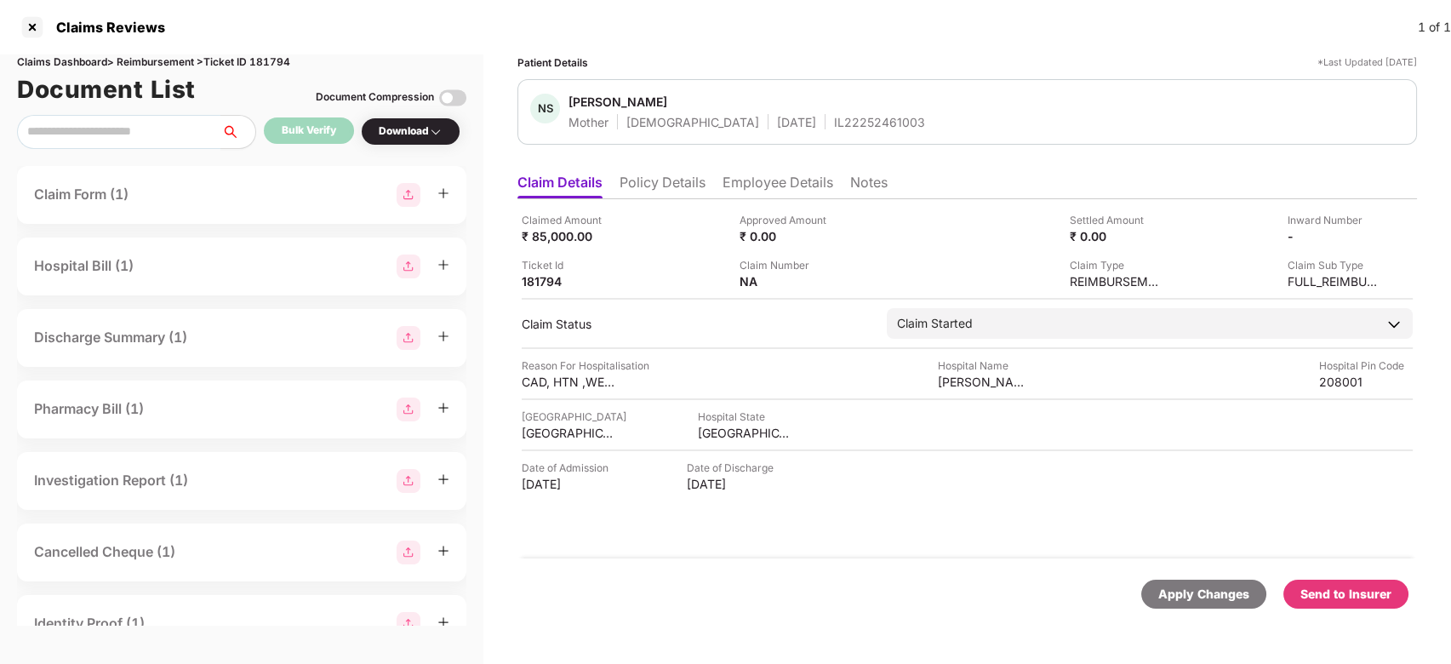
click at [1376, 591] on div "Send to Insurer" at bounding box center [1346, 594] width 91 height 19
click at [749, 191] on li "Employee Details" at bounding box center [778, 186] width 111 height 25
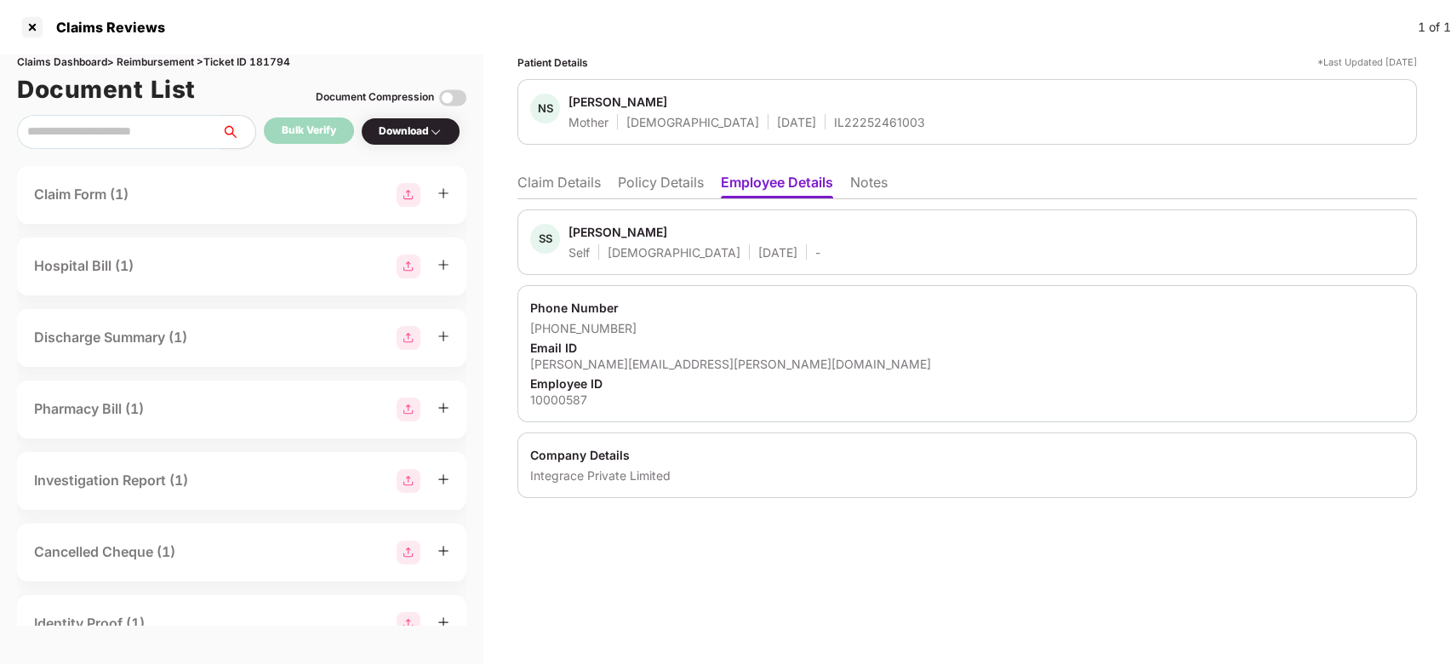
click at [587, 227] on div "Shobhit Seth" at bounding box center [618, 232] width 99 height 16
copy div "Shobhit"
click at [553, 175] on li "Claim Details" at bounding box center [559, 186] width 83 height 25
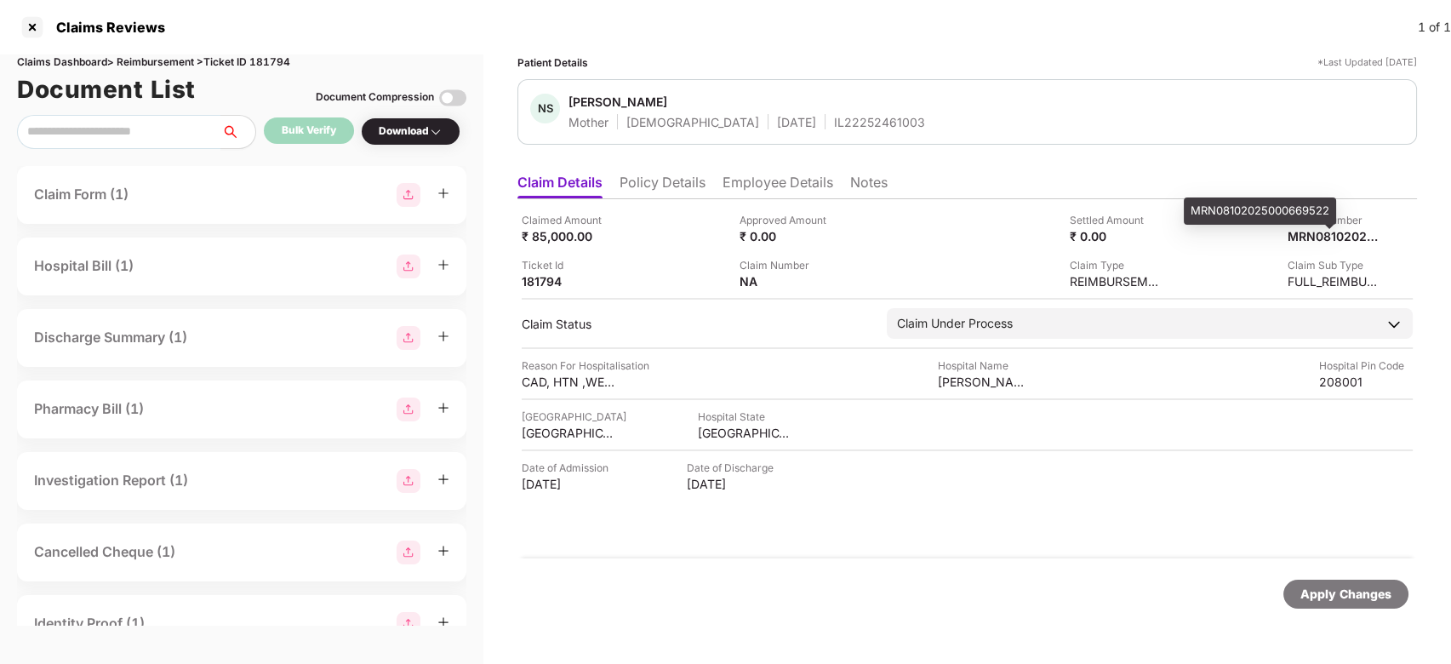
click at [1280, 199] on div "MRN08102025000669522" at bounding box center [1260, 210] width 152 height 27
copy div "MRN08102025000669522"
click at [749, 174] on li "Employee Details" at bounding box center [778, 186] width 111 height 25
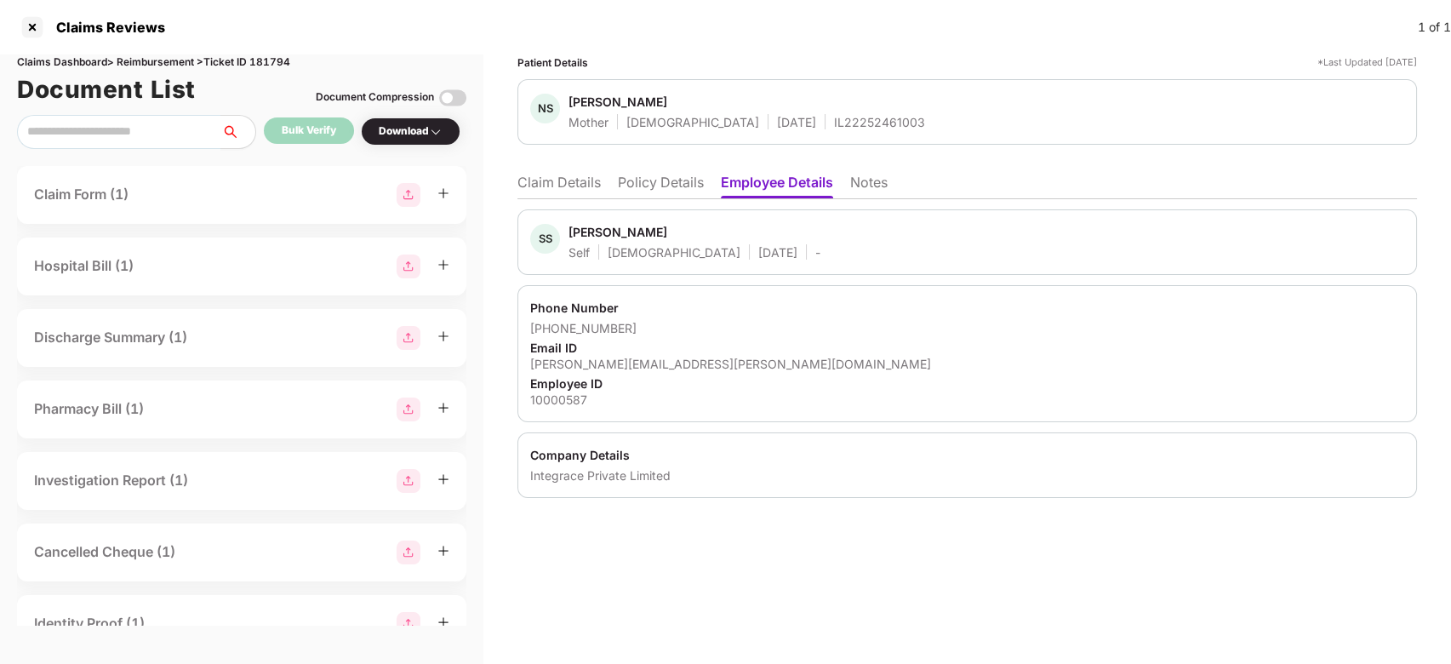
click at [565, 182] on li "Claim Details" at bounding box center [559, 186] width 83 height 25
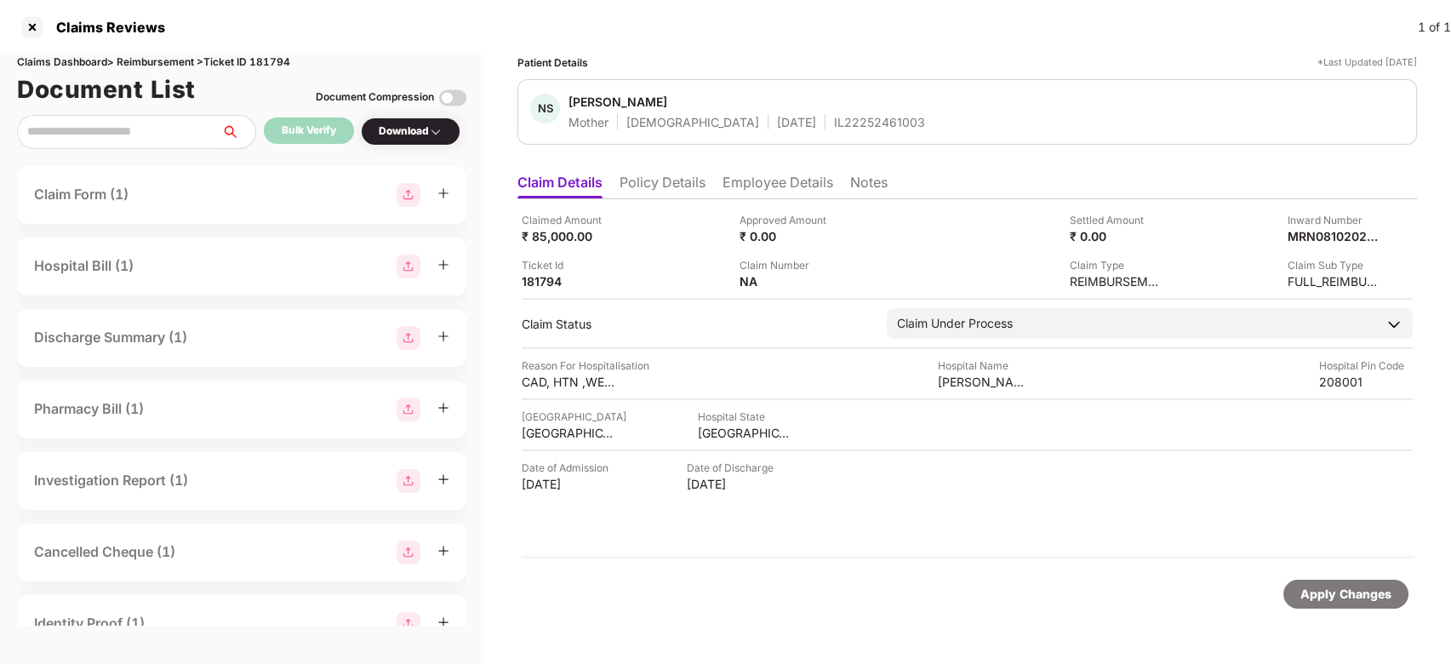
scroll to position [0, 0]
click at [463, 236] on div "Claim Form (1) Hospital Bill (1) Discharge Summary (1) Pharmacy Bill (1) Invest…" at bounding box center [241, 396] width 449 height 460
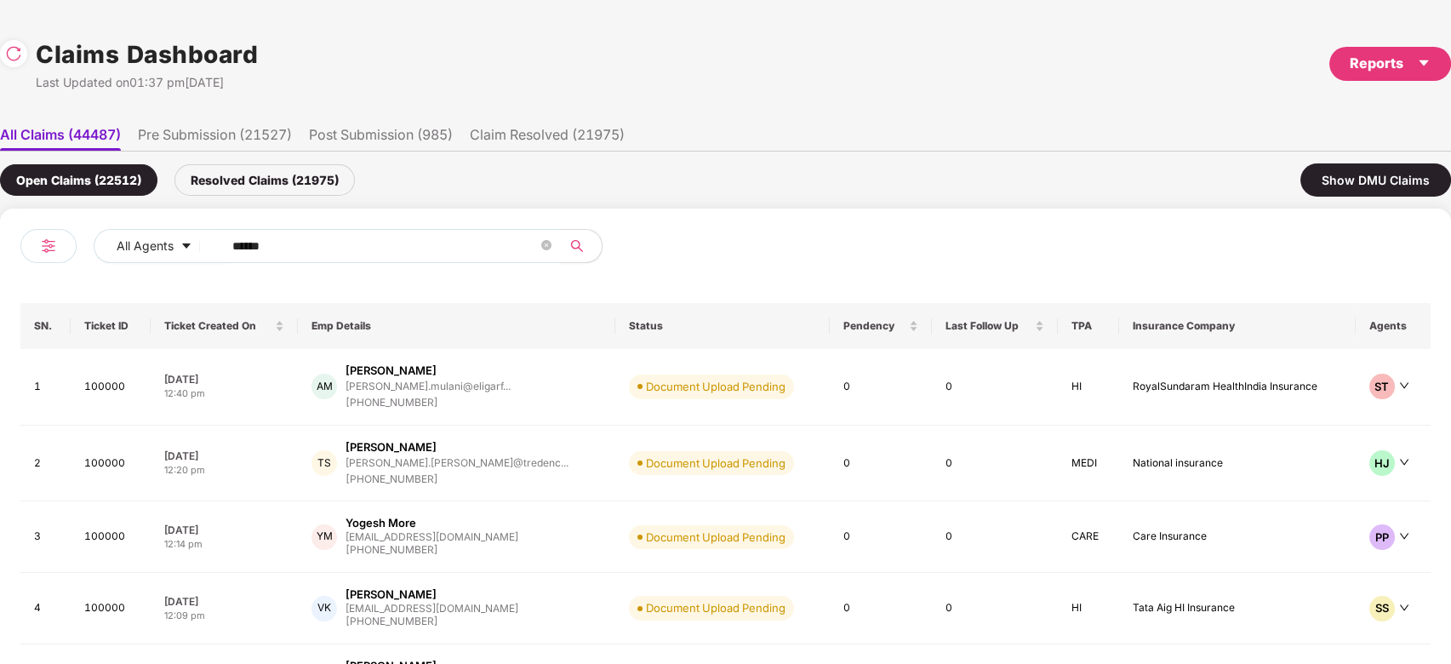
scroll to position [0, 1]
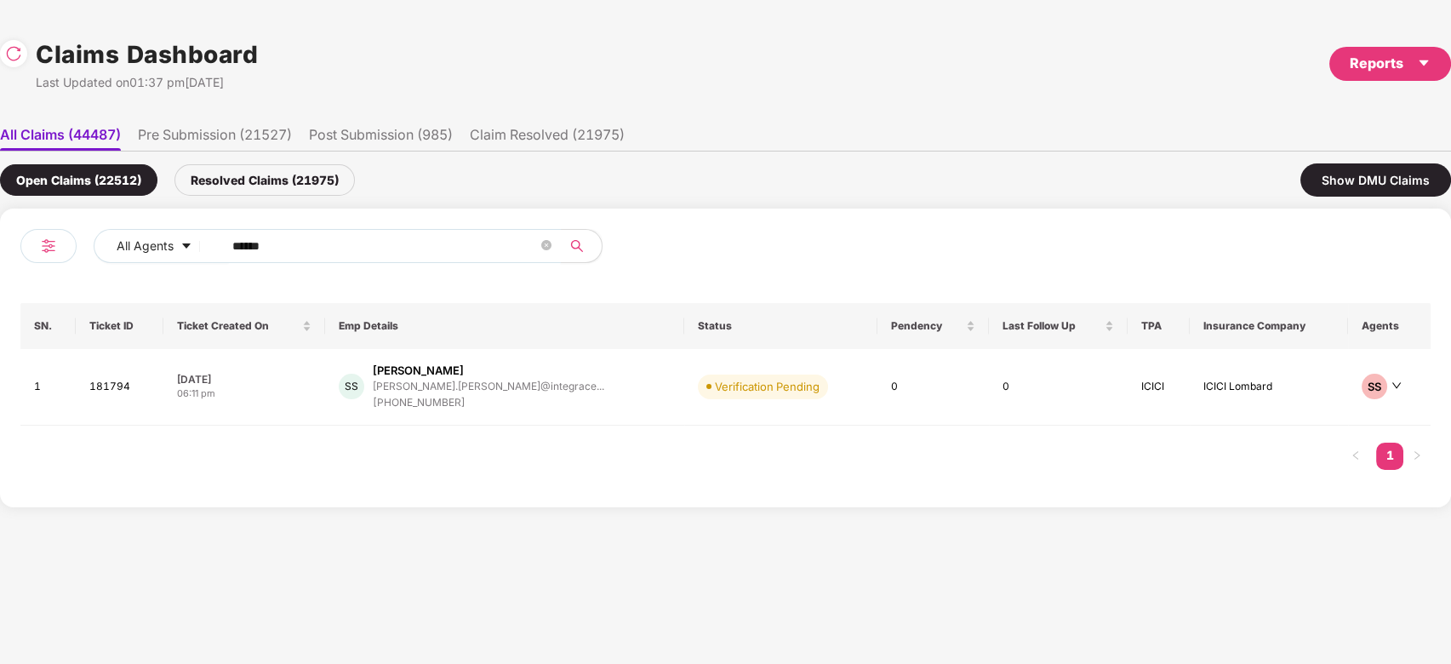
click at [396, 246] on input "******" at bounding box center [385, 246] width 306 height 26
paste input "text"
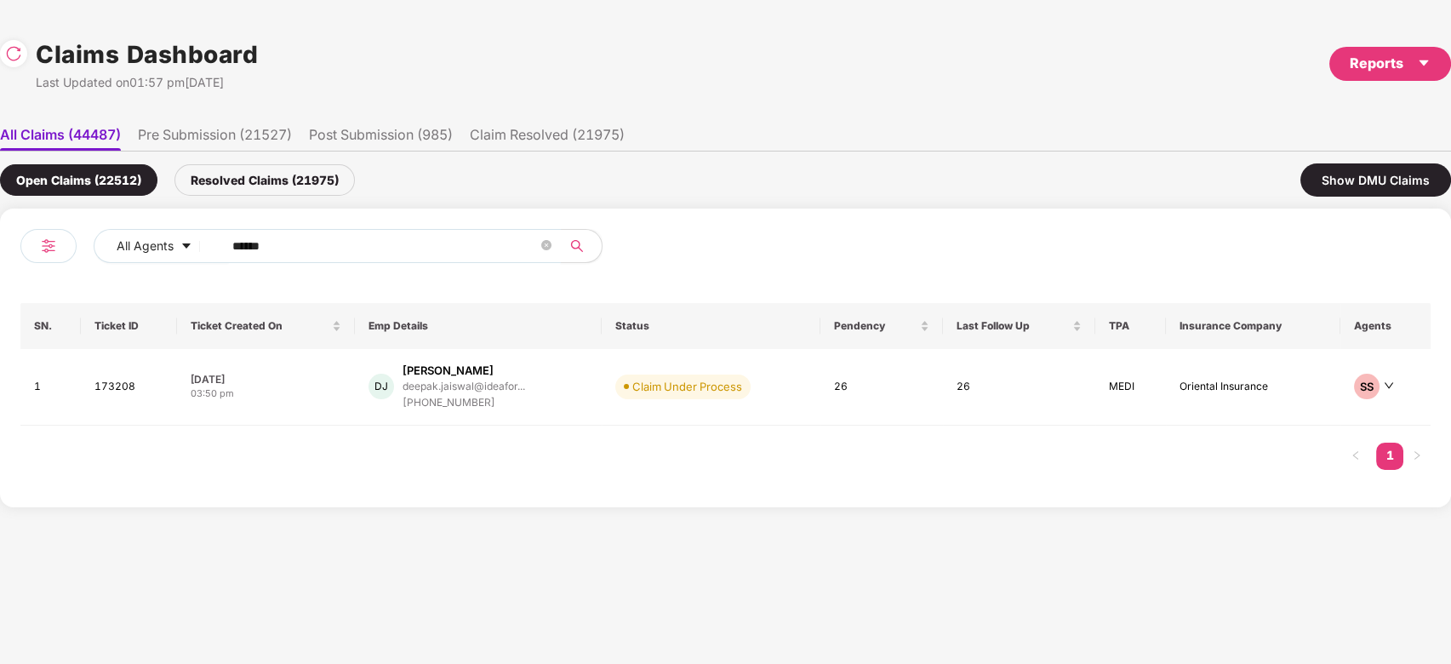
type input "******"
click at [455, 398] on div "+917780214808" at bounding box center [464, 403] width 123 height 16
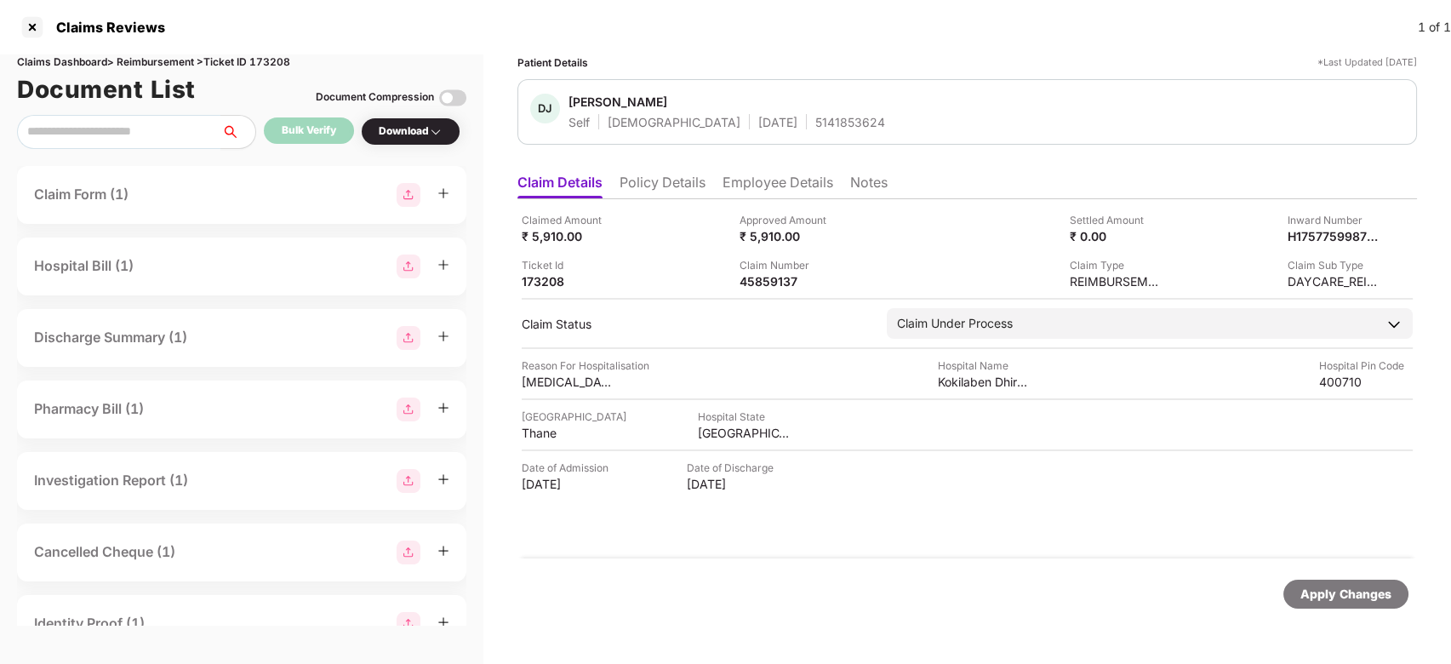
scroll to position [0, 0]
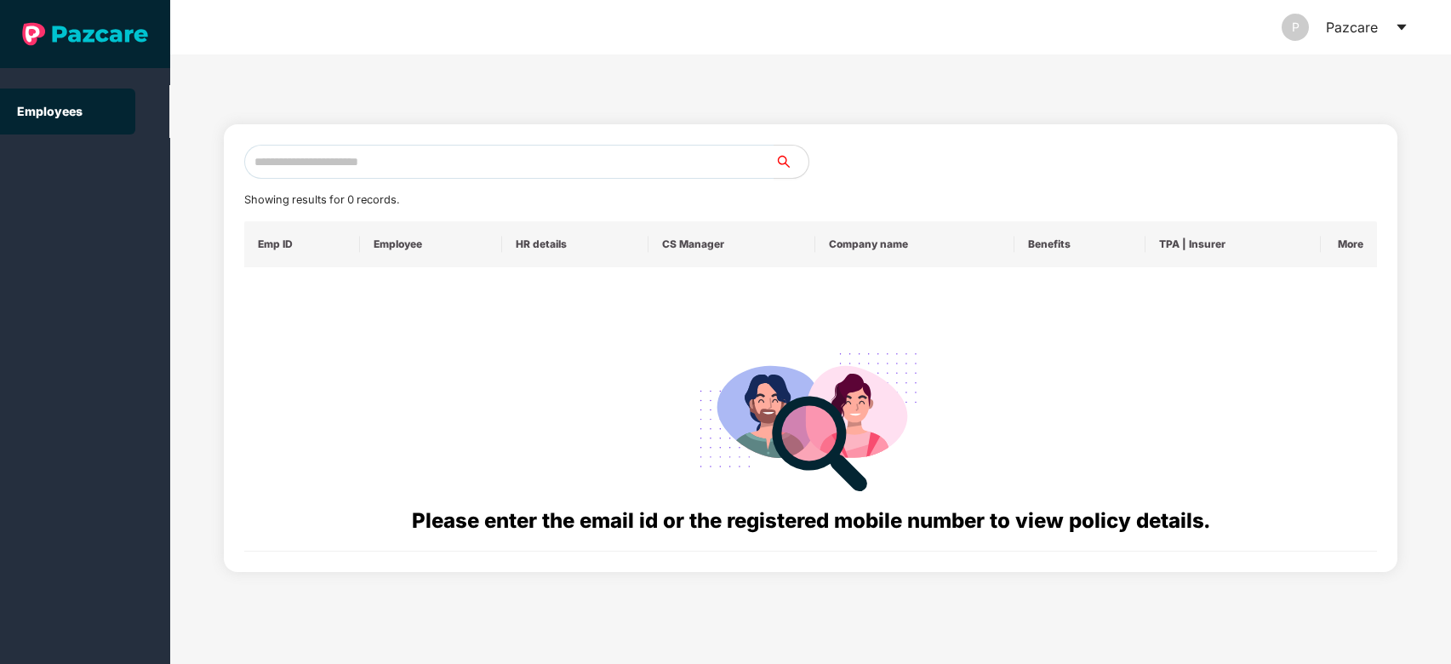
click at [482, 180] on div "Showing results for 0 records. Emp ID Employee HR details CS Manager Company na…" at bounding box center [811, 348] width 1134 height 407
paste input "**********"
click at [505, 167] on input "**********" at bounding box center [509, 162] width 531 height 34
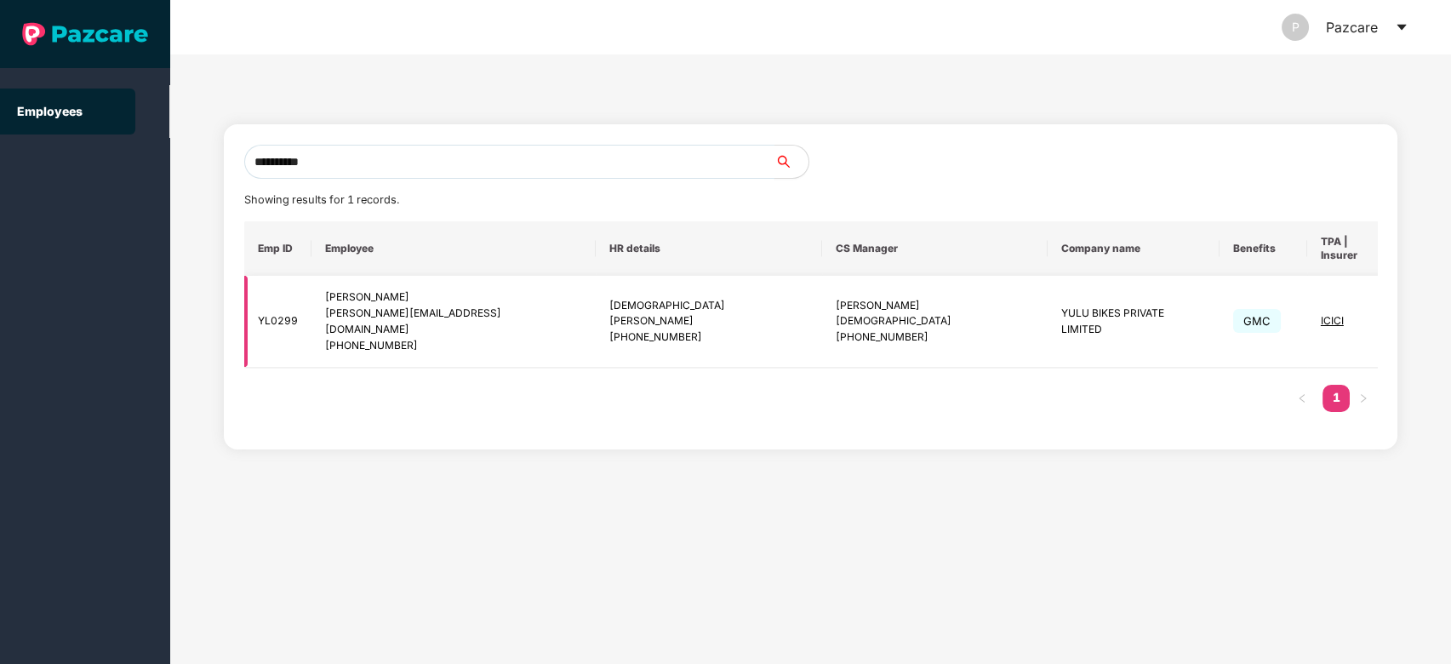
type input "**********"
click at [1424, 310] on img at bounding box center [1436, 322] width 24 height 24
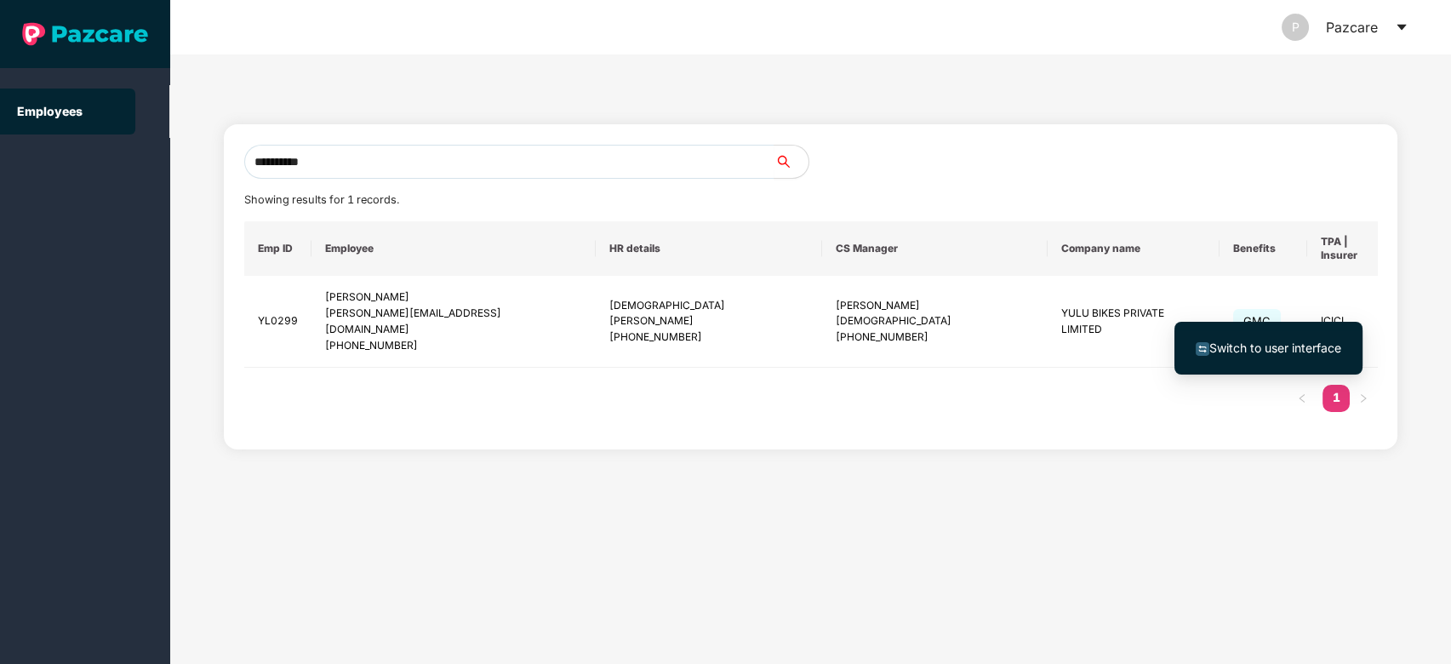
click at [1304, 343] on span "Switch to user interface" at bounding box center [1276, 348] width 132 height 14
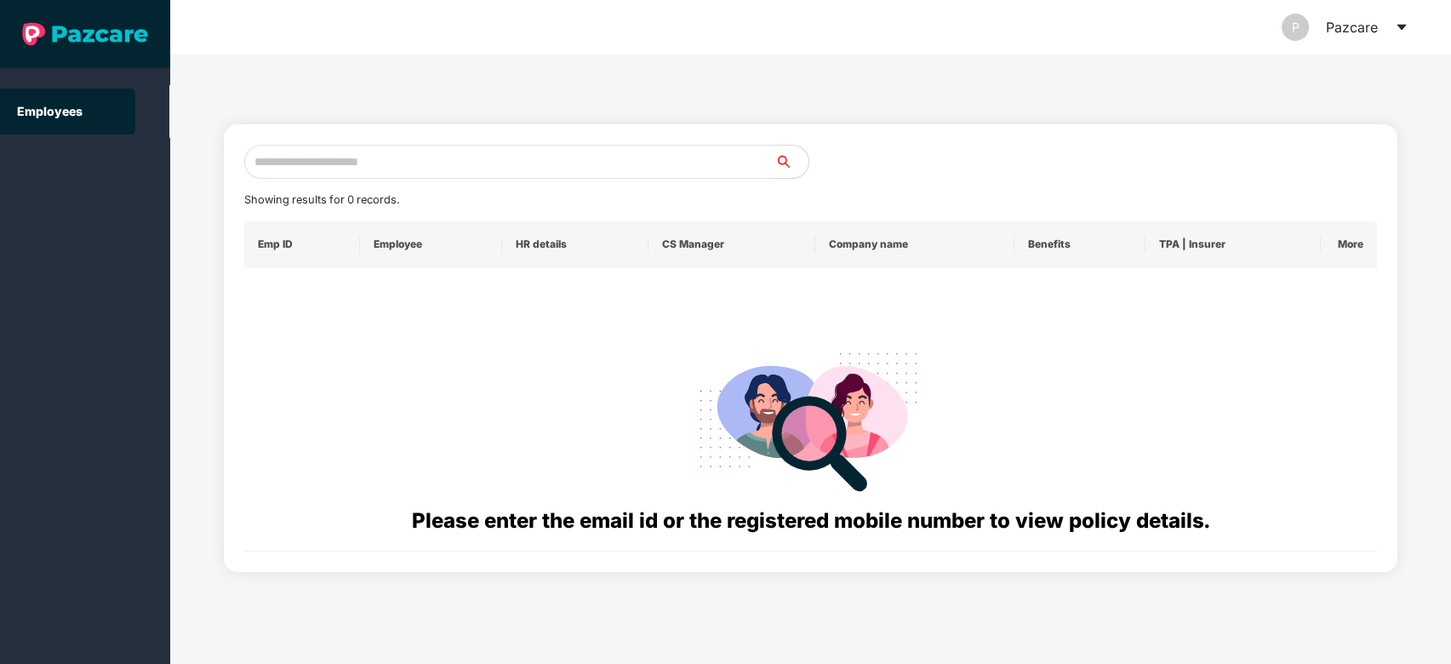
click at [621, 170] on input "text" at bounding box center [509, 162] width 531 height 34
paste input "**********"
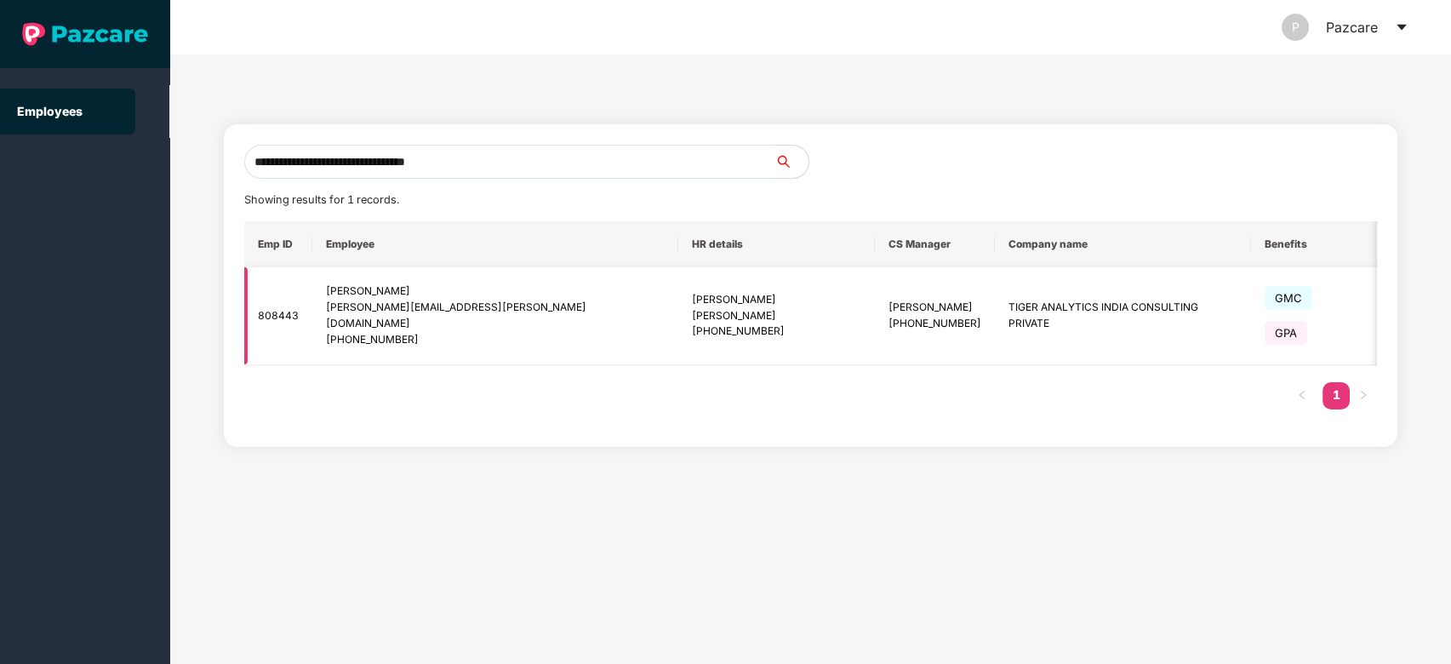
type input "**********"
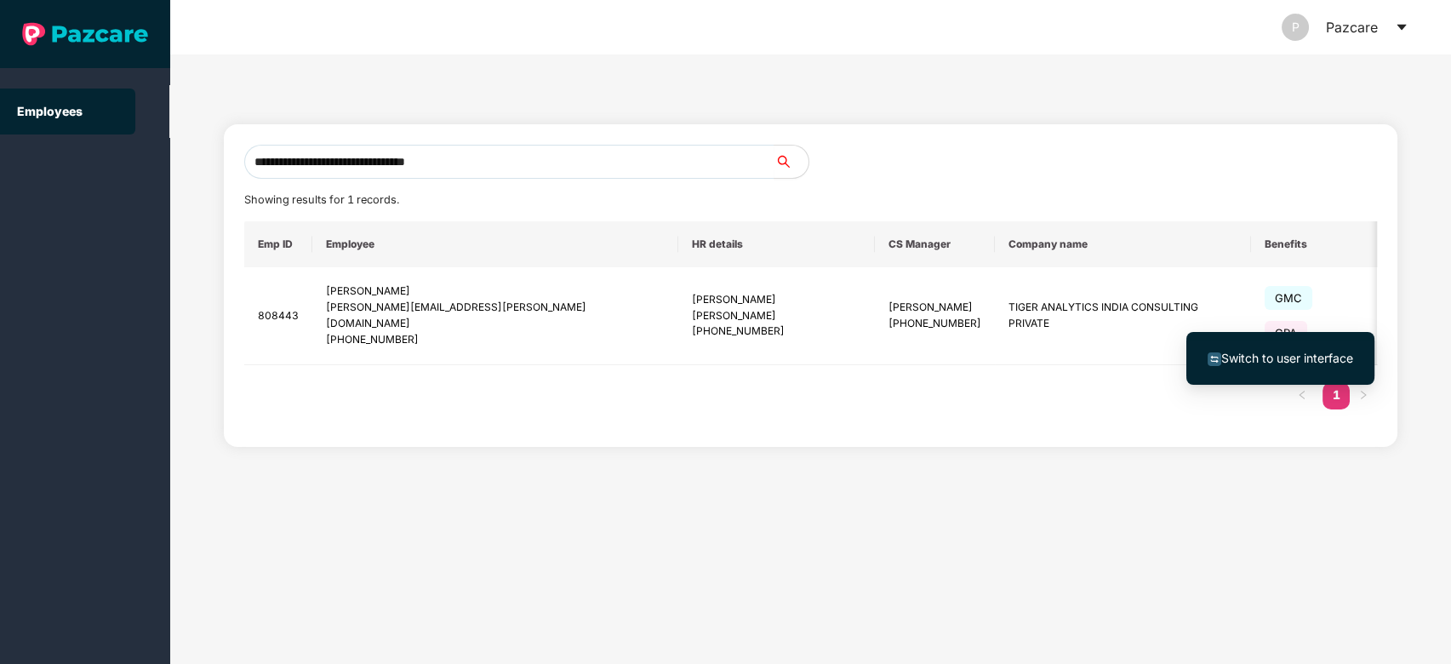
click at [1239, 351] on span "Switch to user interface" at bounding box center [1288, 358] width 132 height 14
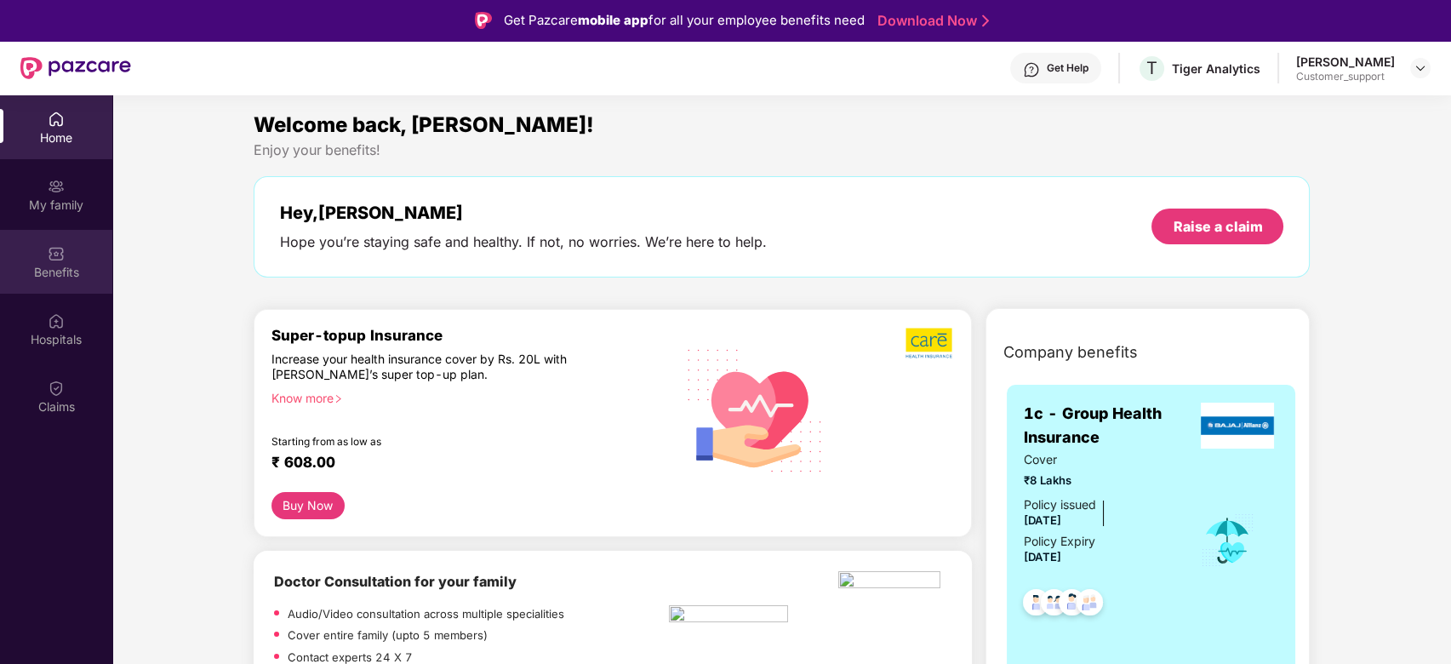
click at [61, 264] on div "Benefits" at bounding box center [56, 272] width 112 height 17
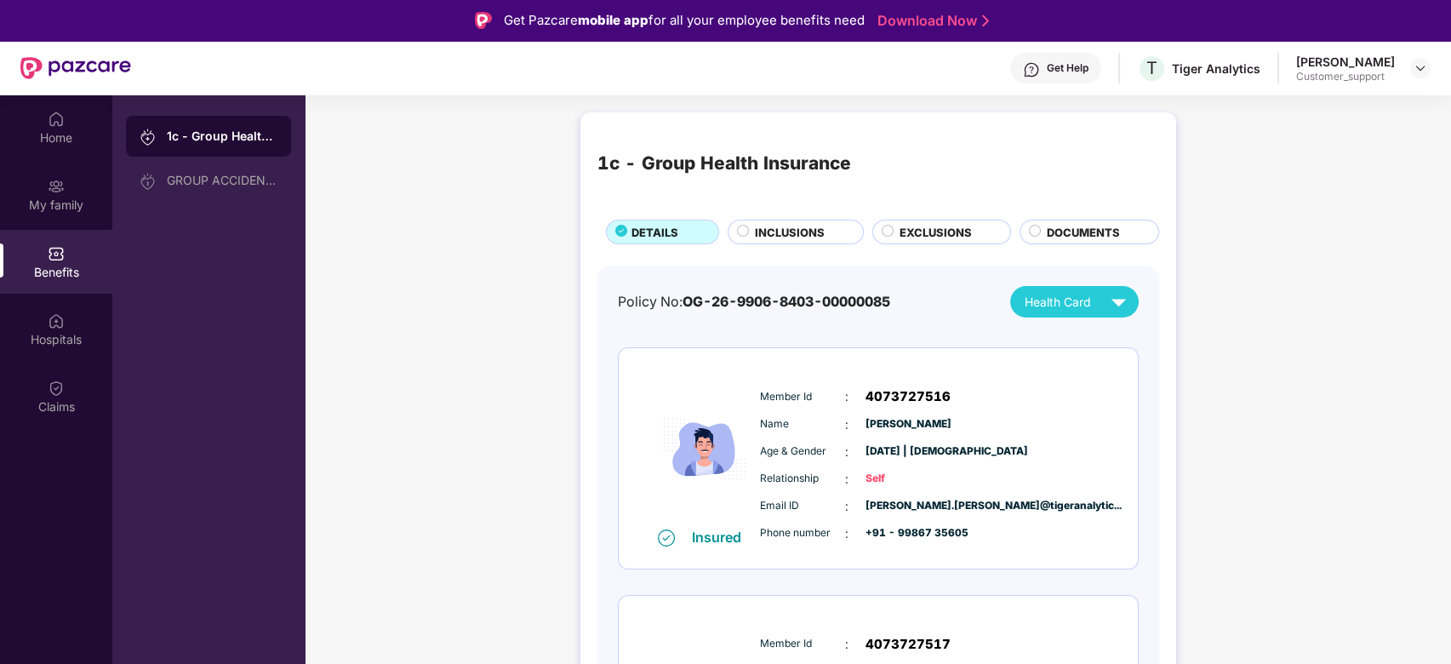
click at [790, 228] on span "INCLUSIONS" at bounding box center [790, 232] width 70 height 17
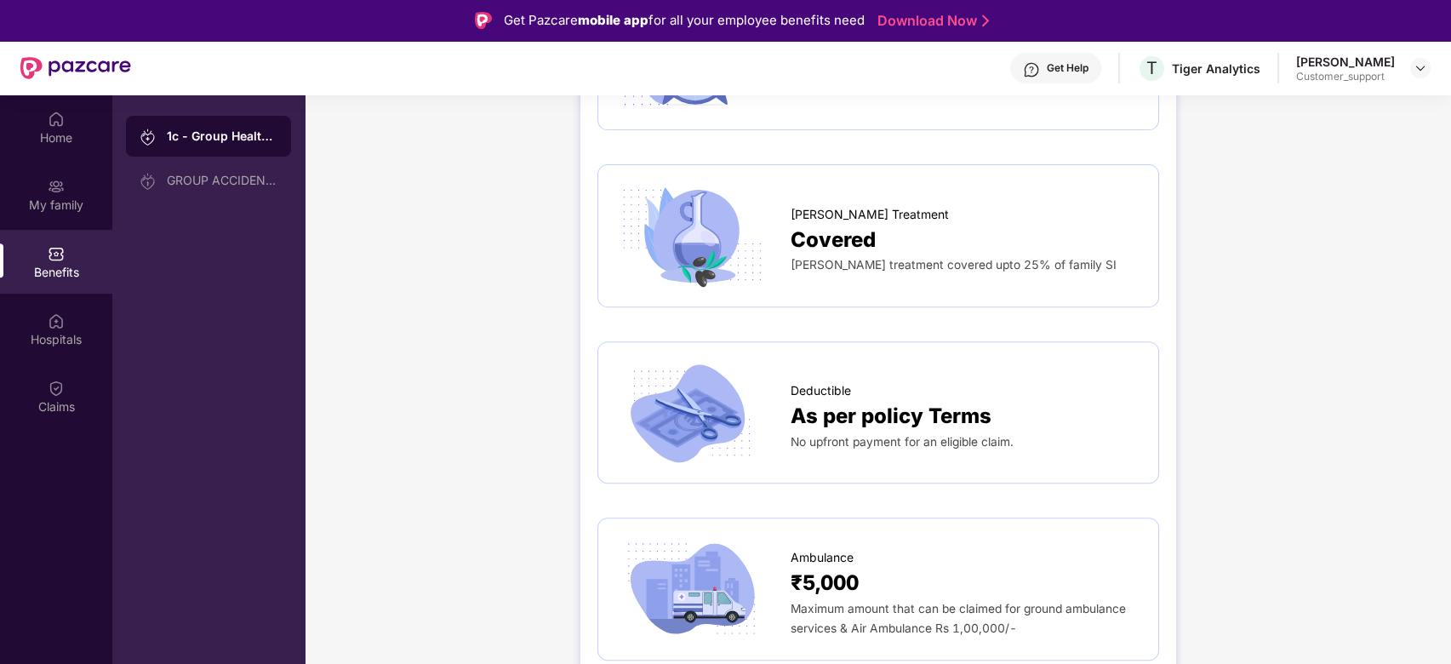
scroll to position [1498, 0]
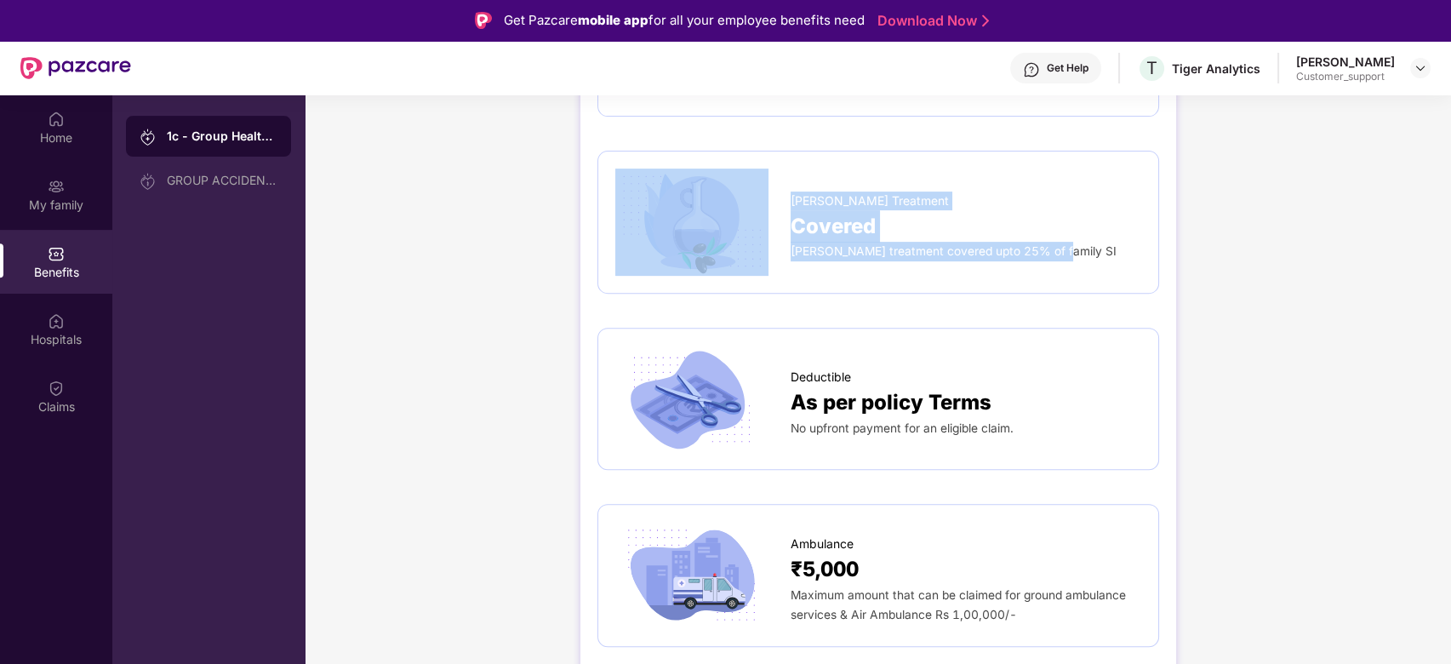
drag, startPoint x: 783, startPoint y: 171, endPoint x: 1066, endPoint y: 261, distance: 296.7
click at [1066, 261] on div "[PERSON_NAME] Treatment Covered [PERSON_NAME] treatment covered upto 25% of fam…" at bounding box center [879, 222] width 562 height 142
copy div "[PERSON_NAME] Treatment Covered [PERSON_NAME] treatment covered upto 25% of fam…"
